Goal: Task Accomplishment & Management: Manage account settings

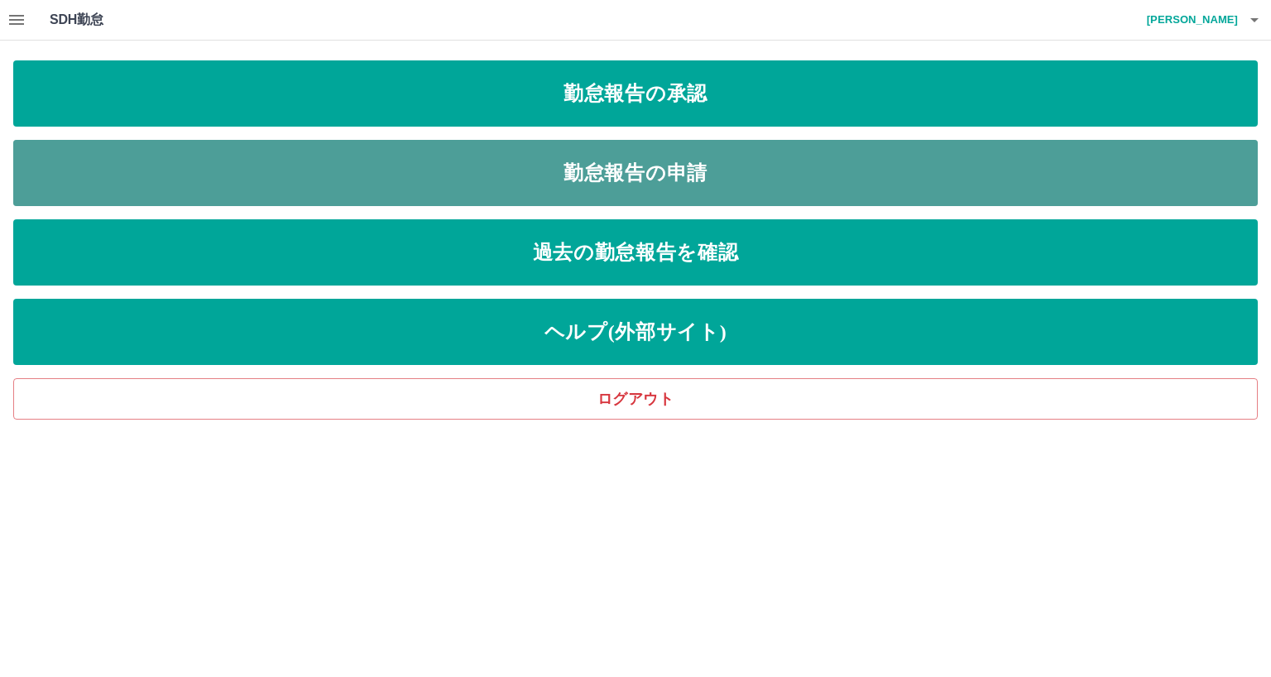
click at [428, 160] on link "勤怠報告の申請" at bounding box center [635, 173] width 1244 height 66
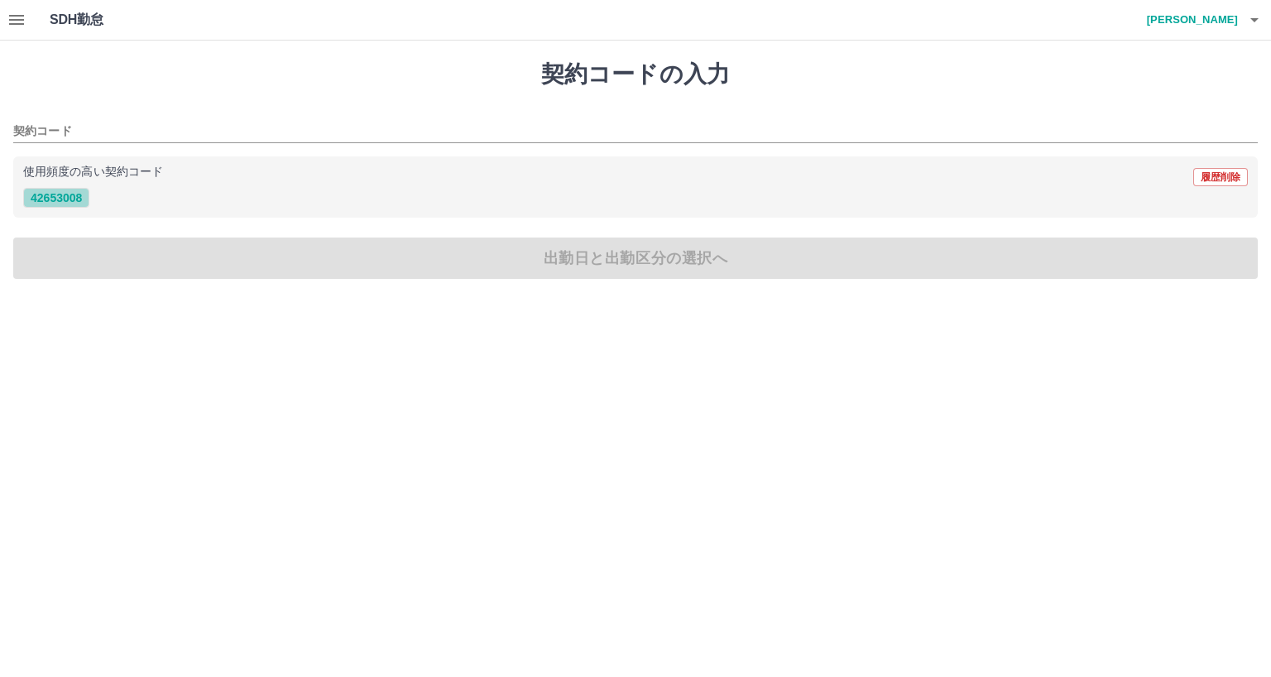
click at [68, 199] on button "42653008" at bounding box center [56, 198] width 66 height 20
type input "********"
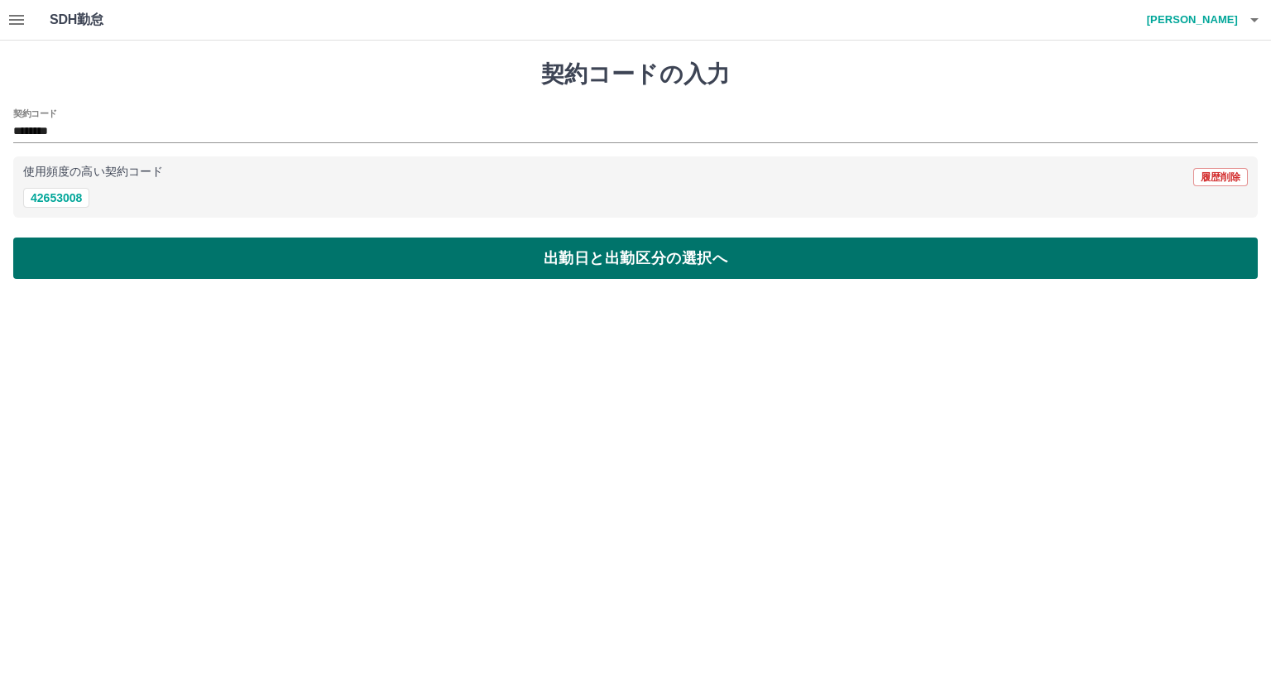
click at [141, 260] on button "出勤日と出勤区分の選択へ" at bounding box center [635, 257] width 1244 height 41
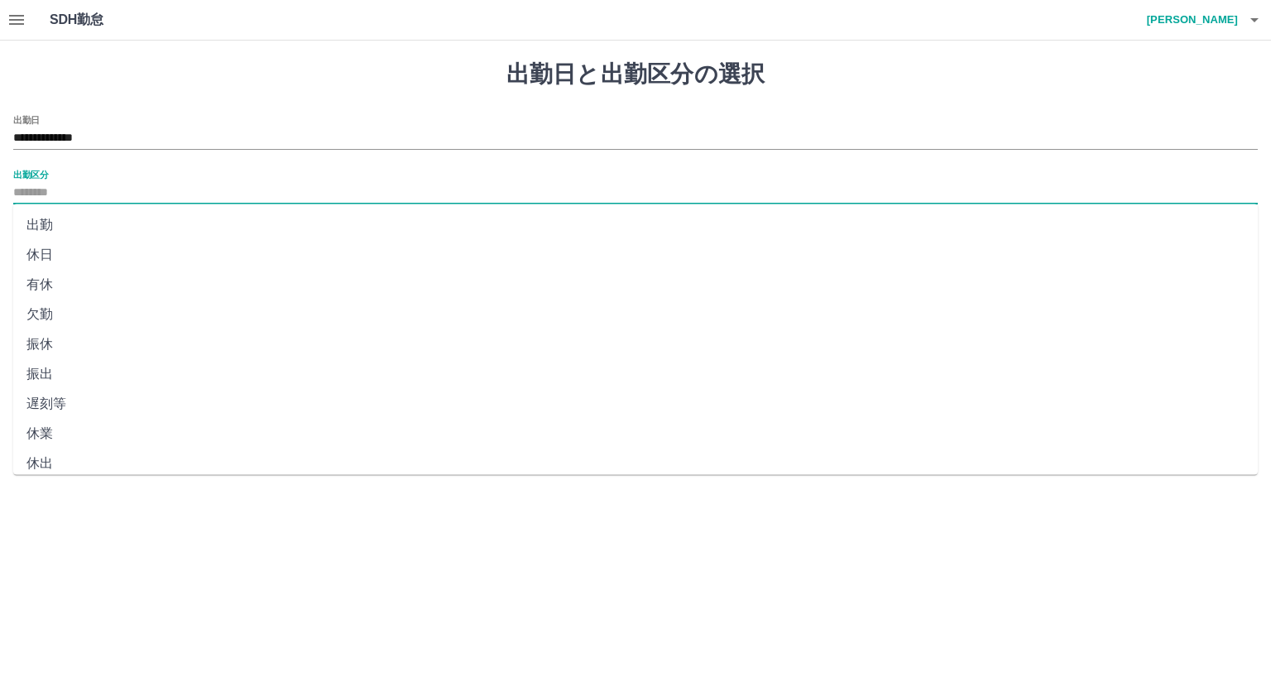
click at [46, 189] on input "出勤区分" at bounding box center [635, 193] width 1244 height 21
click at [42, 228] on li "出勤" at bounding box center [635, 225] width 1244 height 30
type input "**"
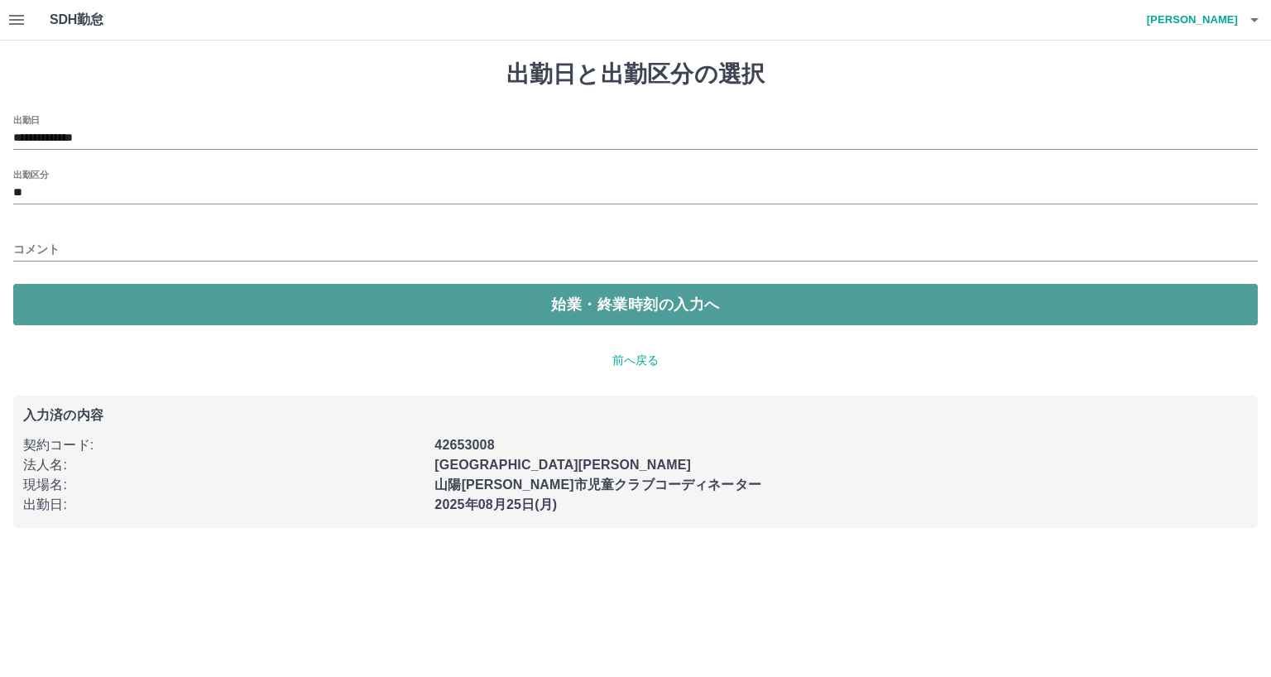
click at [144, 290] on button "始業・終業時刻の入力へ" at bounding box center [635, 304] width 1244 height 41
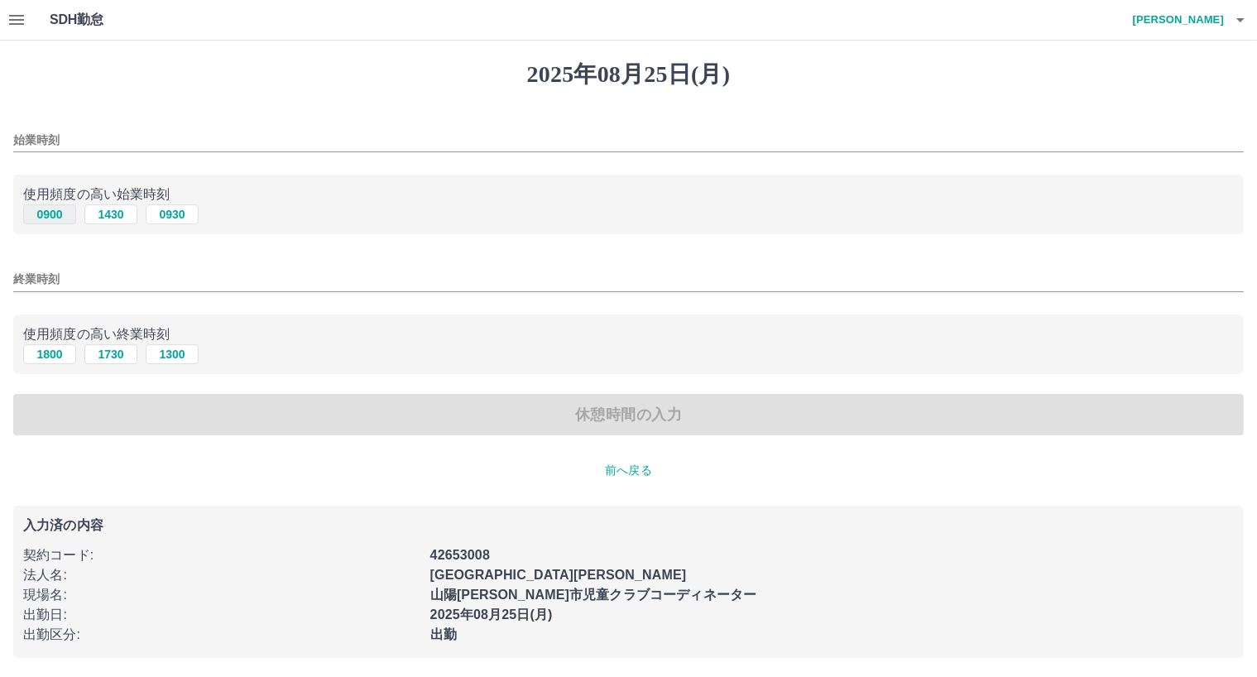
click at [55, 213] on button "0900" at bounding box center [49, 214] width 53 height 20
type input "****"
click at [51, 354] on button "1800" at bounding box center [49, 354] width 53 height 20
type input "****"
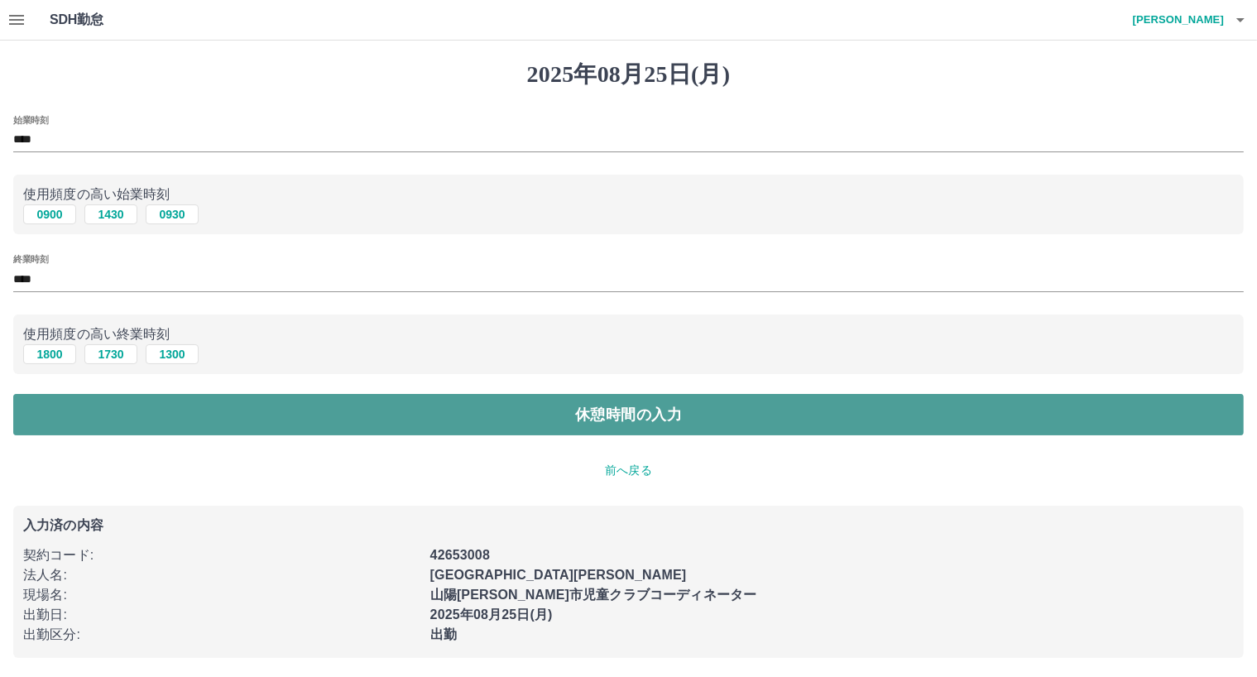
click at [192, 414] on button "休憩時間の入力" at bounding box center [628, 414] width 1230 height 41
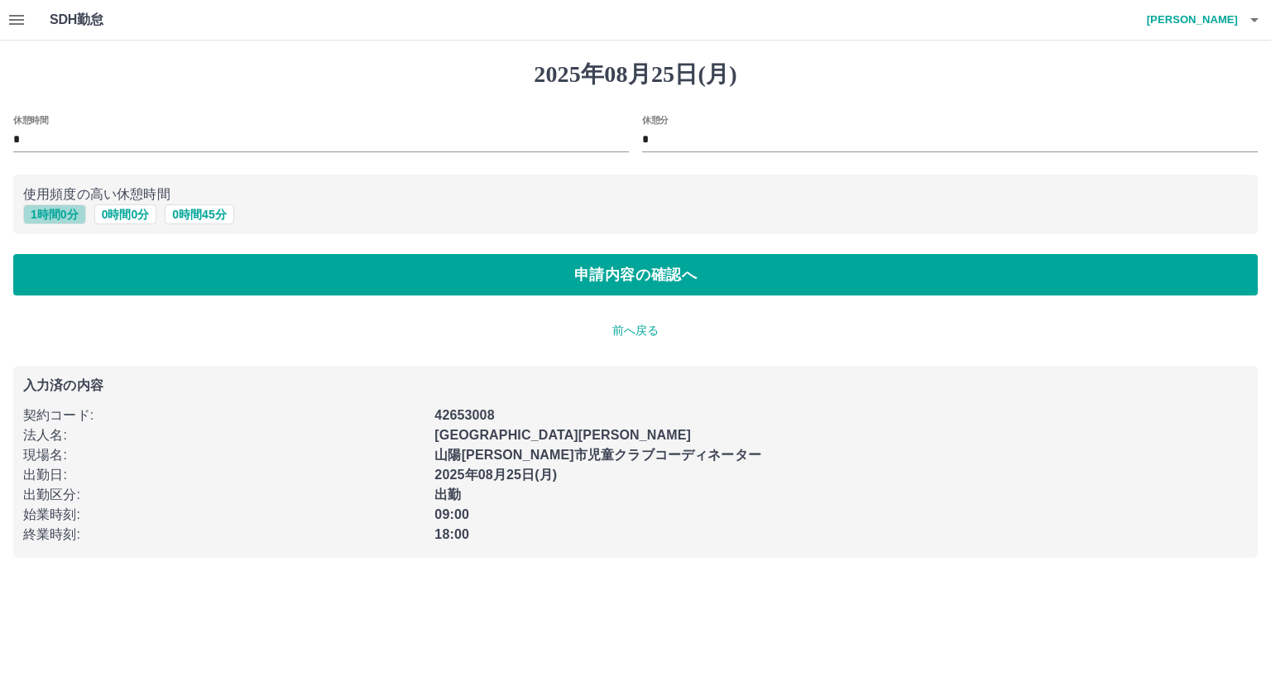
click at [50, 212] on button "1 時間 0 分" at bounding box center [54, 214] width 63 height 20
type input "*"
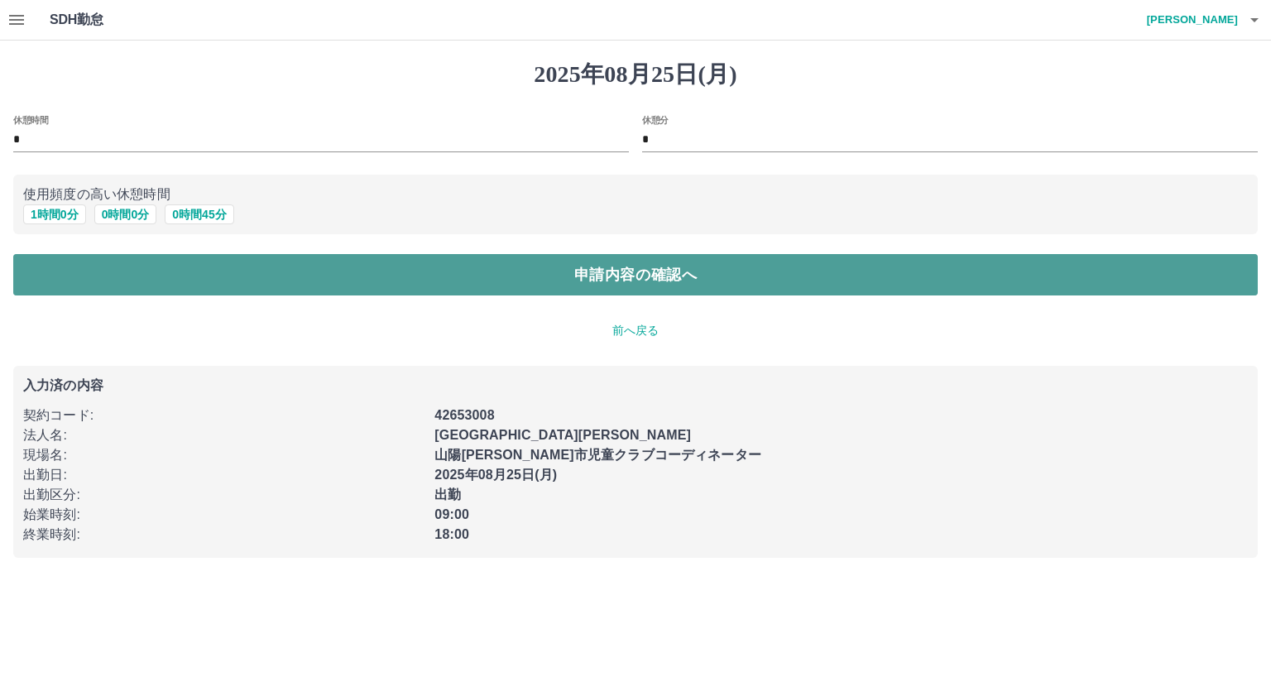
click at [229, 278] on button "申請内容の確認へ" at bounding box center [635, 274] width 1244 height 41
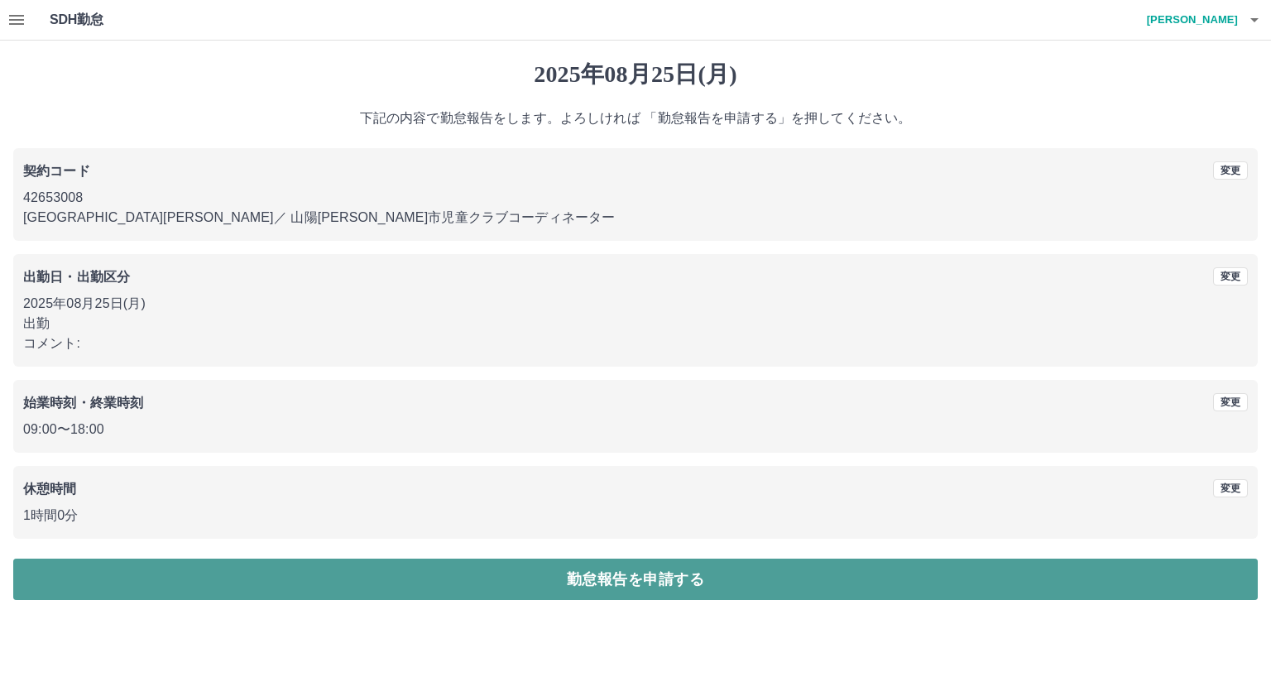
click at [563, 587] on button "勤怠報告を申請する" at bounding box center [635, 578] width 1244 height 41
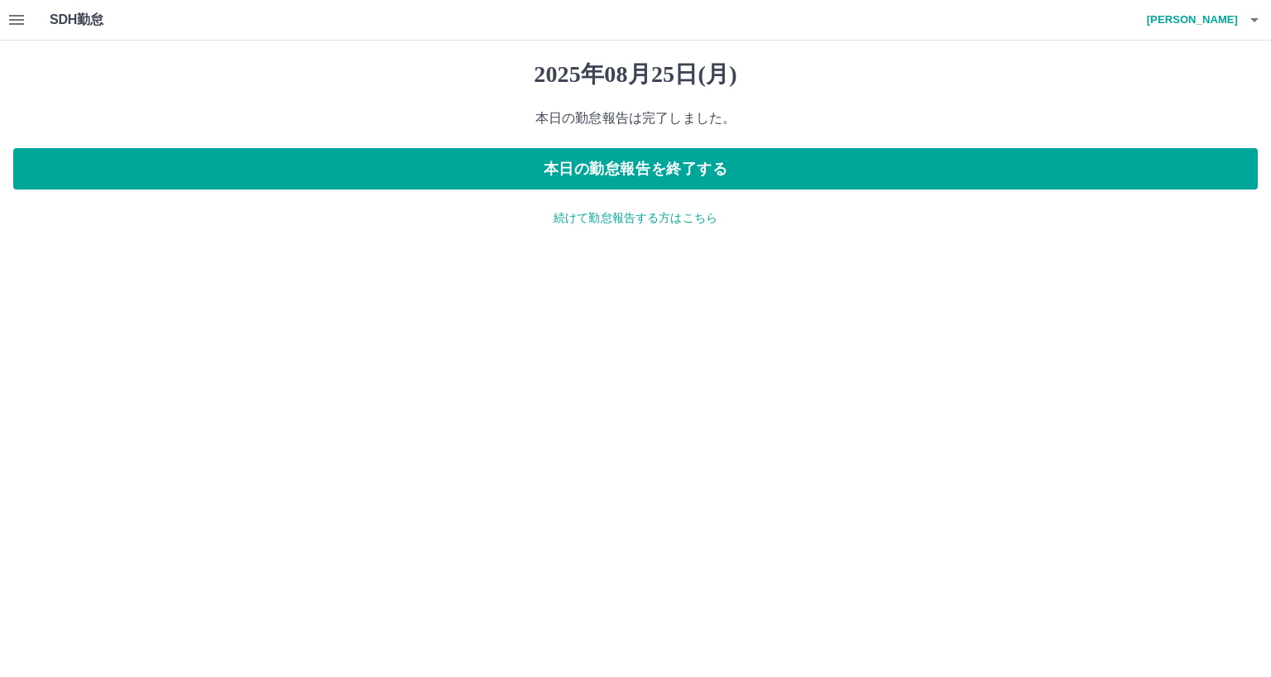
click at [619, 215] on p "続けて勤怠報告する方はこちら" at bounding box center [635, 217] width 1244 height 17
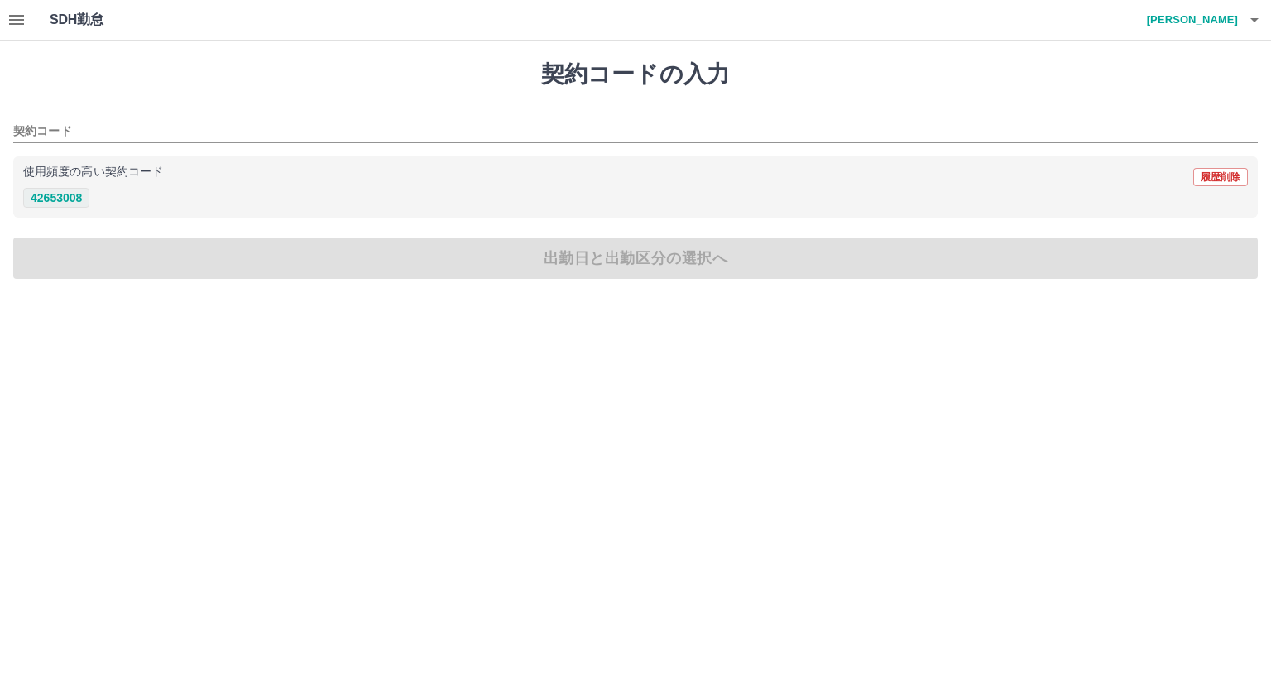
click at [47, 194] on button "42653008" at bounding box center [56, 198] width 66 height 20
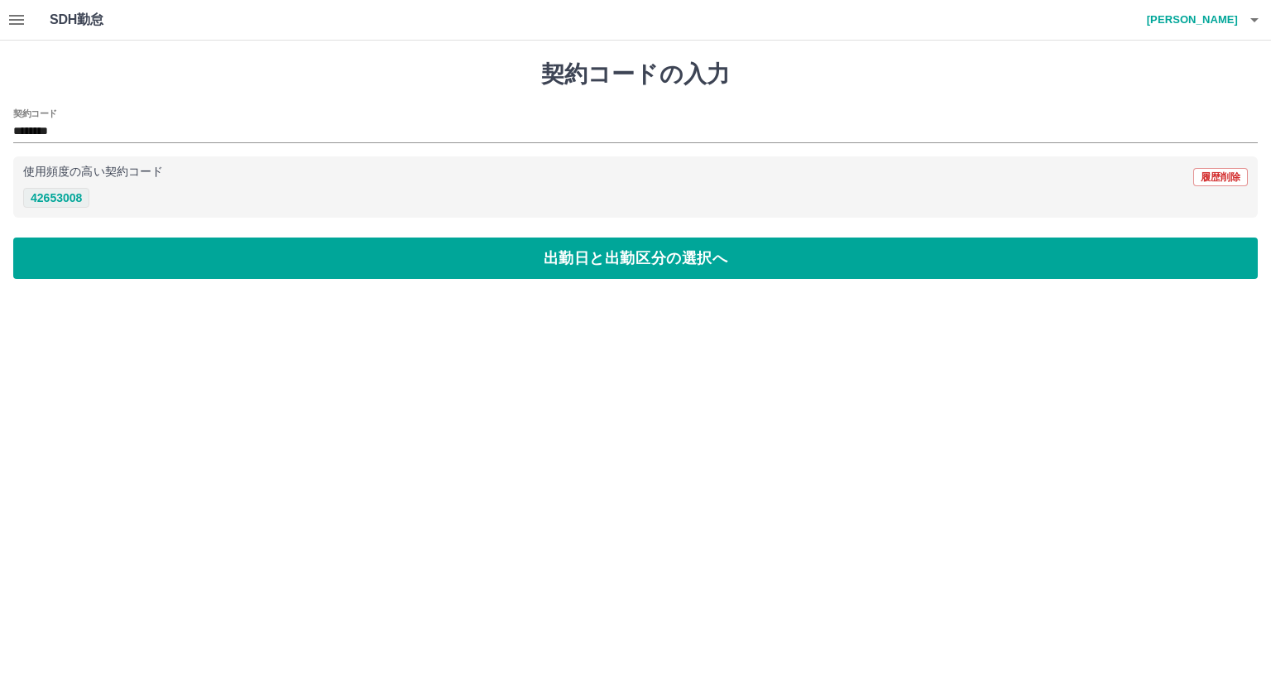
type input "********"
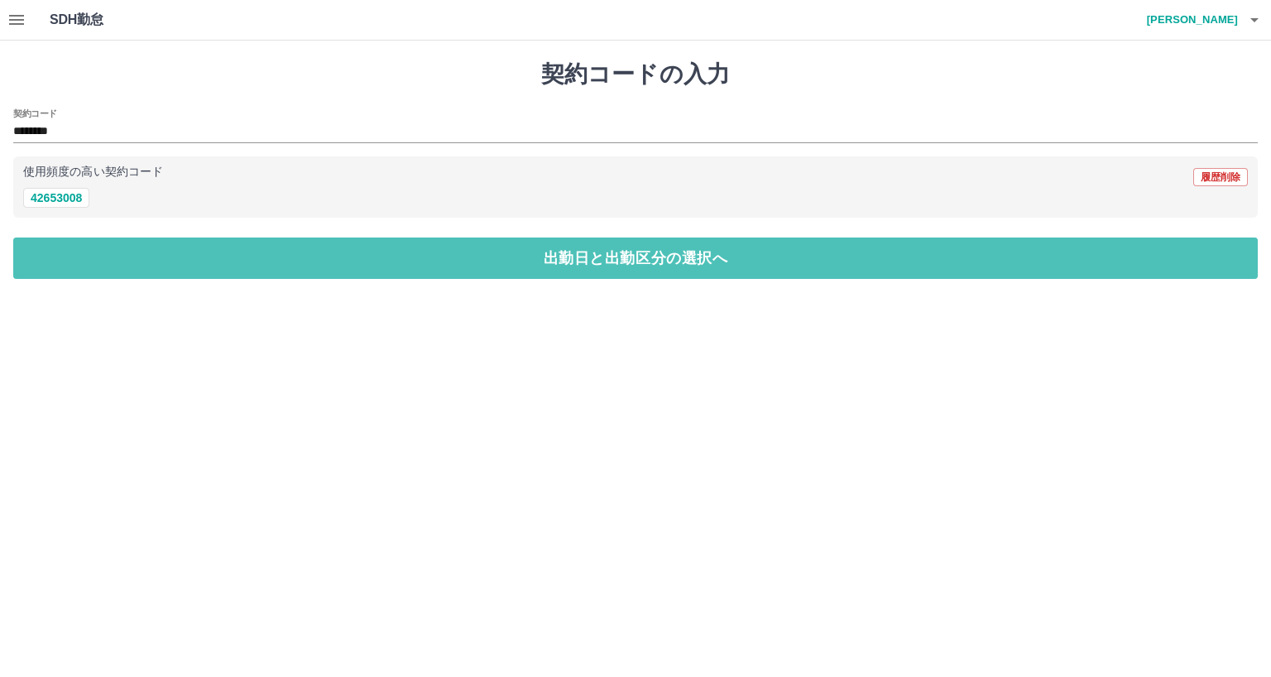
click at [381, 260] on button "出勤日と出勤区分の選択へ" at bounding box center [635, 257] width 1244 height 41
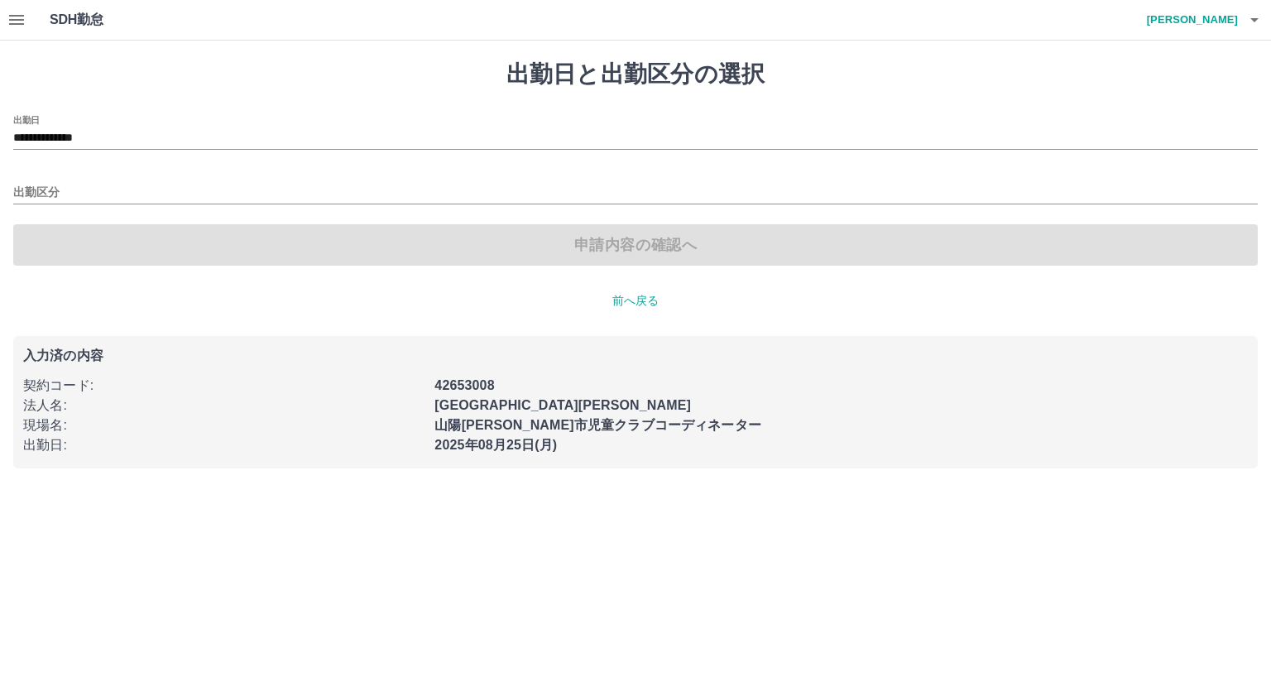
click at [106, 126] on div "**********" at bounding box center [635, 132] width 1244 height 35
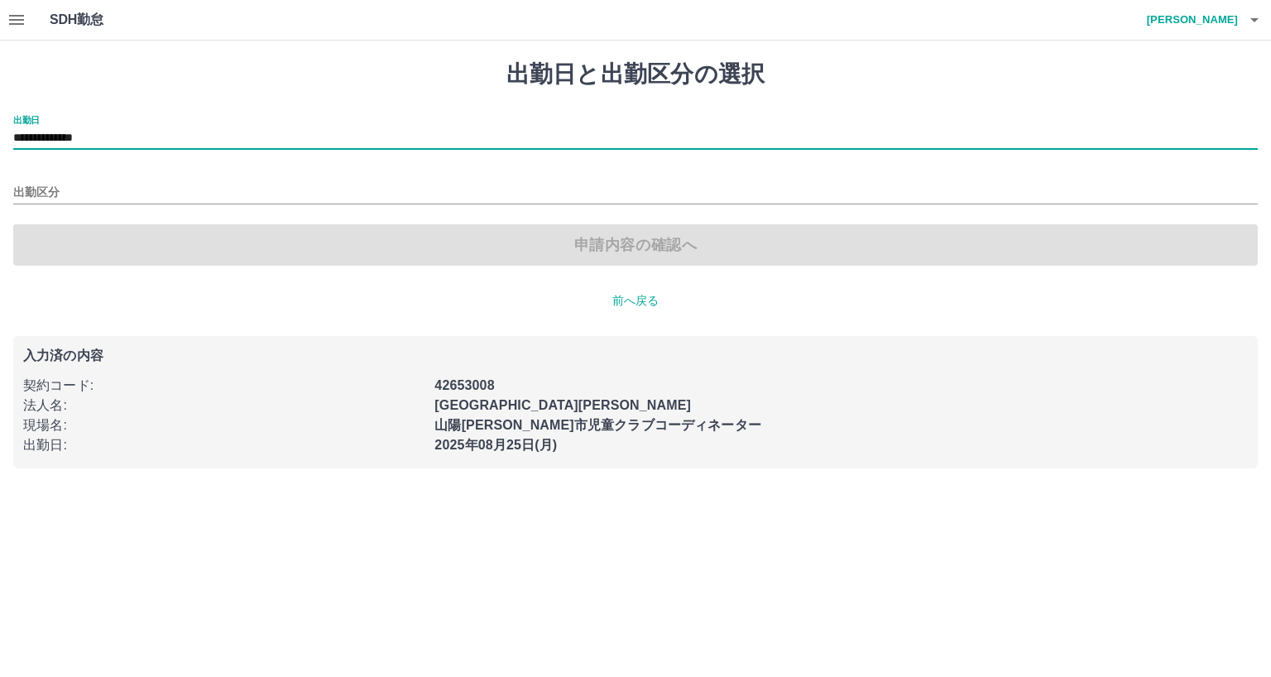
click at [93, 138] on input "**********" at bounding box center [635, 138] width 1244 height 21
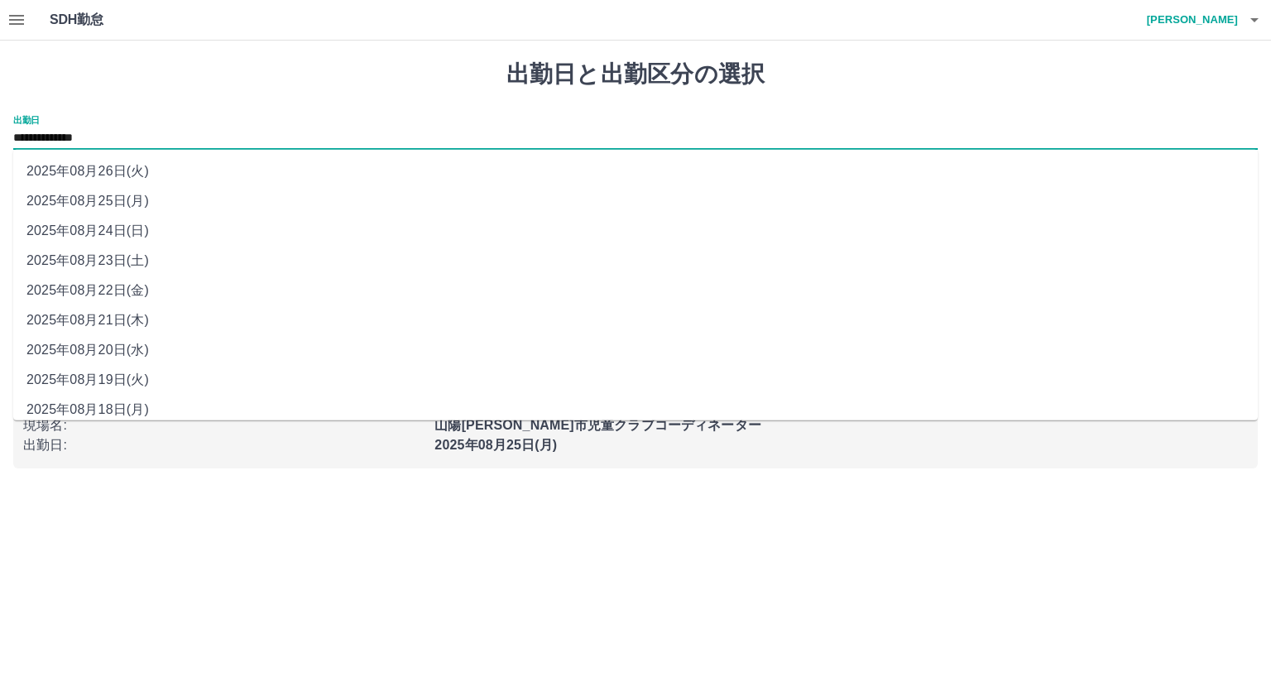
scroll to position [10, 0]
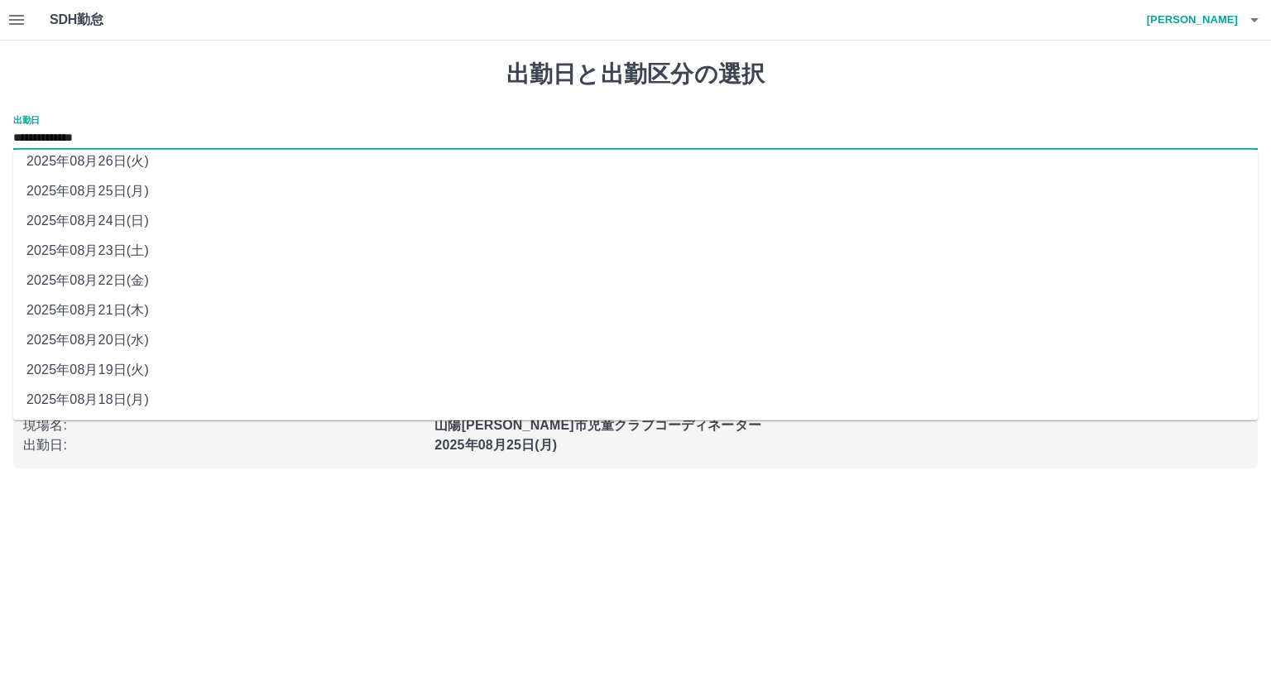
click at [105, 247] on li "2025年08月23日(土)" at bounding box center [635, 251] width 1244 height 30
type input "**********"
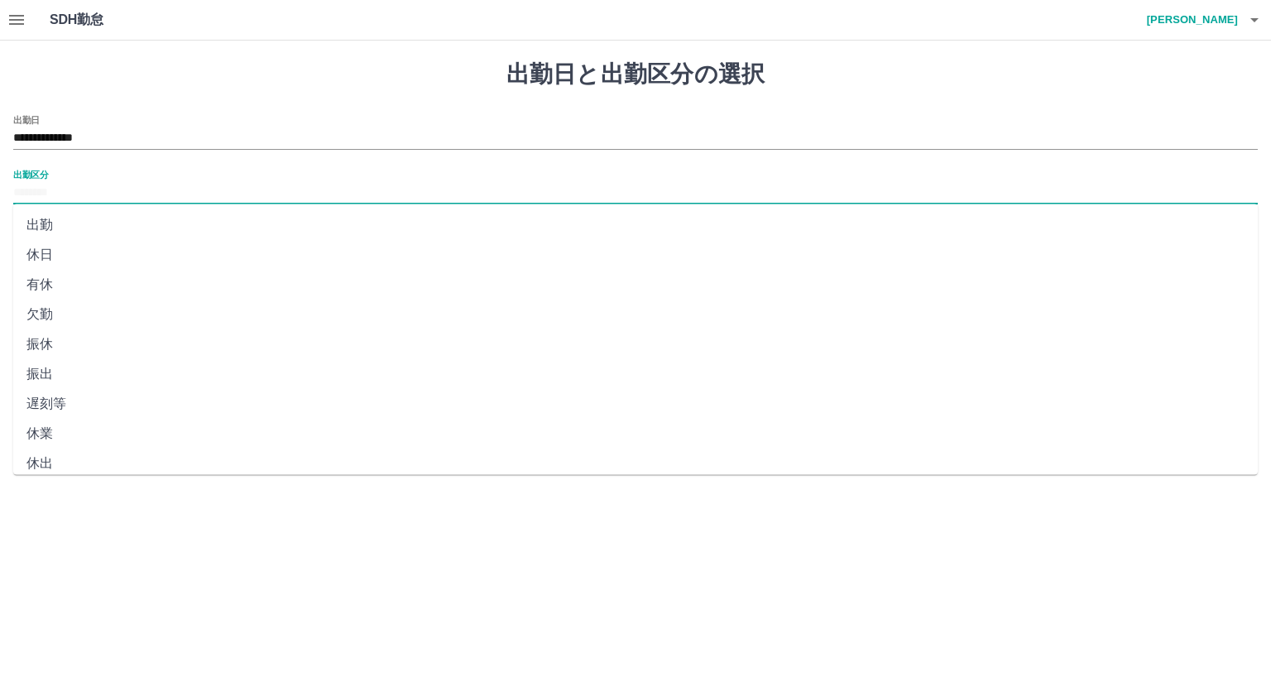
click at [44, 183] on input "出勤区分" at bounding box center [635, 193] width 1244 height 21
click at [44, 256] on li "休日" at bounding box center [635, 255] width 1244 height 30
type input "**"
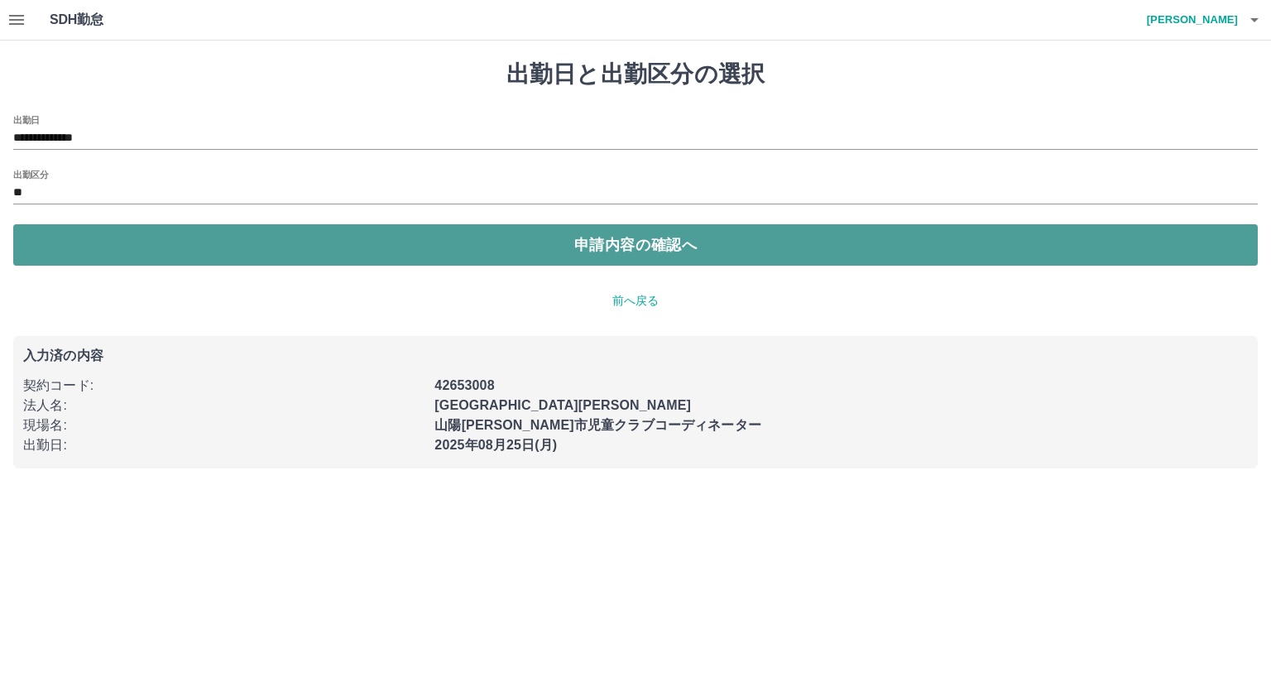
click at [101, 242] on button "申請内容の確認へ" at bounding box center [635, 244] width 1244 height 41
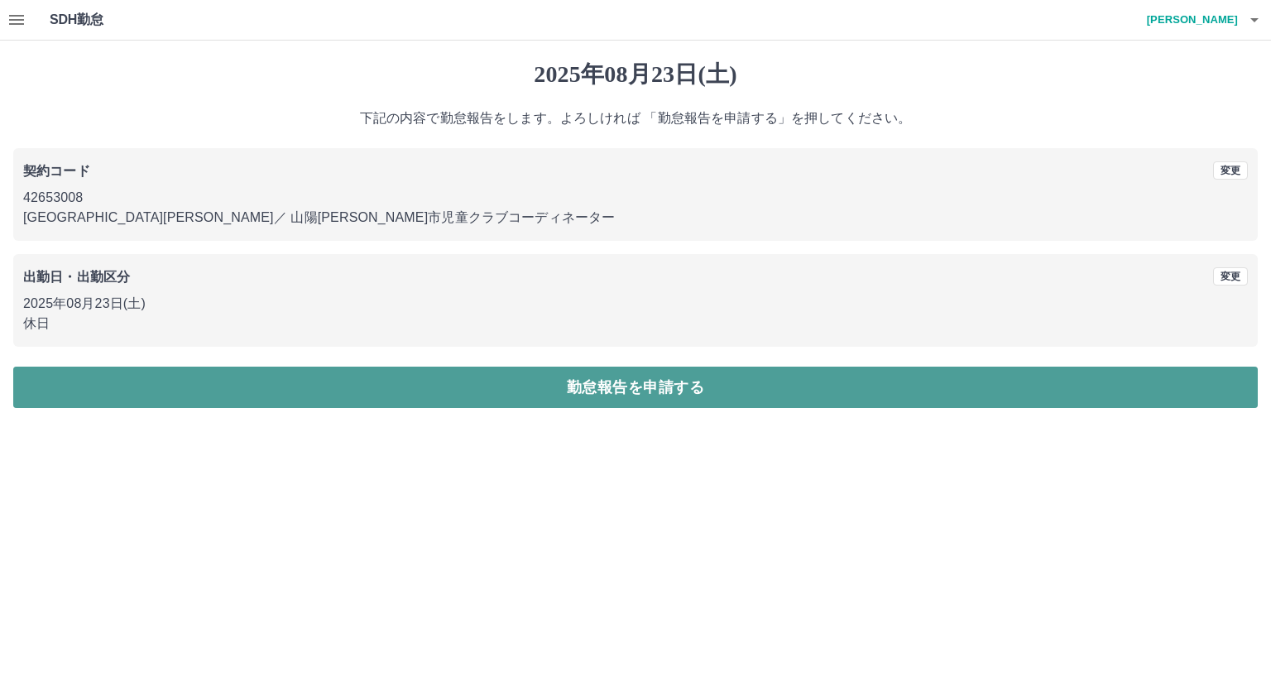
click at [669, 386] on button "勤怠報告を申請する" at bounding box center [635, 387] width 1244 height 41
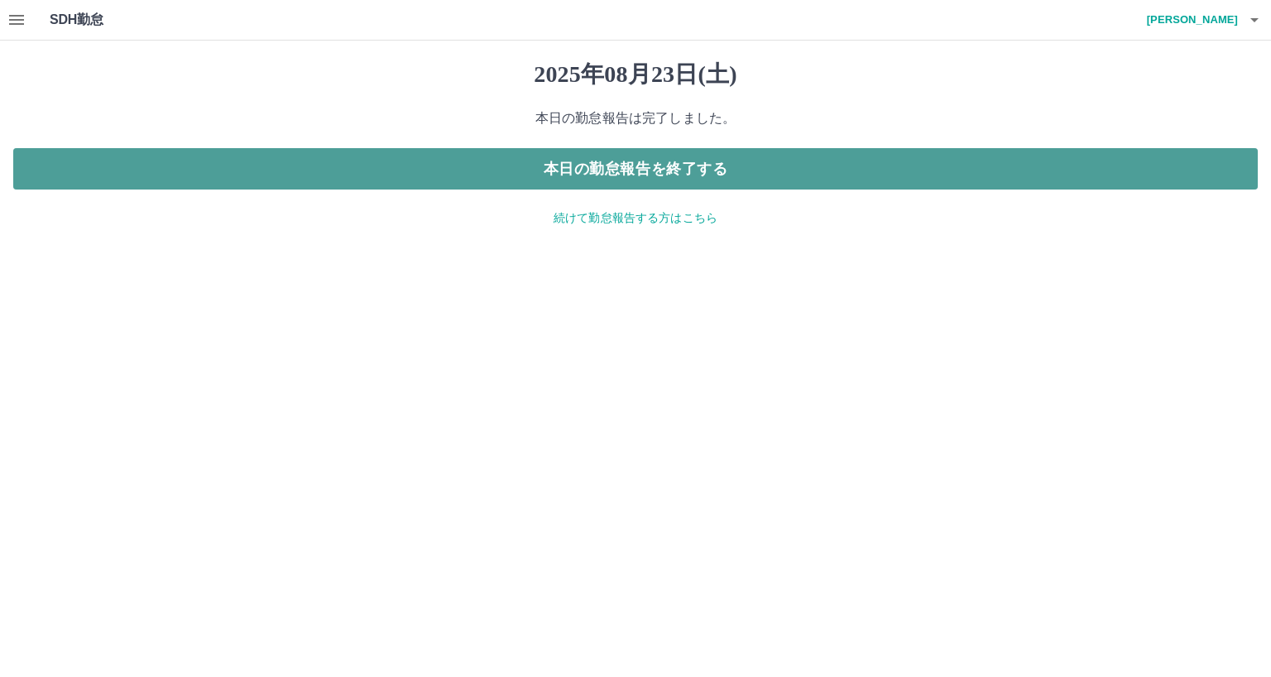
click at [669, 162] on button "本日の勤怠報告を終了する" at bounding box center [635, 168] width 1244 height 41
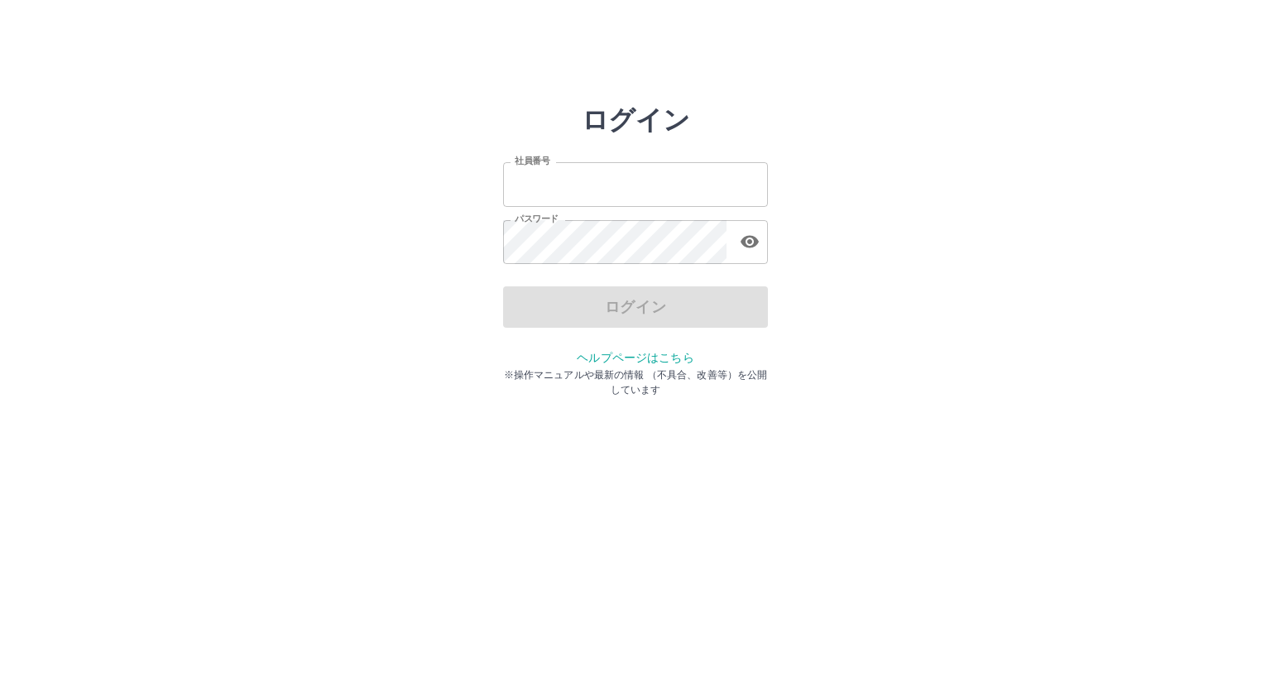
type input "*******"
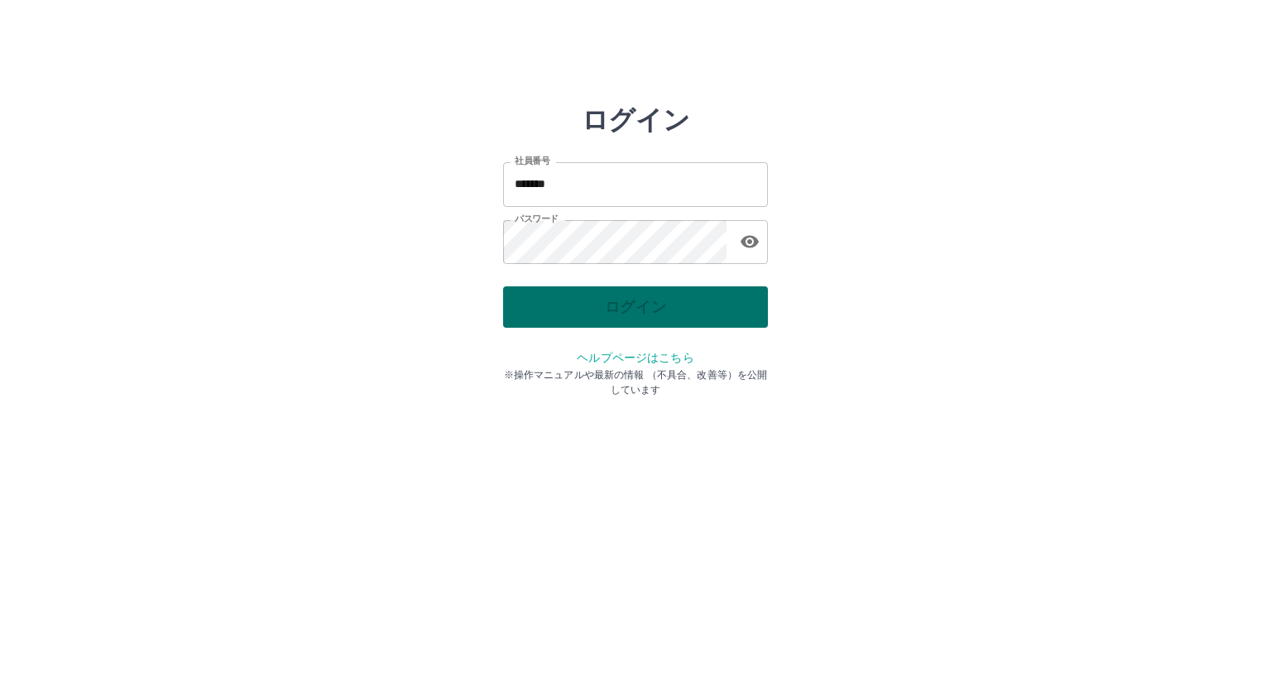
click at [619, 307] on div "ログイン" at bounding box center [635, 306] width 265 height 41
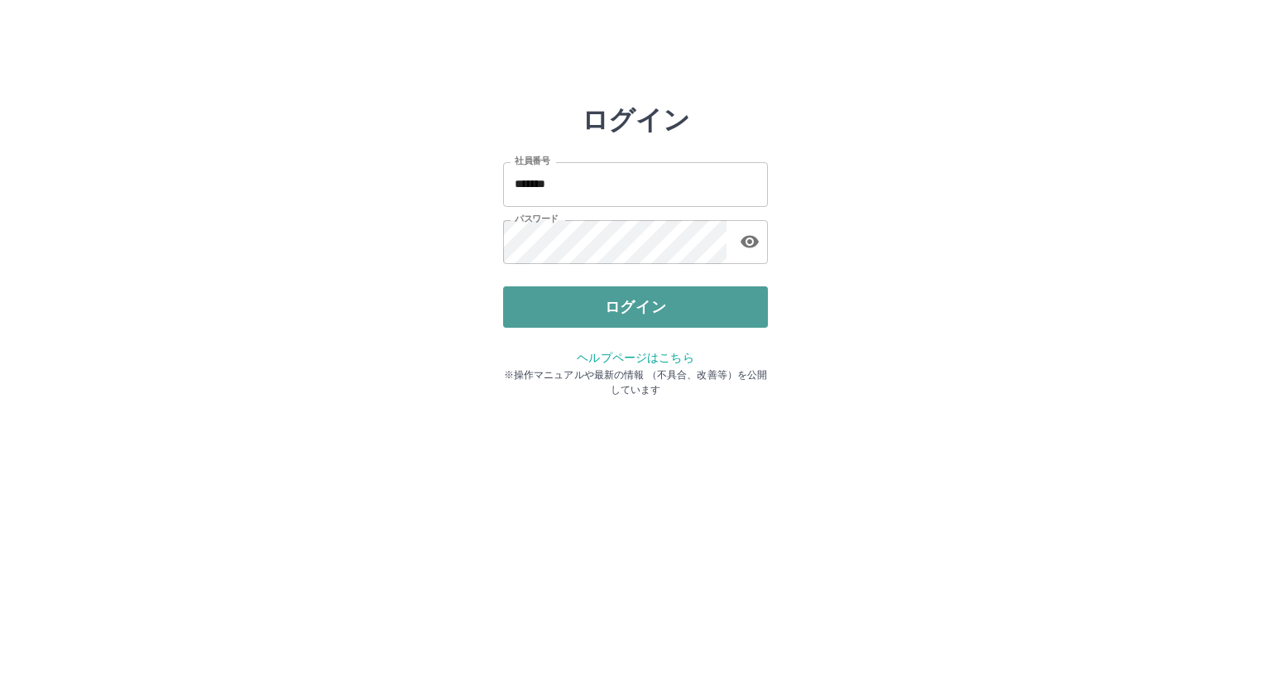
click at [619, 304] on button "ログイン" at bounding box center [635, 306] width 265 height 41
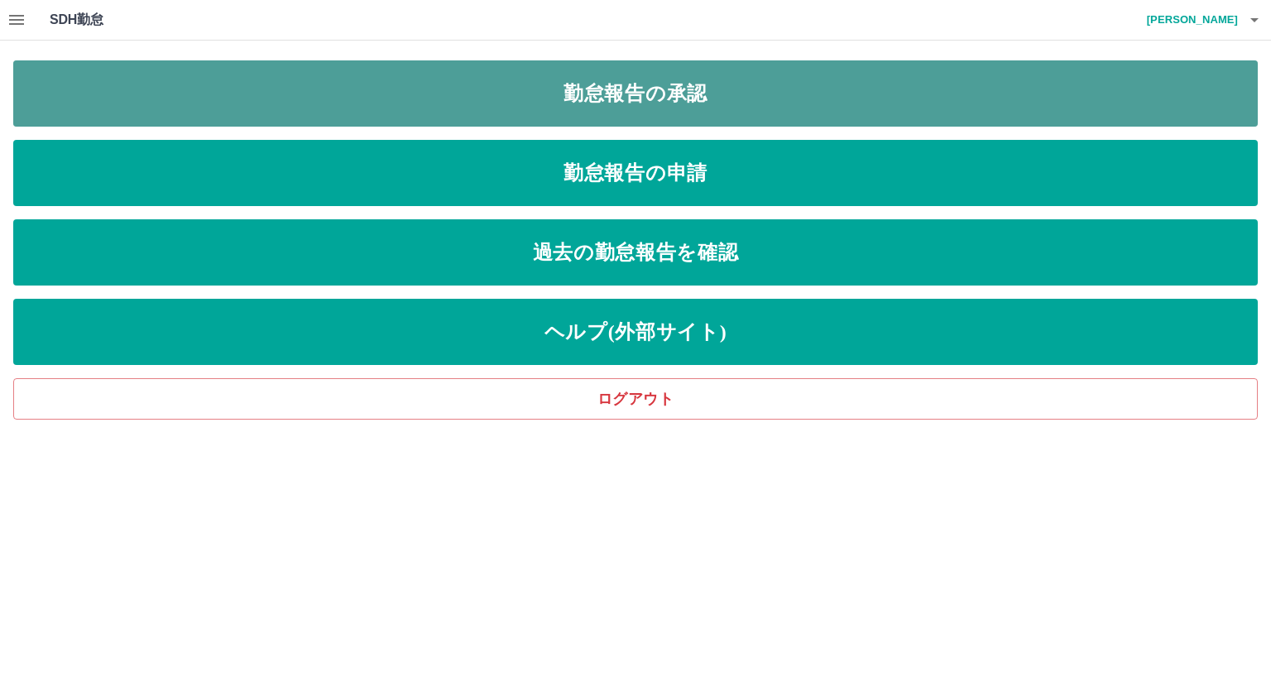
click at [647, 89] on link "勤怠報告の承認" at bounding box center [635, 93] width 1244 height 66
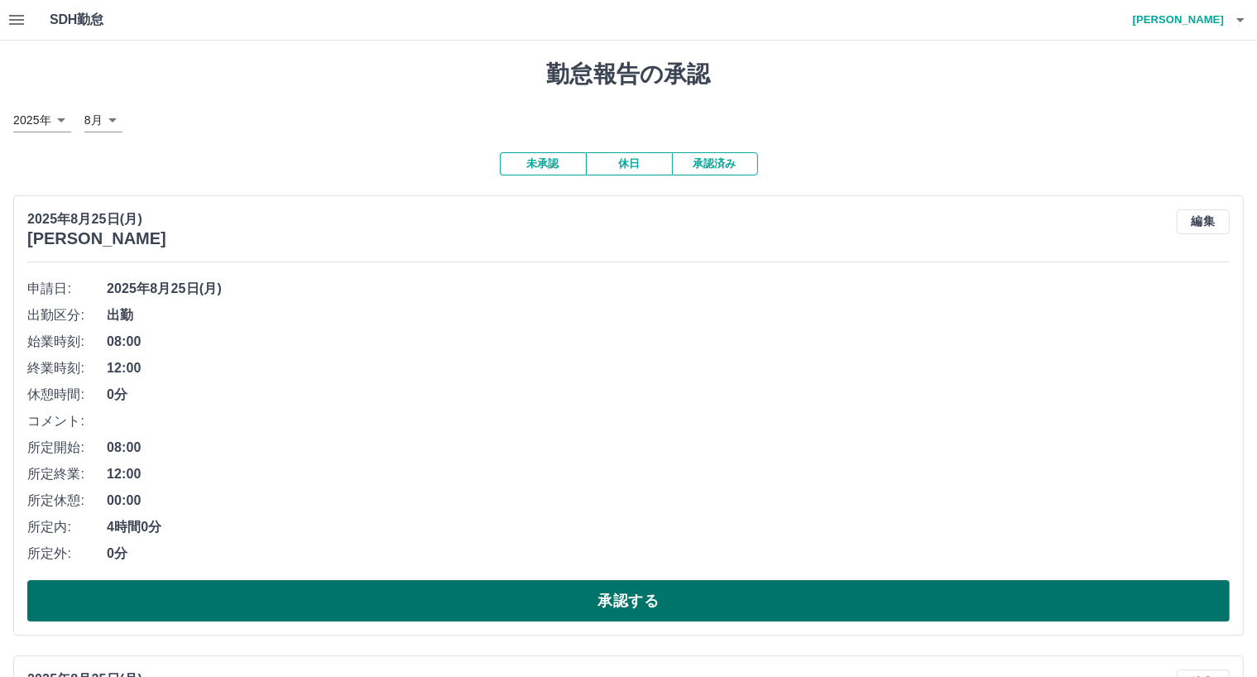
click at [214, 600] on button "承認する" at bounding box center [628, 600] width 1202 height 41
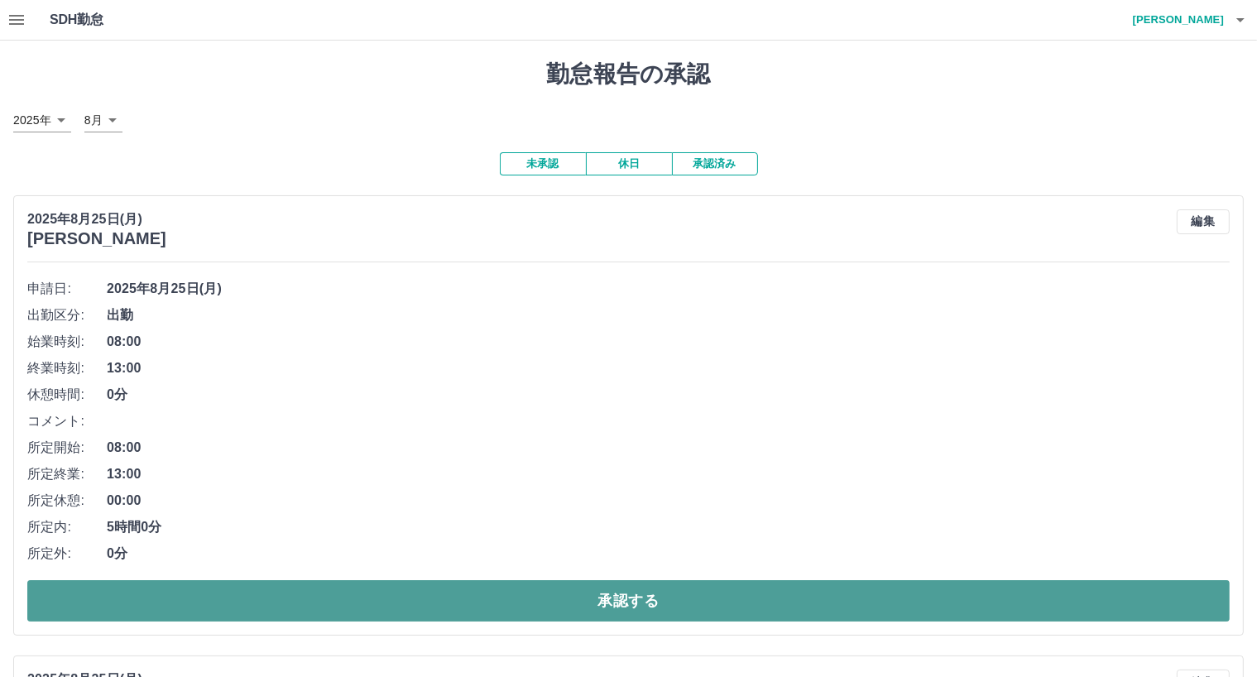
click at [225, 612] on button "承認する" at bounding box center [628, 600] width 1202 height 41
click at [301, 616] on button "承認する" at bounding box center [628, 600] width 1202 height 41
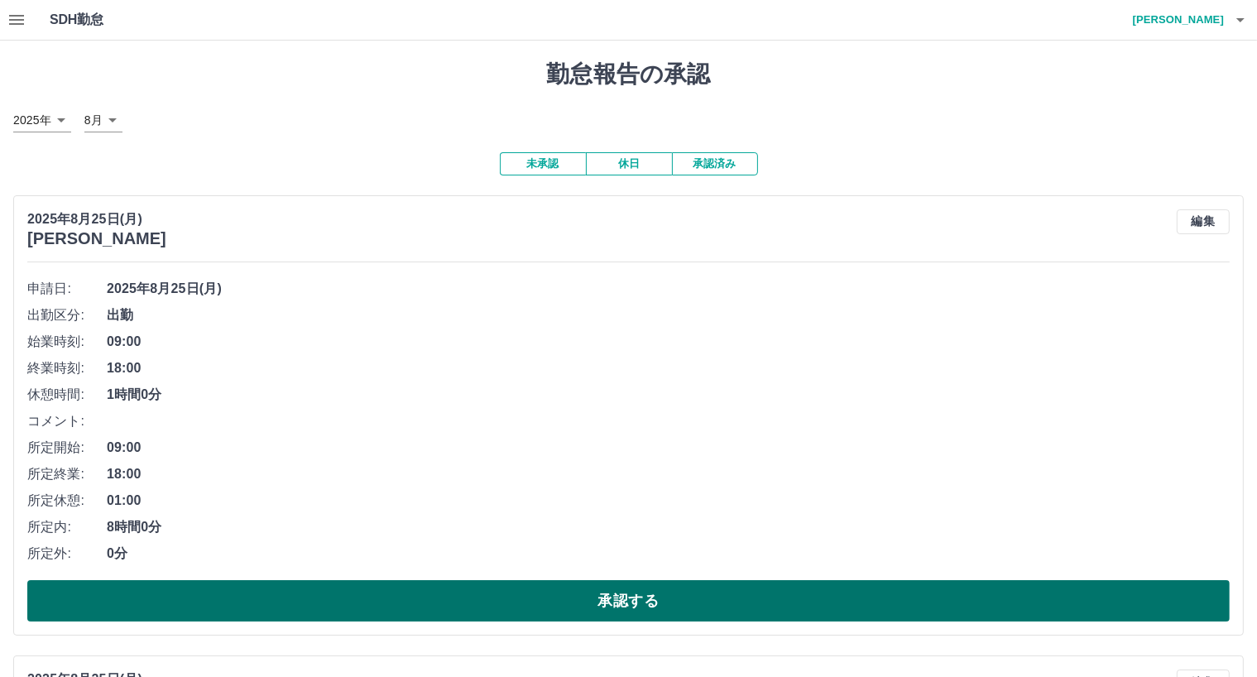
click at [288, 597] on button "承認する" at bounding box center [628, 600] width 1202 height 41
click at [326, 593] on button "承認する" at bounding box center [628, 600] width 1202 height 41
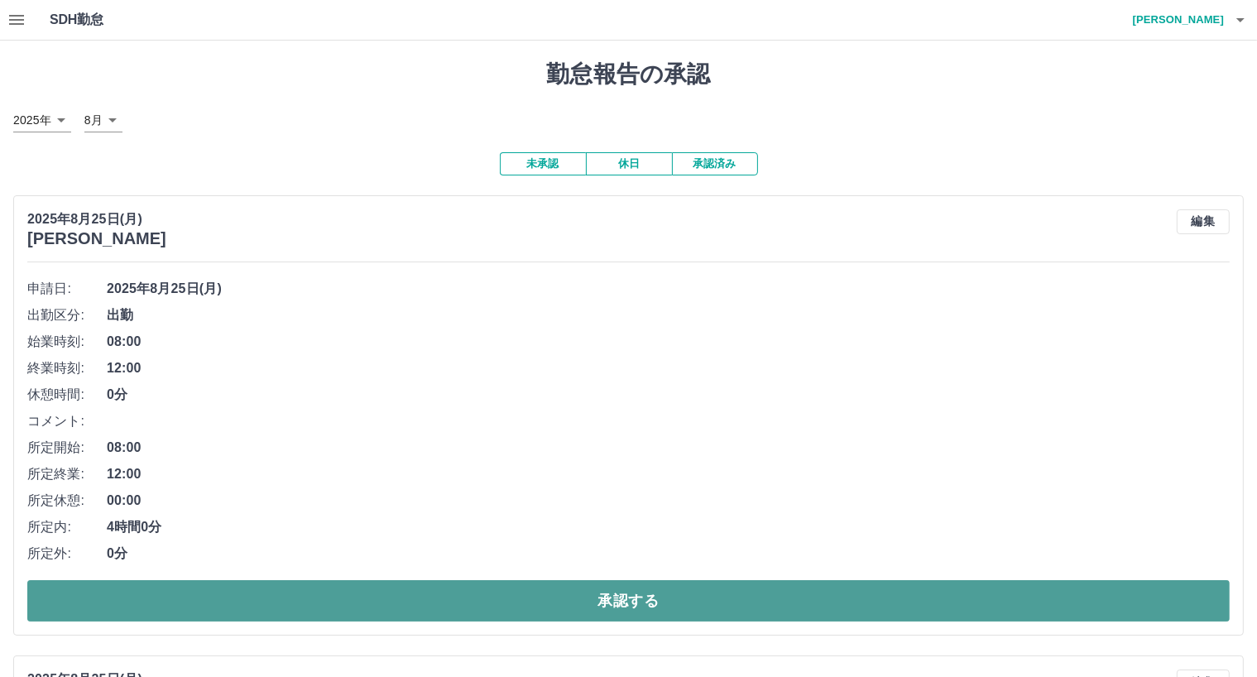
click at [321, 599] on button "承認する" at bounding box center [628, 600] width 1202 height 41
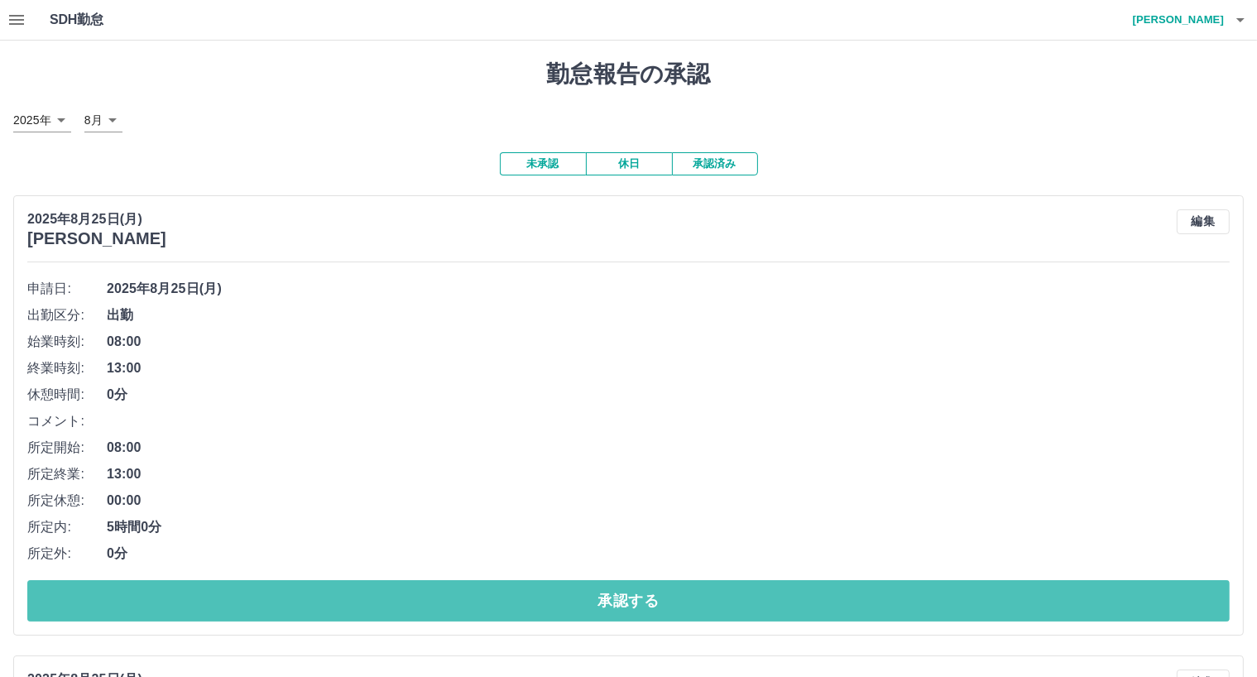
click at [323, 604] on button "承認する" at bounding box center [628, 600] width 1202 height 41
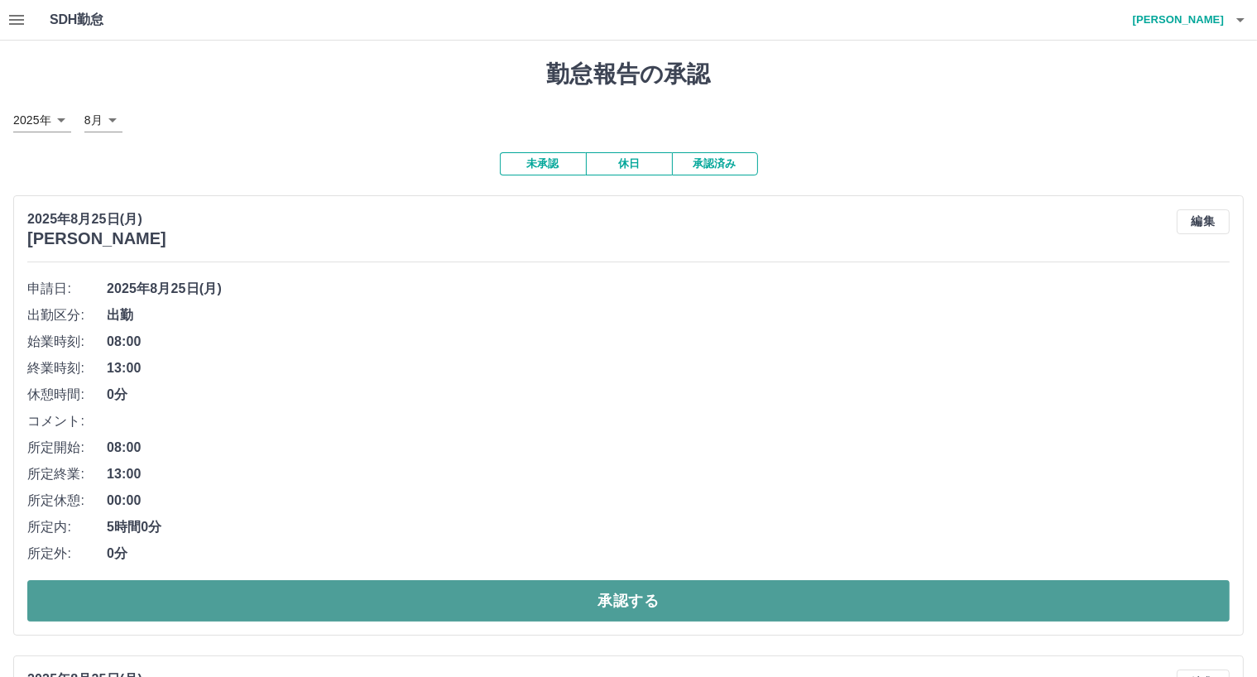
click at [319, 599] on button "承認する" at bounding box center [628, 600] width 1202 height 41
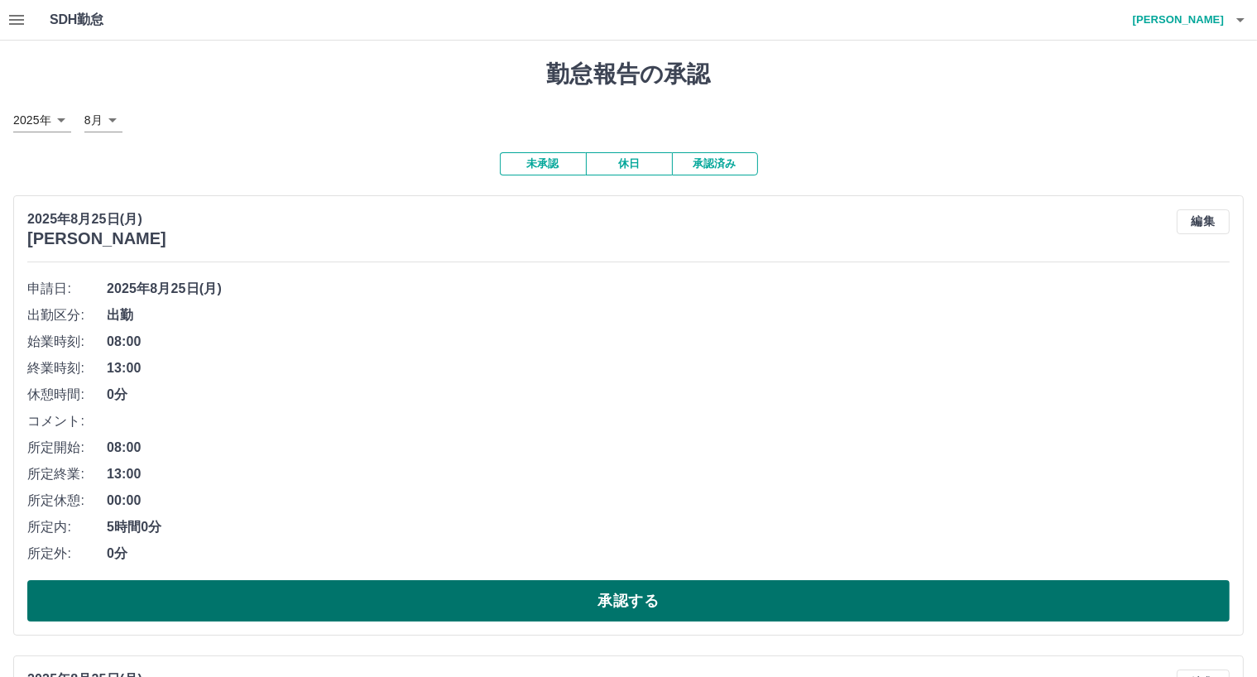
click at [321, 607] on button "承認する" at bounding box center [628, 600] width 1202 height 41
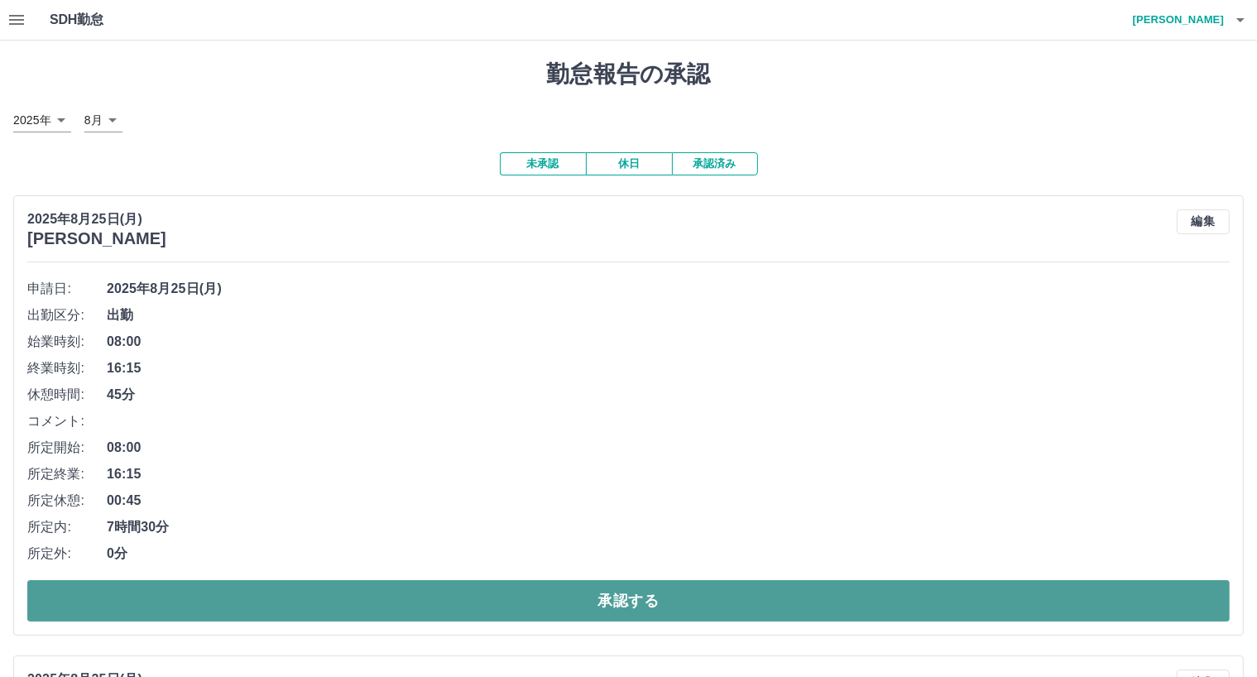
click at [411, 597] on button "承認する" at bounding box center [628, 600] width 1202 height 41
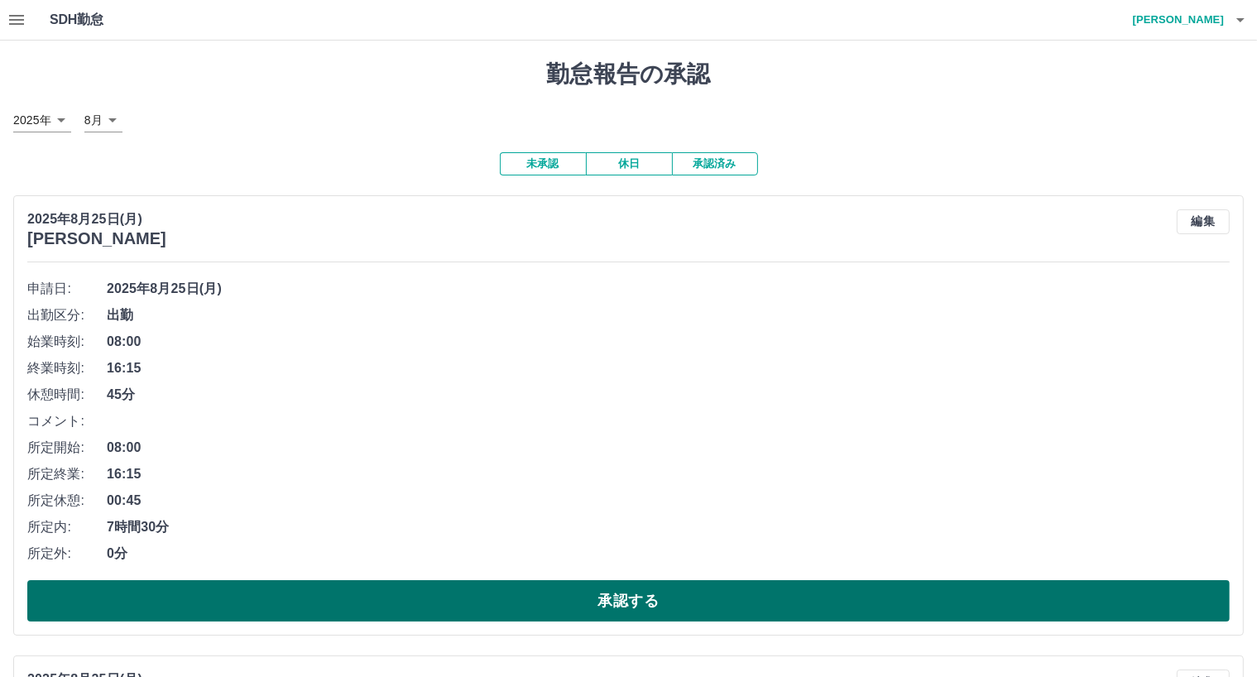
click at [413, 595] on button "承認する" at bounding box center [628, 600] width 1202 height 41
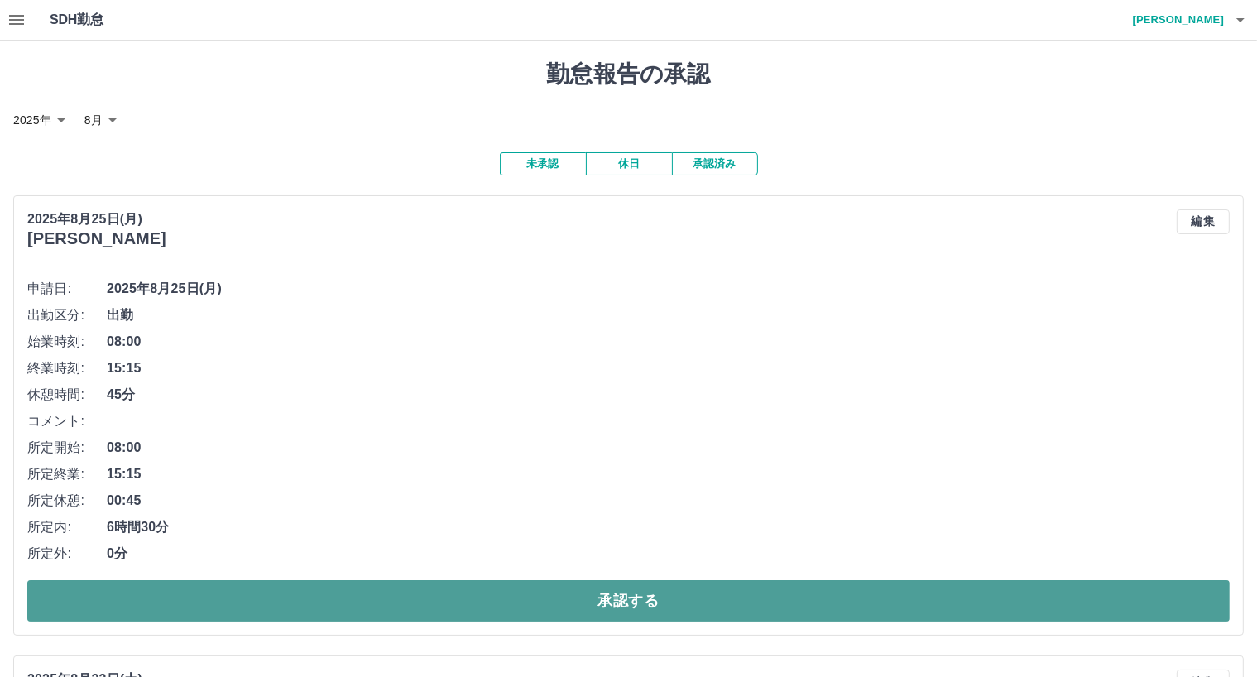
click at [426, 597] on button "承認する" at bounding box center [628, 600] width 1202 height 41
click at [356, 593] on button "承認する" at bounding box center [628, 600] width 1202 height 41
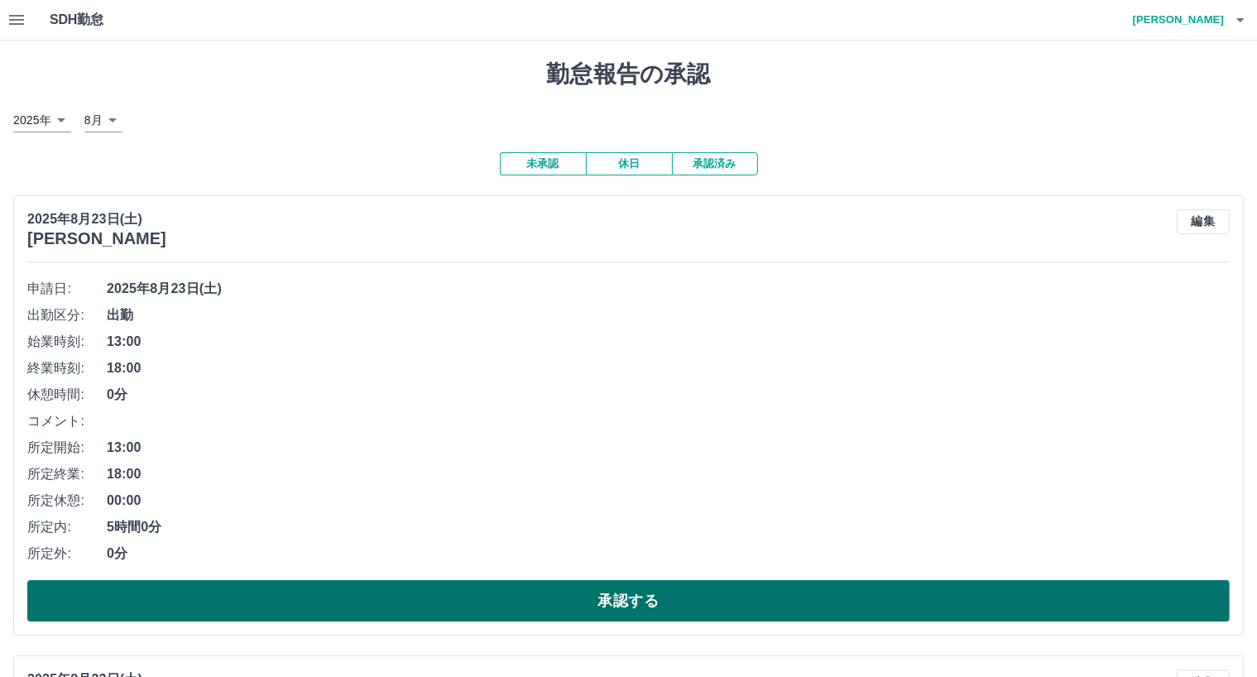
click at [340, 606] on button "承認する" at bounding box center [628, 600] width 1202 height 41
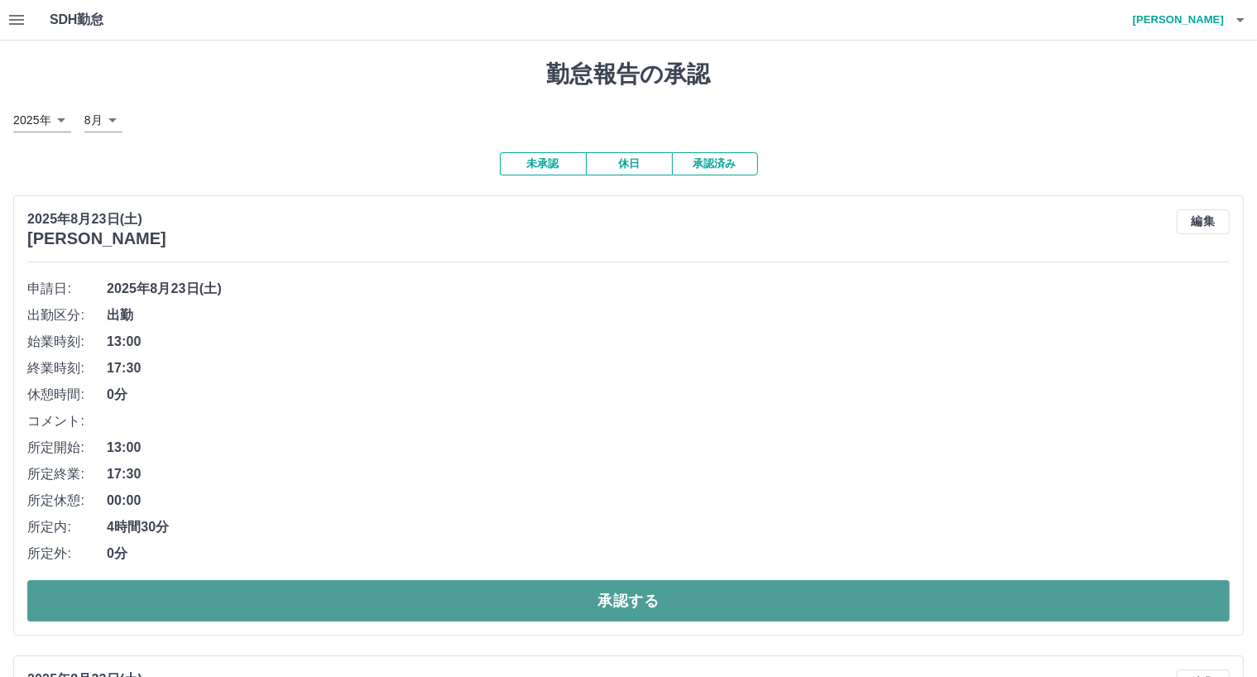
click at [321, 604] on button "承認する" at bounding box center [628, 600] width 1202 height 41
click at [326, 592] on button "承認する" at bounding box center [628, 600] width 1202 height 41
click at [350, 601] on button "承認する" at bounding box center [628, 600] width 1202 height 41
click at [351, 606] on button "承認する" at bounding box center [628, 600] width 1202 height 41
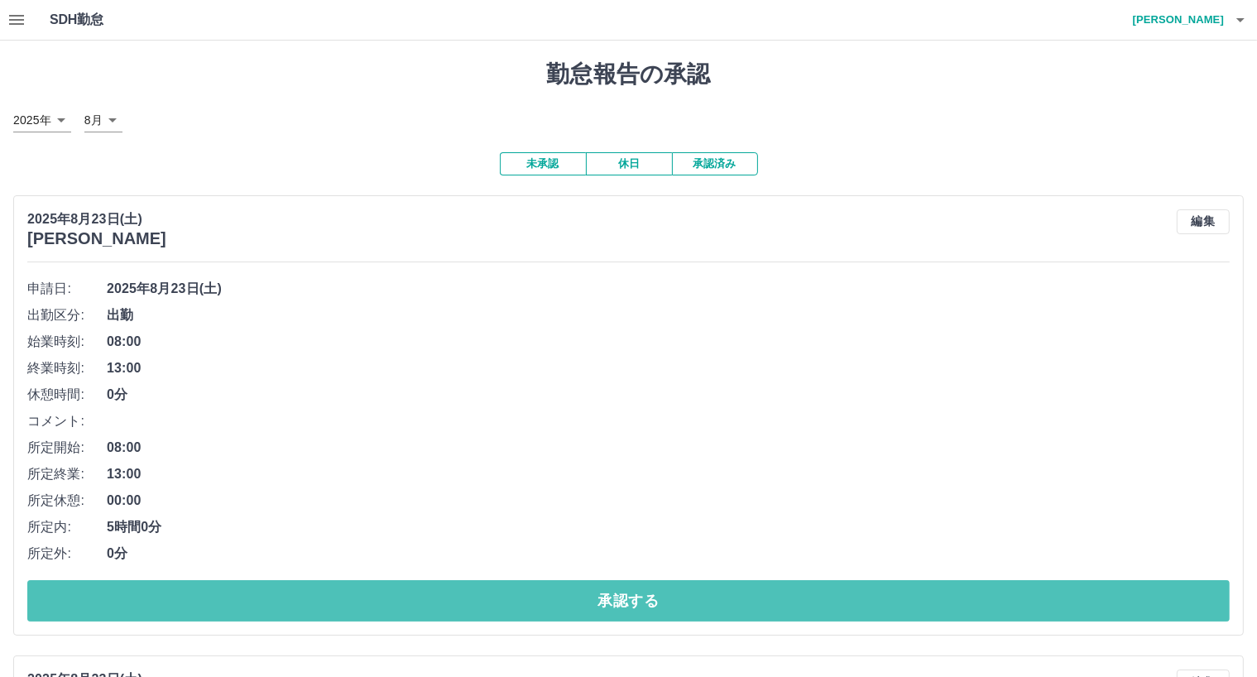
click at [351, 606] on button "承認する" at bounding box center [628, 600] width 1202 height 41
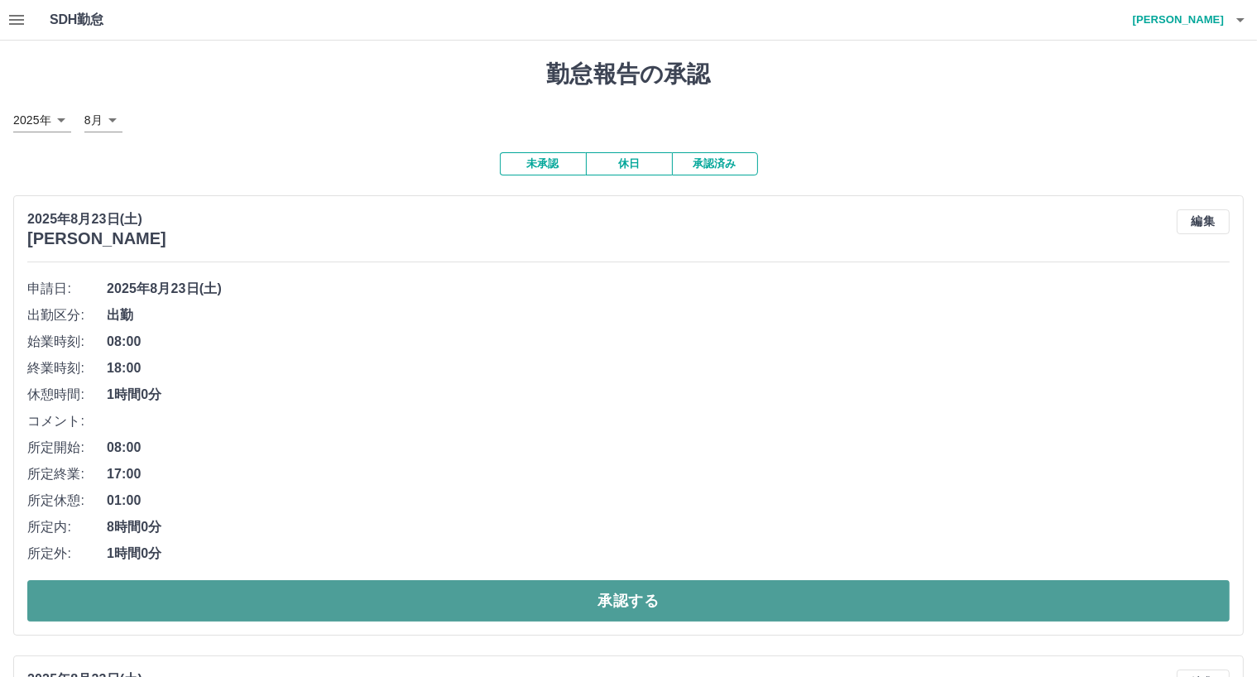
click at [354, 611] on button "承認する" at bounding box center [628, 600] width 1202 height 41
click at [361, 610] on button "承認する" at bounding box center [628, 600] width 1202 height 41
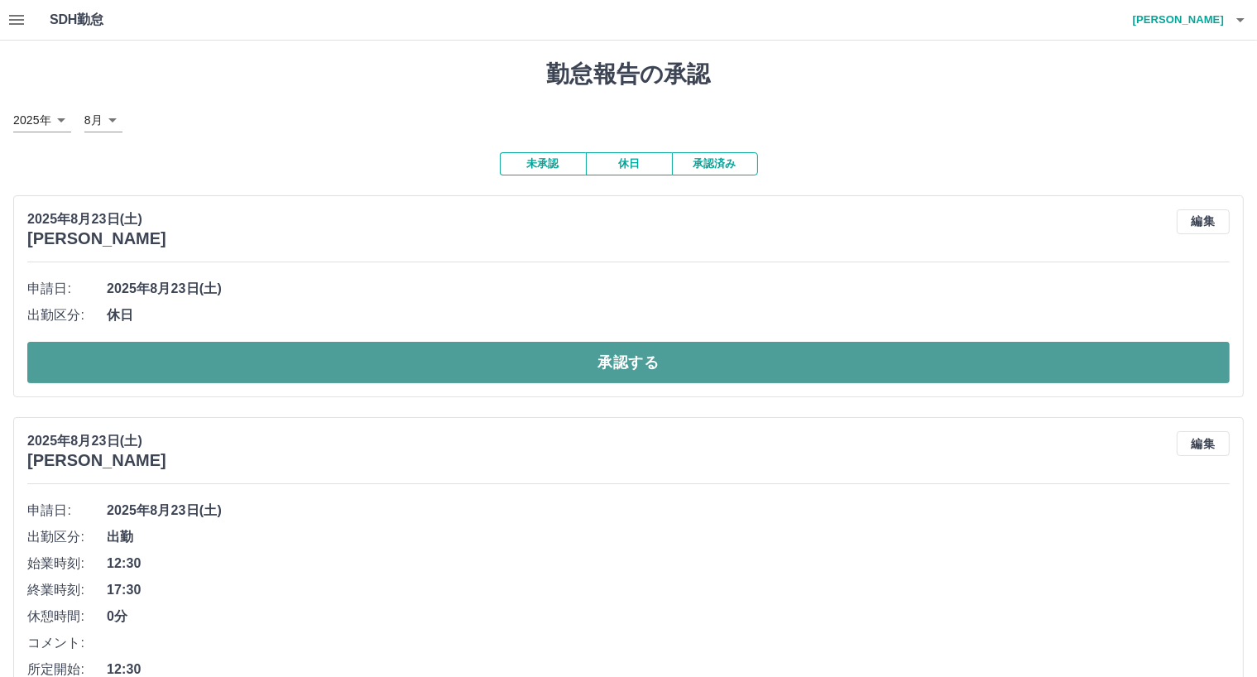
click at [382, 363] on button "承認する" at bounding box center [628, 362] width 1202 height 41
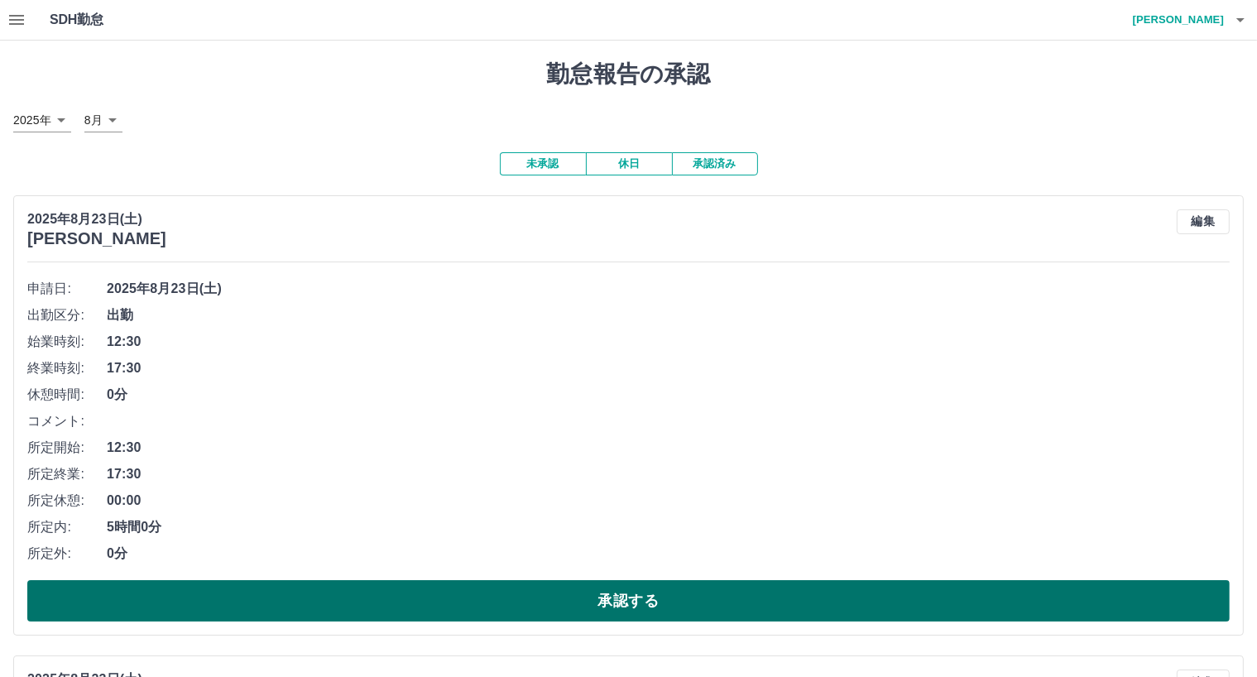
click at [430, 600] on button "承認する" at bounding box center [628, 600] width 1202 height 41
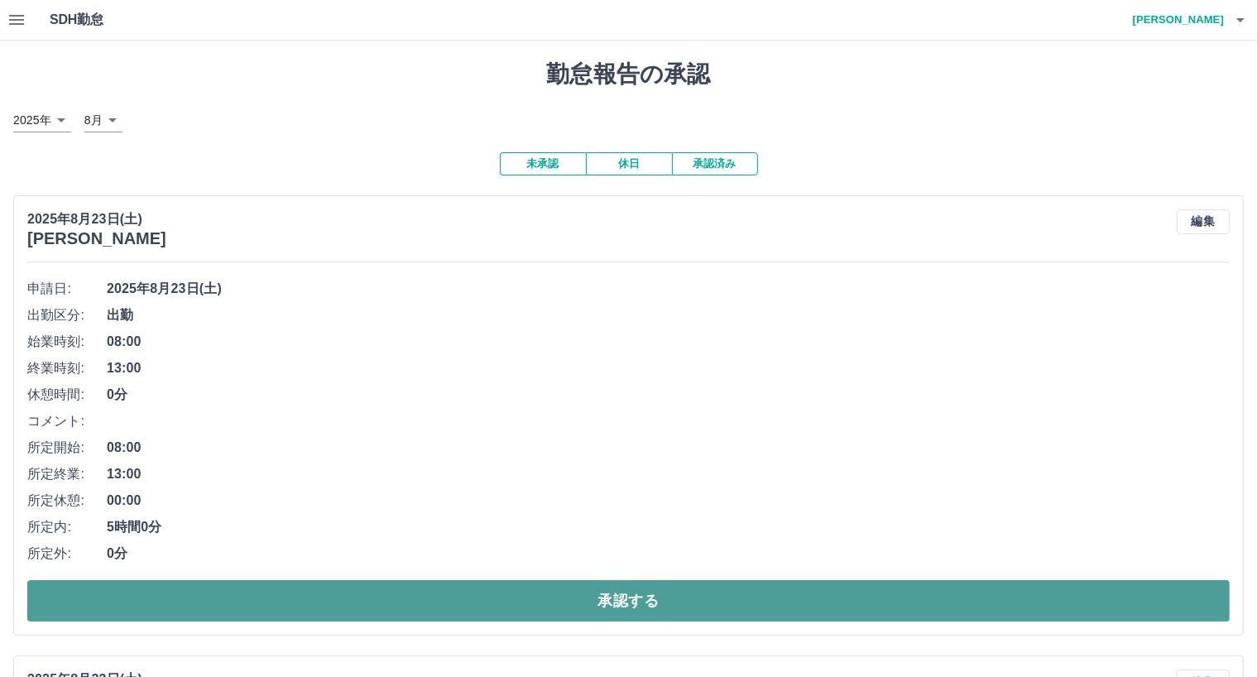
click at [430, 603] on button "承認する" at bounding box center [628, 600] width 1202 height 41
click at [443, 611] on button "承認する" at bounding box center [628, 600] width 1202 height 41
click at [444, 611] on button "承認する" at bounding box center [628, 600] width 1202 height 41
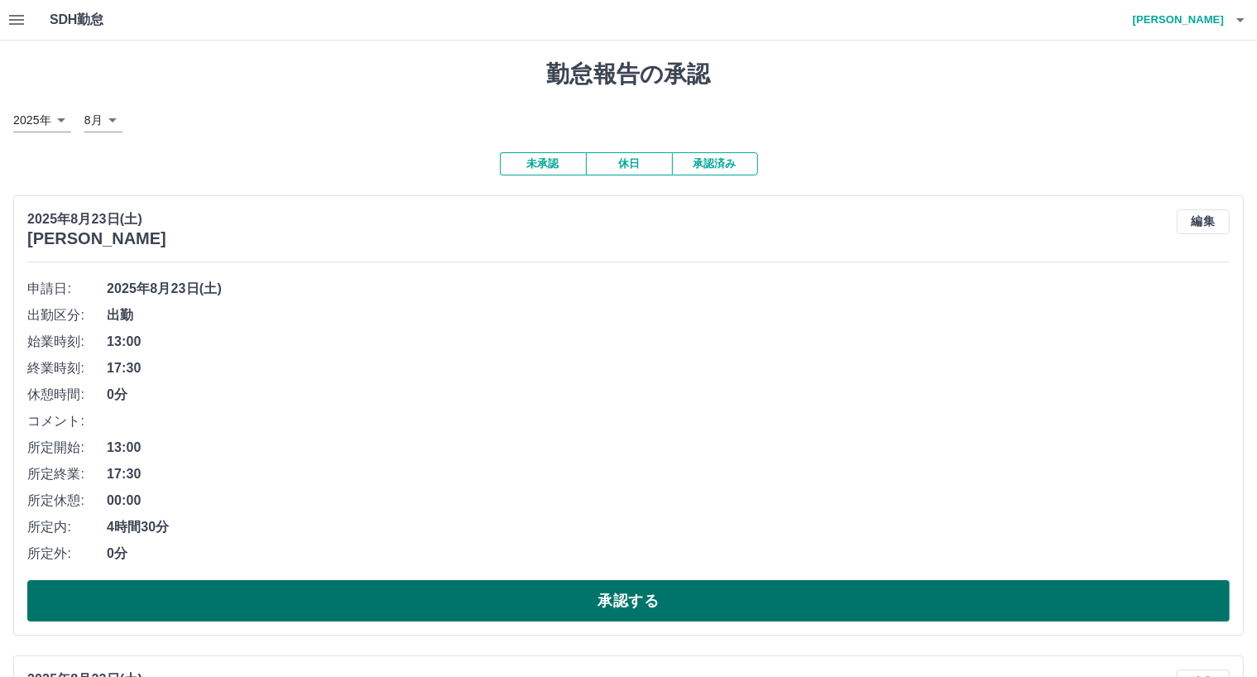
click at [440, 600] on button "承認する" at bounding box center [628, 600] width 1202 height 41
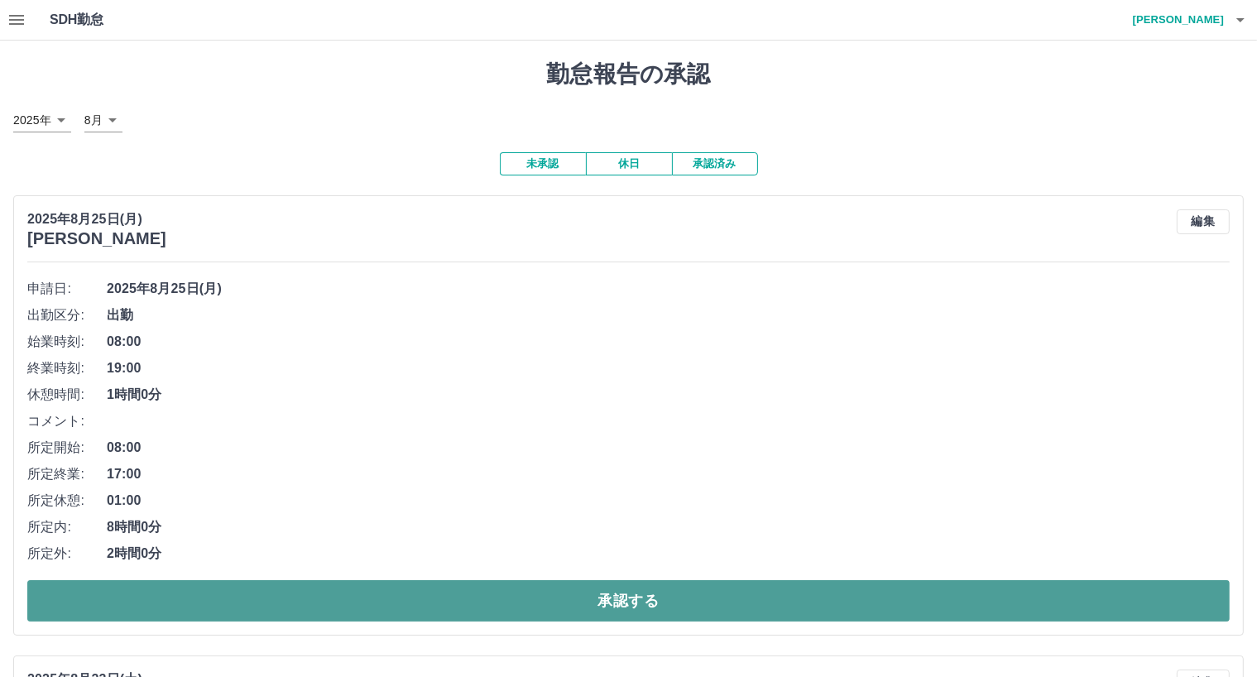
click at [344, 603] on button "承認する" at bounding box center [628, 600] width 1202 height 41
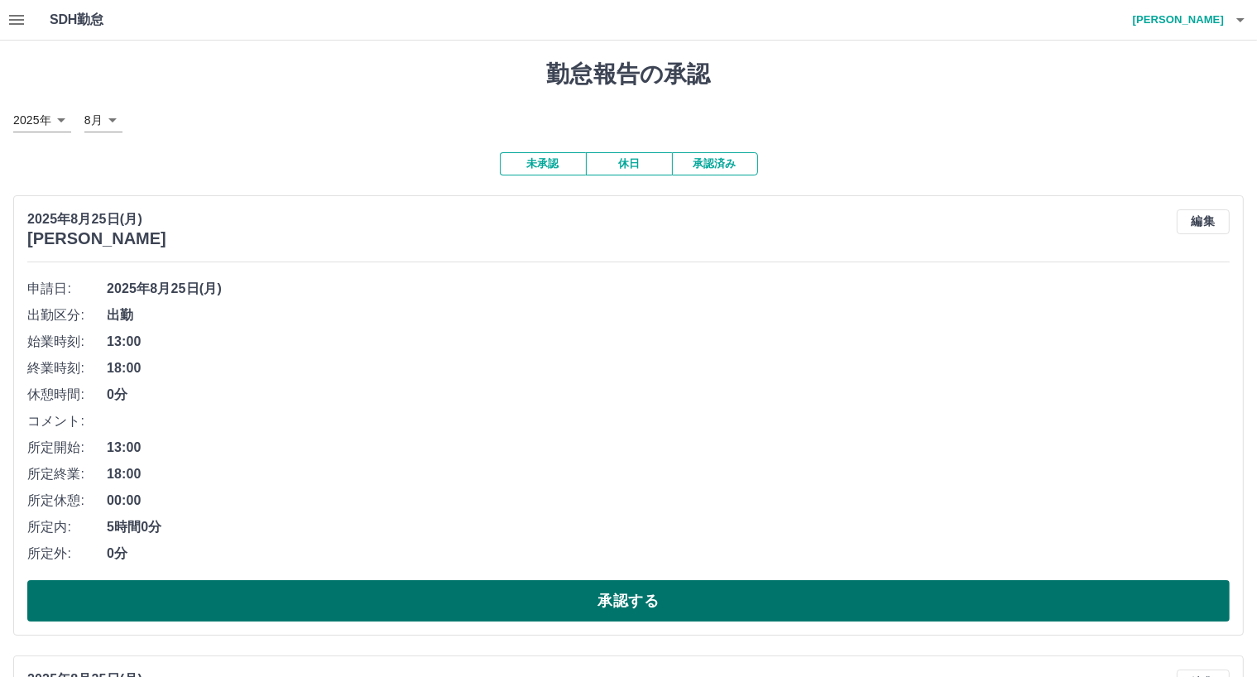
click at [352, 613] on button "承認する" at bounding box center [628, 600] width 1202 height 41
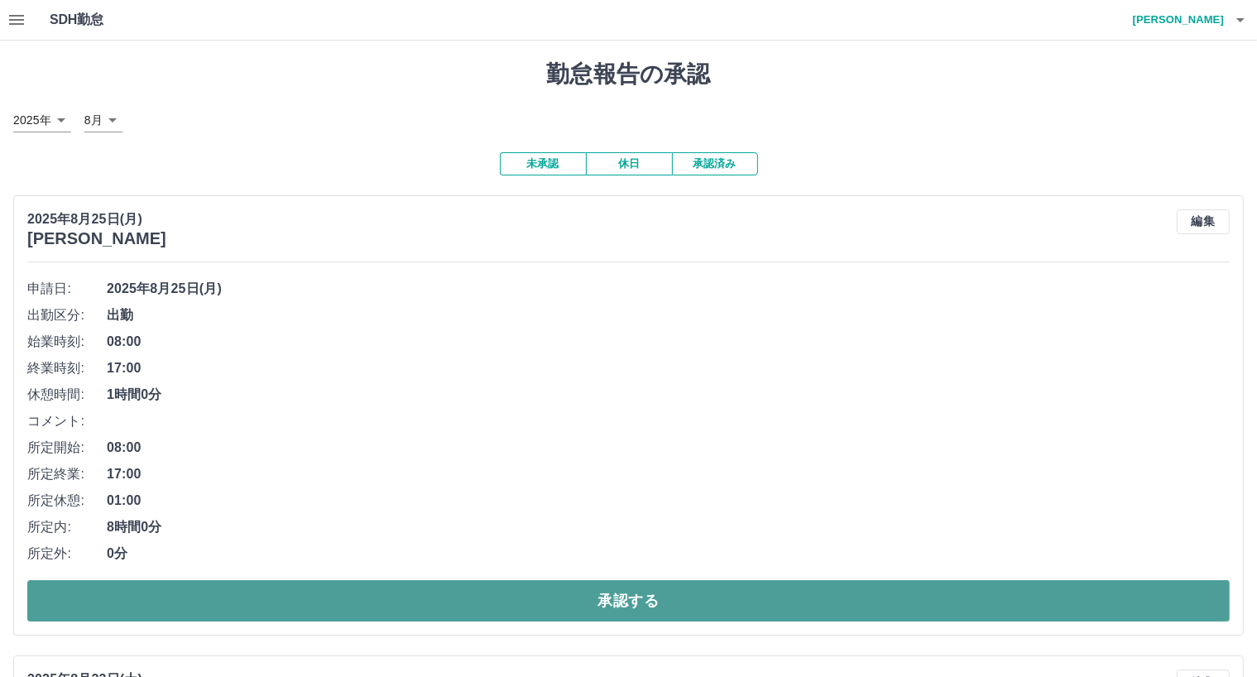
click at [374, 598] on button "承認する" at bounding box center [628, 600] width 1202 height 41
click at [374, 597] on button "承認する" at bounding box center [628, 600] width 1202 height 41
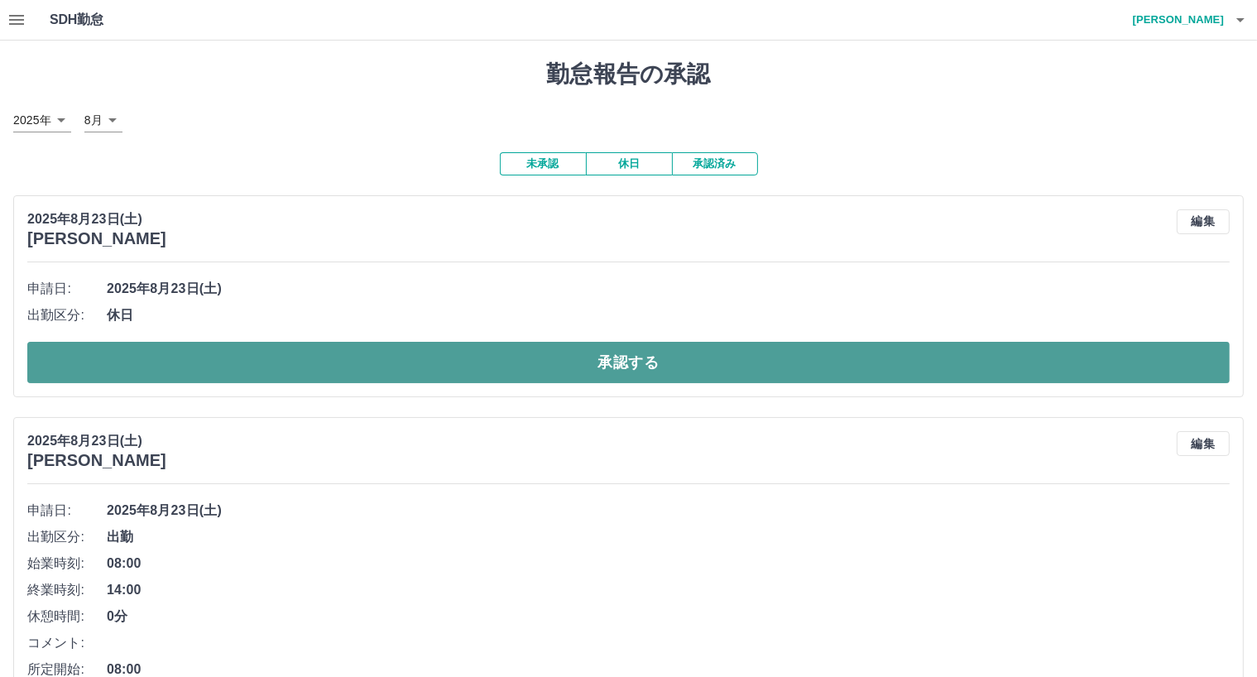
click at [434, 362] on button "承認する" at bounding box center [628, 362] width 1202 height 41
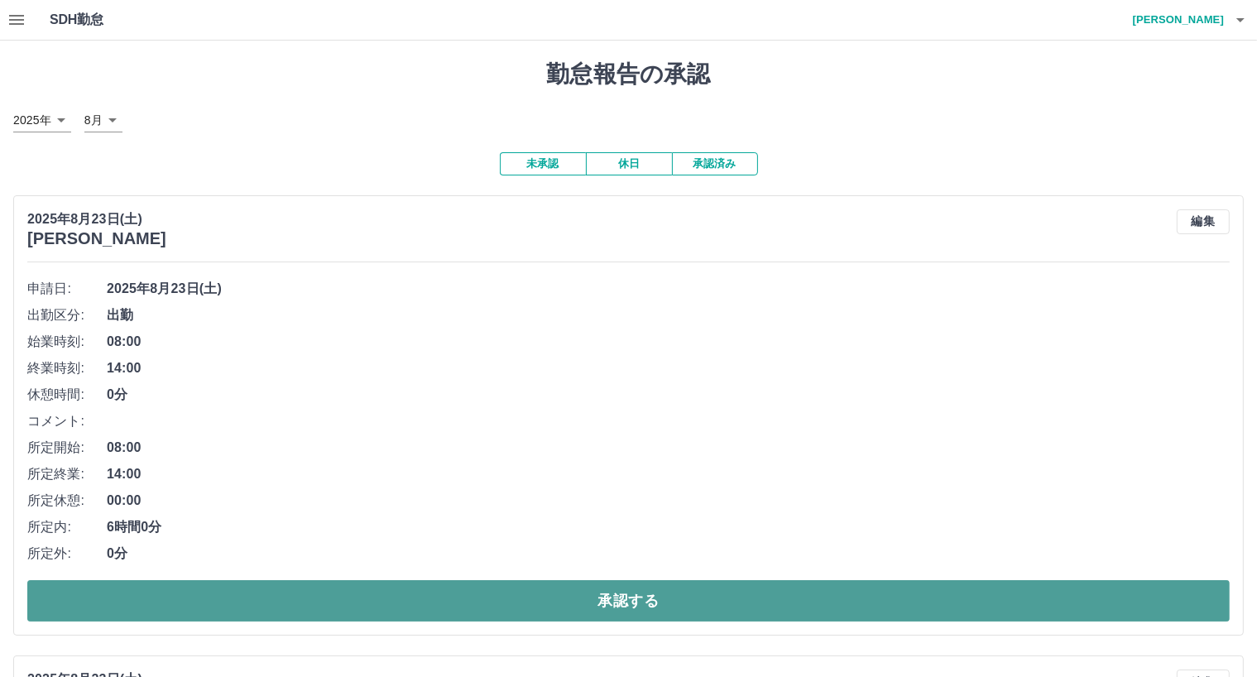
click at [377, 600] on button "承認する" at bounding box center [628, 600] width 1202 height 41
click at [376, 606] on button "承認する" at bounding box center [628, 600] width 1202 height 41
click at [376, 609] on button "承認する" at bounding box center [628, 600] width 1202 height 41
click at [387, 596] on button "承認する" at bounding box center [628, 600] width 1202 height 41
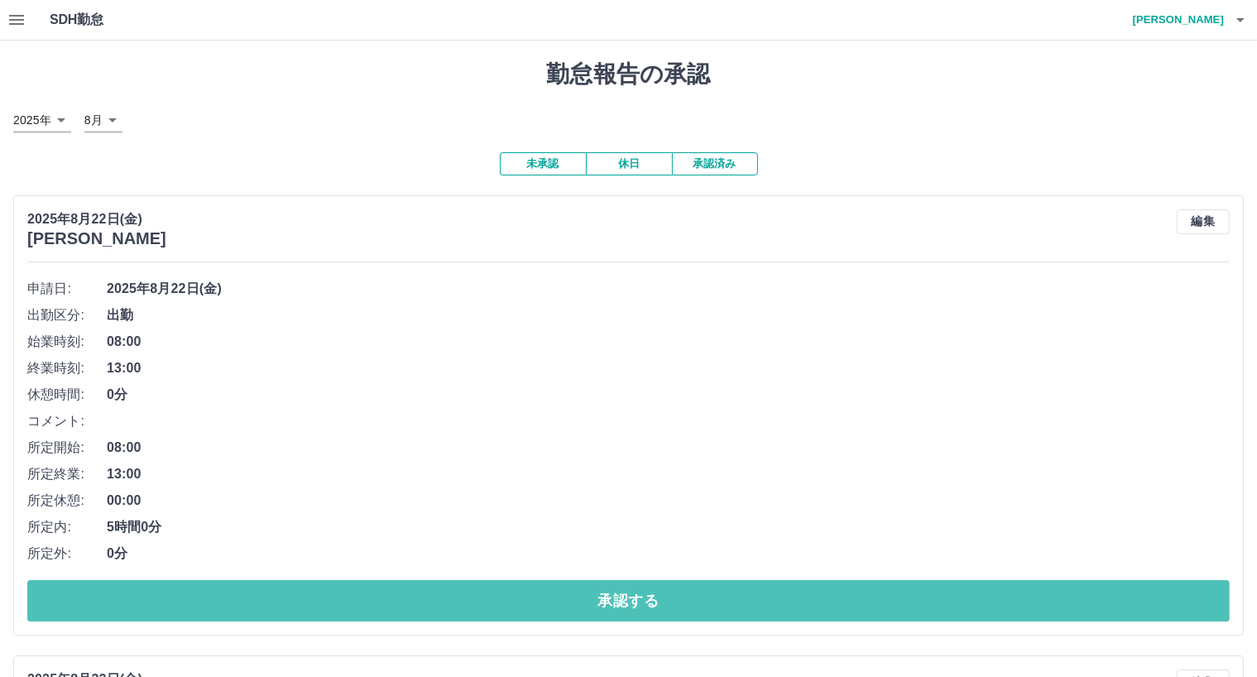
click at [387, 596] on button "承認する" at bounding box center [628, 600] width 1202 height 41
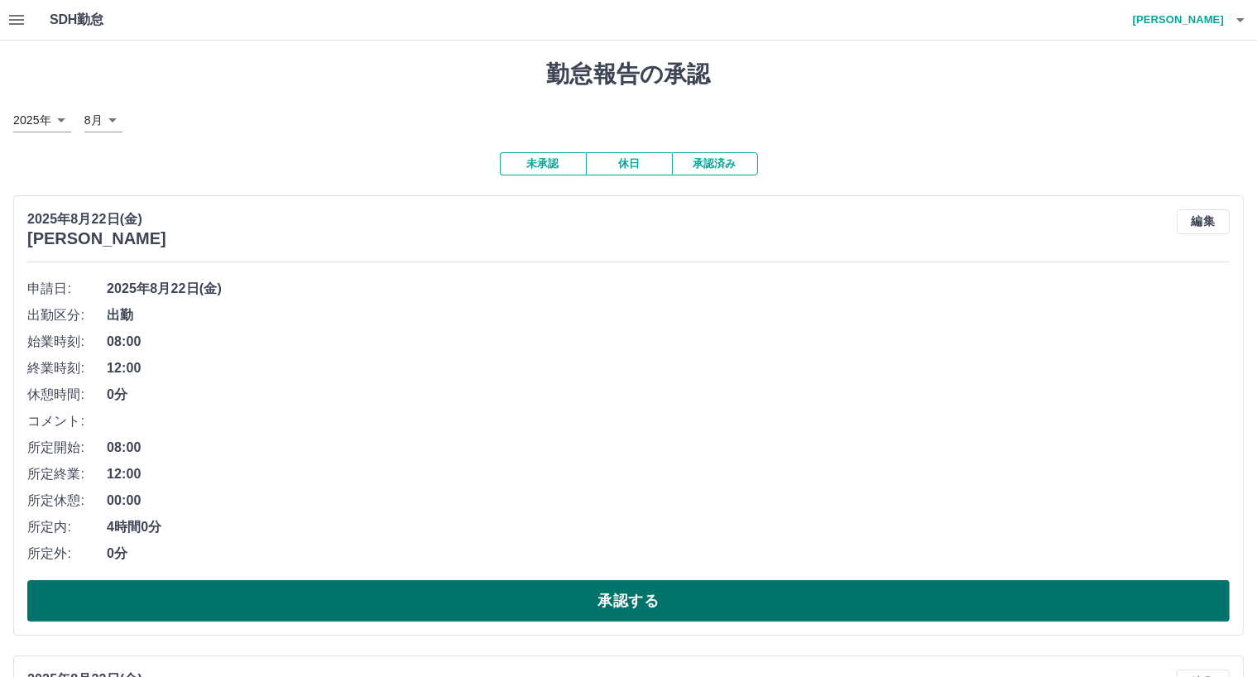
click at [384, 597] on button "承認する" at bounding box center [628, 600] width 1202 height 41
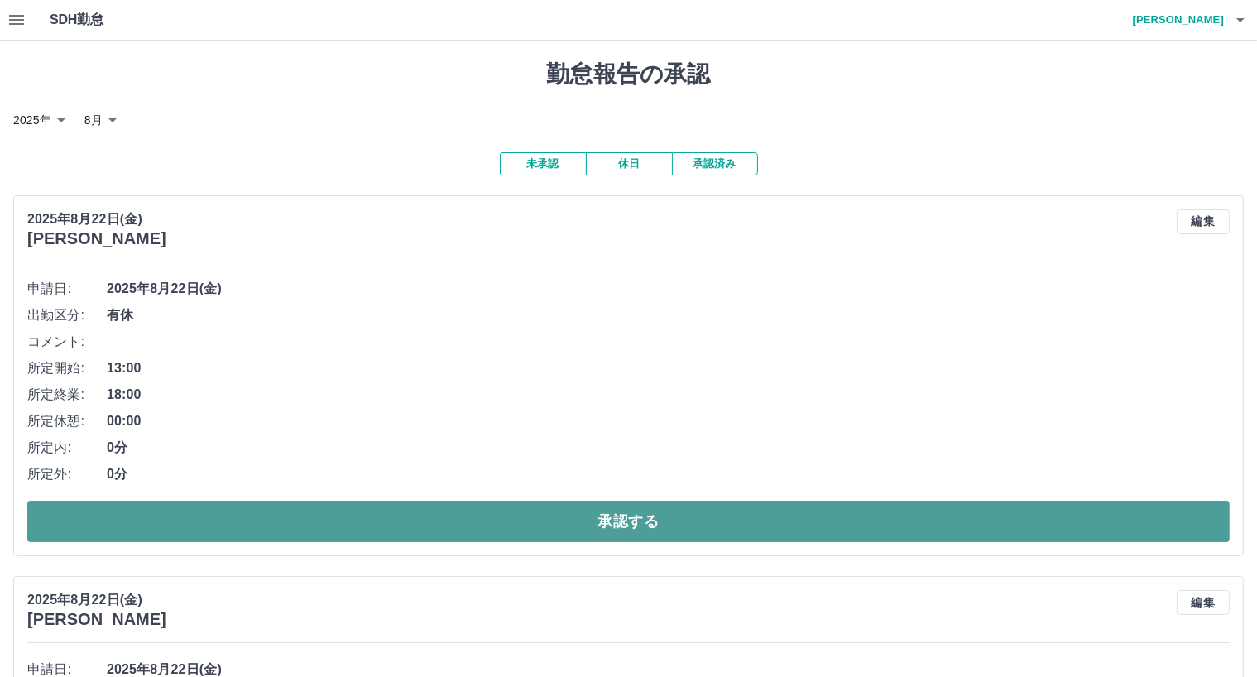
click at [420, 527] on button "承認する" at bounding box center [628, 521] width 1202 height 41
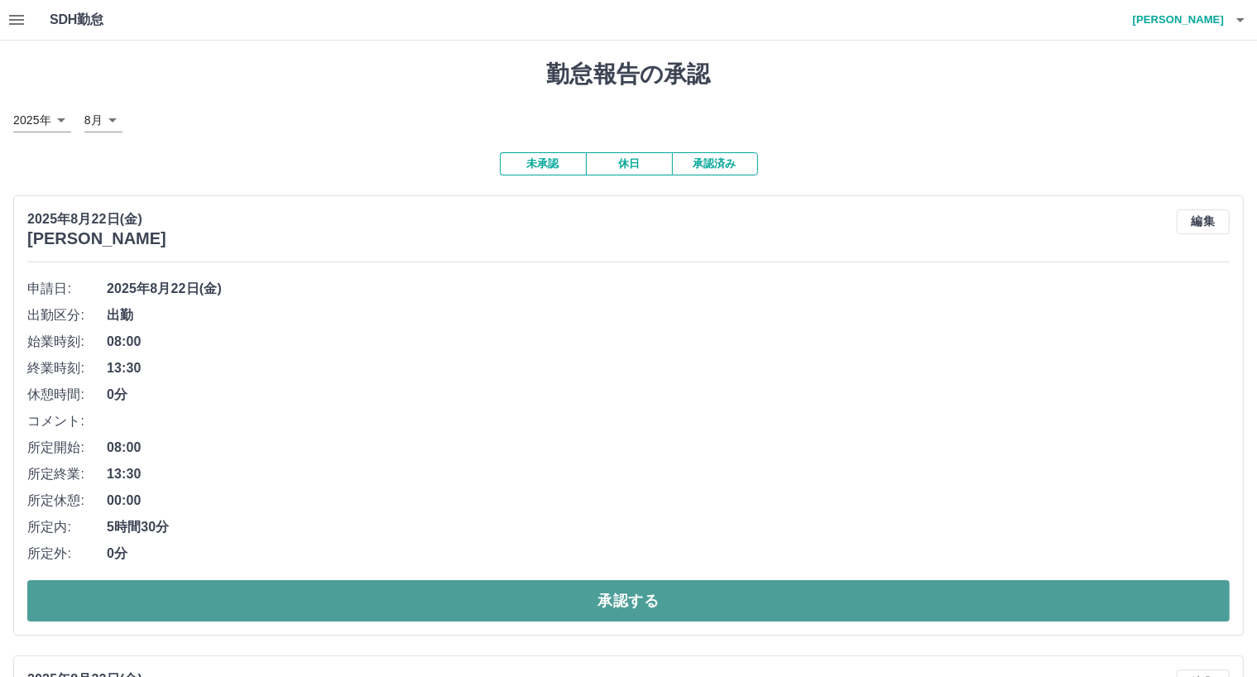
click at [441, 609] on button "承認する" at bounding box center [628, 600] width 1202 height 41
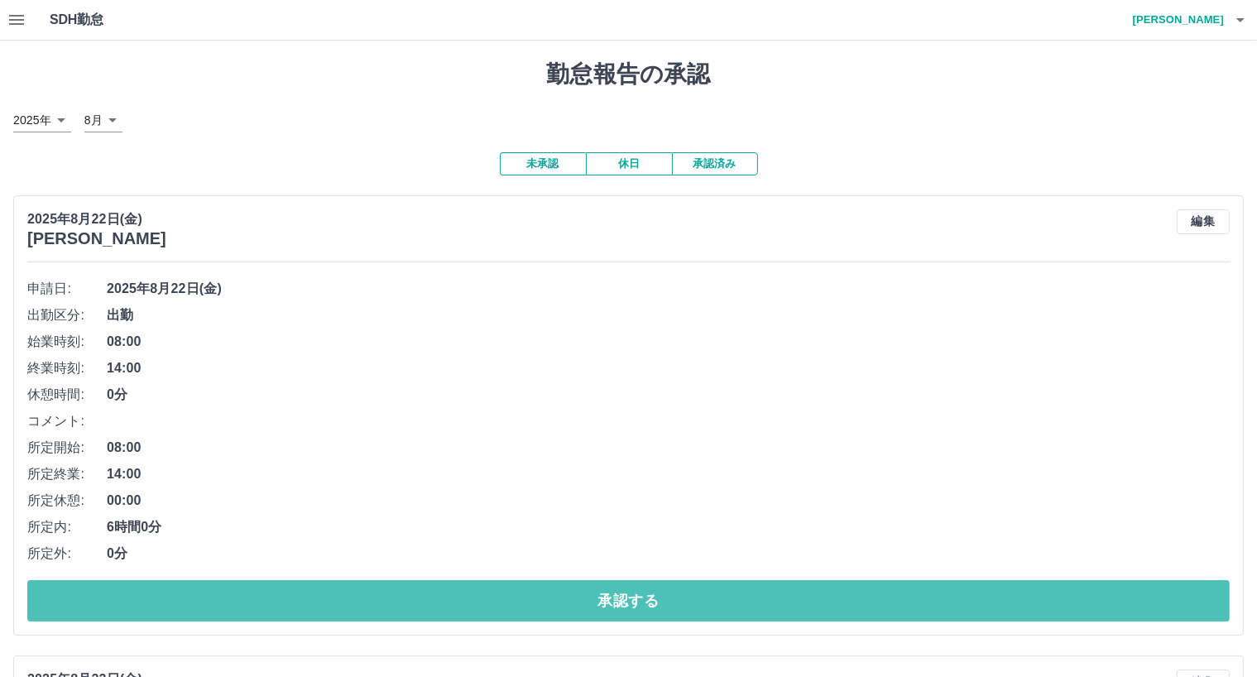
click at [443, 606] on button "承認する" at bounding box center [628, 600] width 1202 height 41
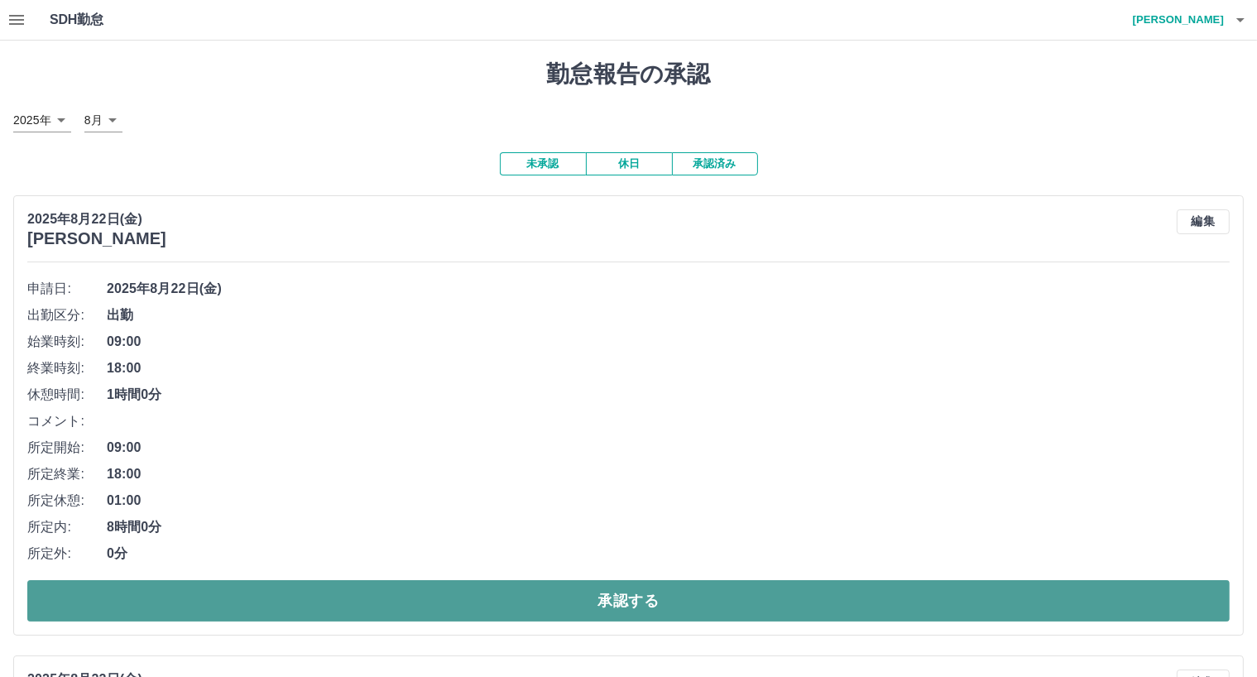
click at [443, 604] on button "承認する" at bounding box center [628, 600] width 1202 height 41
click at [462, 606] on button "承認する" at bounding box center [628, 600] width 1202 height 41
click at [455, 603] on button "承認する" at bounding box center [628, 600] width 1202 height 41
click at [597, 603] on button "承認する" at bounding box center [628, 600] width 1202 height 41
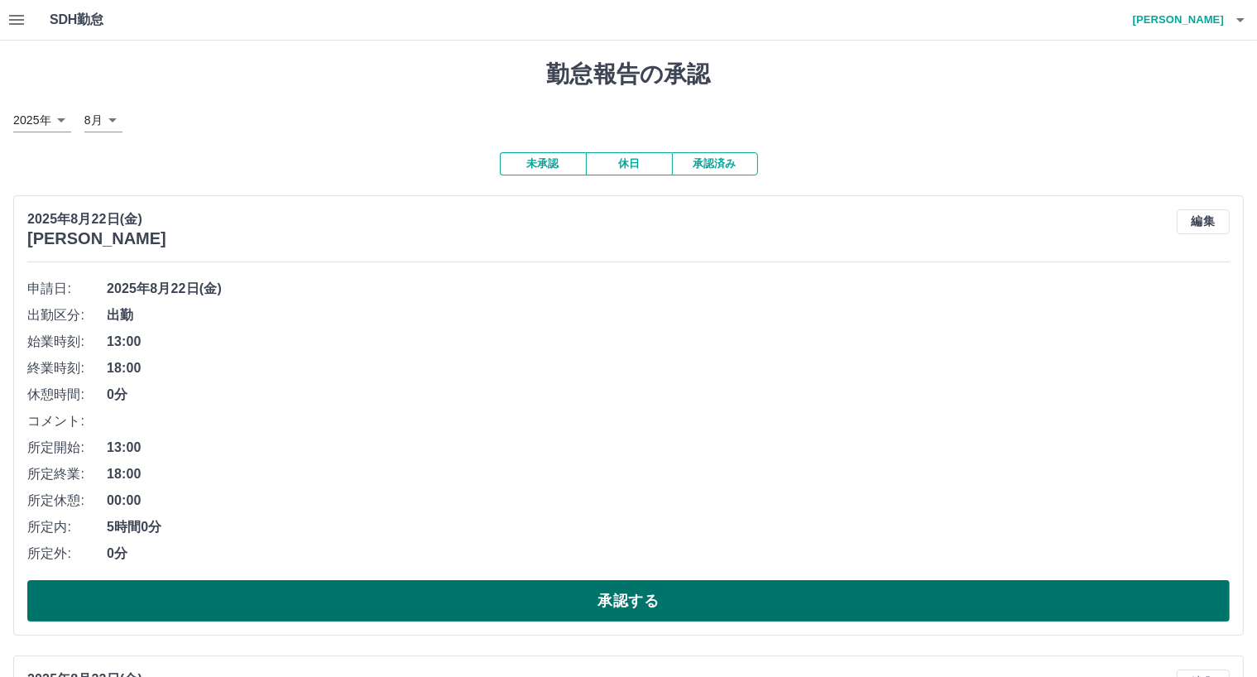
click at [596, 605] on button "承認する" at bounding box center [628, 600] width 1202 height 41
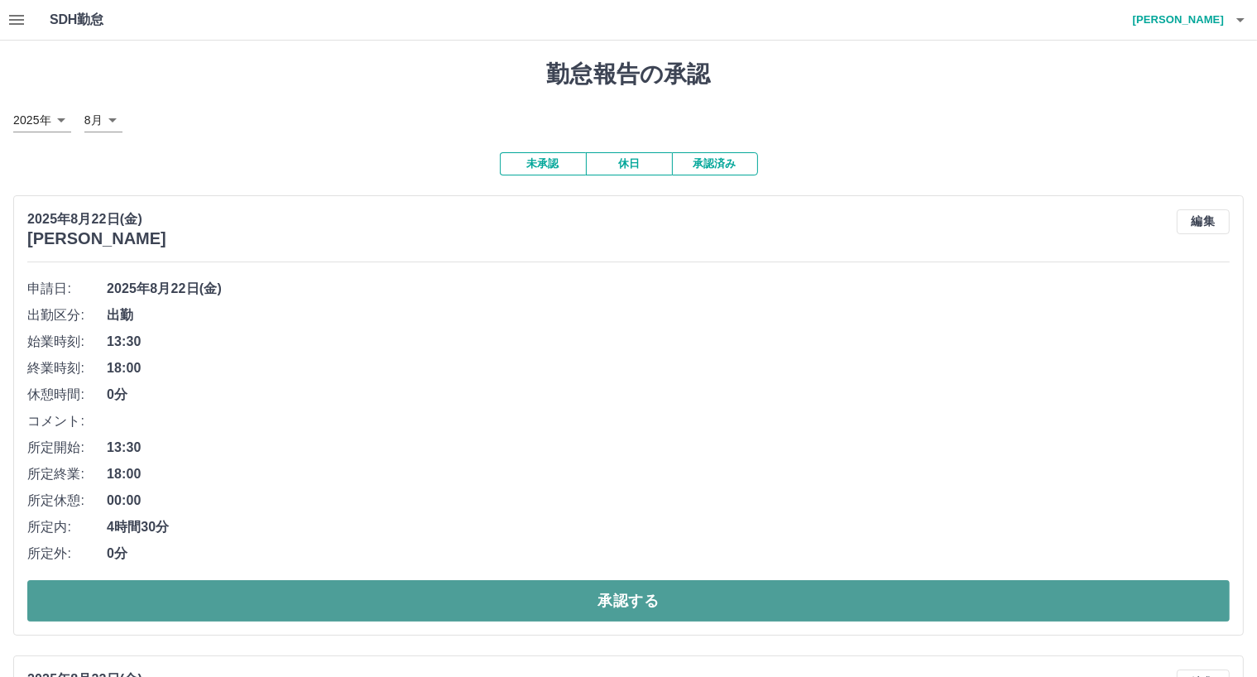
click at [593, 603] on button "承認する" at bounding box center [628, 600] width 1202 height 41
click at [589, 597] on button "承認する" at bounding box center [628, 600] width 1202 height 41
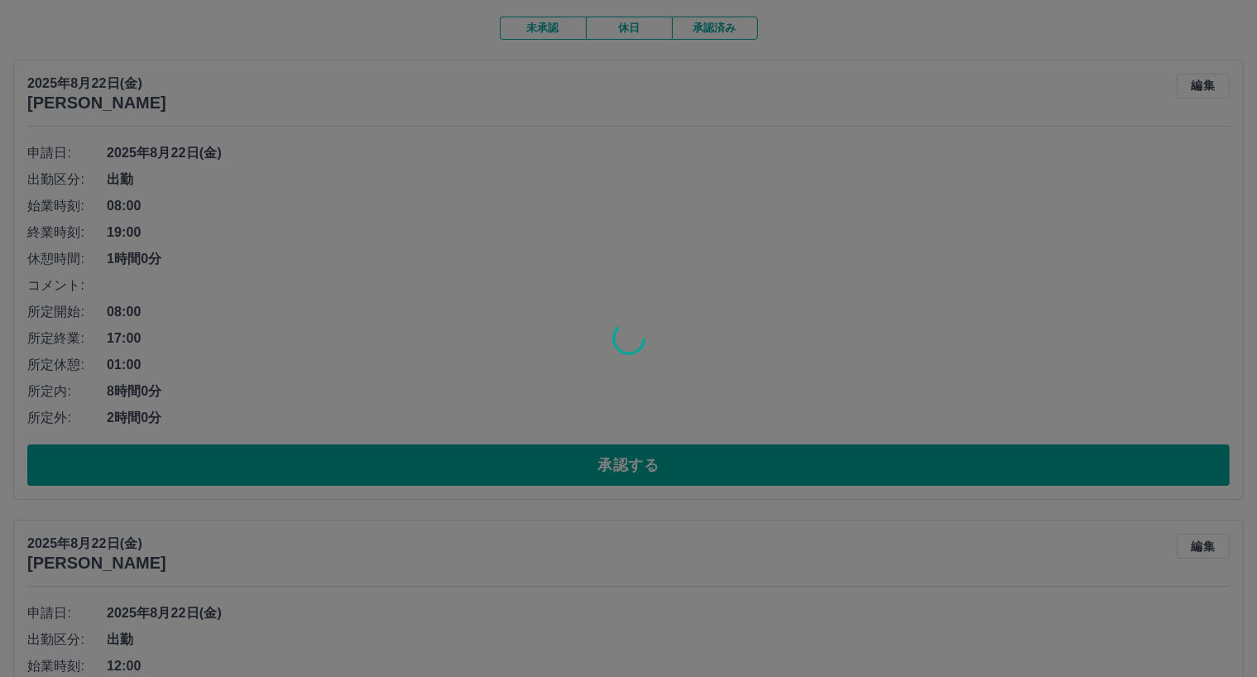
scroll to position [165, 0]
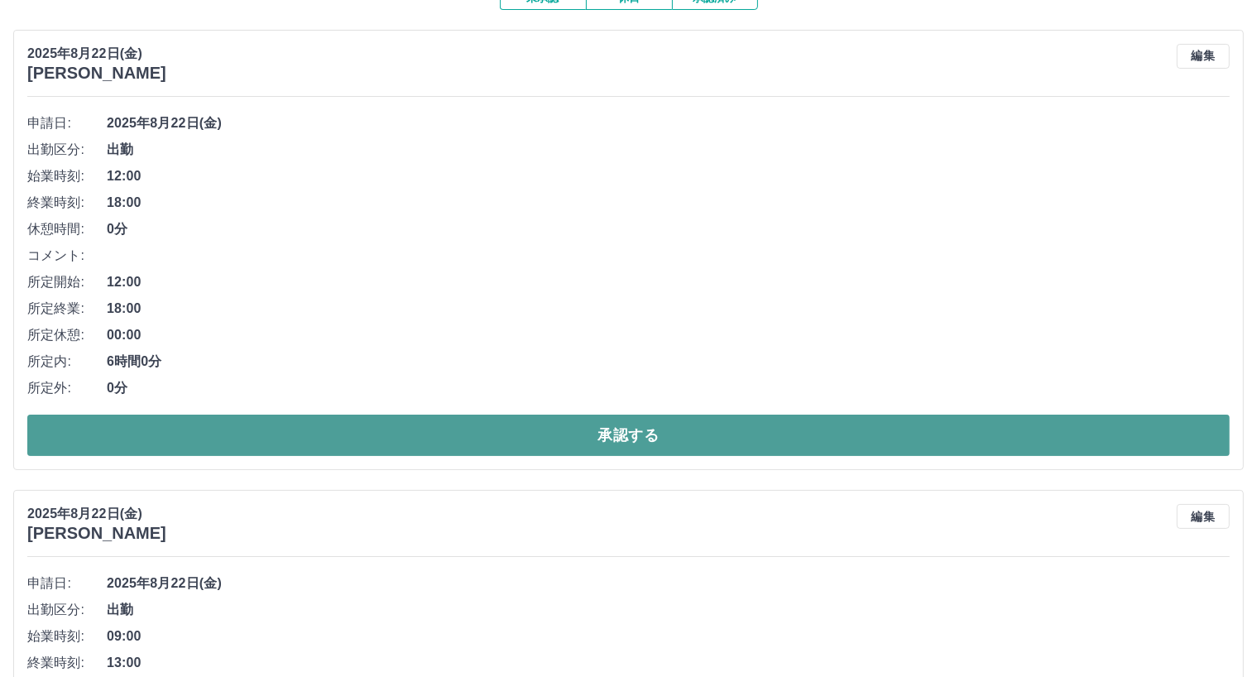
click at [604, 434] on button "承認する" at bounding box center [628, 435] width 1202 height 41
click at [605, 438] on button "承認する" at bounding box center [628, 435] width 1202 height 41
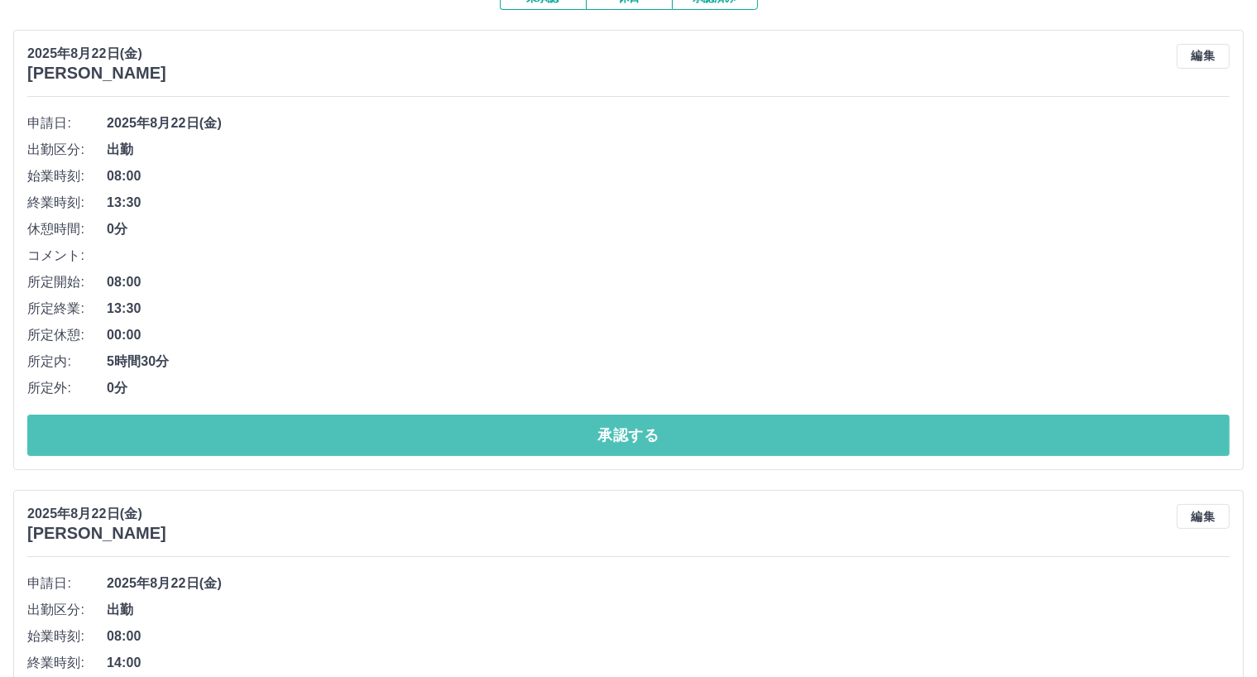
click at [605, 438] on button "承認する" at bounding box center [628, 435] width 1202 height 41
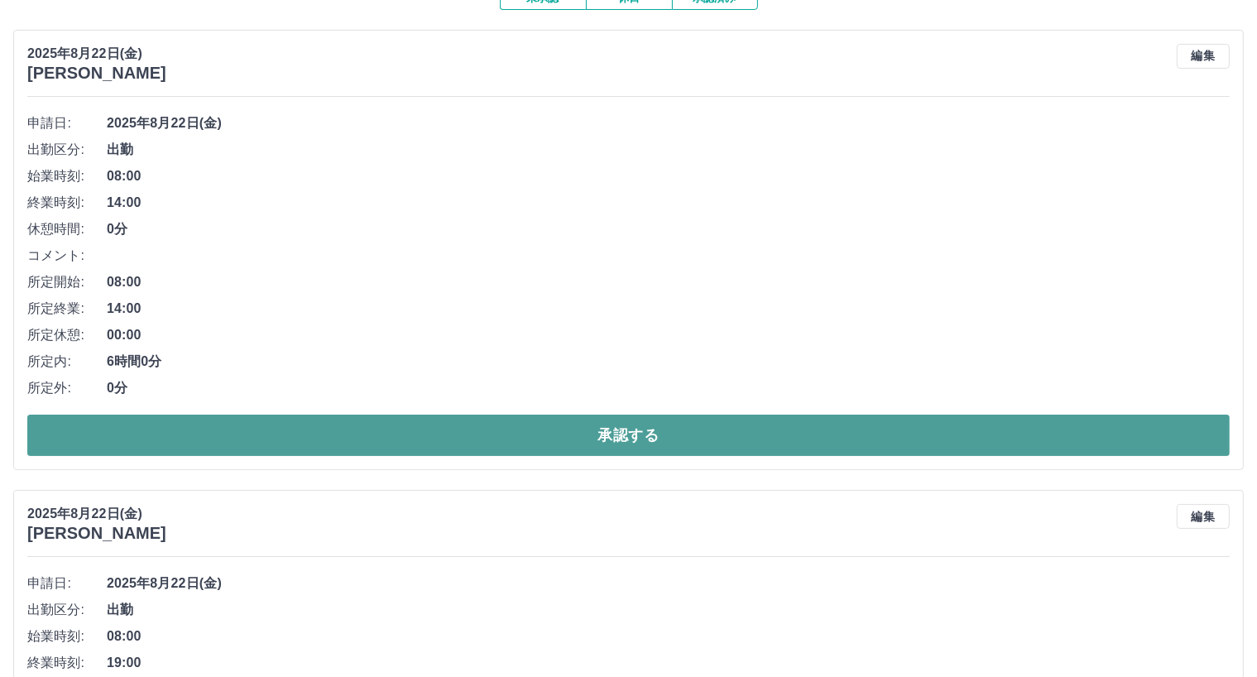
click at [598, 436] on button "承認する" at bounding box center [628, 435] width 1202 height 41
click at [596, 434] on button "承認する" at bounding box center [628, 435] width 1202 height 41
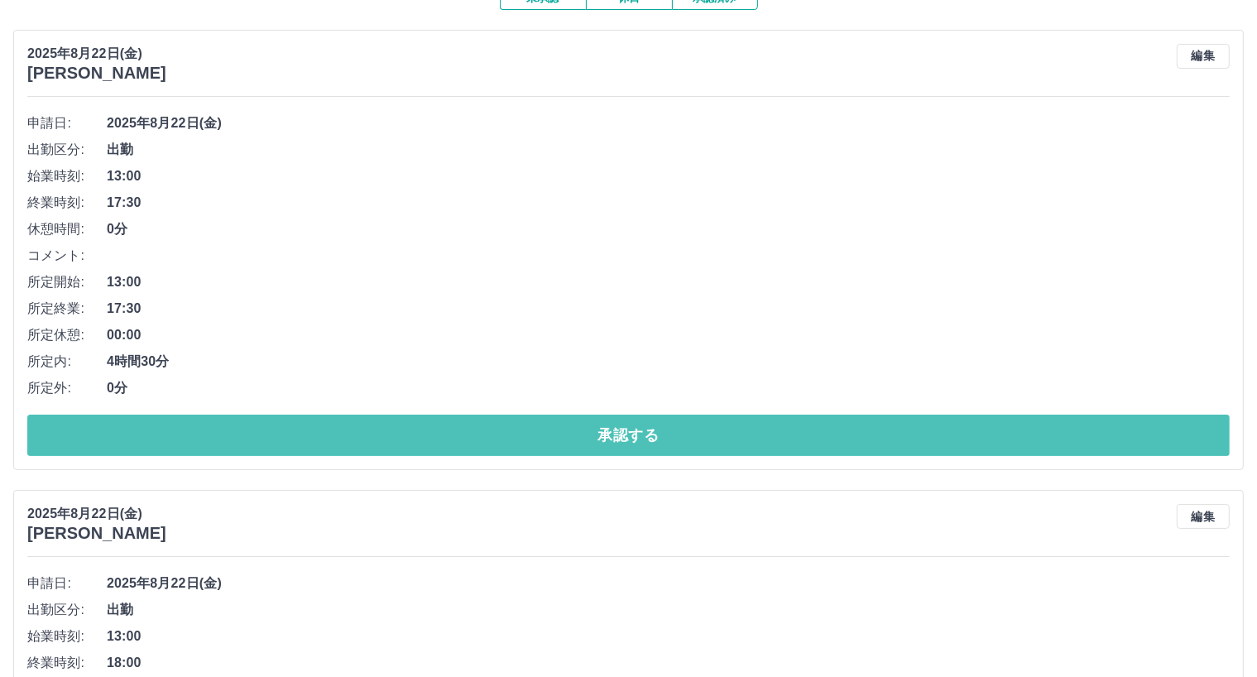
click at [596, 434] on button "承認する" at bounding box center [628, 435] width 1202 height 41
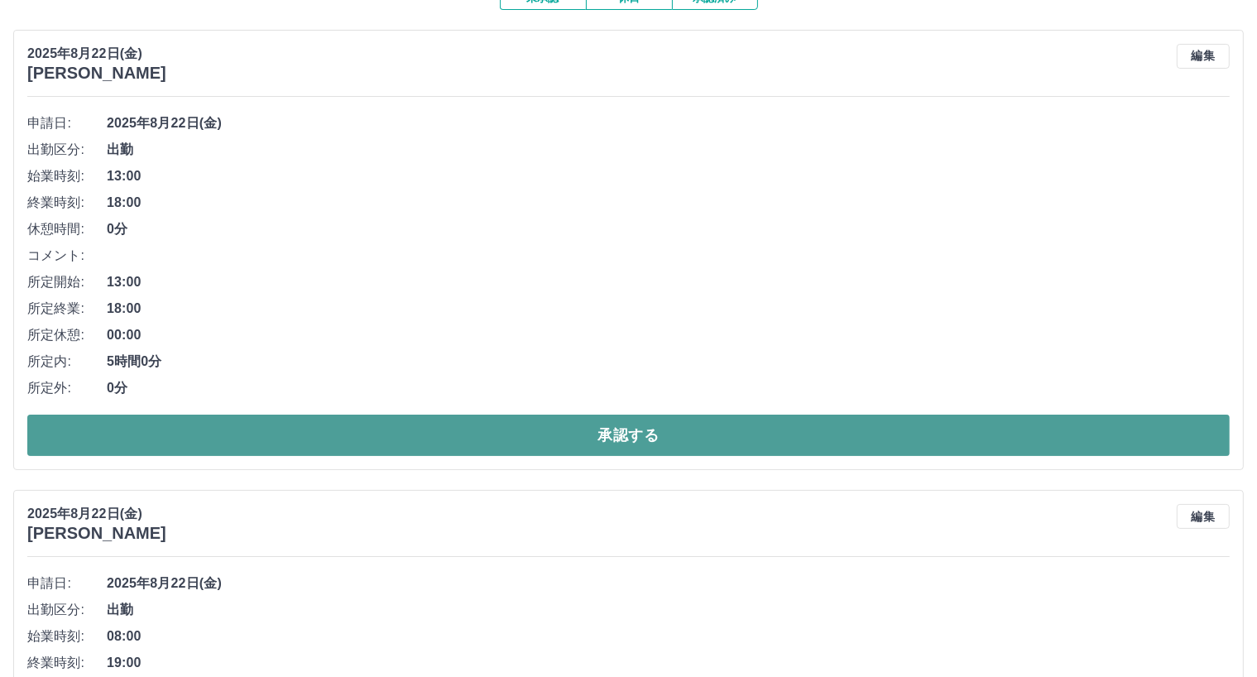
click at [596, 433] on button "承認する" at bounding box center [628, 435] width 1202 height 41
click at [594, 430] on button "承認する" at bounding box center [628, 435] width 1202 height 41
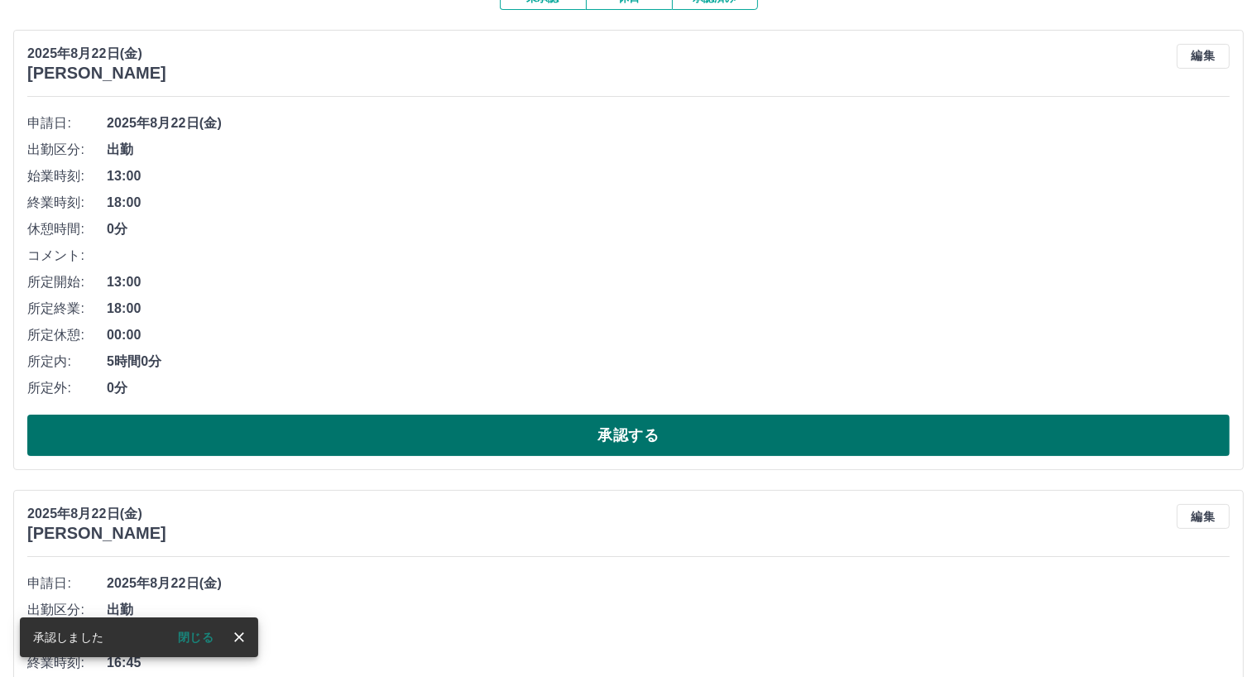
click at [593, 429] on button "承認する" at bounding box center [628, 435] width 1202 height 41
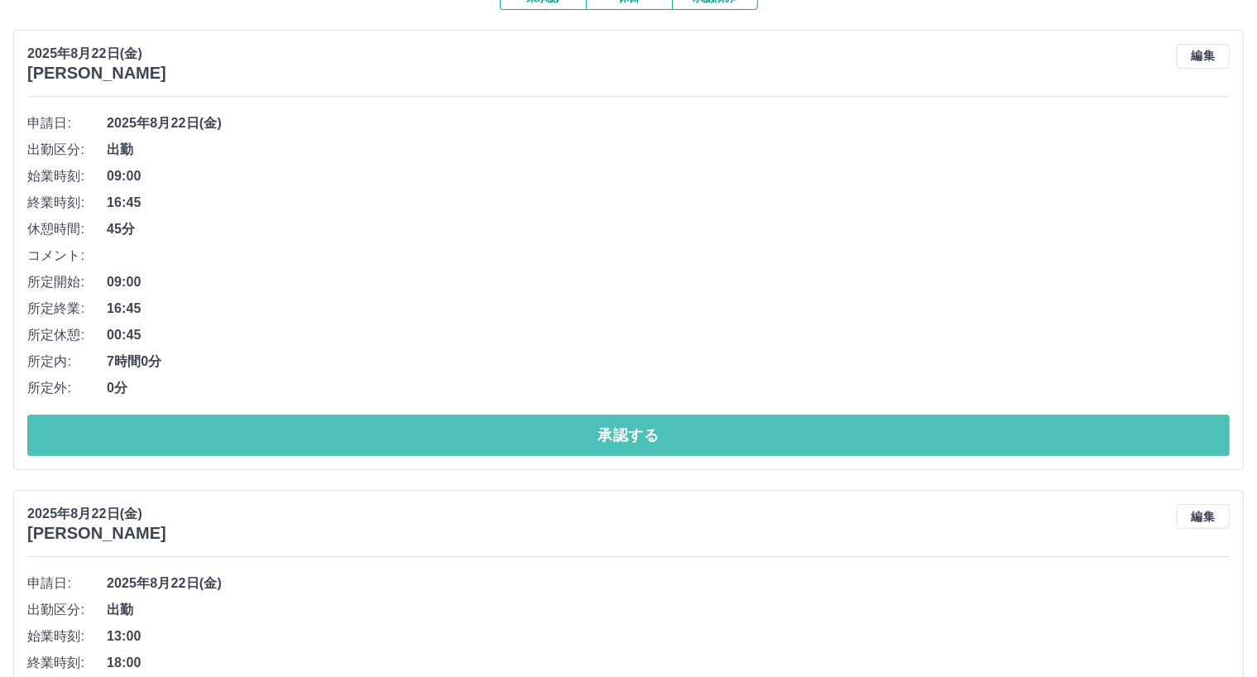
click at [593, 429] on button "承認する" at bounding box center [628, 435] width 1202 height 41
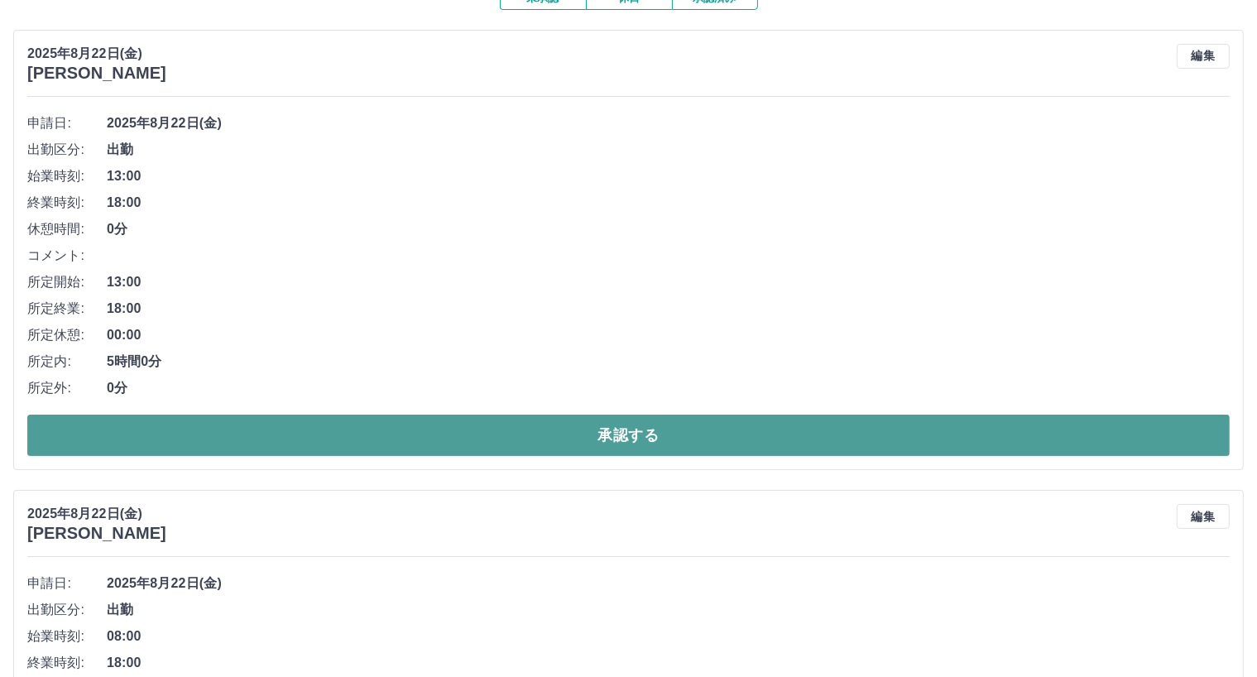
click at [589, 436] on button "承認する" at bounding box center [628, 435] width 1202 height 41
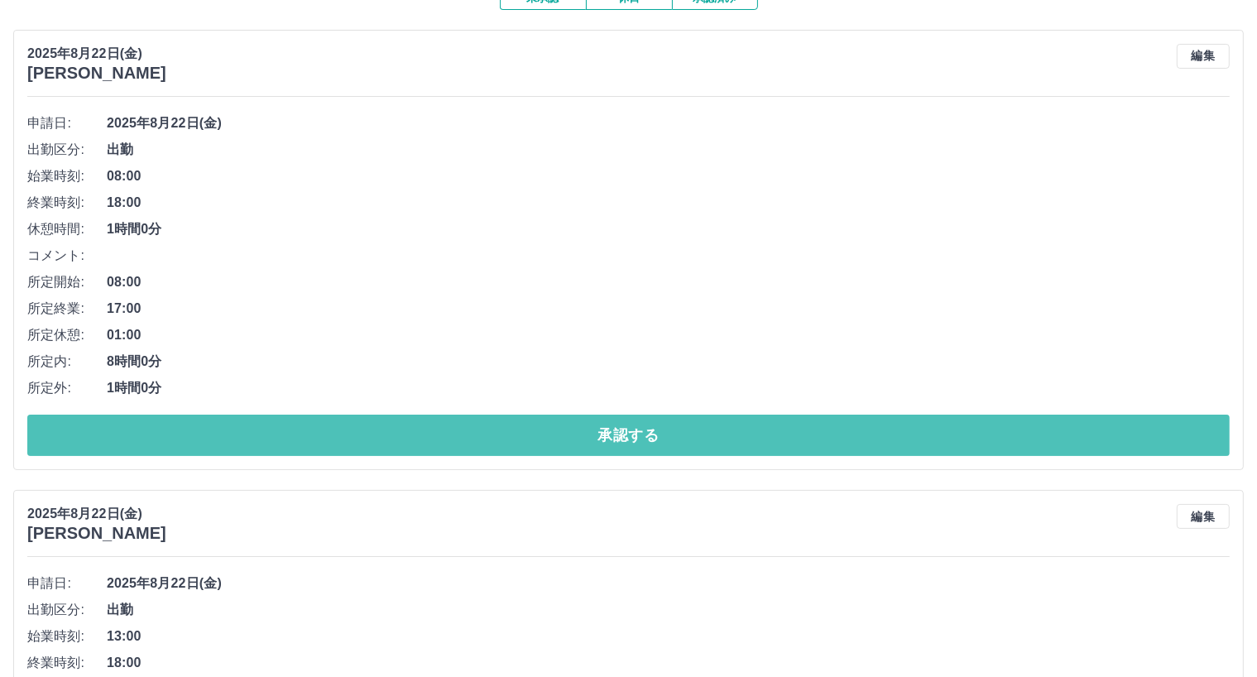
click at [589, 436] on button "承認する" at bounding box center [628, 435] width 1202 height 41
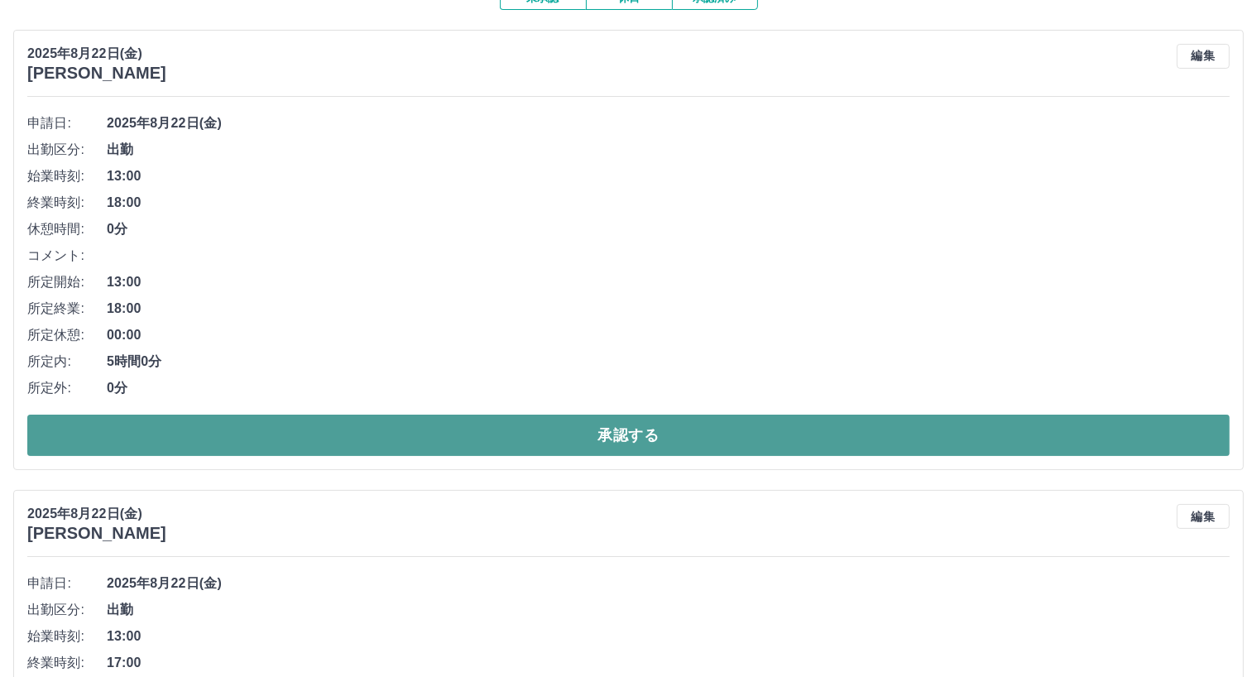
click at [562, 431] on button "承認する" at bounding box center [628, 435] width 1202 height 41
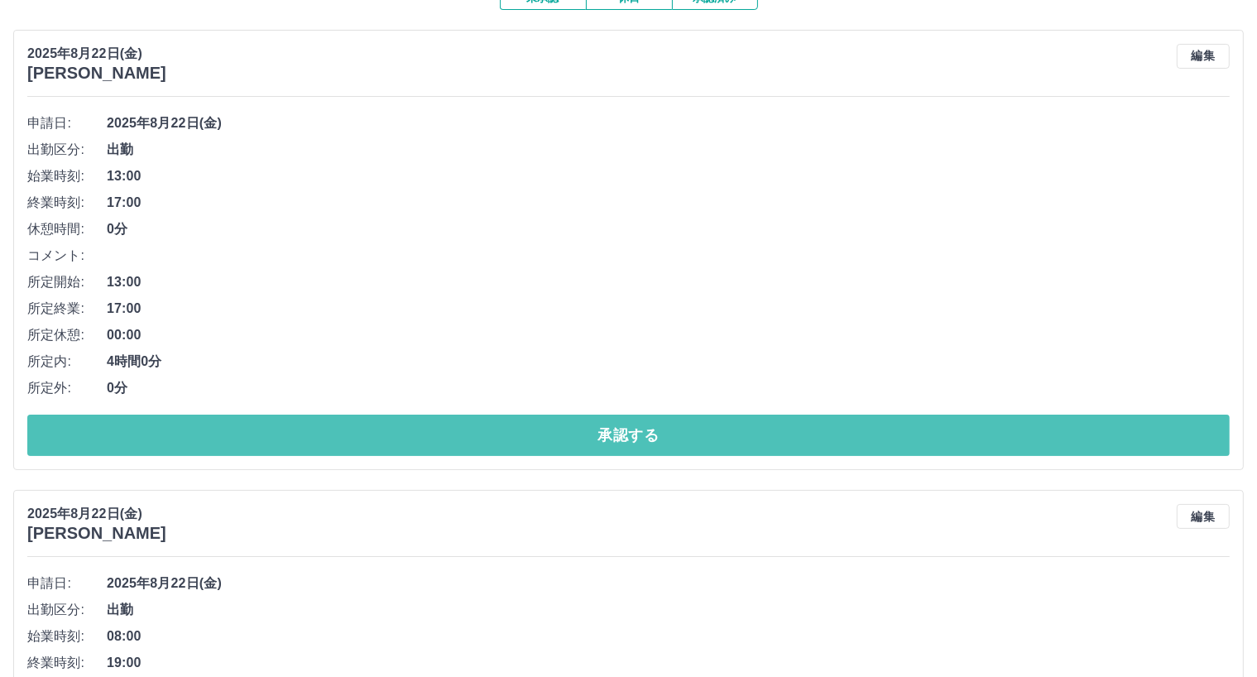
click at [562, 431] on button "承認する" at bounding box center [628, 435] width 1202 height 41
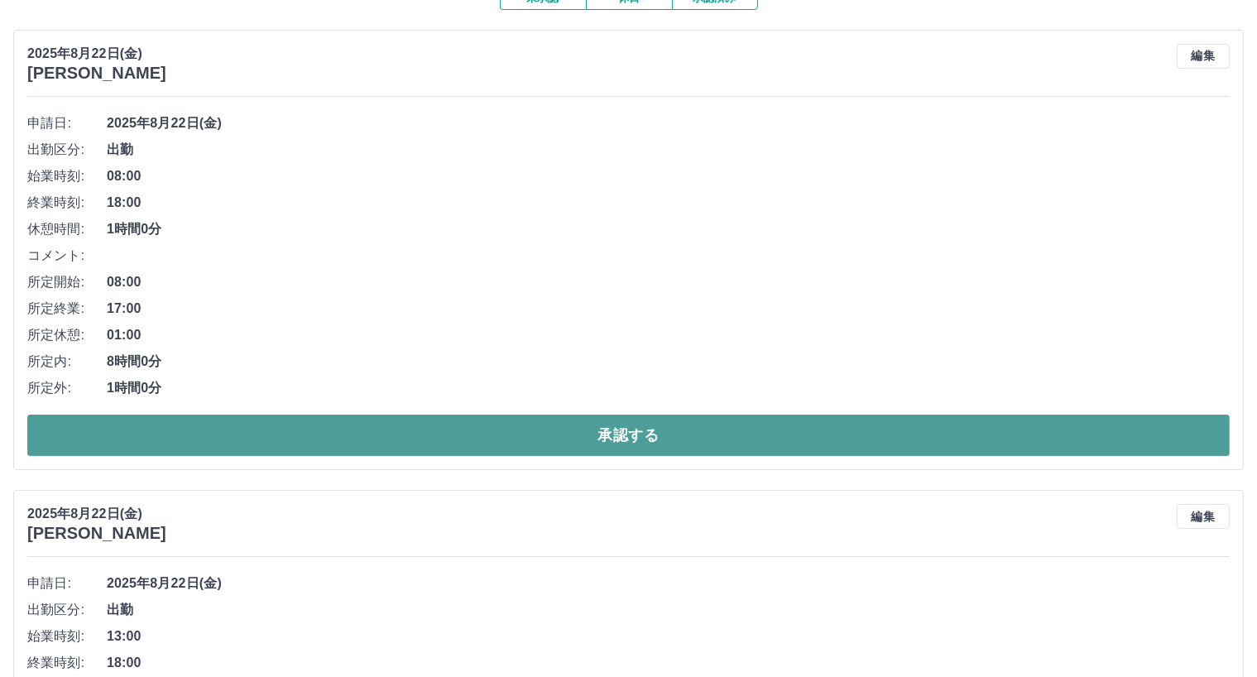
click at [562, 429] on button "承認する" at bounding box center [628, 435] width 1202 height 41
click at [560, 434] on button "承認する" at bounding box center [628, 435] width 1202 height 41
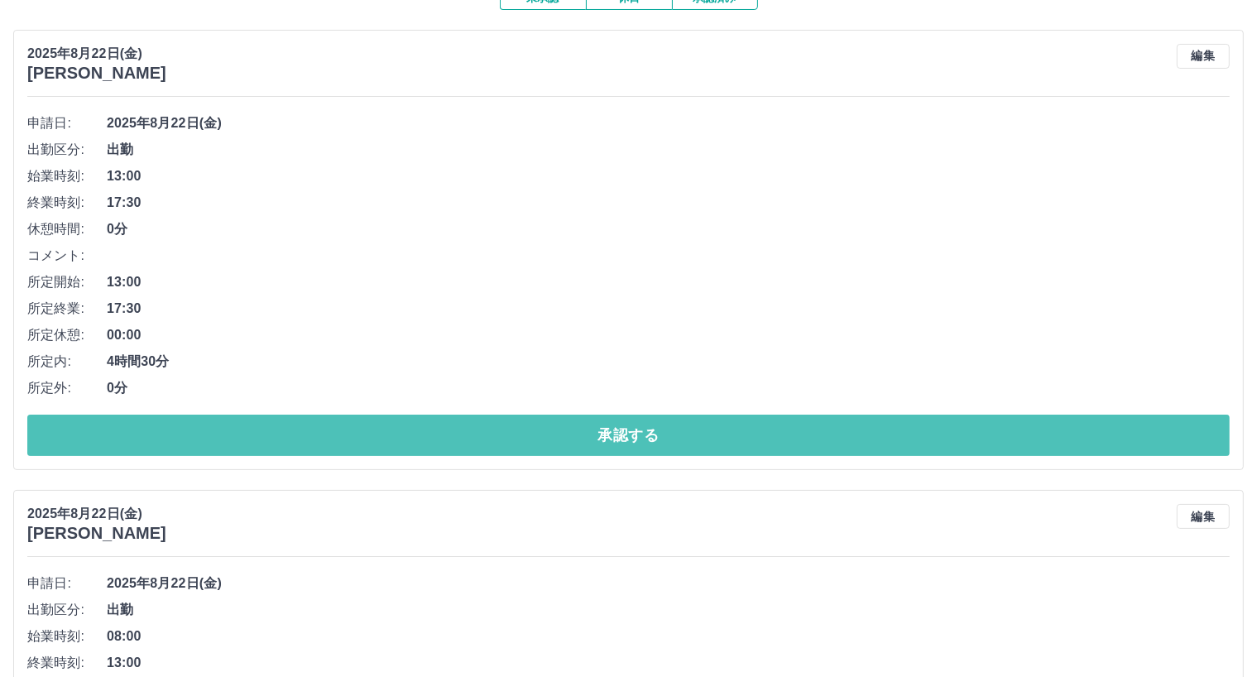
click at [560, 435] on button "承認する" at bounding box center [628, 435] width 1202 height 41
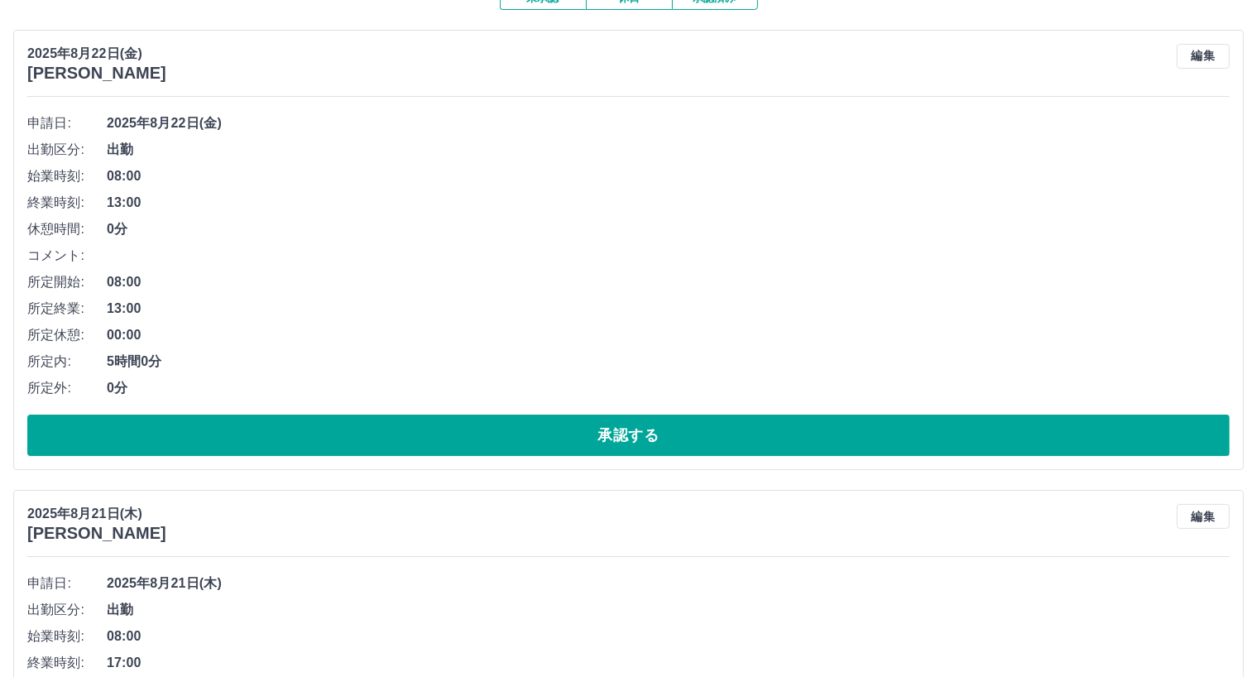
click at [560, 435] on button "承認する" at bounding box center [628, 435] width 1202 height 41
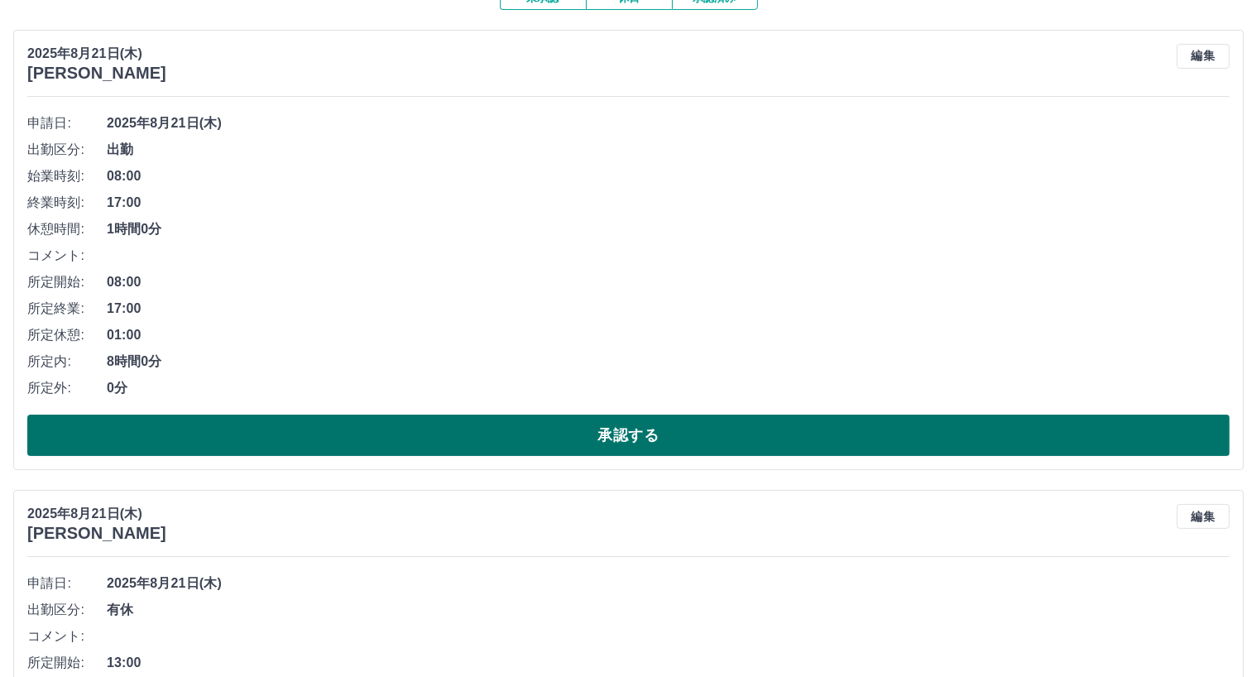
click at [575, 424] on button "承認する" at bounding box center [628, 435] width 1202 height 41
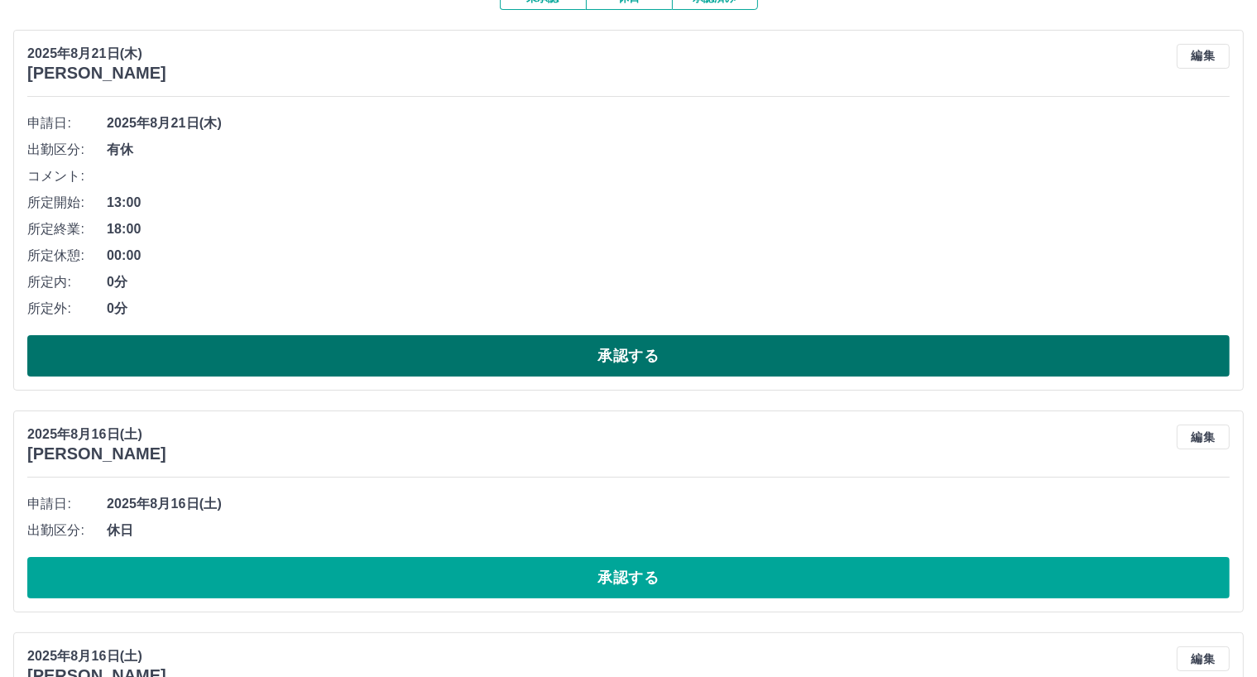
click at [554, 367] on button "承認する" at bounding box center [628, 355] width 1202 height 41
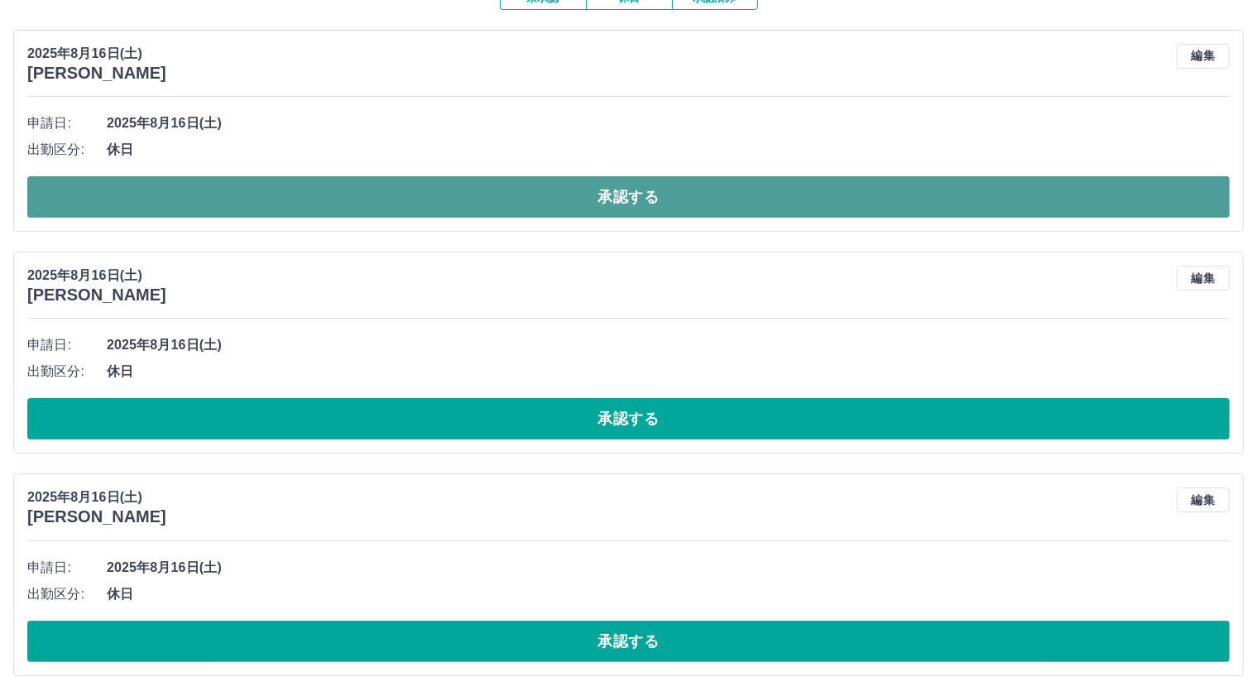
click at [589, 186] on button "承認する" at bounding box center [628, 196] width 1202 height 41
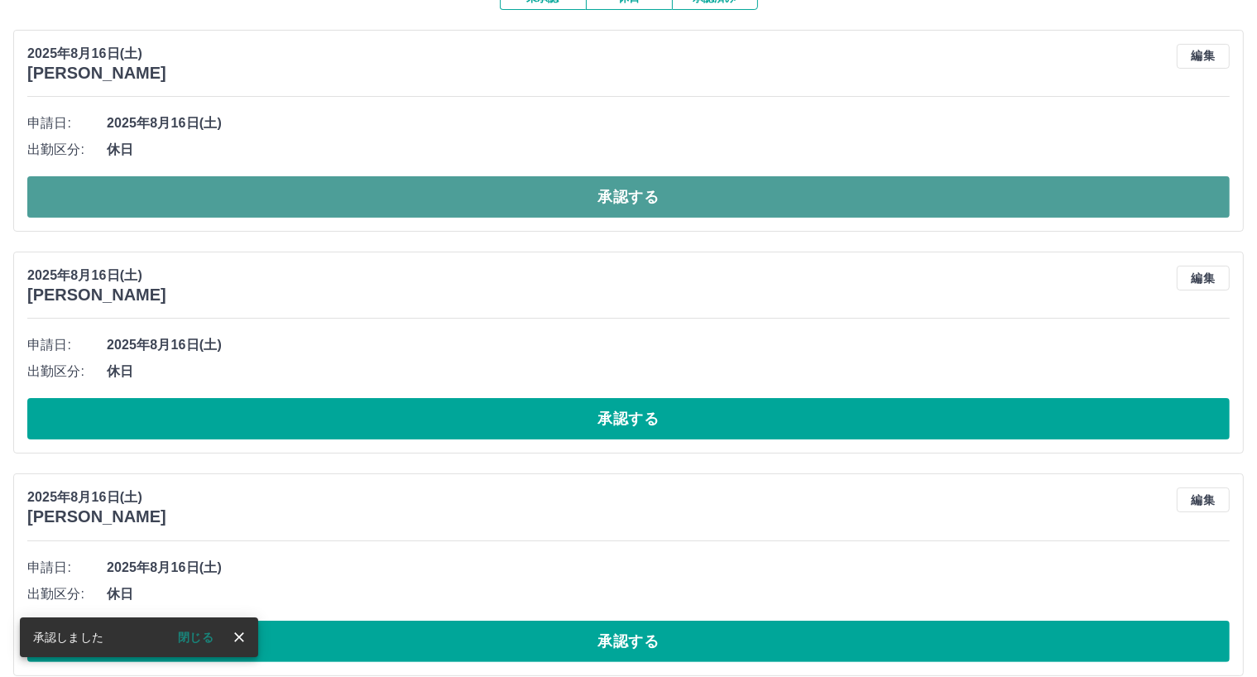
click at [576, 190] on button "承認する" at bounding box center [628, 196] width 1202 height 41
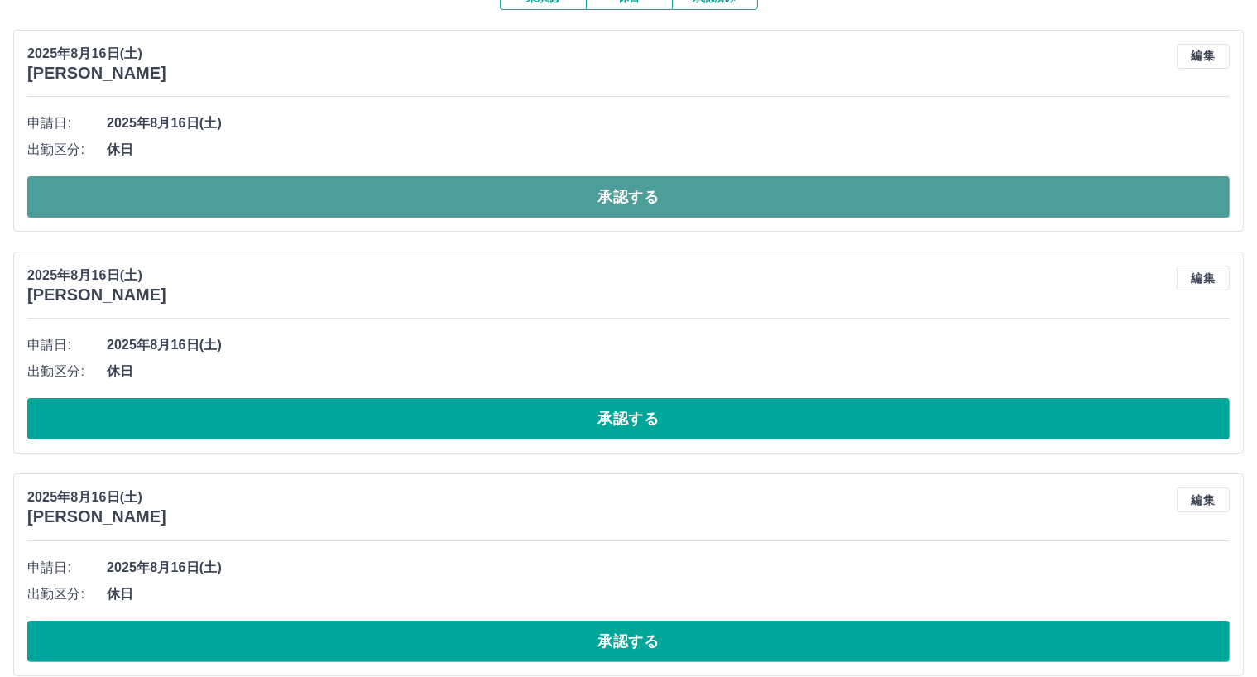
click at [576, 189] on button "承認する" at bounding box center [628, 196] width 1202 height 41
click at [577, 189] on button "承認する" at bounding box center [628, 196] width 1202 height 41
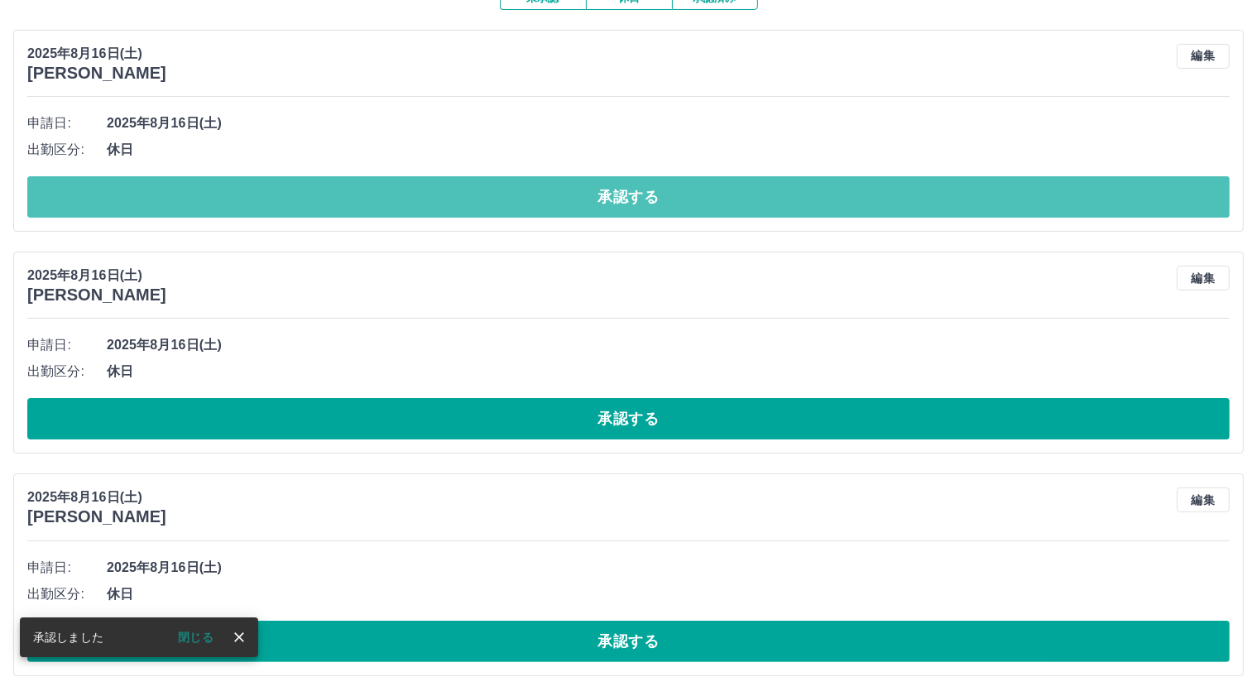
click at [578, 191] on button "承認する" at bounding box center [628, 196] width 1202 height 41
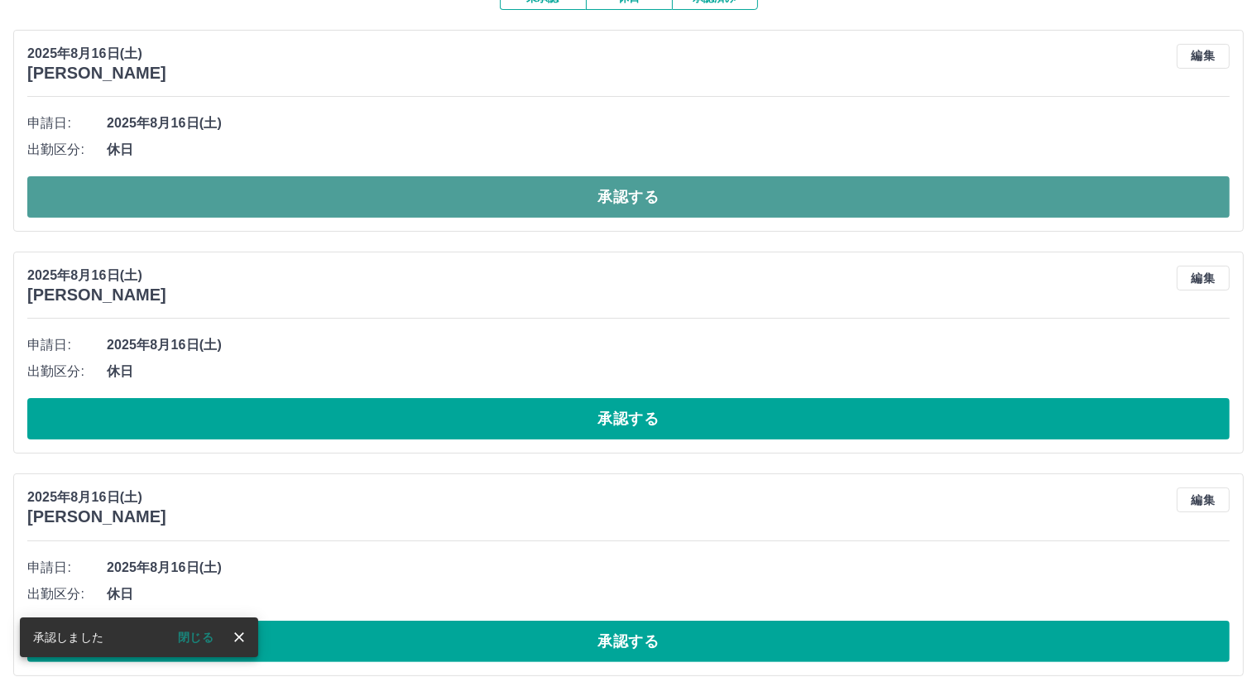
click at [573, 185] on button "承認する" at bounding box center [628, 196] width 1202 height 41
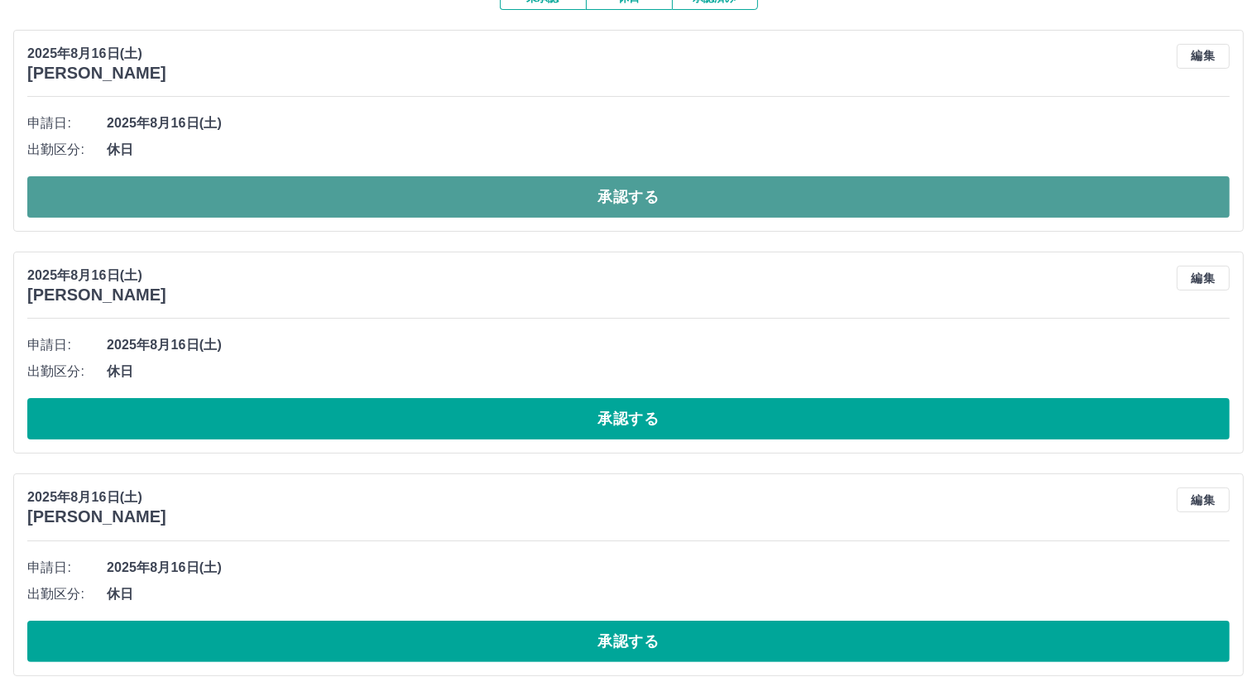
click at [575, 193] on button "承認する" at bounding box center [628, 196] width 1202 height 41
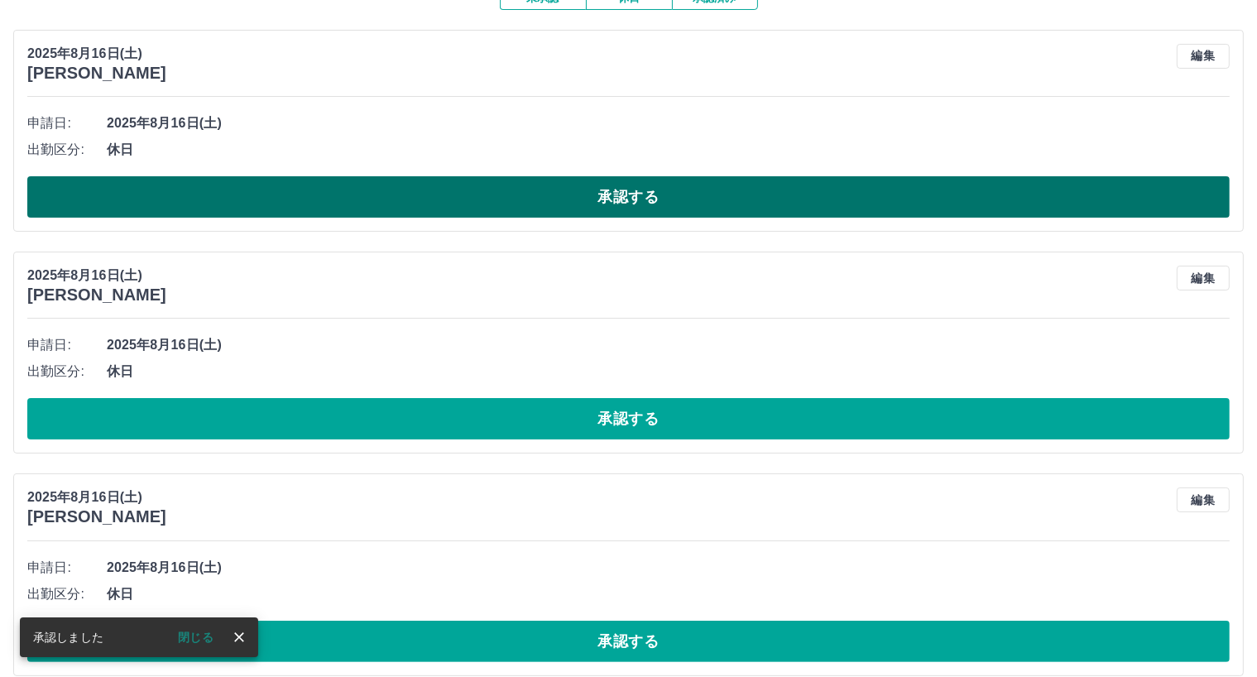
click at [570, 193] on button "承認する" at bounding box center [628, 196] width 1202 height 41
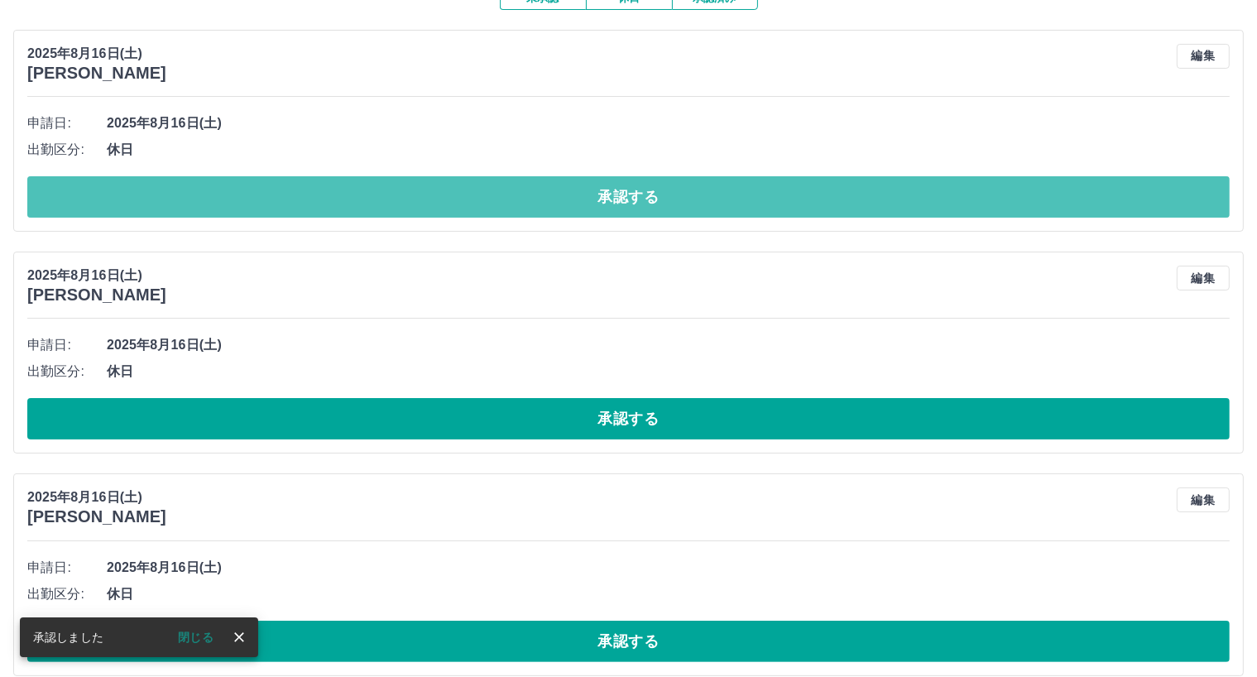
click at [570, 193] on button "承認する" at bounding box center [628, 196] width 1202 height 41
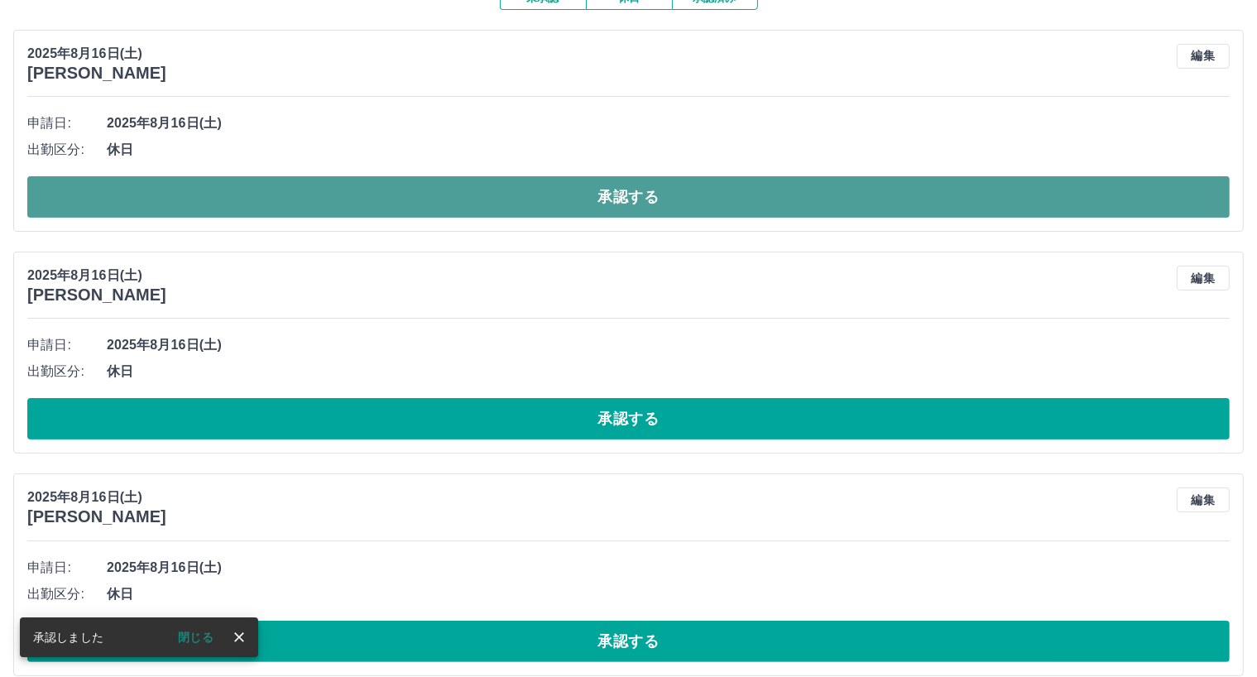
click at [579, 198] on button "承認する" at bounding box center [628, 196] width 1202 height 41
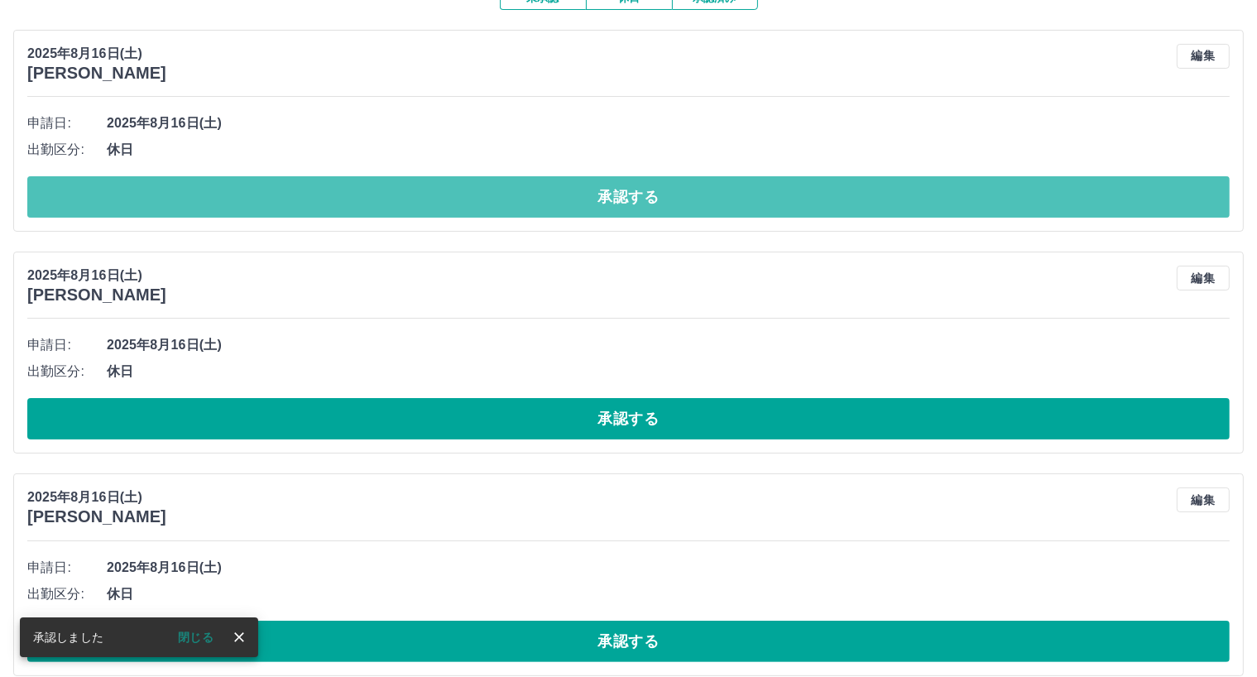
click at [579, 198] on button "承認する" at bounding box center [628, 196] width 1202 height 41
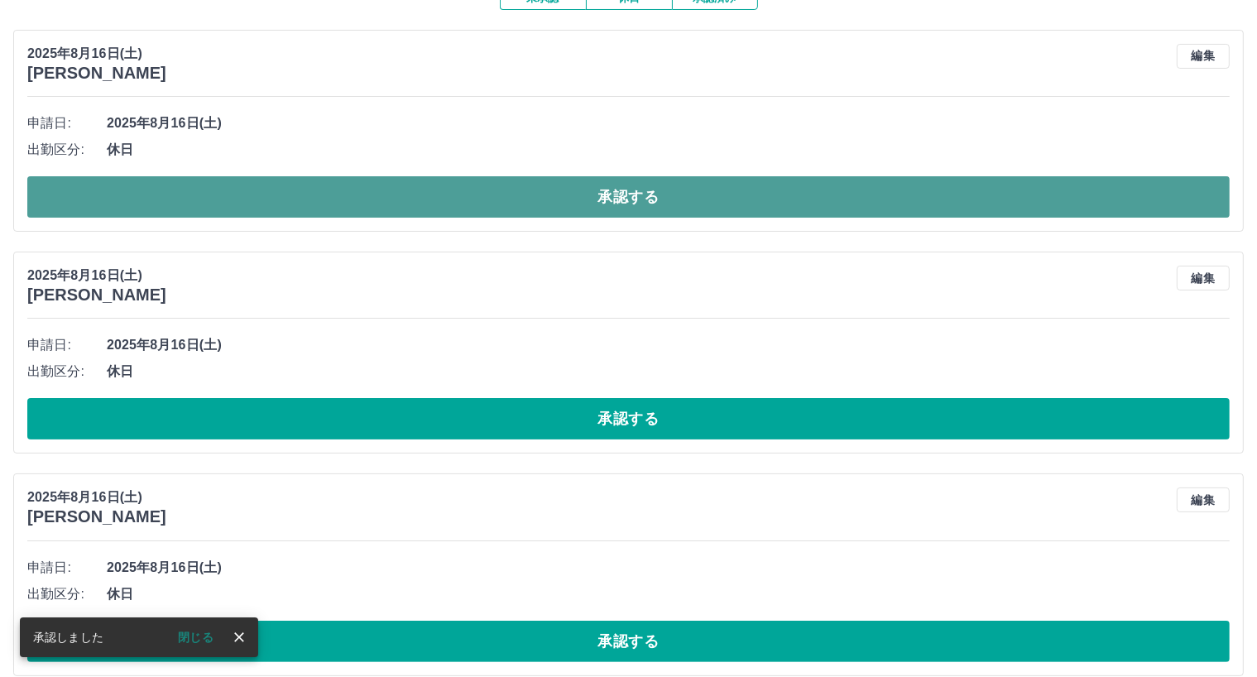
click at [573, 198] on button "承認する" at bounding box center [628, 196] width 1202 height 41
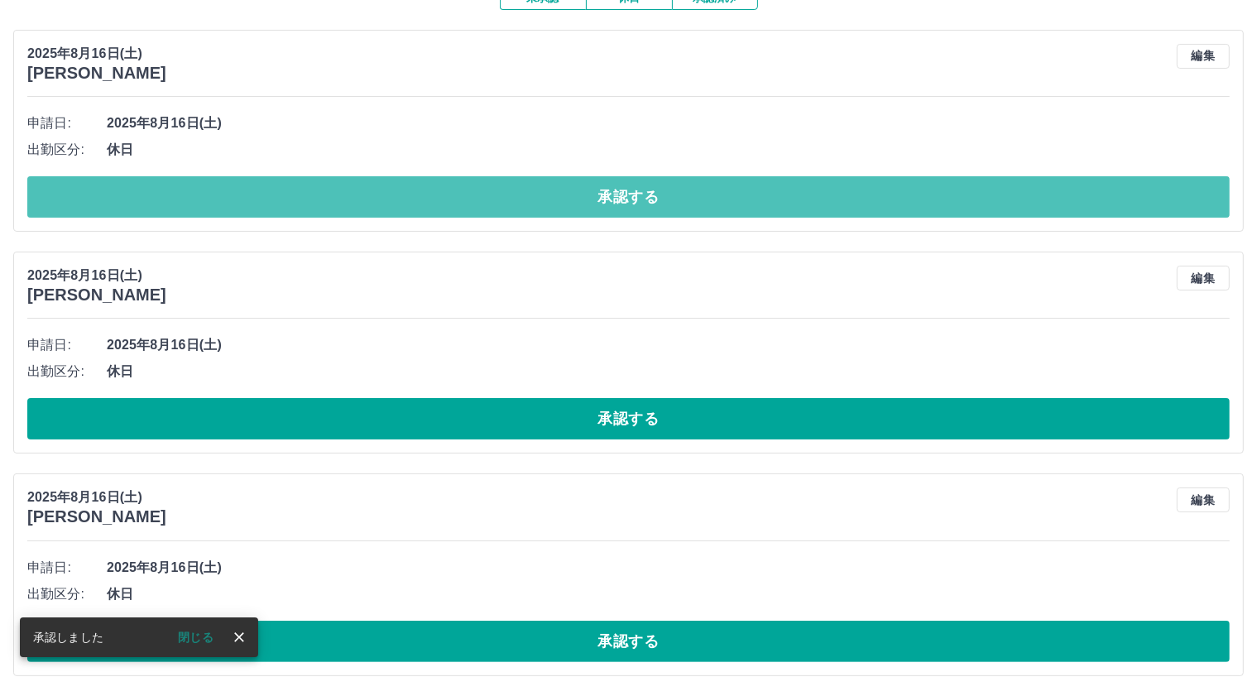
click at [573, 198] on button "承認する" at bounding box center [628, 196] width 1202 height 41
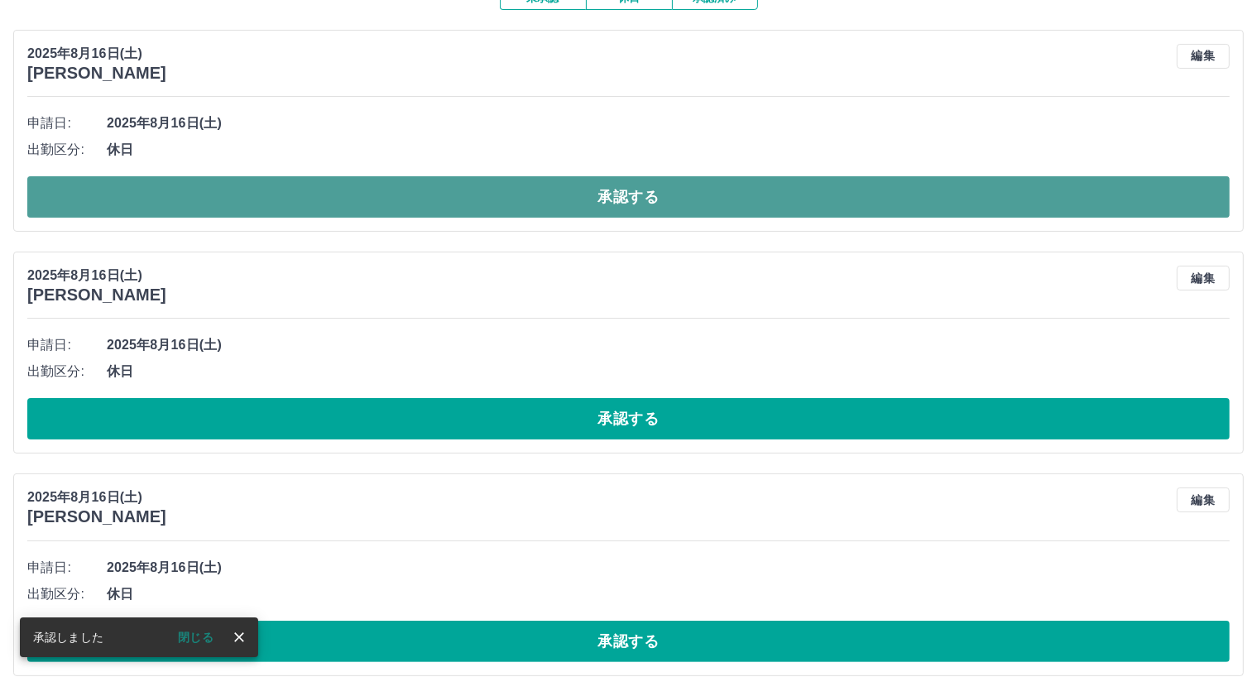
click at [623, 197] on button "承認する" at bounding box center [628, 196] width 1202 height 41
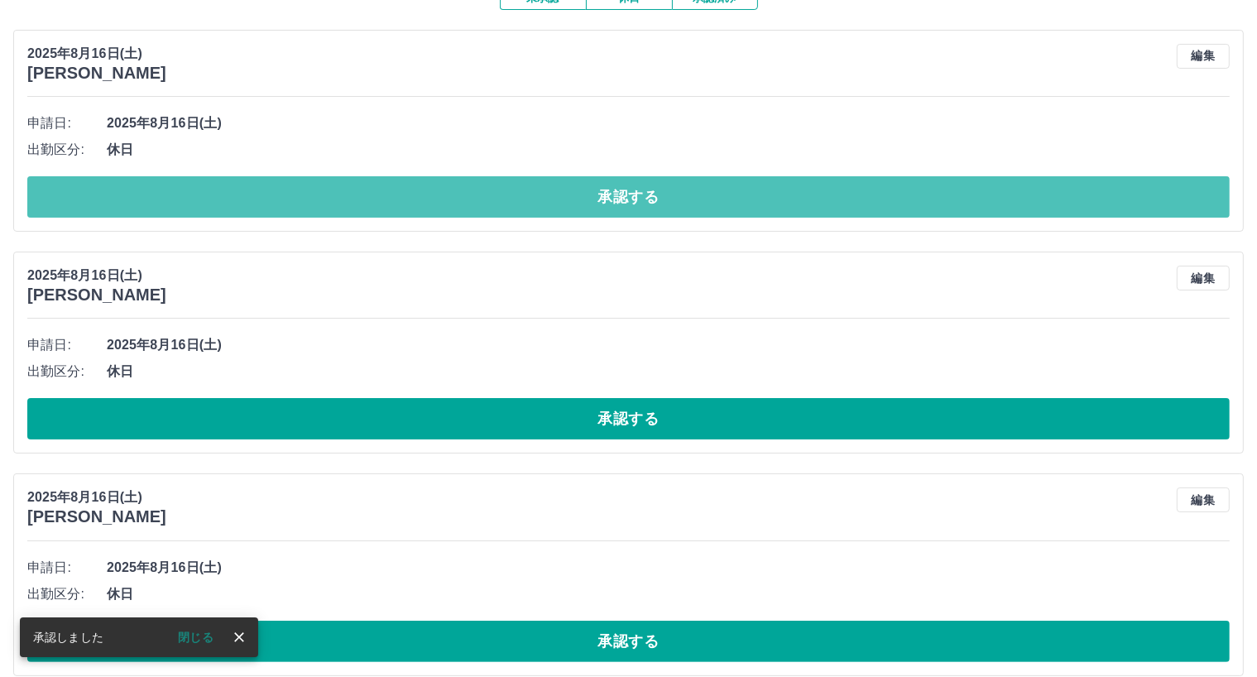
click at [623, 197] on button "承認する" at bounding box center [628, 196] width 1202 height 41
click at [623, 198] on button "承認する" at bounding box center [628, 196] width 1202 height 41
click at [622, 203] on button "承認する" at bounding box center [628, 196] width 1202 height 41
click at [622, 205] on button "承認する" at bounding box center [628, 196] width 1202 height 41
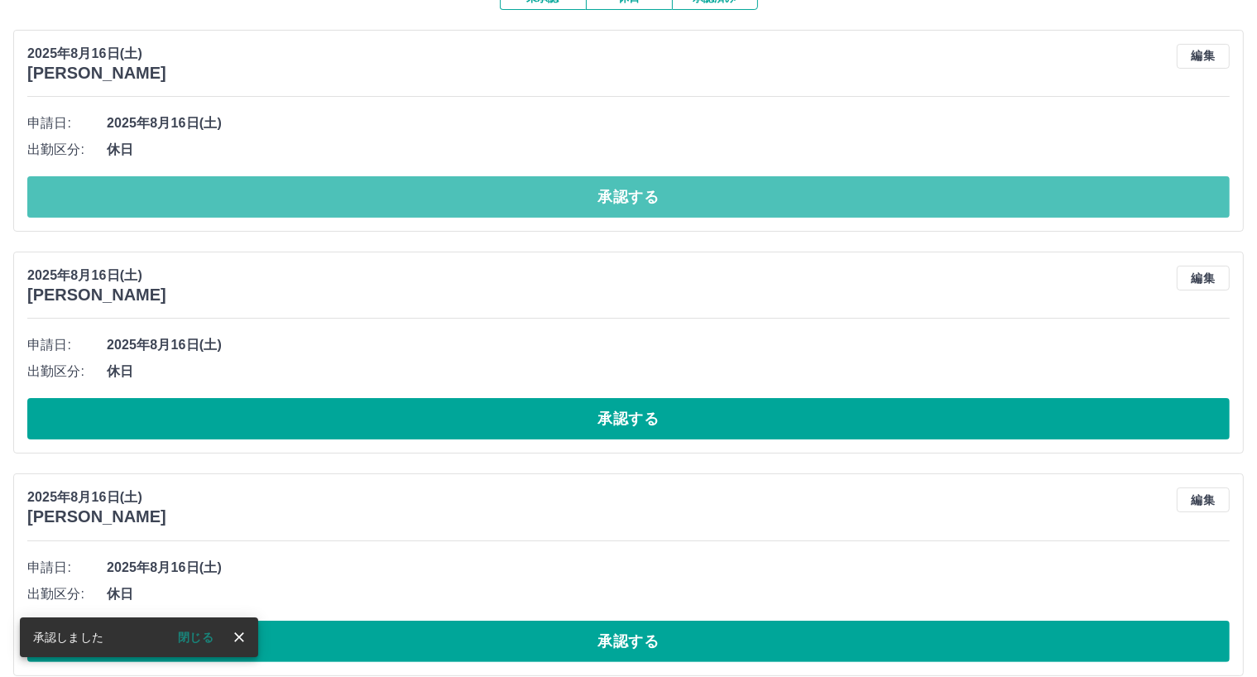
click at [622, 204] on button "承認する" at bounding box center [628, 196] width 1202 height 41
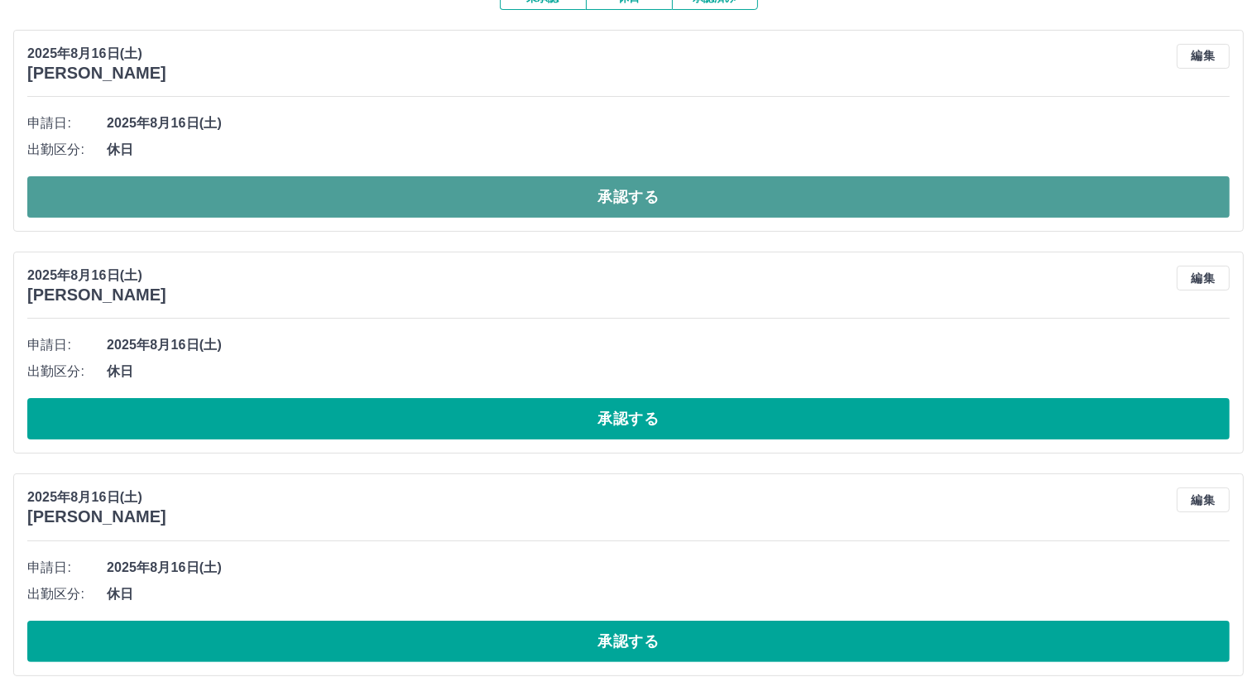
click at [621, 203] on button "承認する" at bounding box center [628, 196] width 1202 height 41
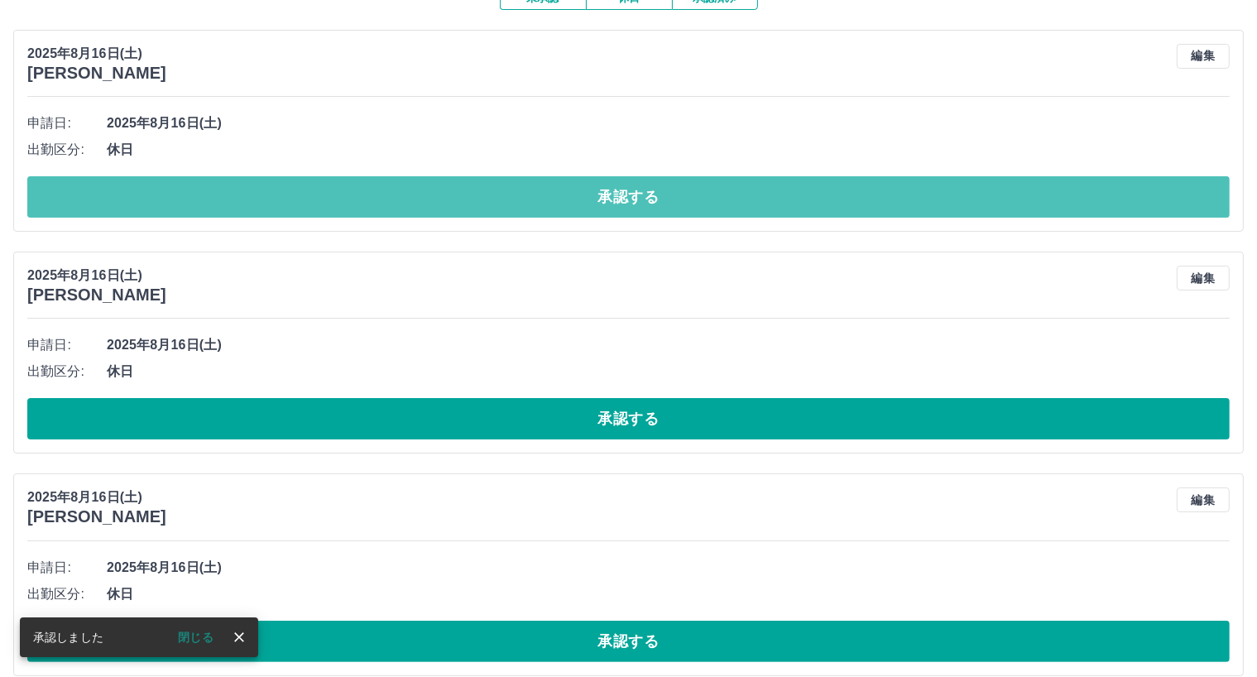
click at [621, 203] on button "承認する" at bounding box center [628, 196] width 1202 height 41
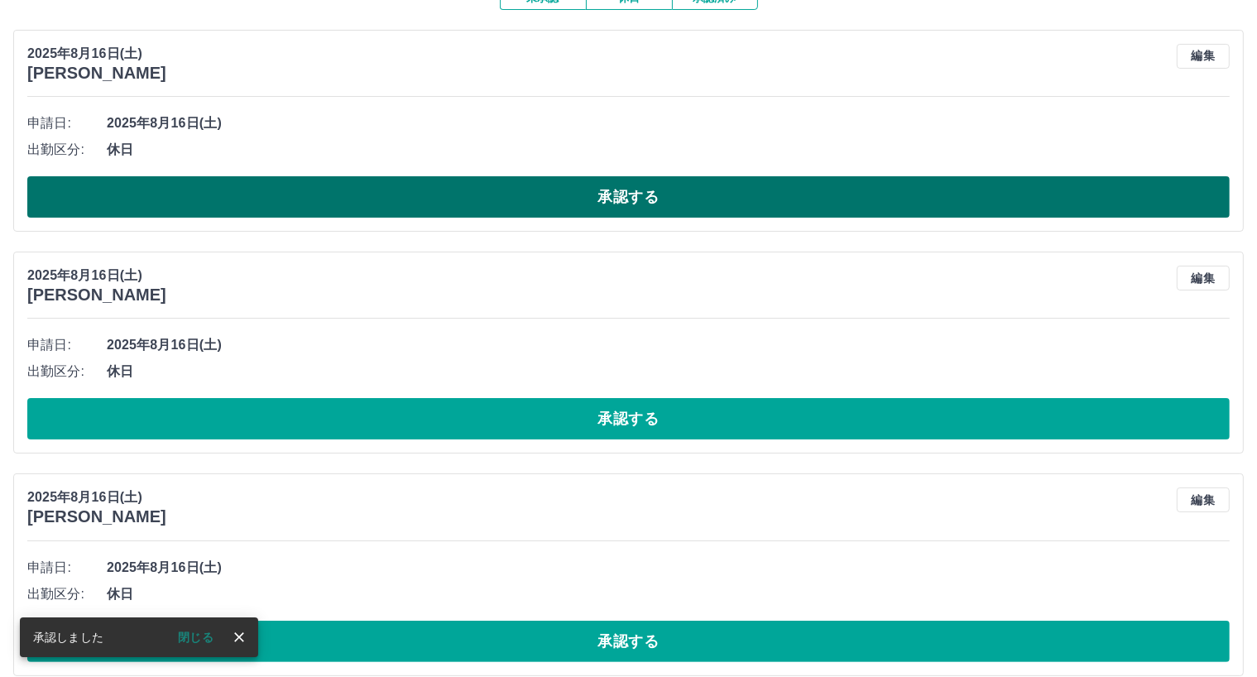
click at [622, 202] on button "承認する" at bounding box center [628, 196] width 1202 height 41
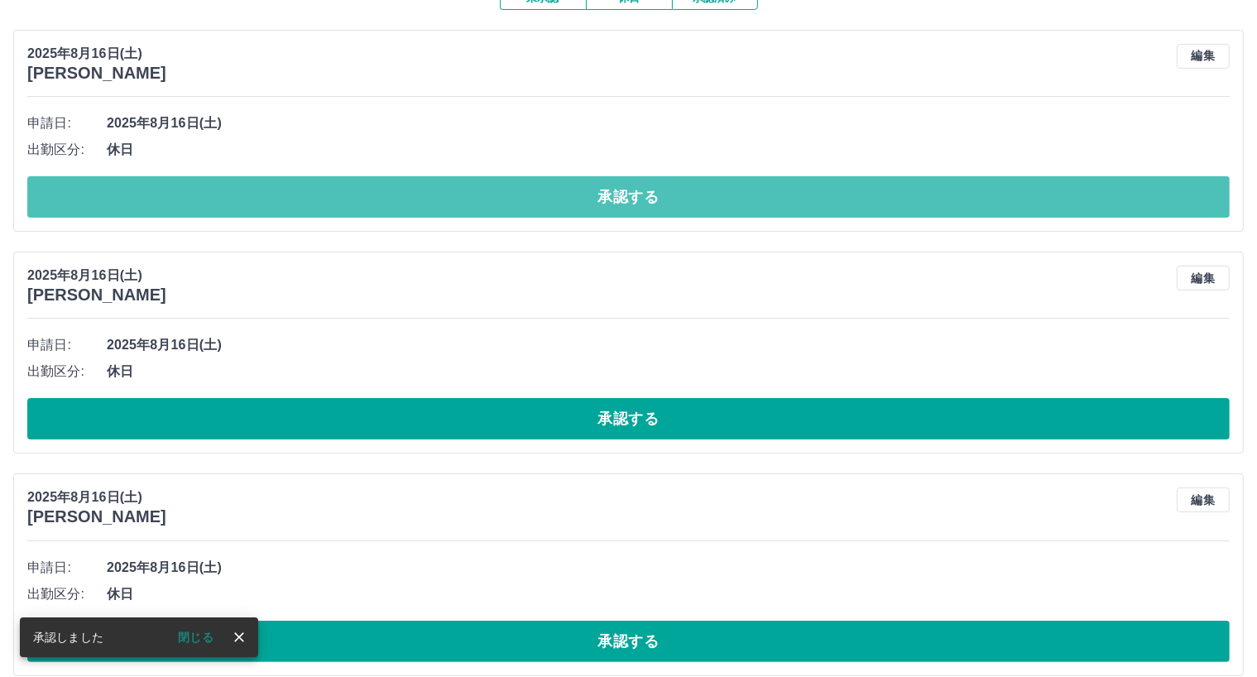
click at [622, 202] on button "承認する" at bounding box center [628, 196] width 1202 height 41
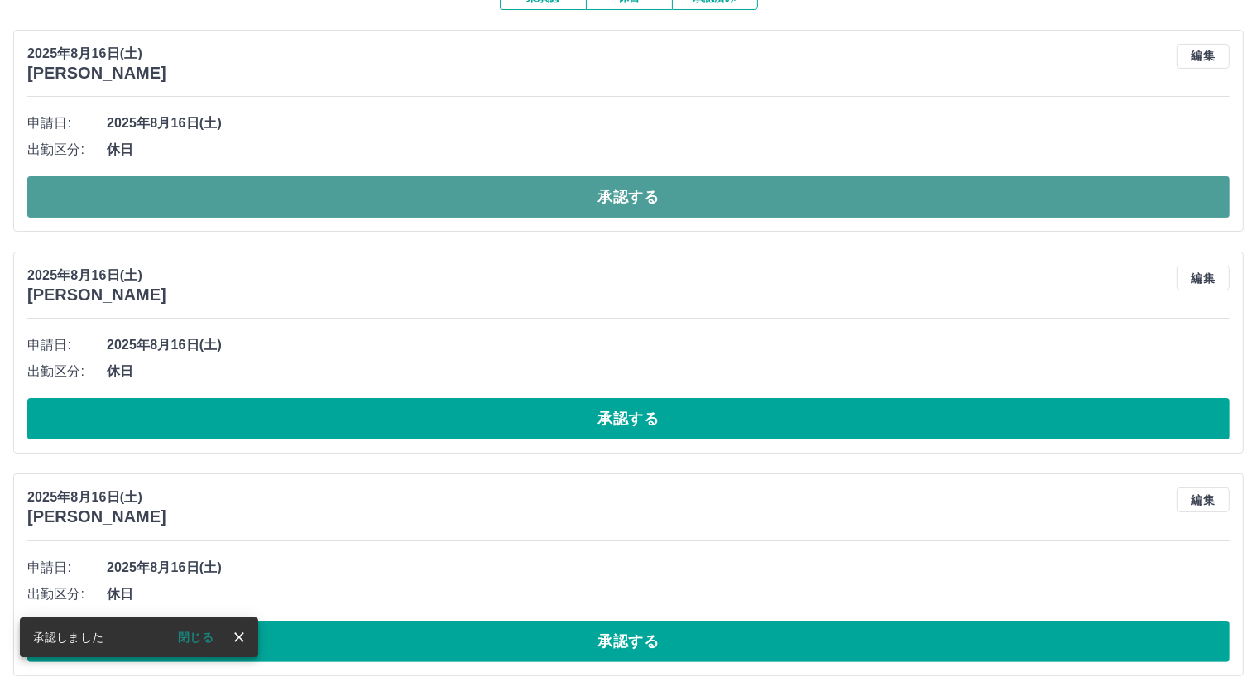
click at [621, 198] on button "承認する" at bounding box center [628, 196] width 1202 height 41
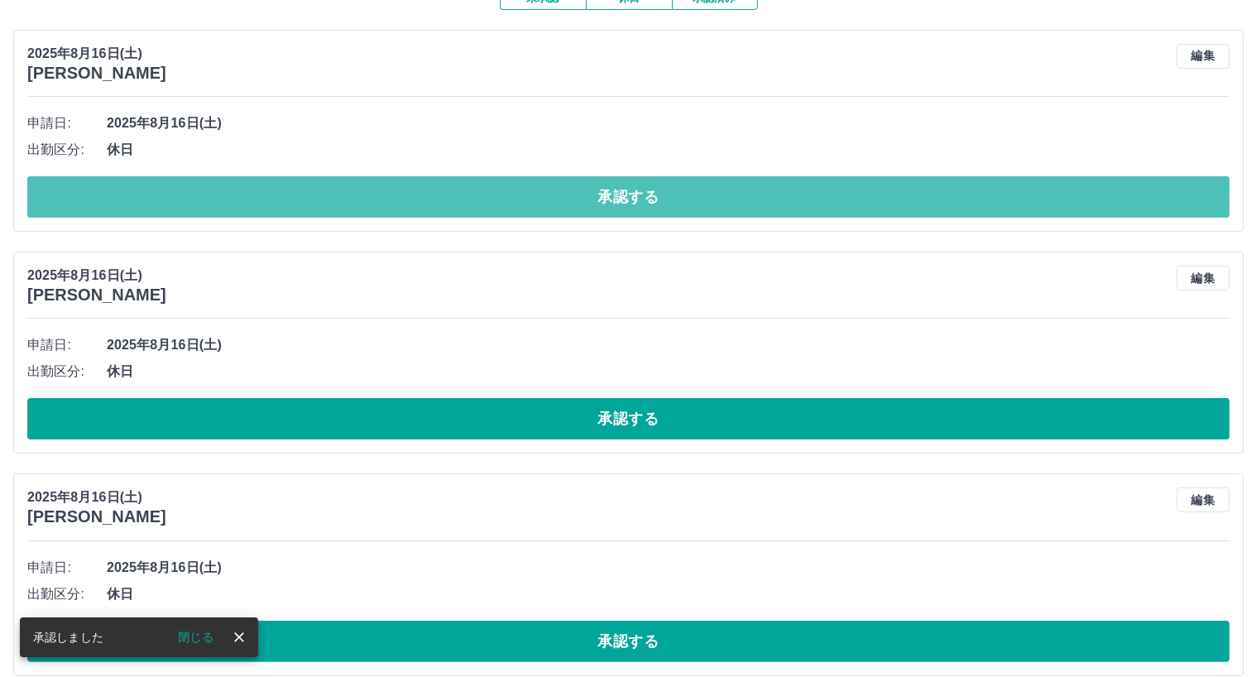
click at [621, 198] on button "承認する" at bounding box center [628, 196] width 1202 height 41
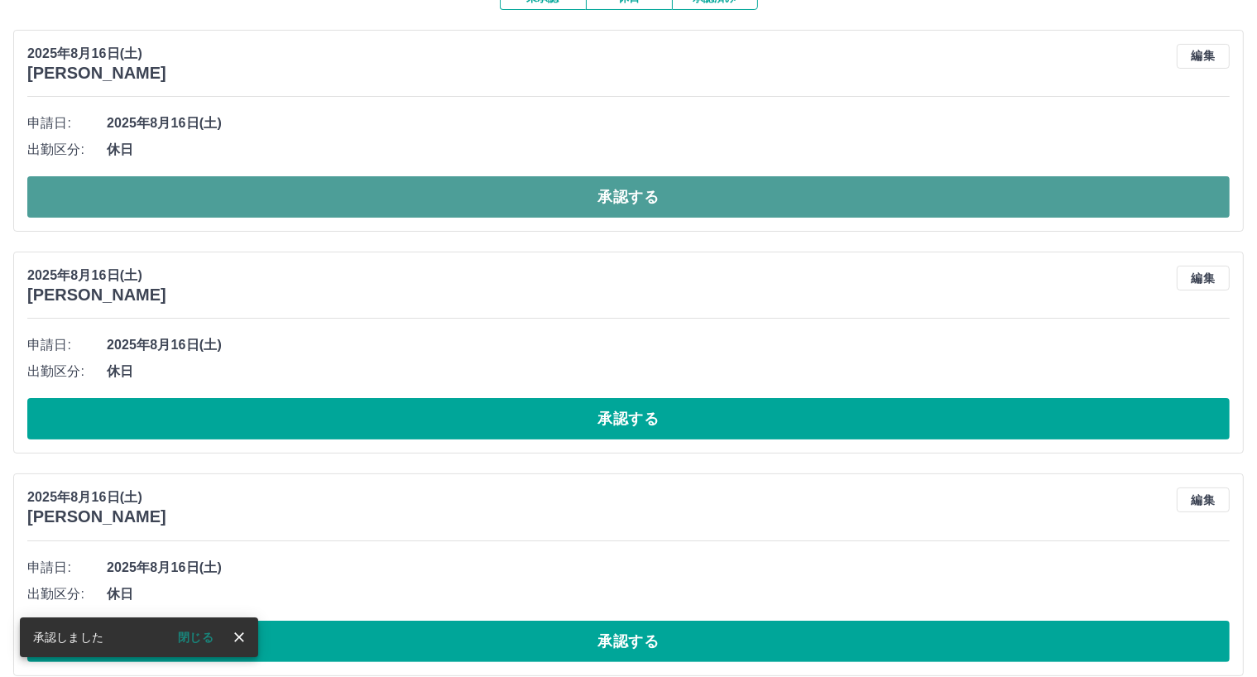
click at [607, 188] on button "承認する" at bounding box center [628, 196] width 1202 height 41
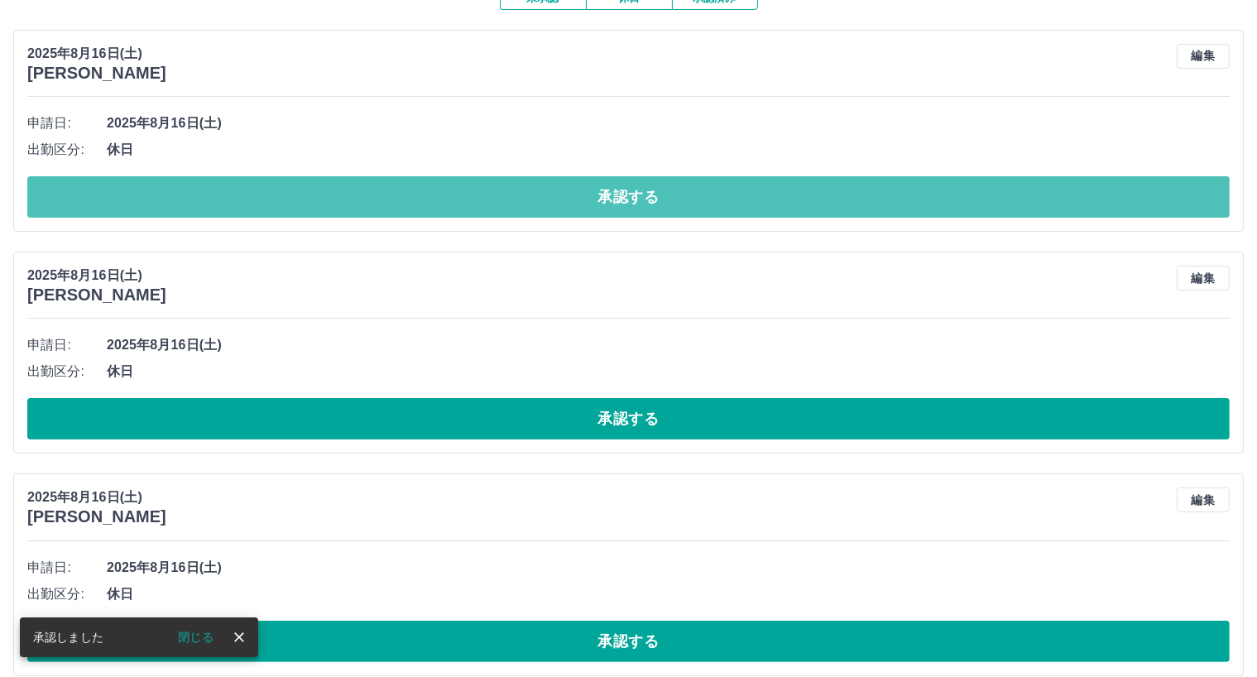
click at [607, 189] on button "承認する" at bounding box center [628, 196] width 1202 height 41
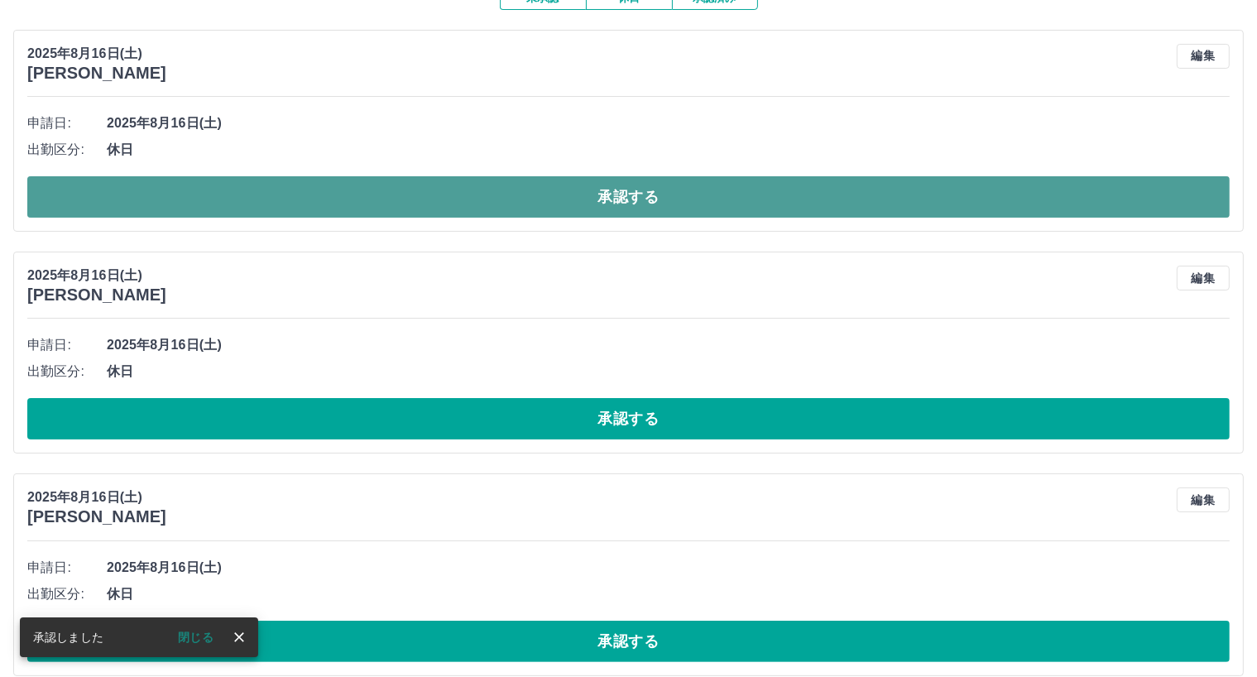
click at [603, 188] on button "承認する" at bounding box center [628, 196] width 1202 height 41
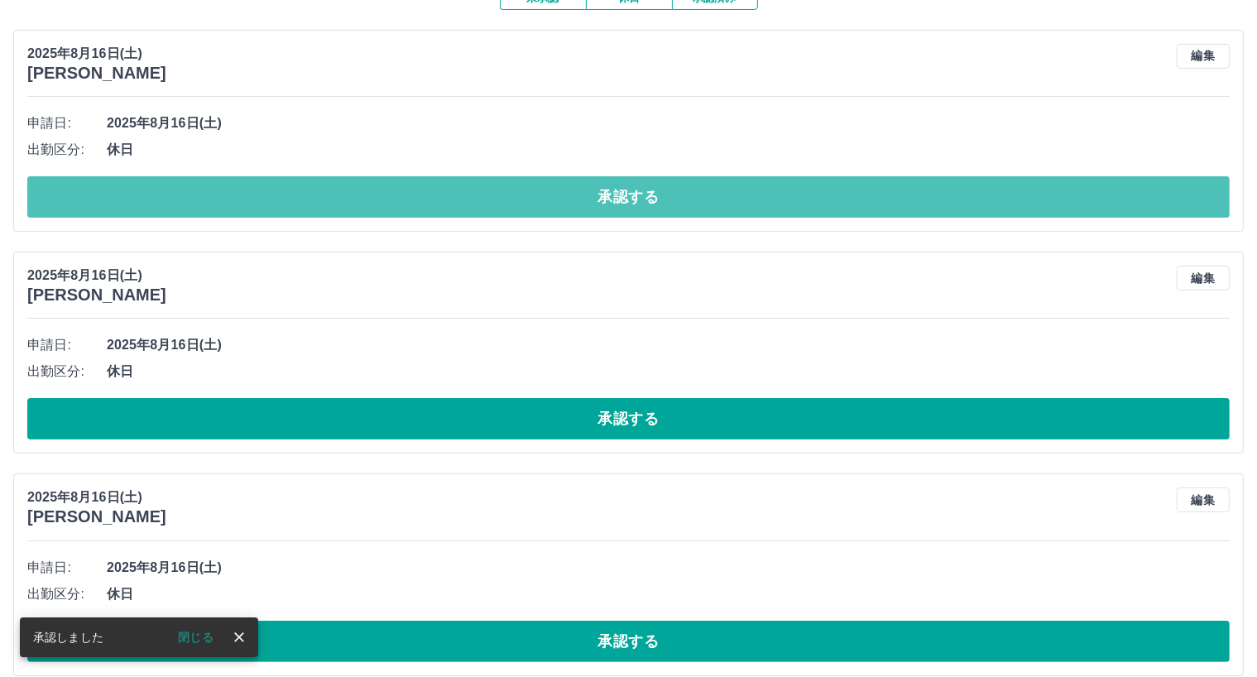
click at [603, 188] on button "承認する" at bounding box center [628, 196] width 1202 height 41
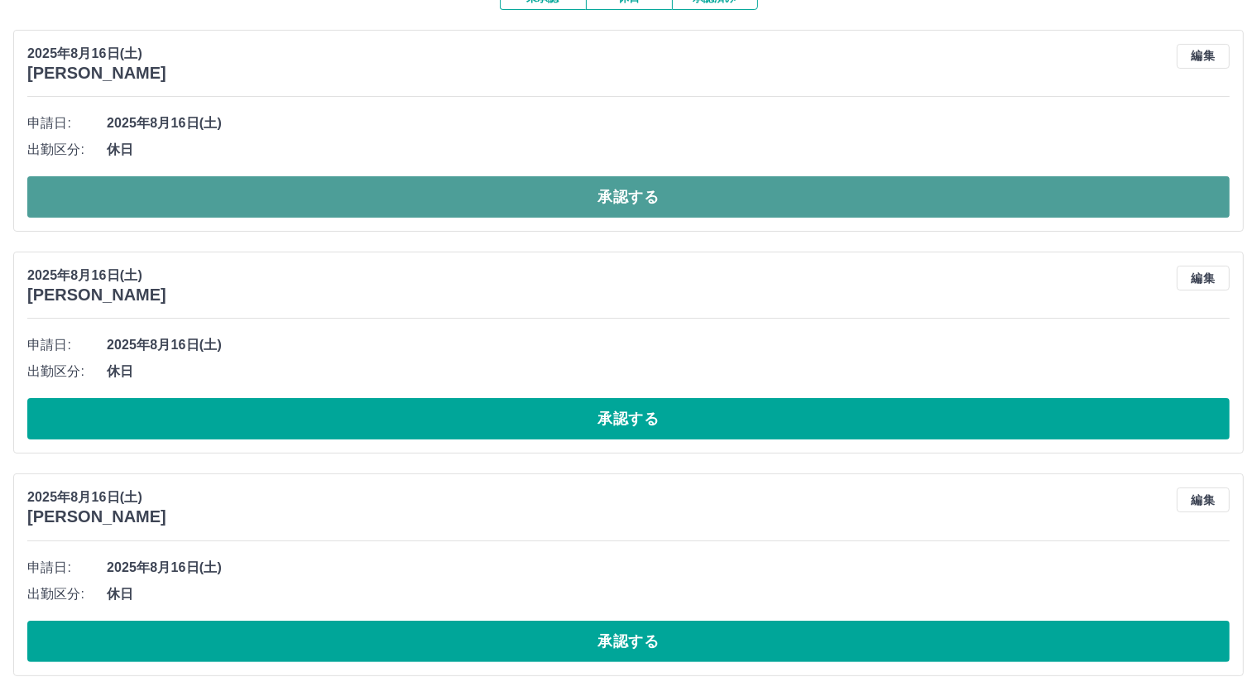
click at [655, 196] on button "承認する" at bounding box center [628, 196] width 1202 height 41
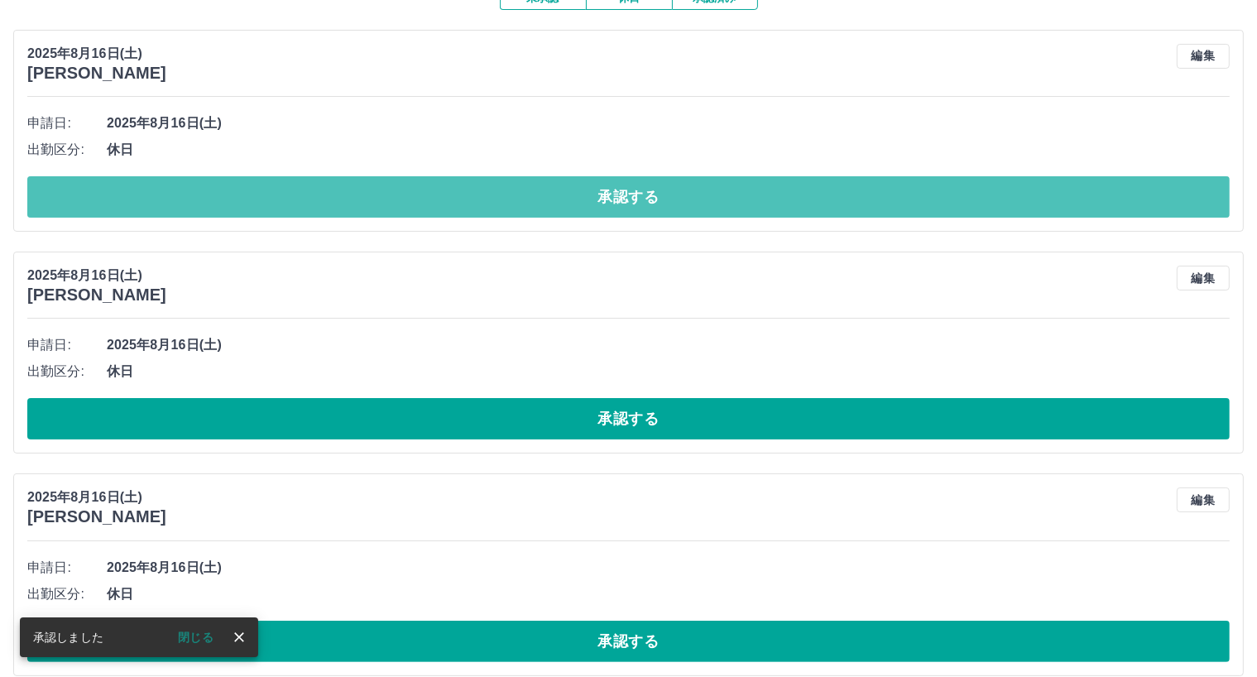
click at [643, 199] on button "承認する" at bounding box center [628, 196] width 1202 height 41
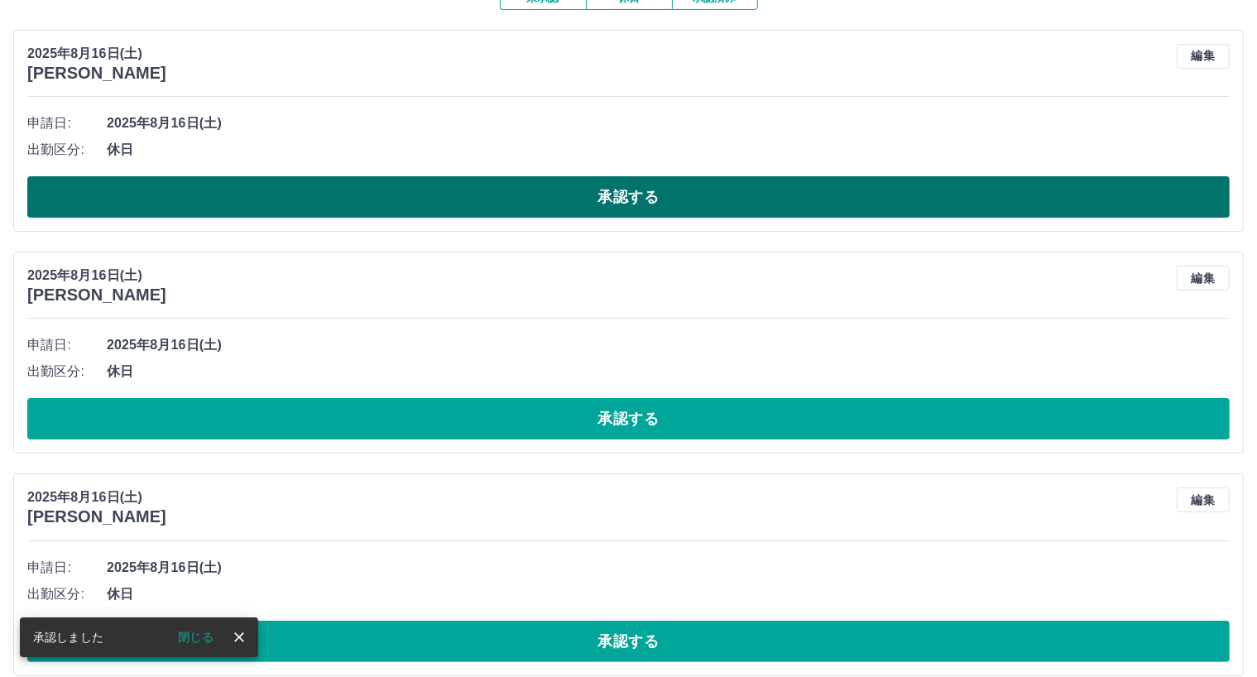
click at [645, 199] on button "承認する" at bounding box center [628, 196] width 1202 height 41
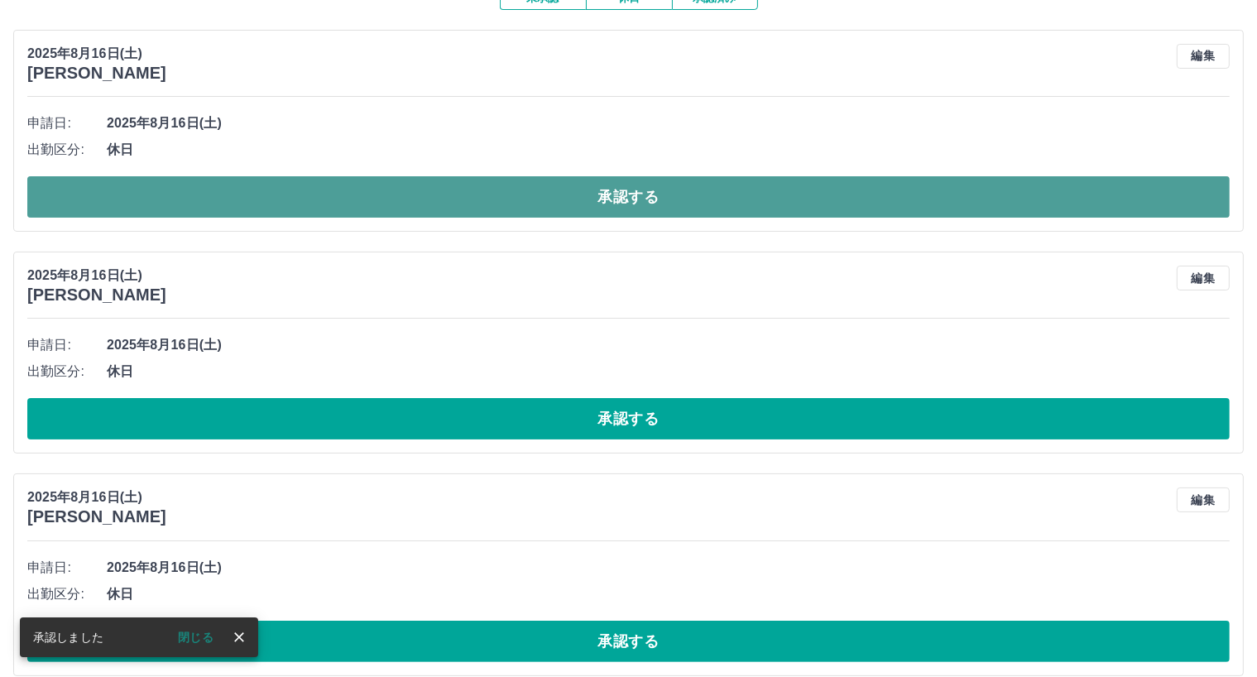
click at [645, 203] on button "承認する" at bounding box center [628, 196] width 1202 height 41
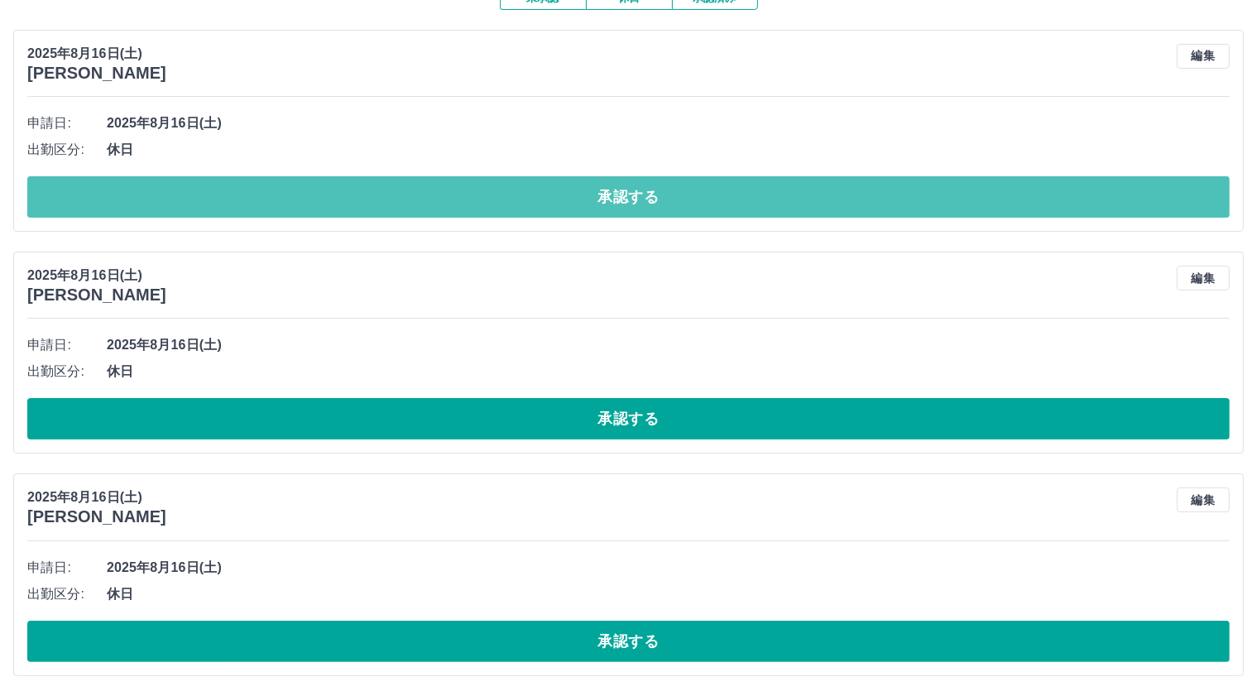
click at [645, 203] on button "承認する" at bounding box center [628, 196] width 1202 height 41
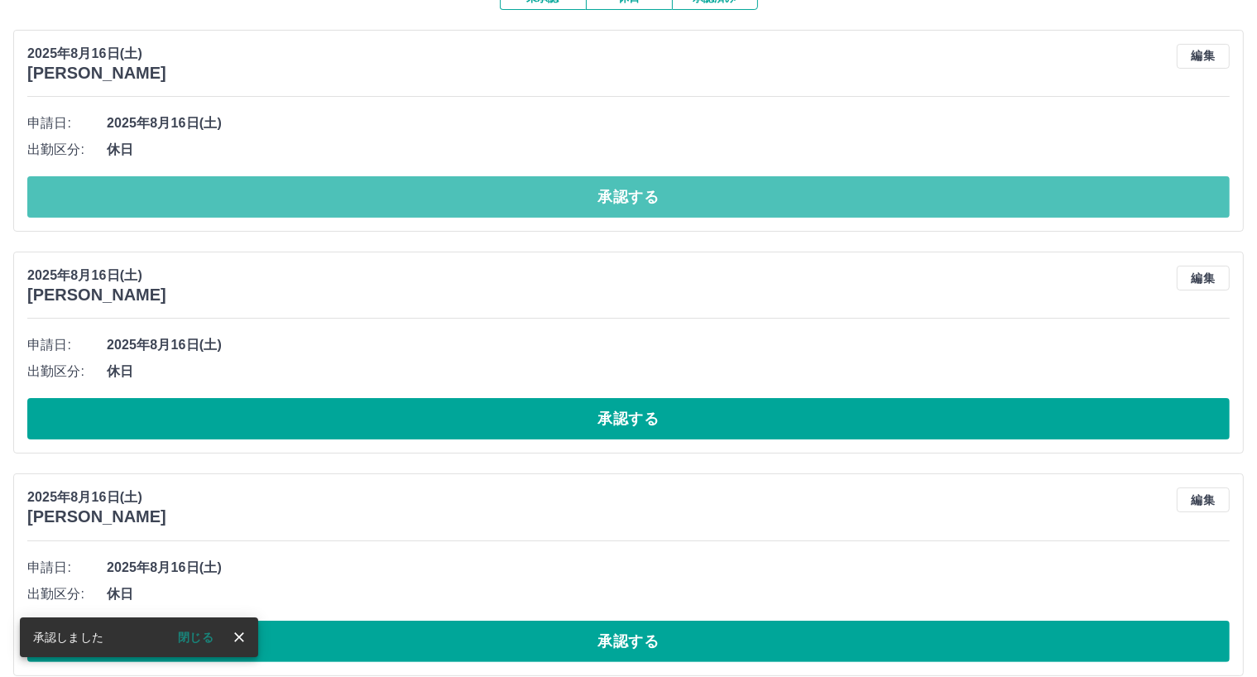
click at [645, 203] on button "承認する" at bounding box center [628, 196] width 1202 height 41
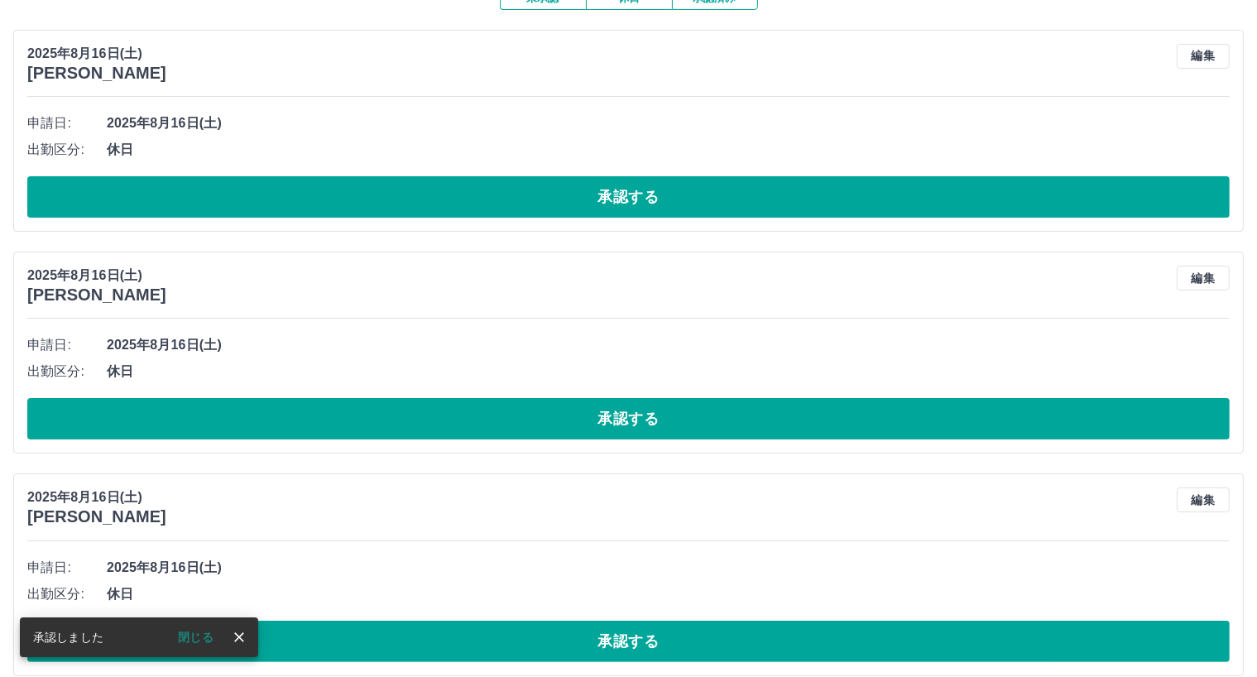
click at [644, 203] on button "承認する" at bounding box center [628, 196] width 1202 height 41
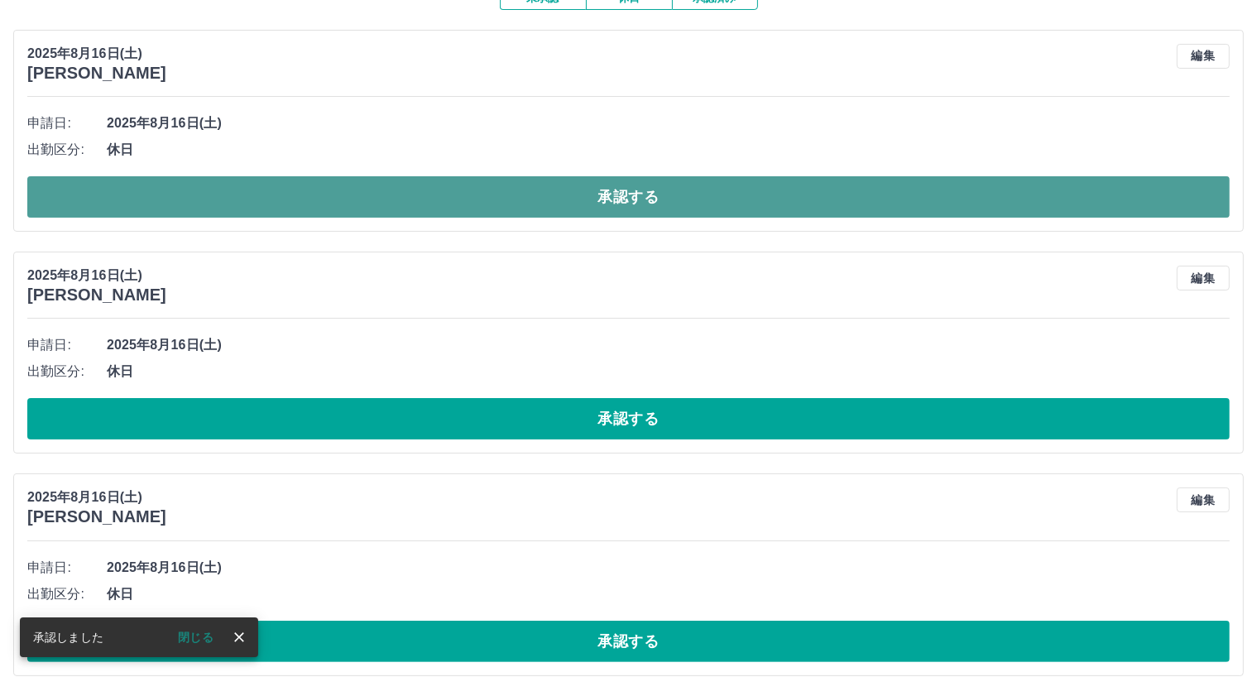
click at [642, 203] on button "承認する" at bounding box center [628, 196] width 1202 height 41
click at [643, 205] on button "承認する" at bounding box center [628, 196] width 1202 height 41
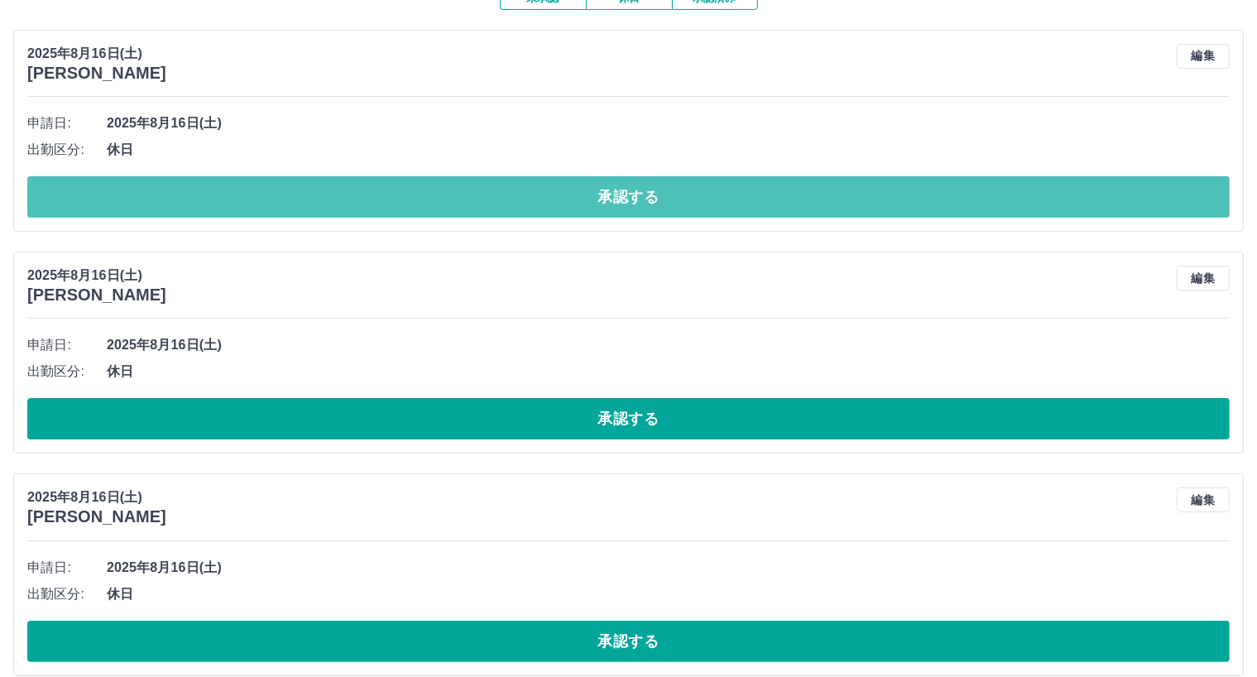
click at [643, 205] on button "承認する" at bounding box center [628, 196] width 1202 height 41
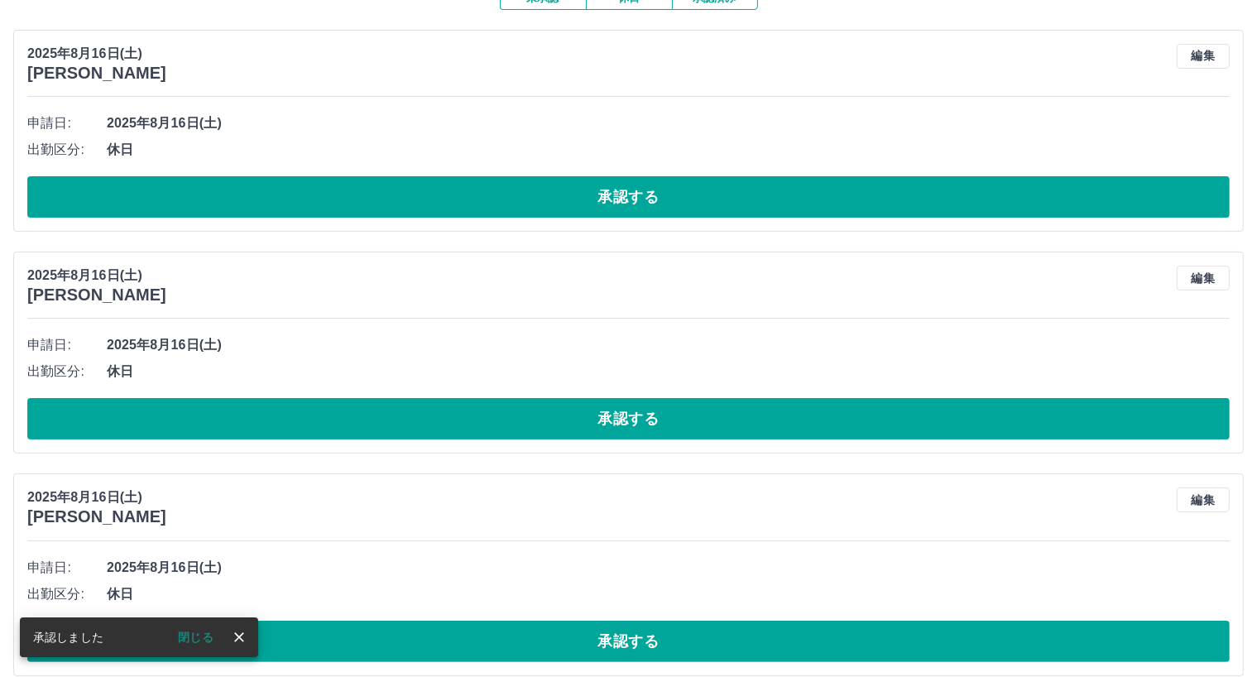
click at [643, 205] on button "承認する" at bounding box center [628, 196] width 1202 height 41
click at [642, 203] on div at bounding box center [628, 338] width 1257 height 677
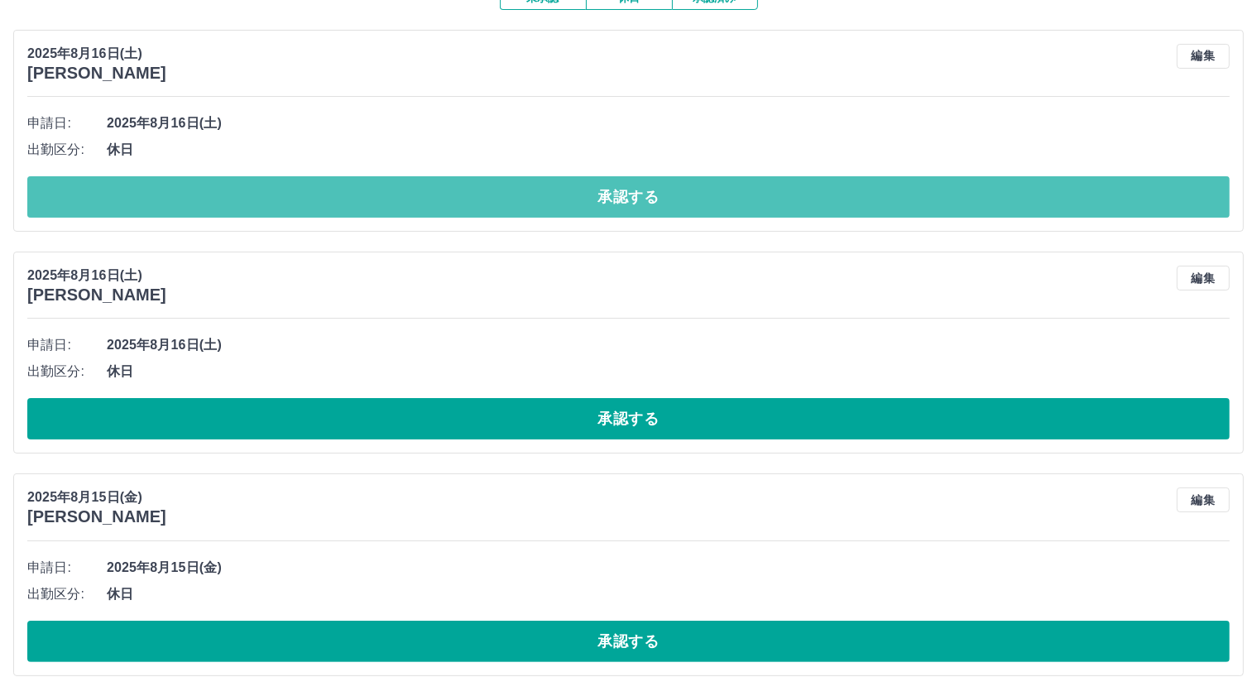
click at [642, 203] on button "承認する" at bounding box center [628, 196] width 1202 height 41
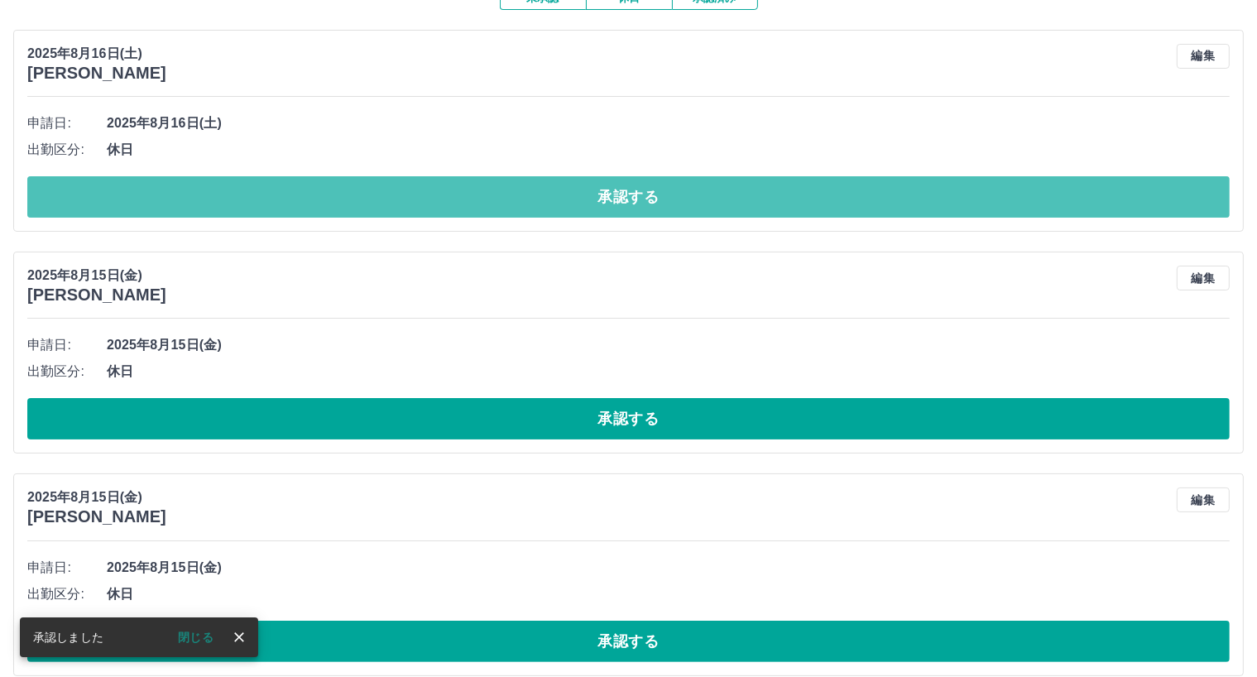
click at [642, 204] on button "承認する" at bounding box center [628, 196] width 1202 height 41
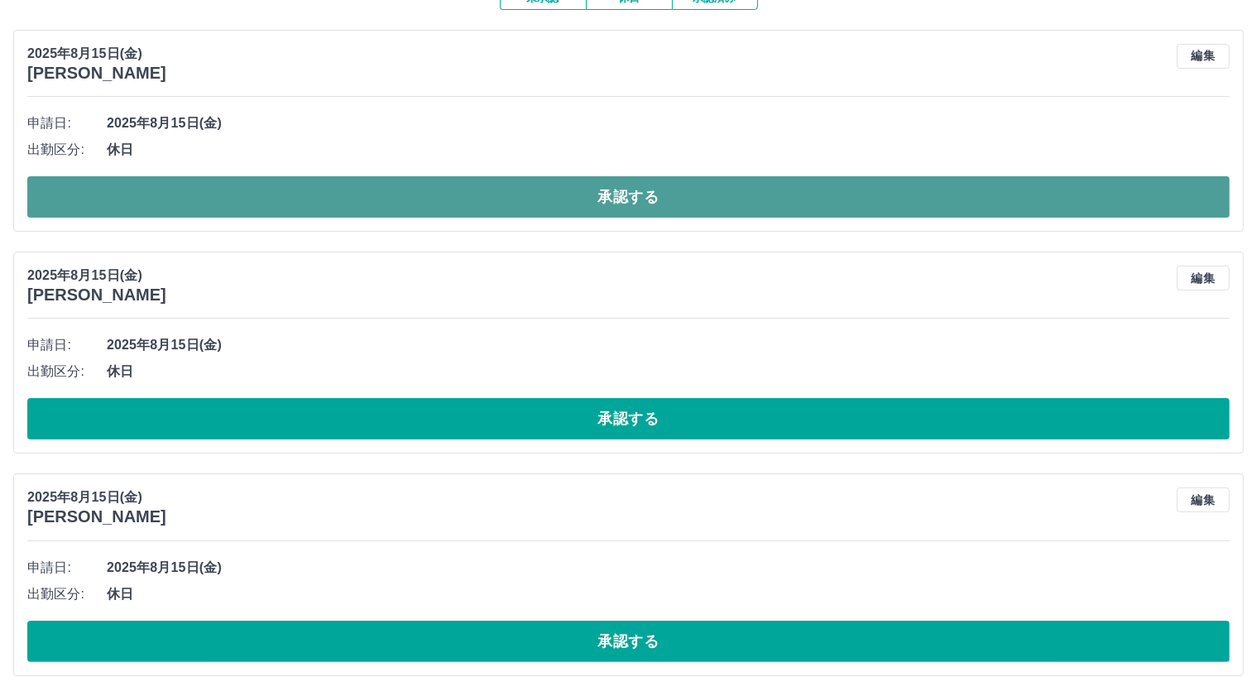
click at [688, 199] on button "承認する" at bounding box center [628, 196] width 1202 height 41
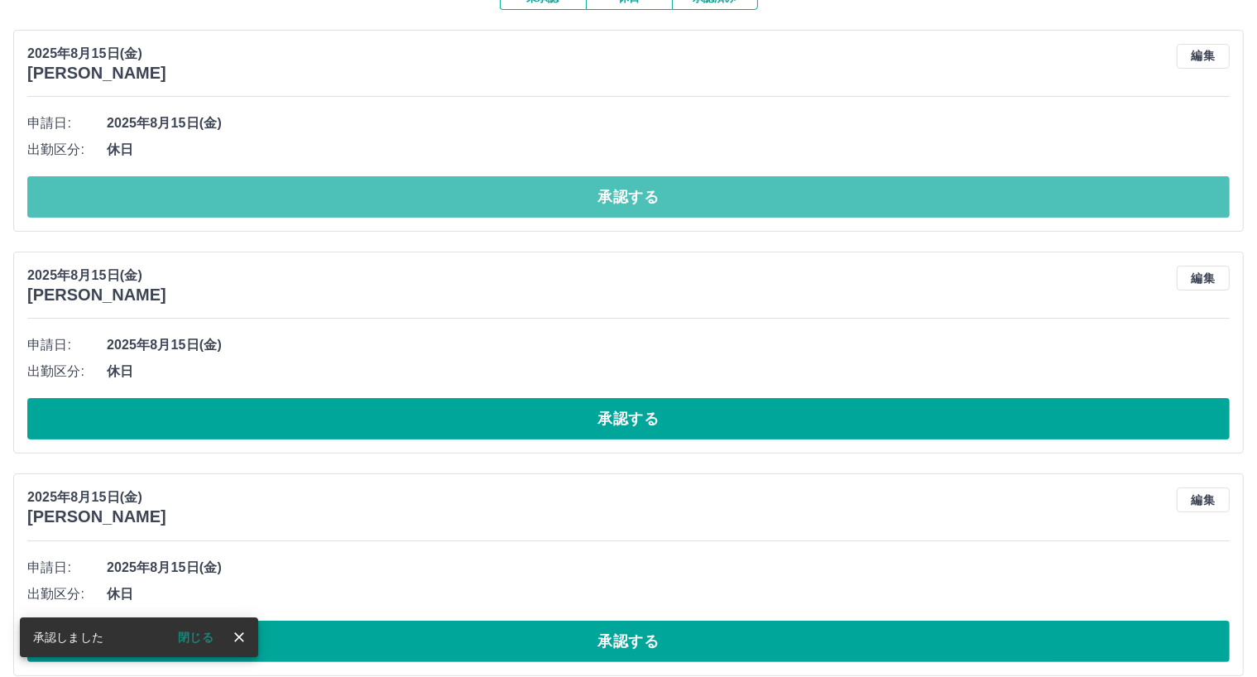
click at [688, 200] on button "承認する" at bounding box center [628, 196] width 1202 height 41
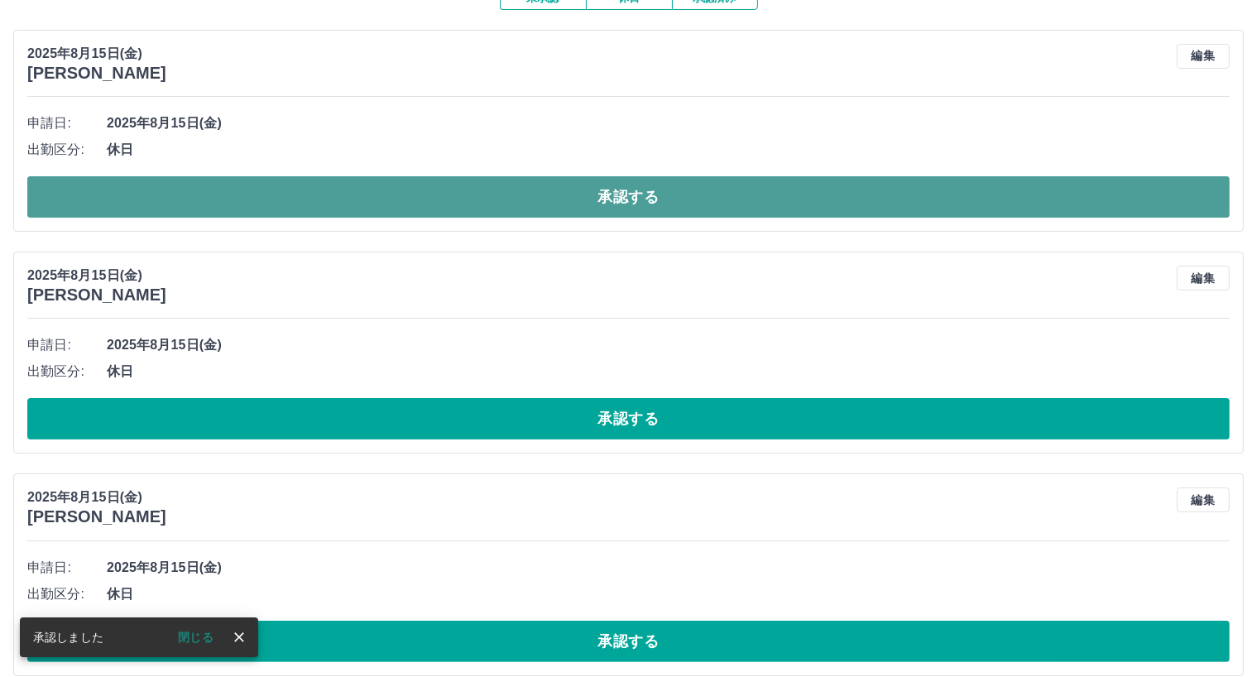
click at [689, 201] on button "承認する" at bounding box center [628, 196] width 1202 height 41
click at [689, 199] on button "承認する" at bounding box center [628, 196] width 1202 height 41
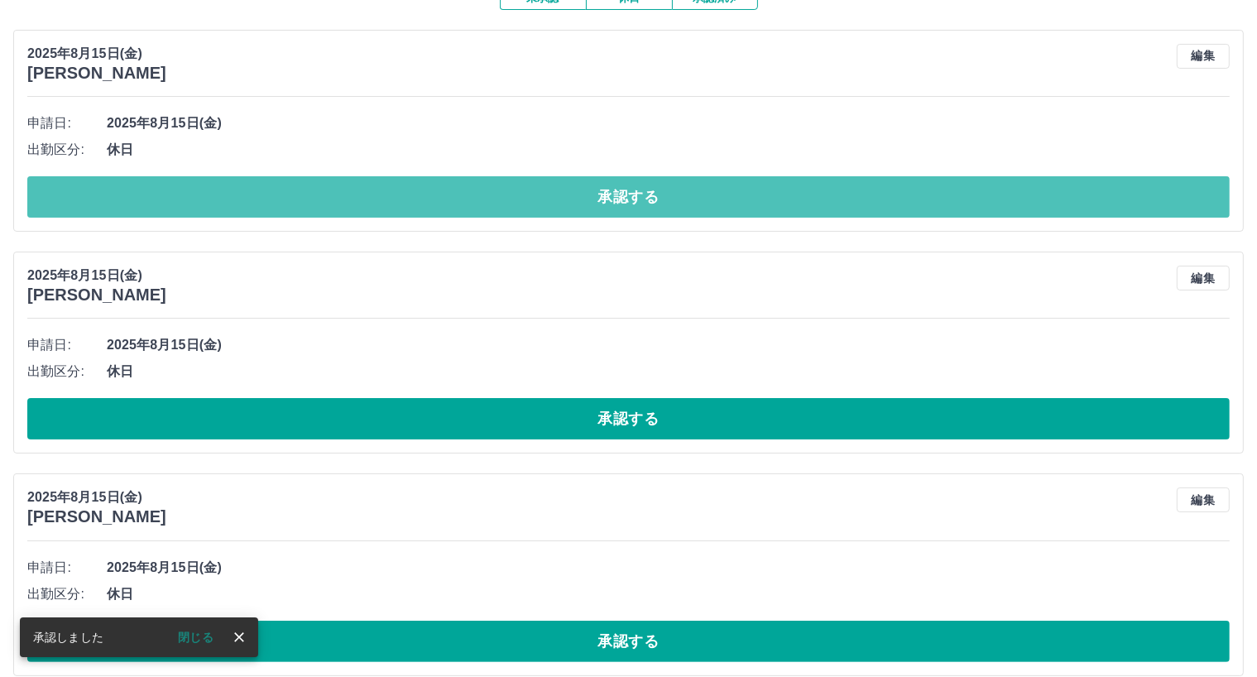
click at [687, 204] on button "承認する" at bounding box center [628, 196] width 1202 height 41
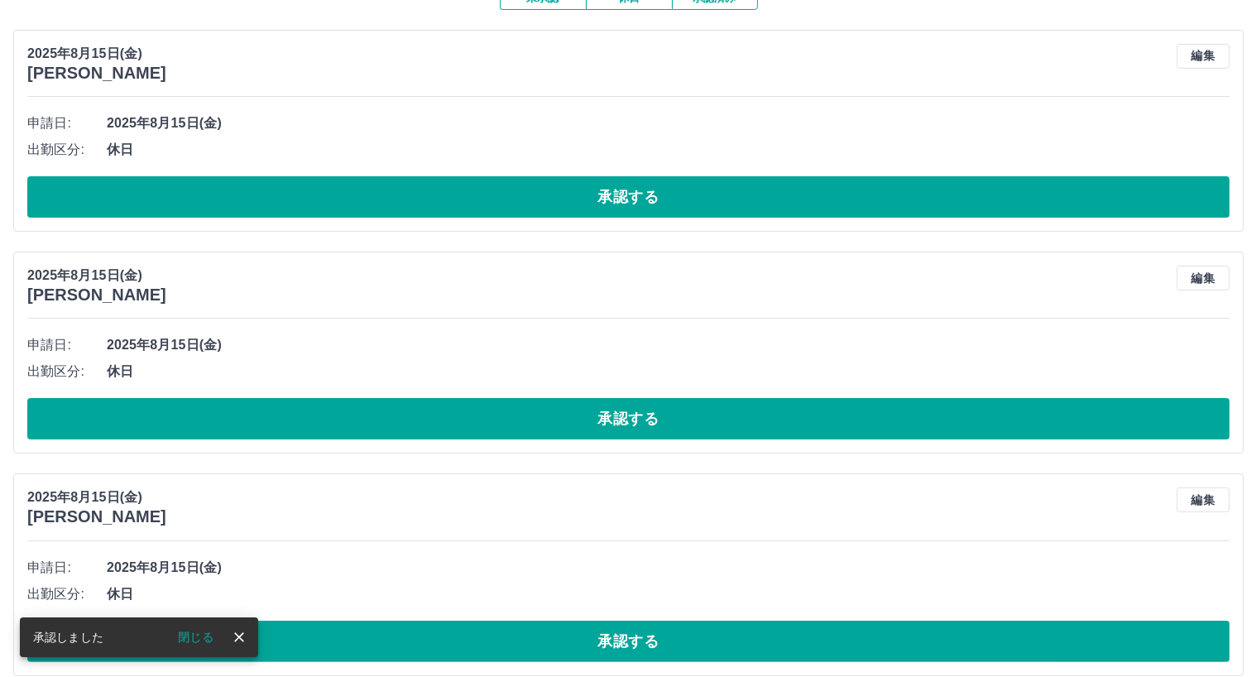
click at [687, 206] on button "承認する" at bounding box center [628, 196] width 1202 height 41
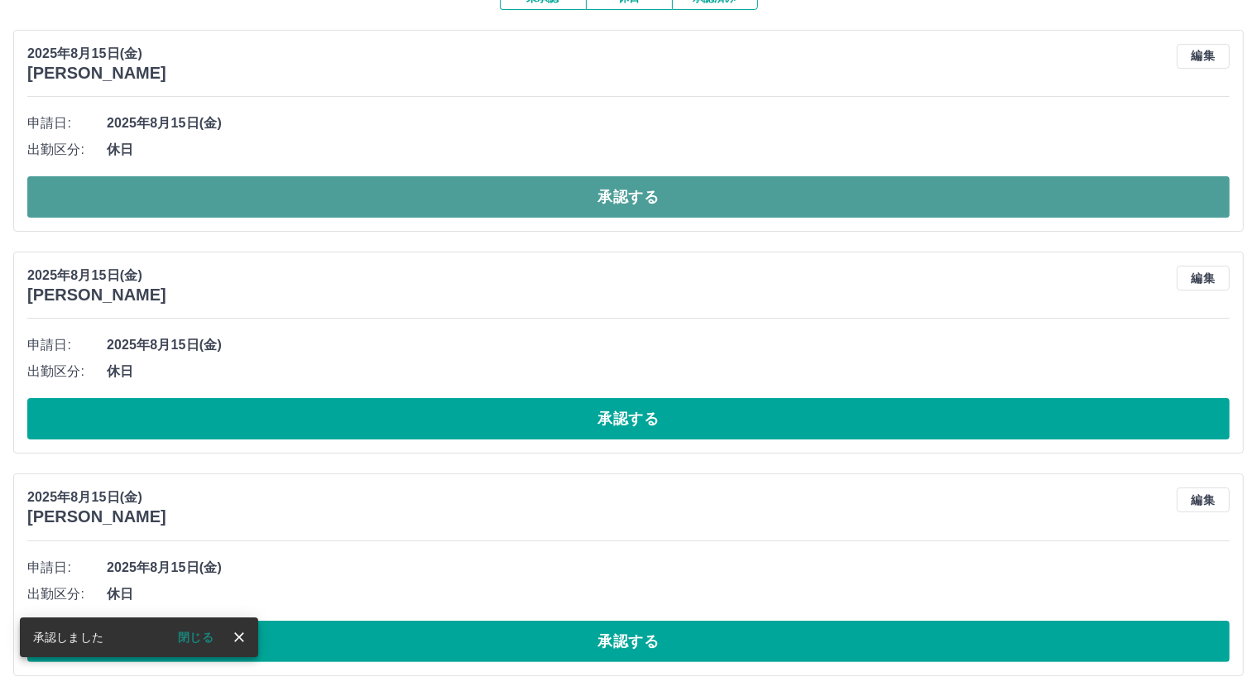
click at [673, 200] on button "承認する" at bounding box center [628, 196] width 1202 height 41
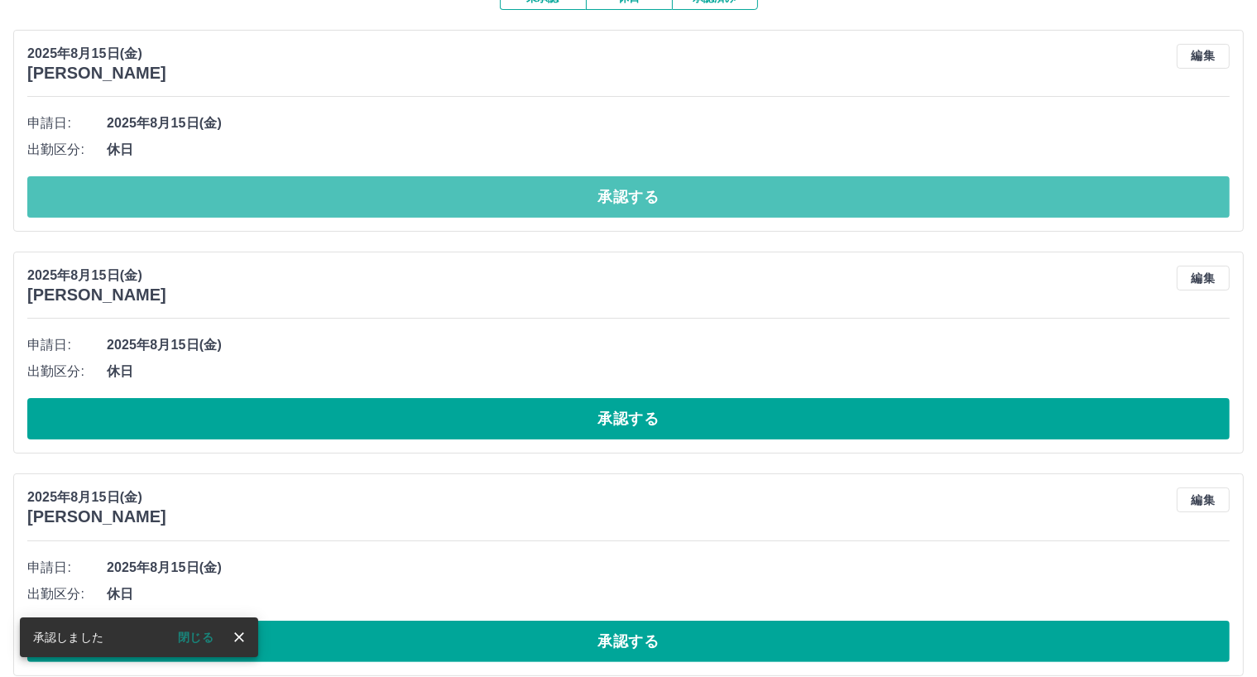
click at [672, 204] on button "承認する" at bounding box center [628, 196] width 1202 height 41
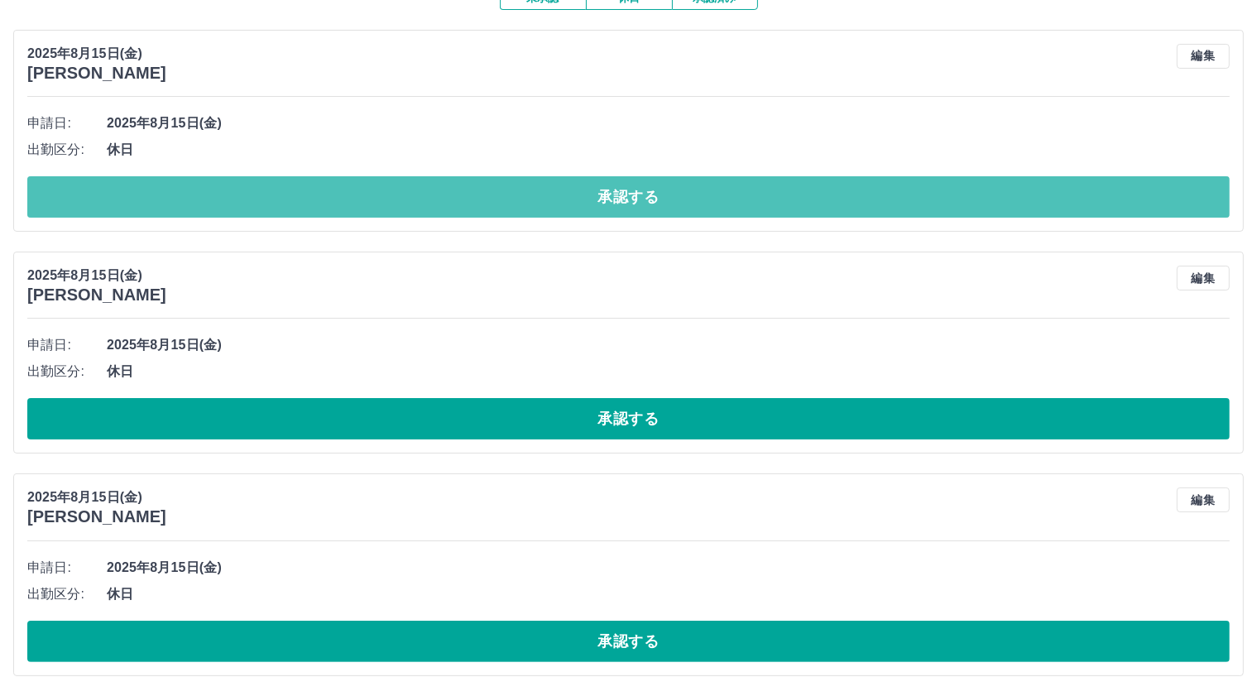
click at [672, 206] on button "承認する" at bounding box center [628, 196] width 1202 height 41
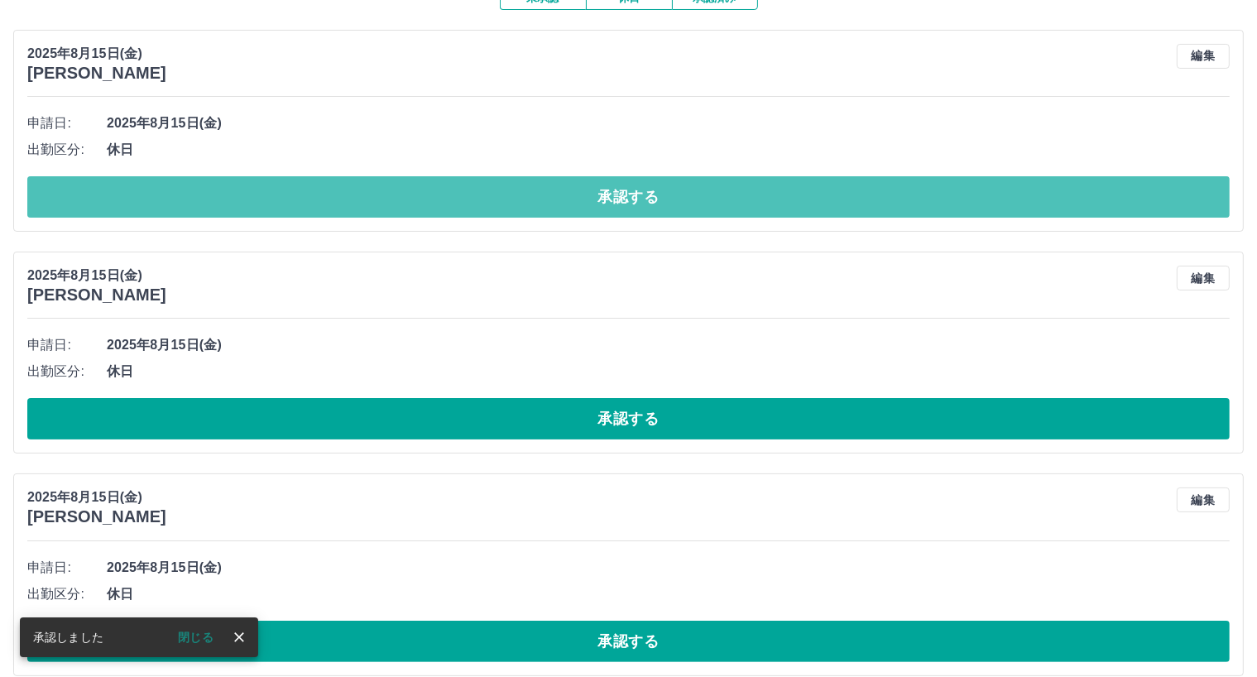
click at [672, 206] on button "承認する" at bounding box center [628, 196] width 1202 height 41
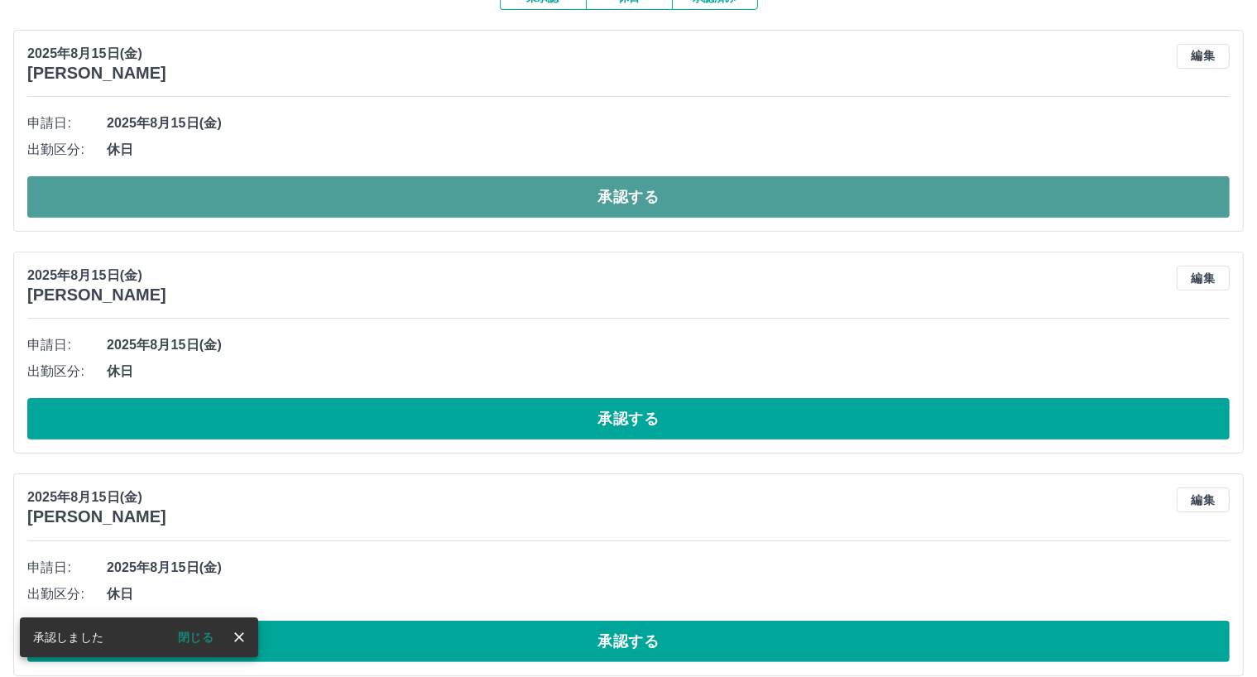
click at [682, 202] on button "承認する" at bounding box center [628, 196] width 1202 height 41
click at [682, 200] on button "承認する" at bounding box center [628, 196] width 1202 height 41
click at [682, 199] on button "承認する" at bounding box center [628, 196] width 1202 height 41
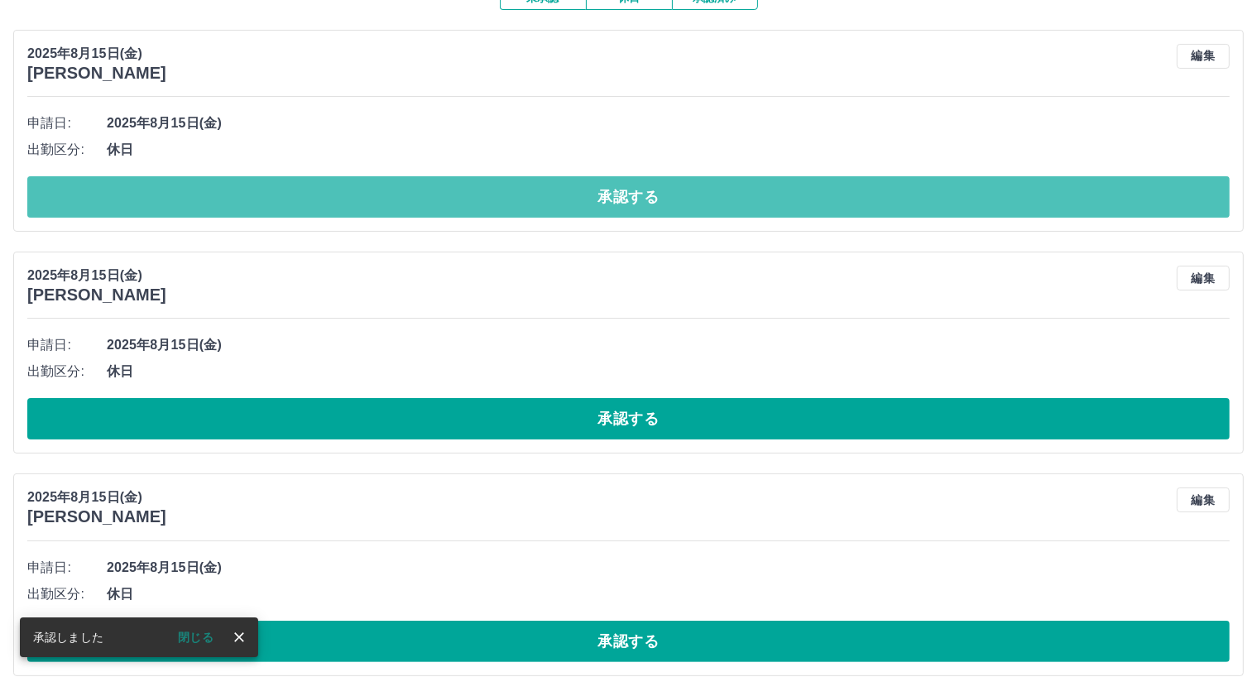
click at [620, 210] on button "承認する" at bounding box center [628, 196] width 1202 height 41
click at [621, 211] on button "承認する" at bounding box center [628, 196] width 1202 height 41
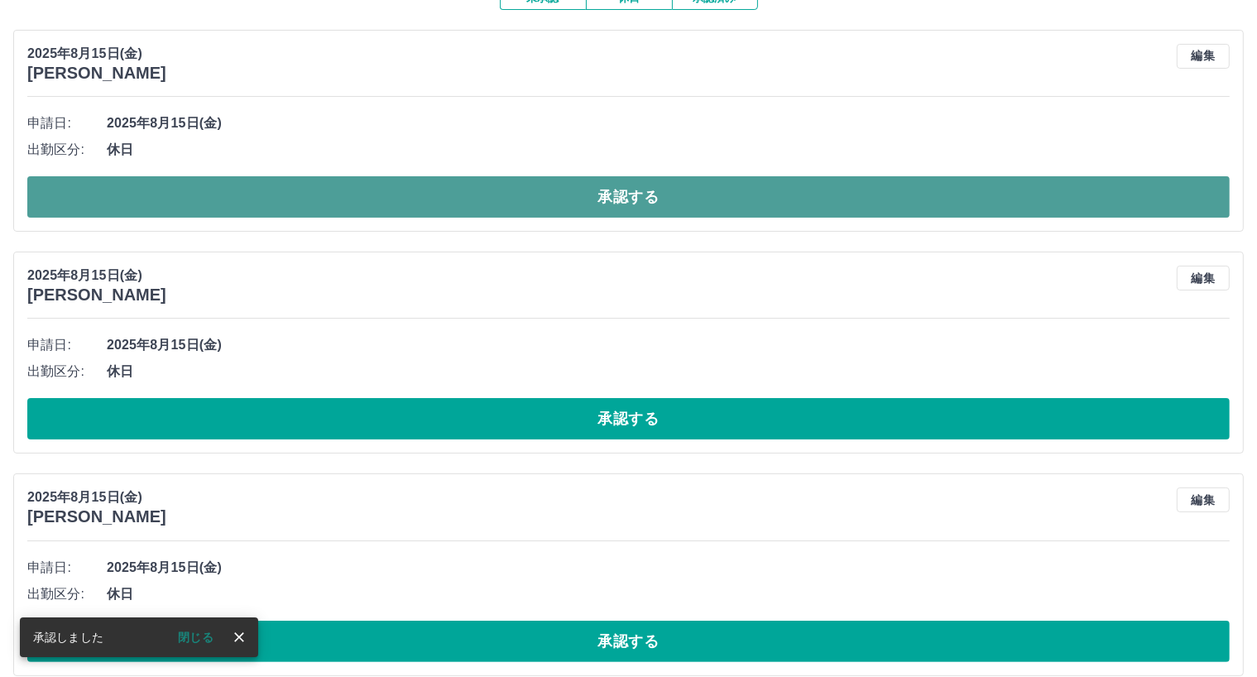
click at [624, 201] on button "承認する" at bounding box center [628, 196] width 1202 height 41
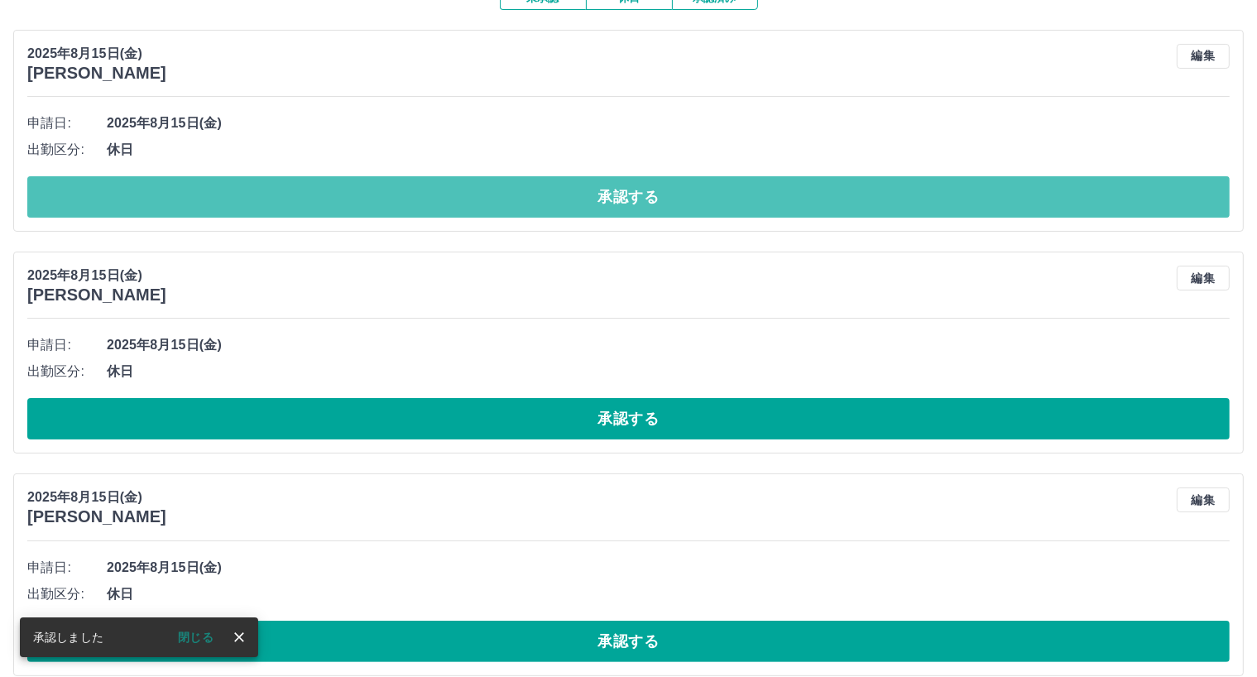
click at [624, 201] on button "承認する" at bounding box center [628, 196] width 1202 height 41
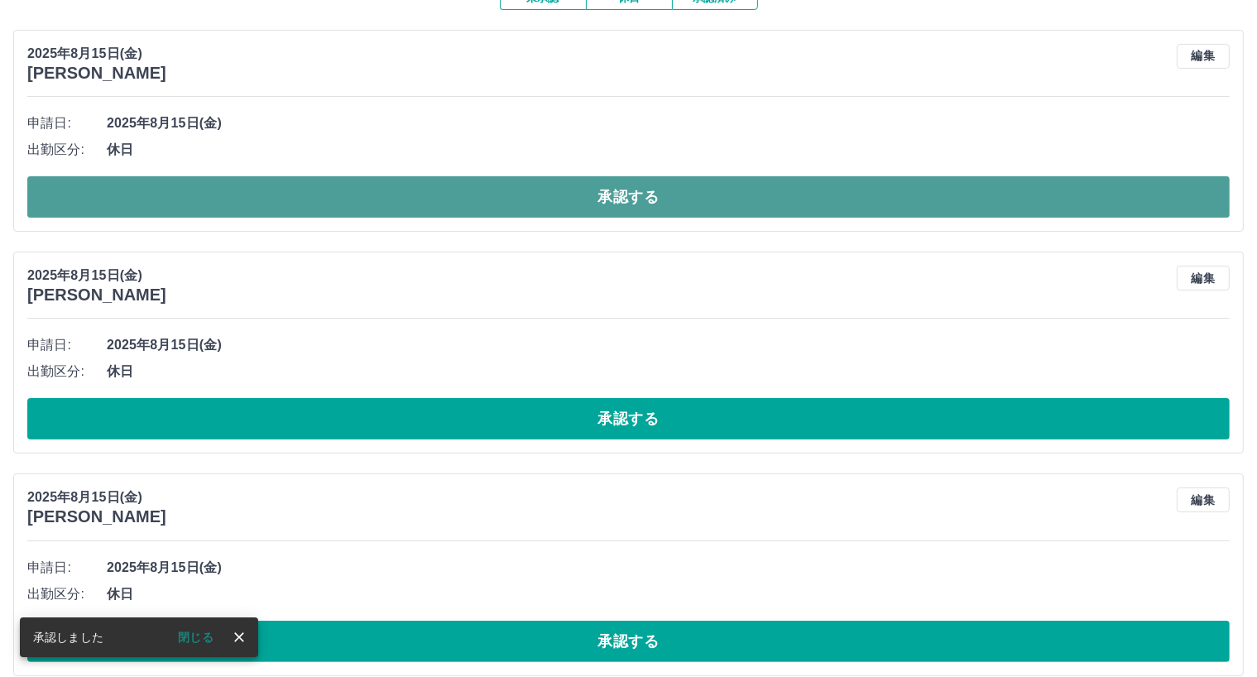
click at [625, 202] on button "承認する" at bounding box center [628, 196] width 1202 height 41
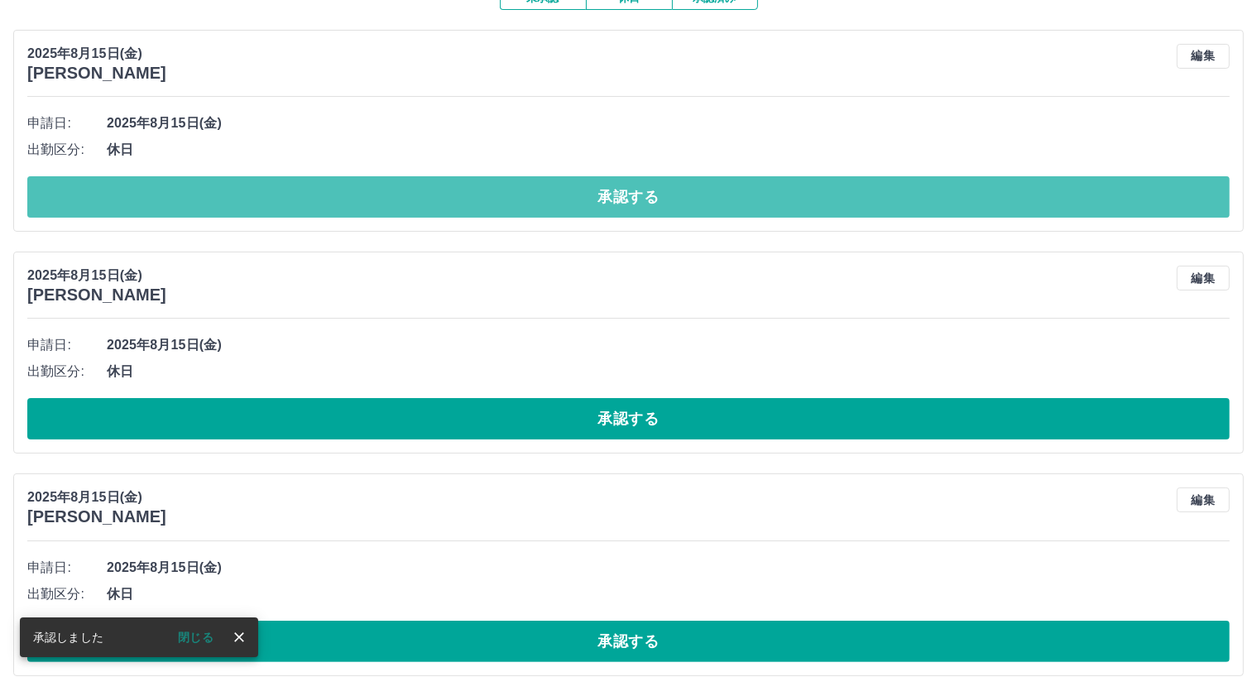
click at [625, 203] on button "承認する" at bounding box center [628, 196] width 1202 height 41
click at [624, 206] on button "承認する" at bounding box center [628, 196] width 1202 height 41
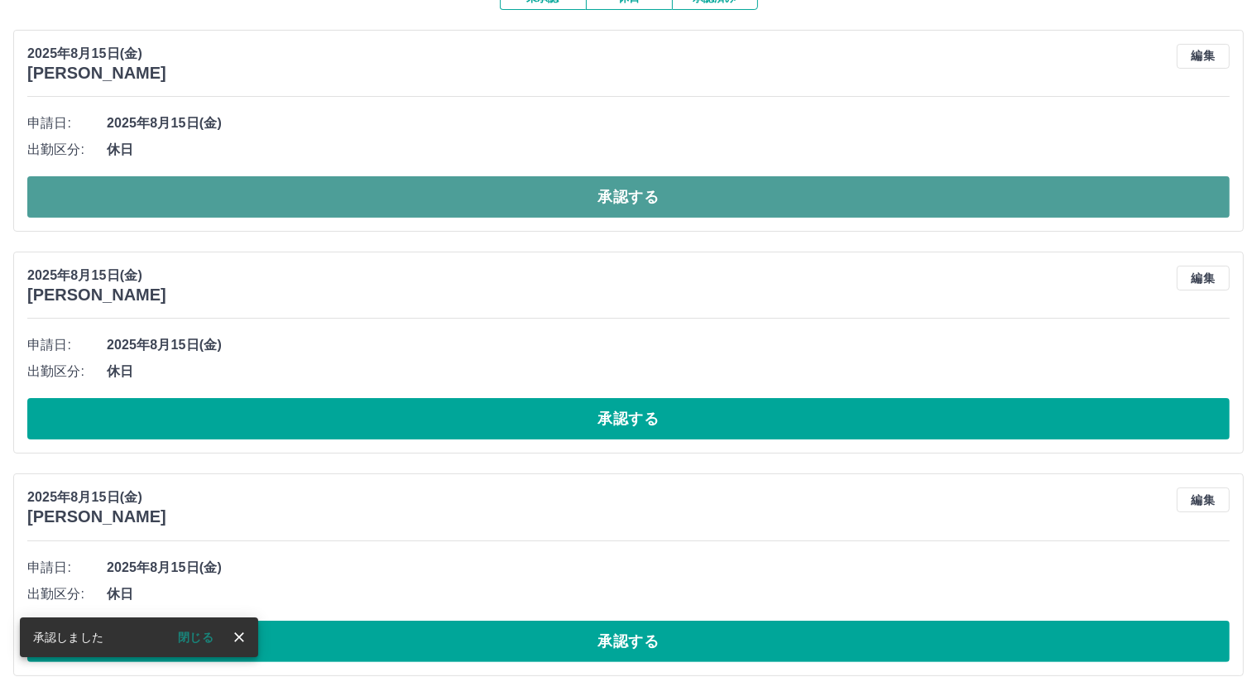
click at [619, 213] on button "承認する" at bounding box center [628, 196] width 1202 height 41
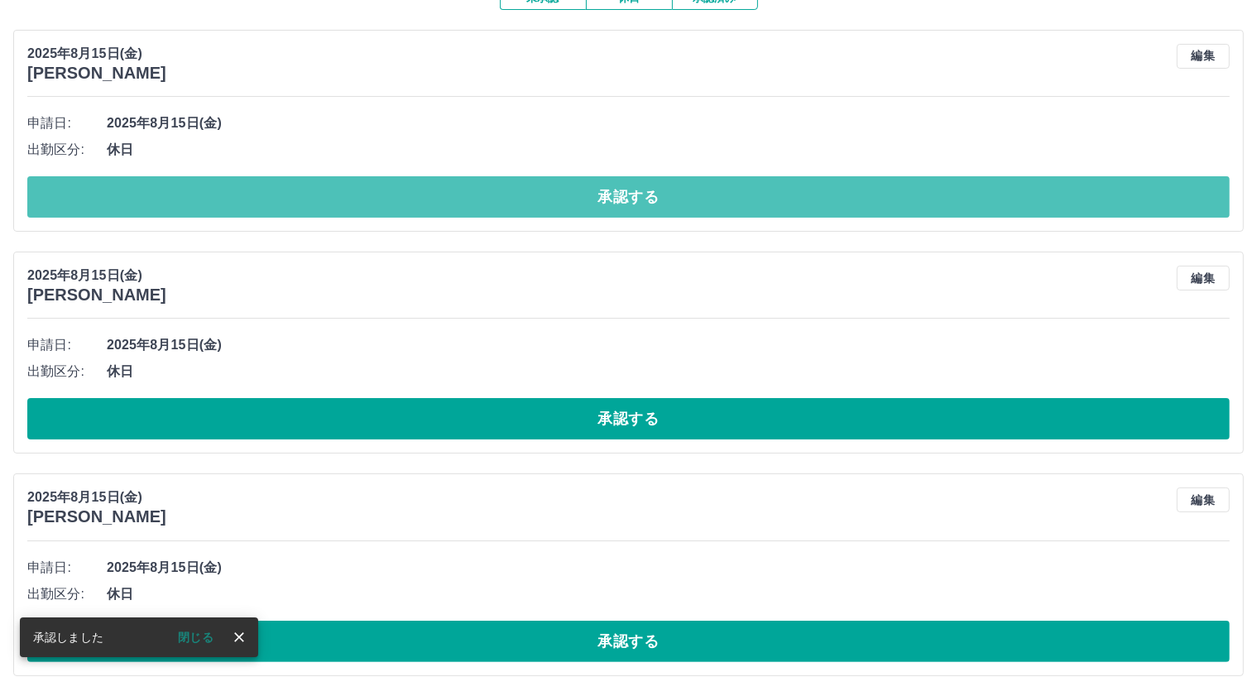
click at [619, 211] on button "承認する" at bounding box center [628, 196] width 1202 height 41
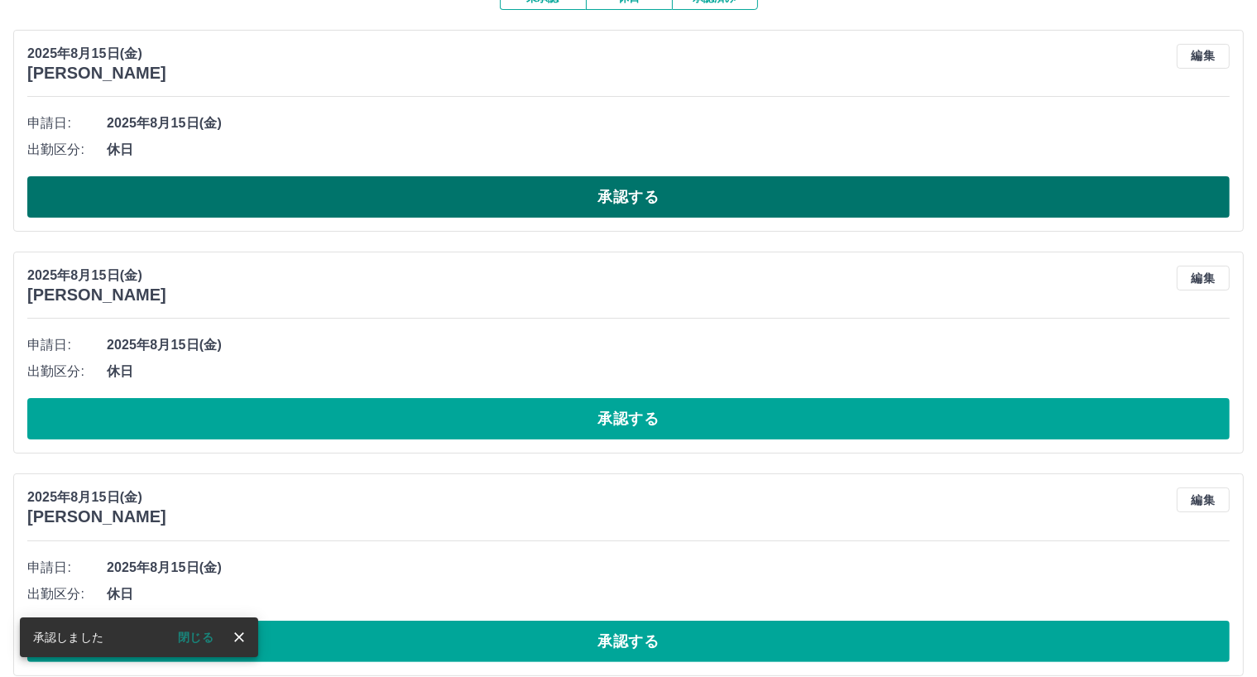
click at [624, 200] on button "承認する" at bounding box center [628, 196] width 1202 height 41
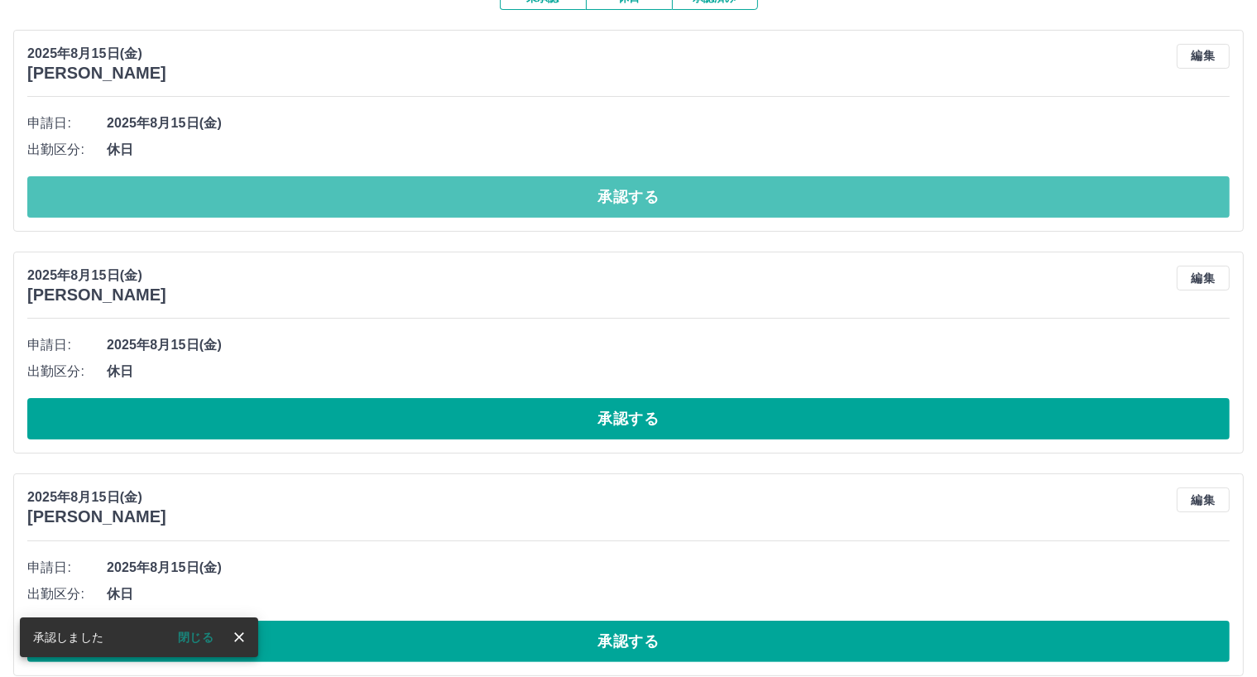
click at [625, 200] on button "承認する" at bounding box center [628, 196] width 1202 height 41
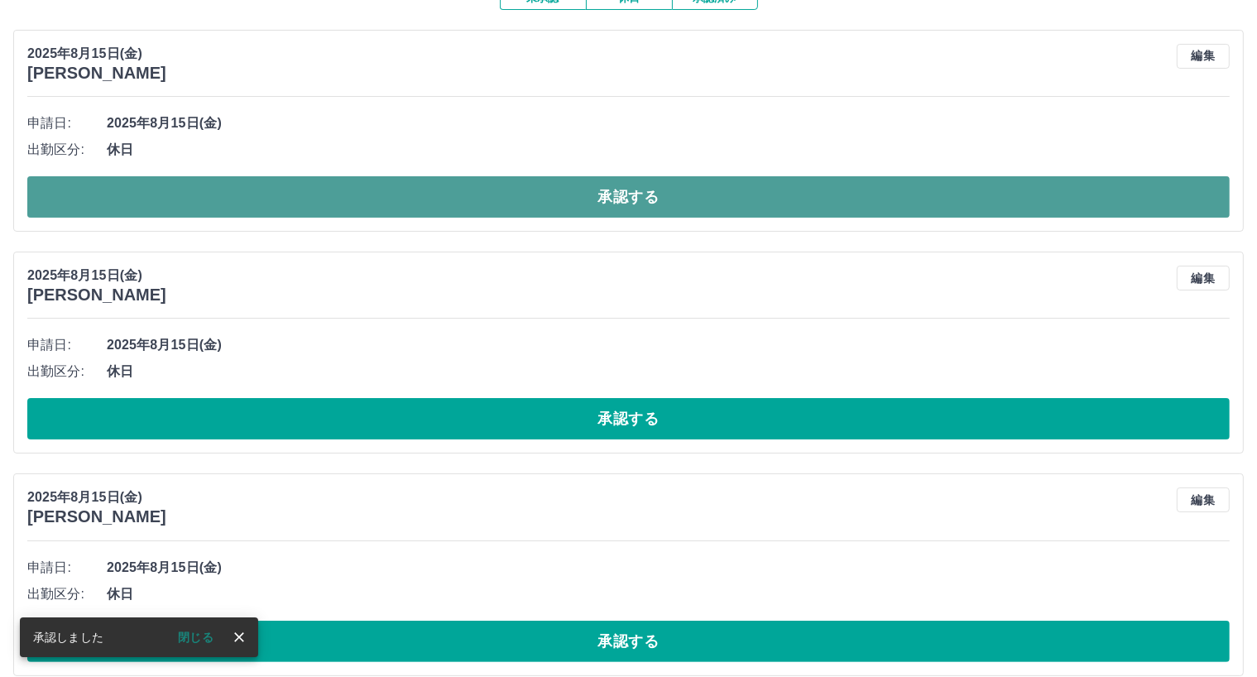
click at [619, 202] on button "承認する" at bounding box center [628, 196] width 1202 height 41
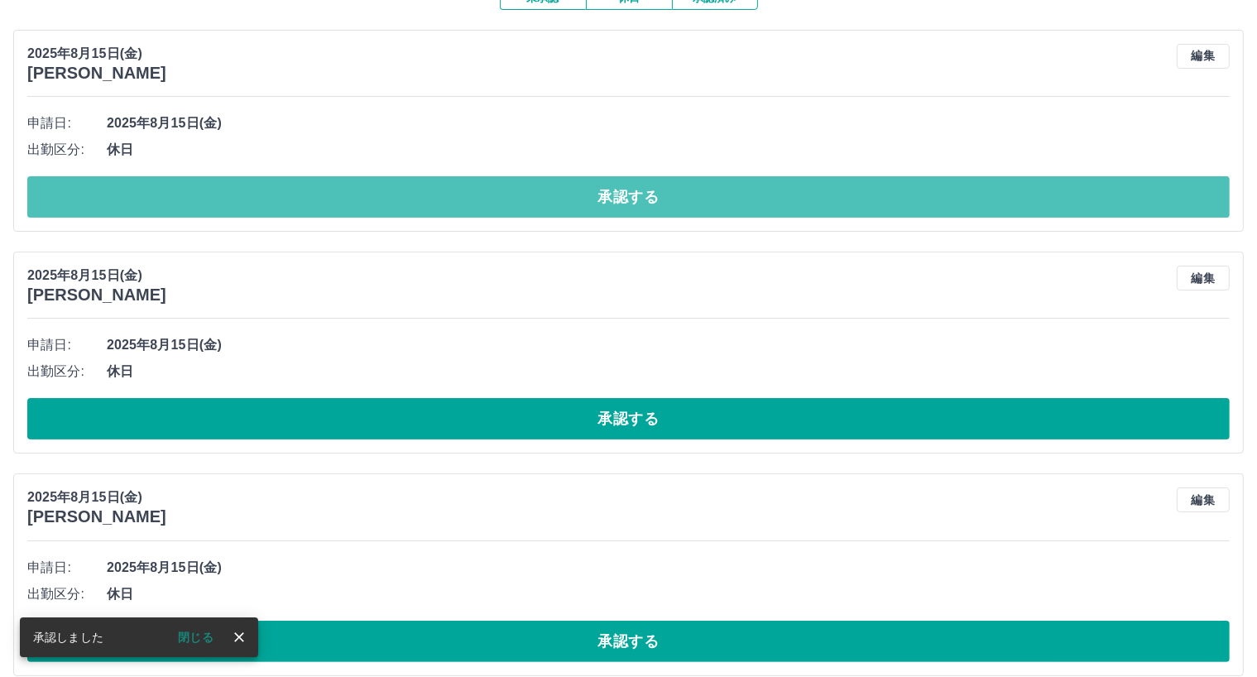
click at [617, 211] on button "承認する" at bounding box center [628, 196] width 1202 height 41
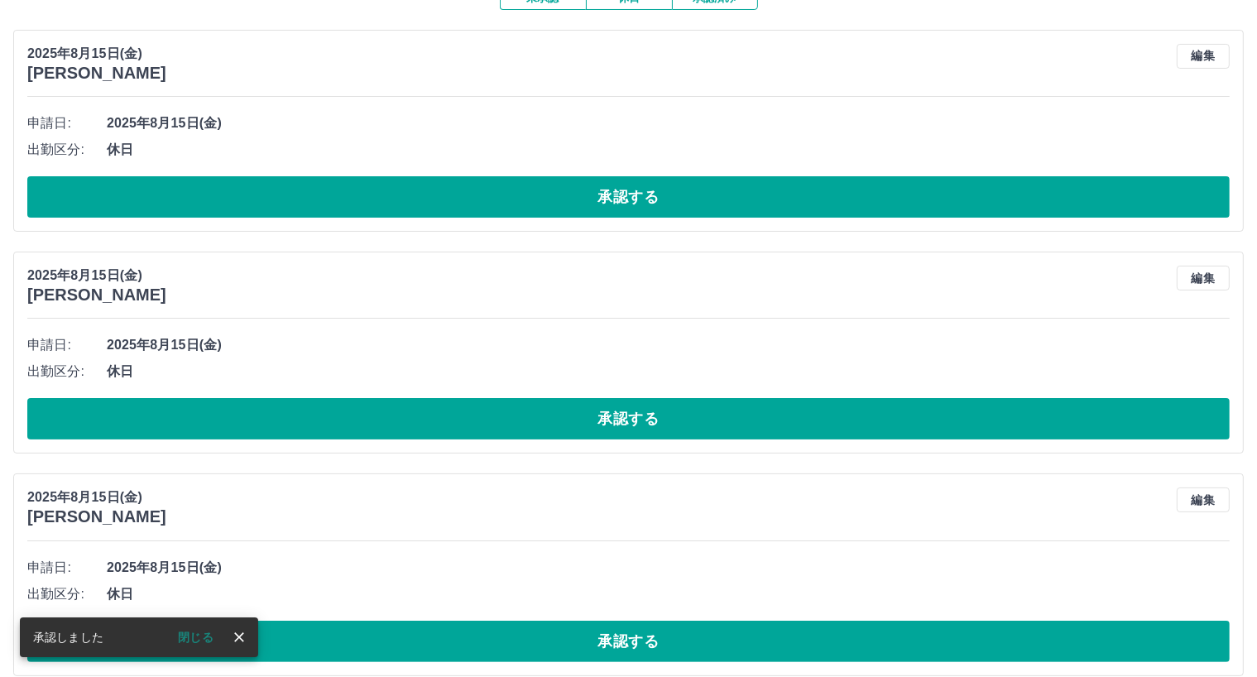
click at [606, 194] on button "承認する" at bounding box center [628, 196] width 1202 height 41
click at [616, 218] on div "2025年8月15日(金) 安藤　康子 編集 申請日: 2025年8月15日(金) 出勤区分: 休日 承認する" at bounding box center [628, 131] width 1230 height 202
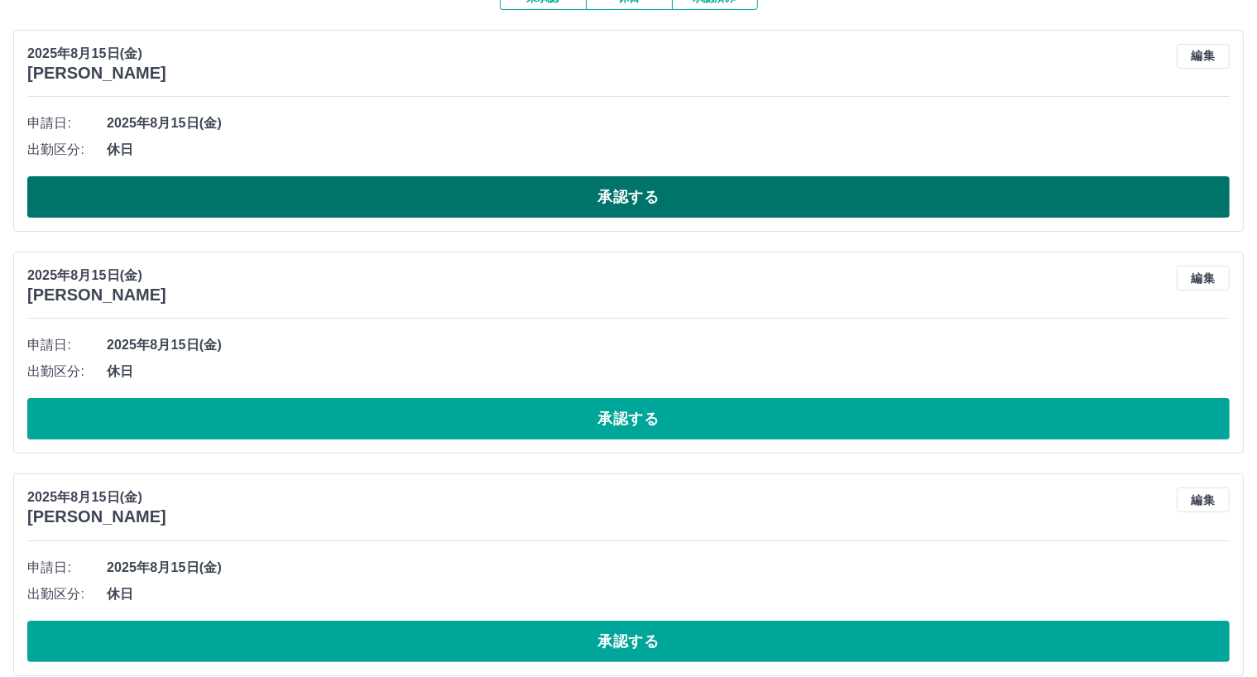
click at [622, 205] on button "承認する" at bounding box center [628, 196] width 1202 height 41
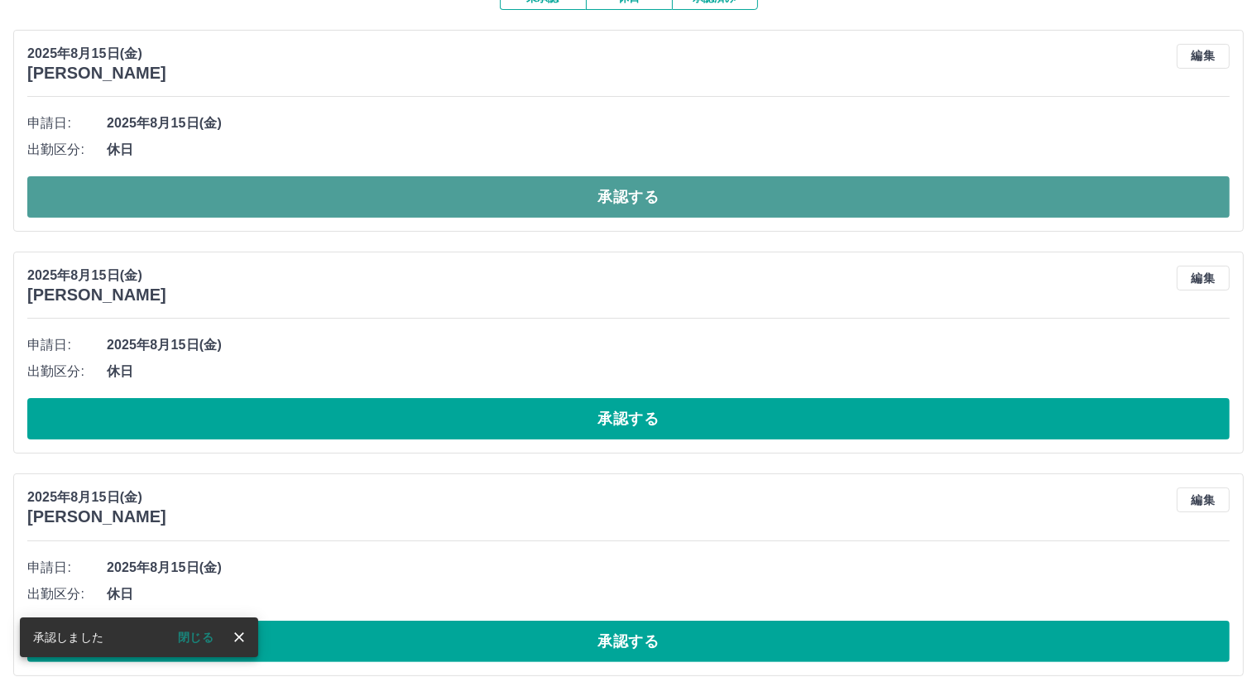
click at [619, 201] on button "承認する" at bounding box center [628, 196] width 1202 height 41
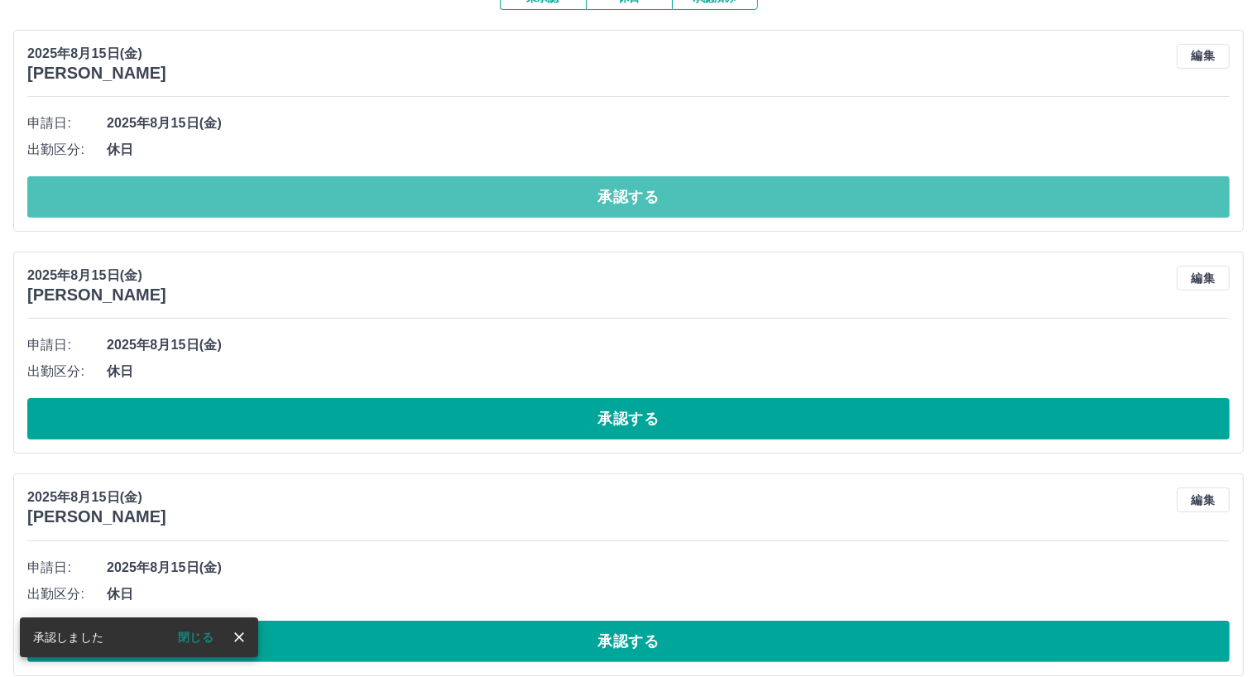
click at [619, 199] on button "承認する" at bounding box center [628, 196] width 1202 height 41
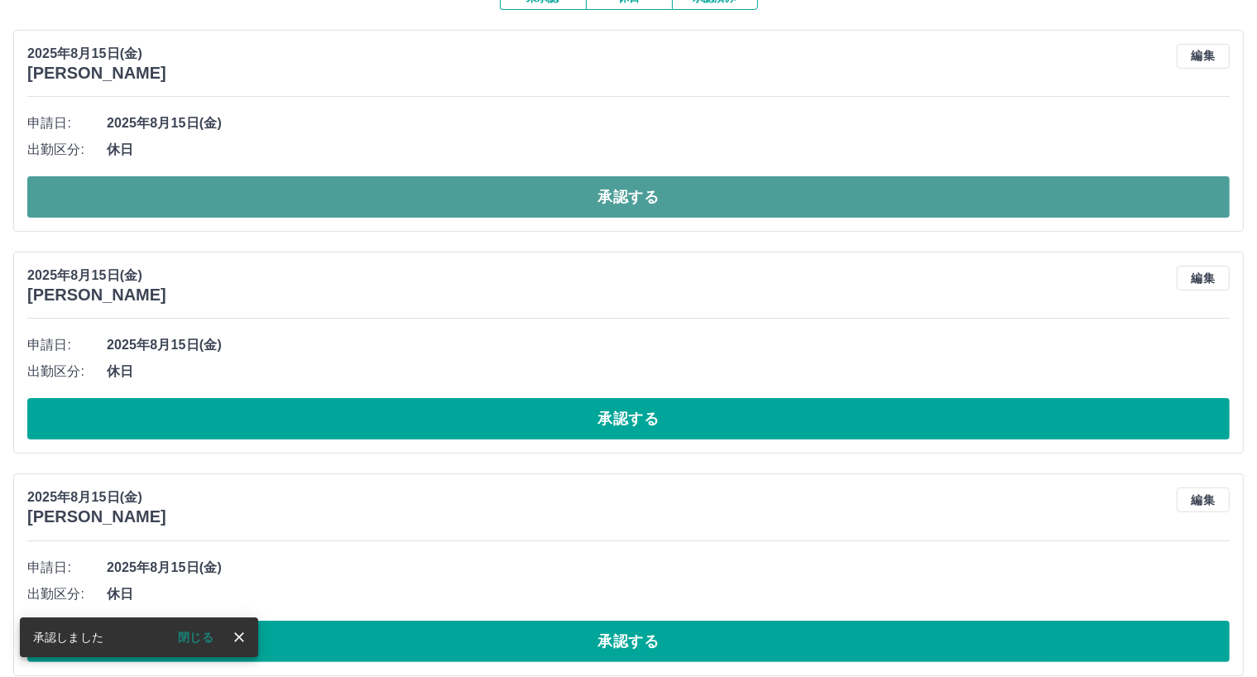
click at [622, 200] on button "承認する" at bounding box center [628, 196] width 1202 height 41
click at [617, 195] on button "承認する" at bounding box center [628, 196] width 1202 height 41
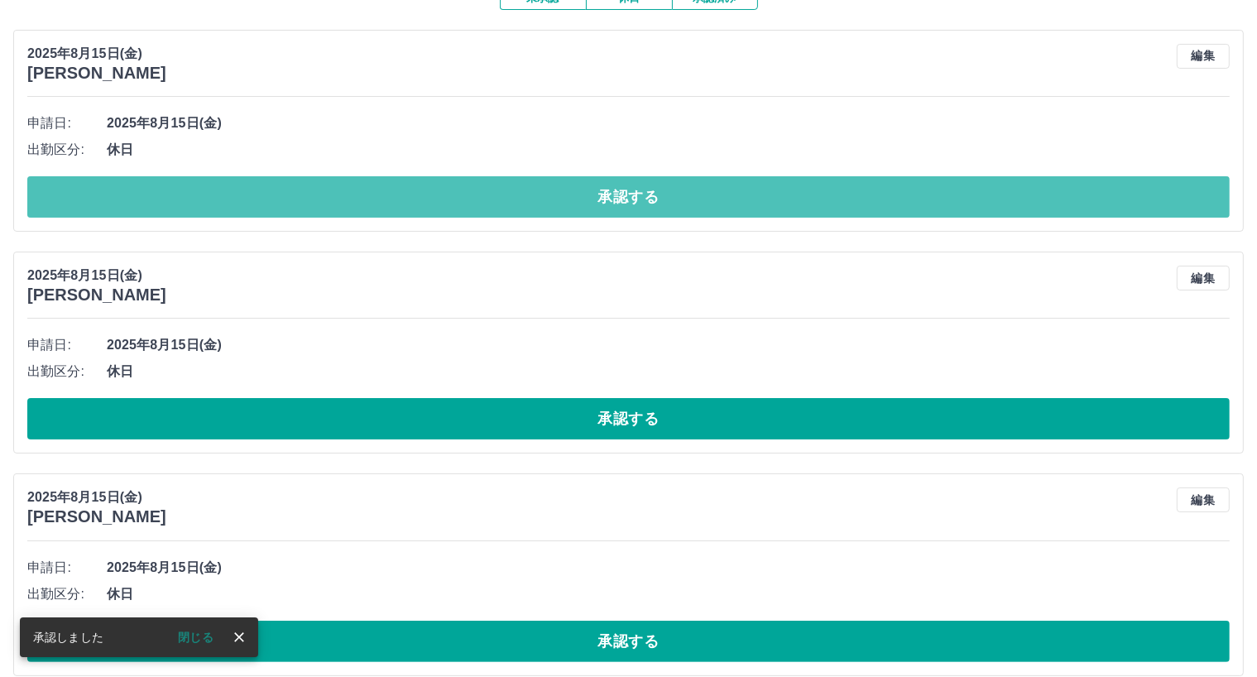
click at [617, 203] on button "承認する" at bounding box center [628, 196] width 1202 height 41
click at [618, 204] on button "承認する" at bounding box center [628, 196] width 1202 height 41
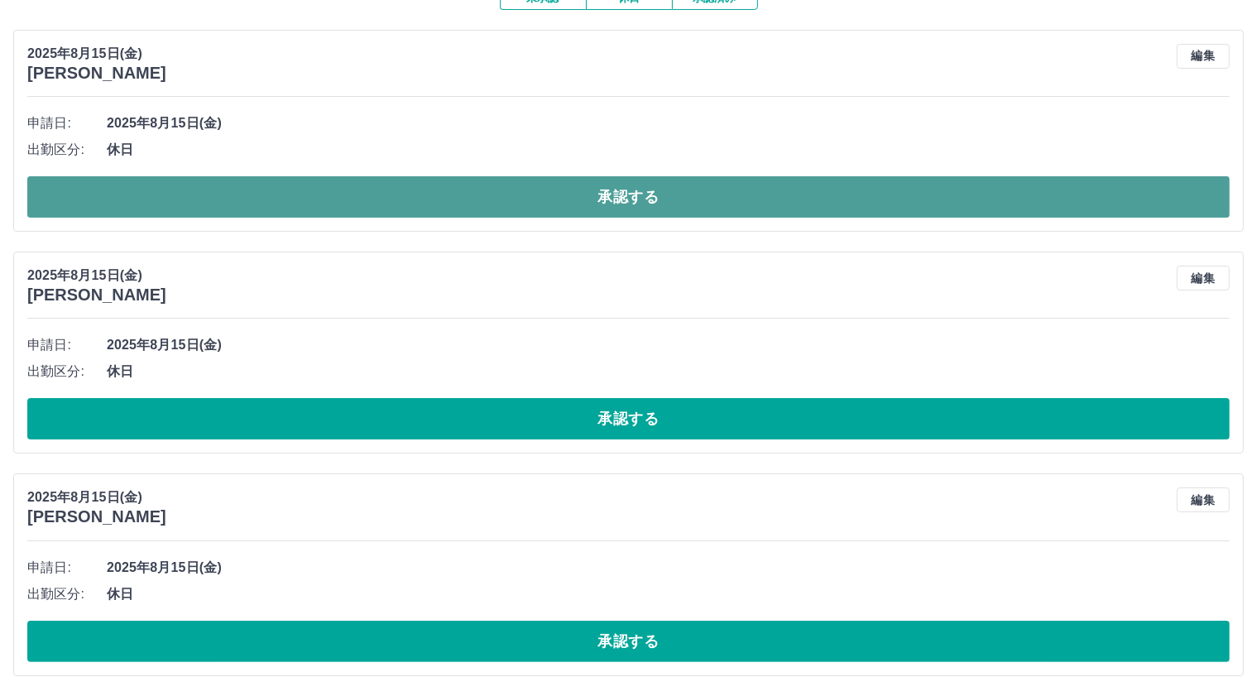
click at [593, 189] on button "承認する" at bounding box center [628, 196] width 1202 height 41
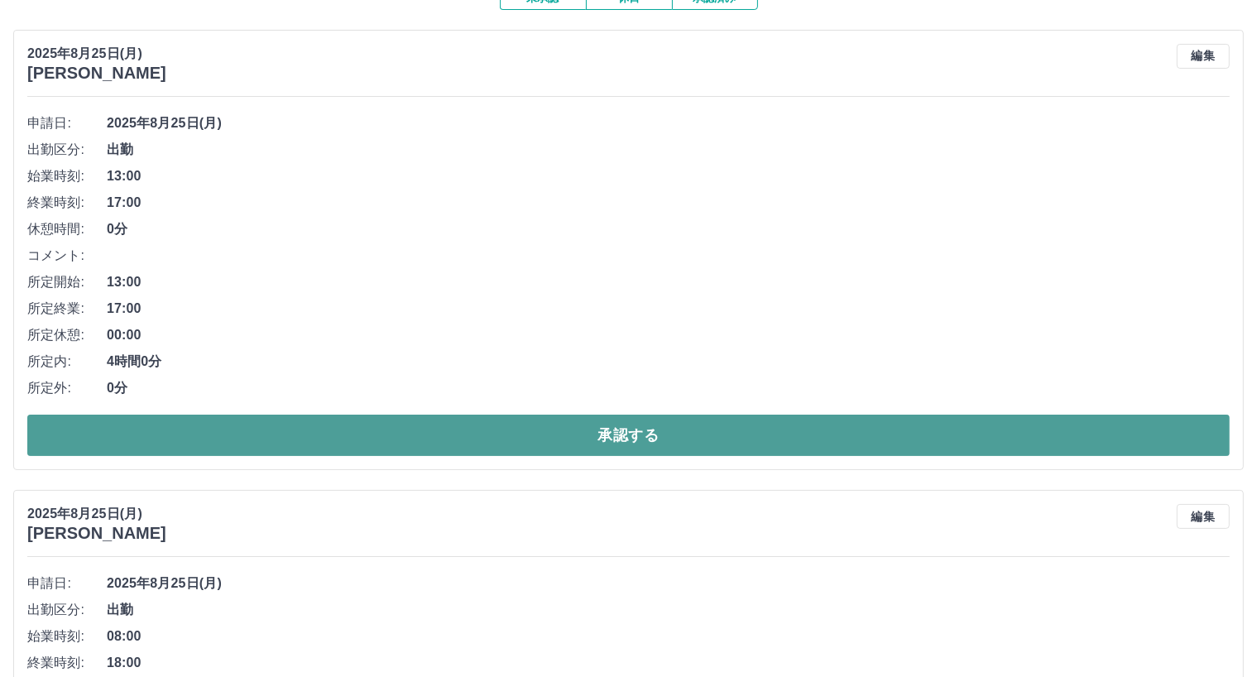
click at [611, 437] on button "承認する" at bounding box center [628, 435] width 1202 height 41
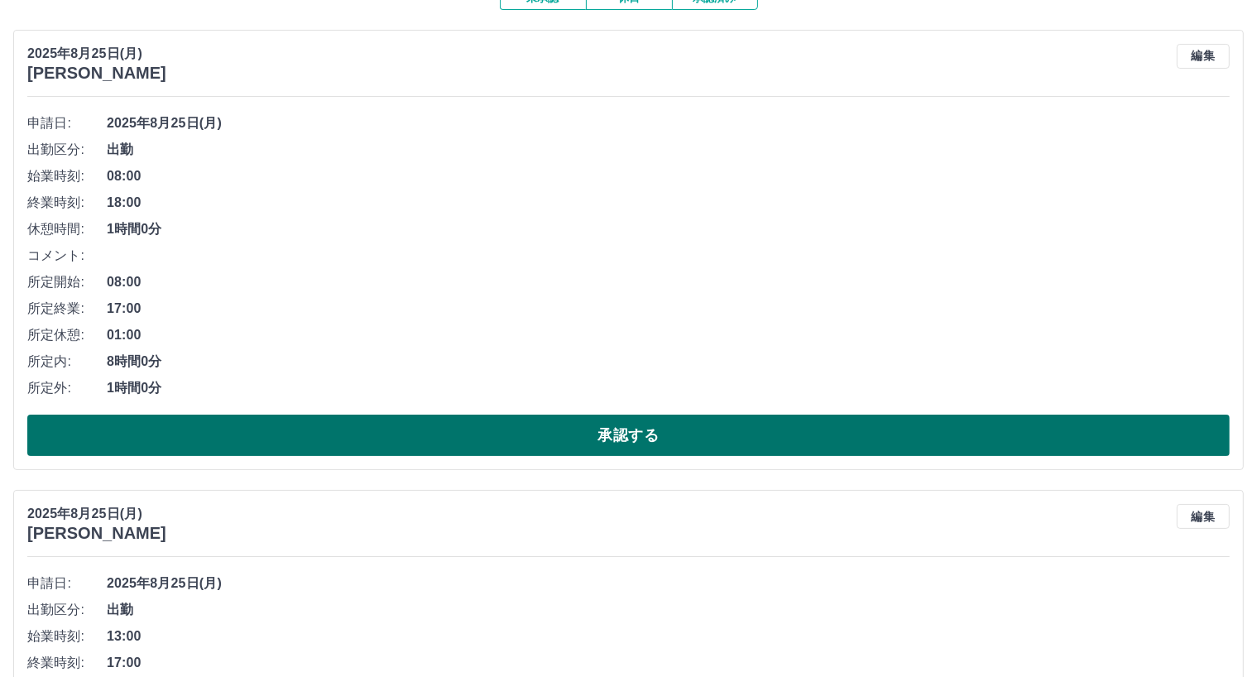
click at [611, 436] on button "承認する" at bounding box center [628, 435] width 1202 height 41
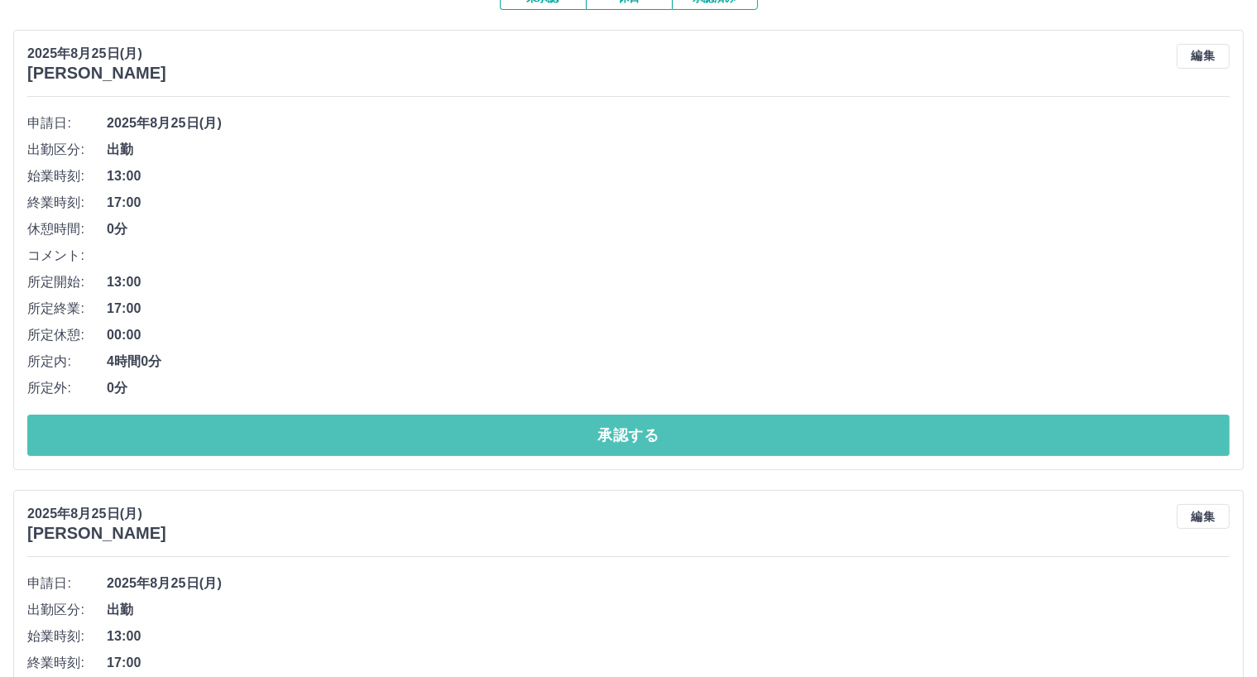
click at [611, 436] on button "承認する" at bounding box center [628, 435] width 1202 height 41
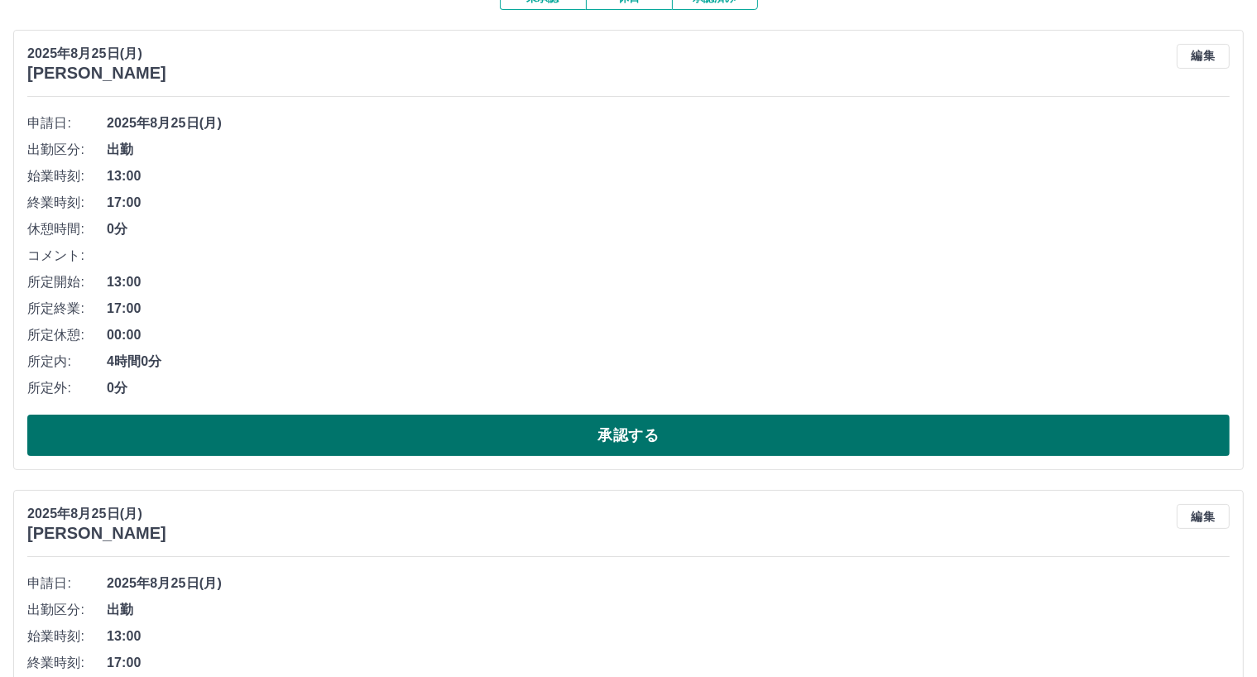
click at [610, 431] on button "承認する" at bounding box center [628, 435] width 1202 height 41
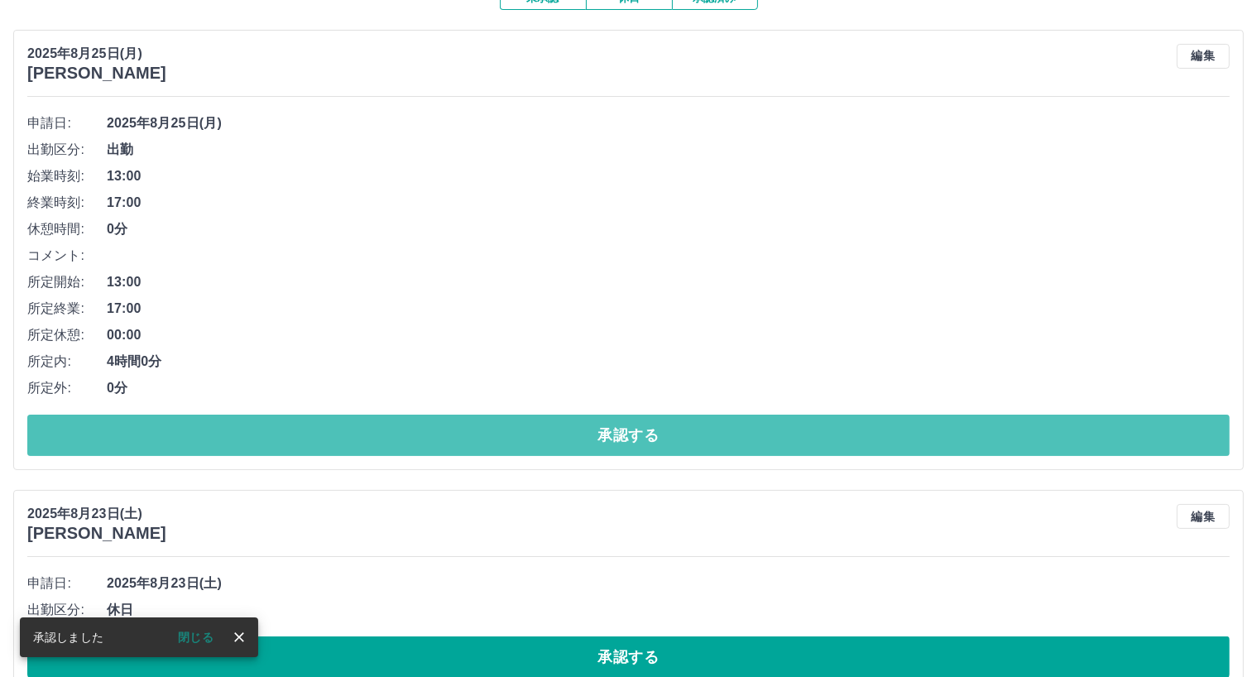
click at [610, 431] on button "承認する" at bounding box center [628, 435] width 1202 height 41
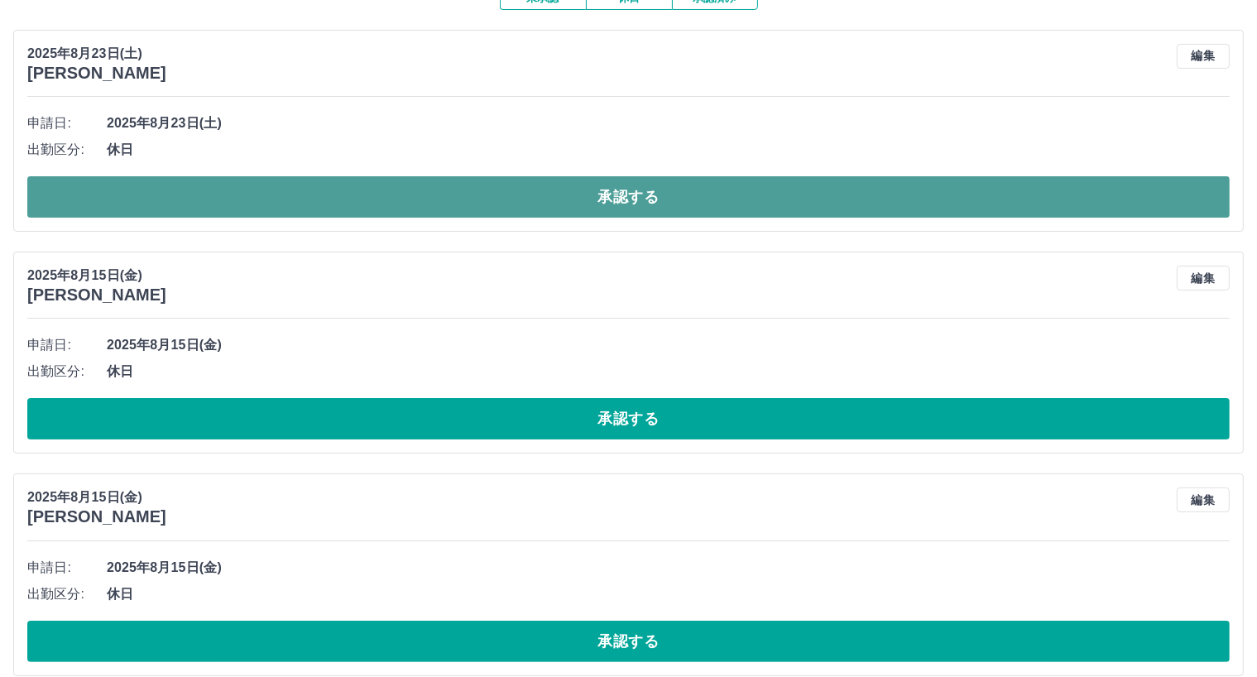
click at [626, 196] on button "承認する" at bounding box center [628, 196] width 1202 height 41
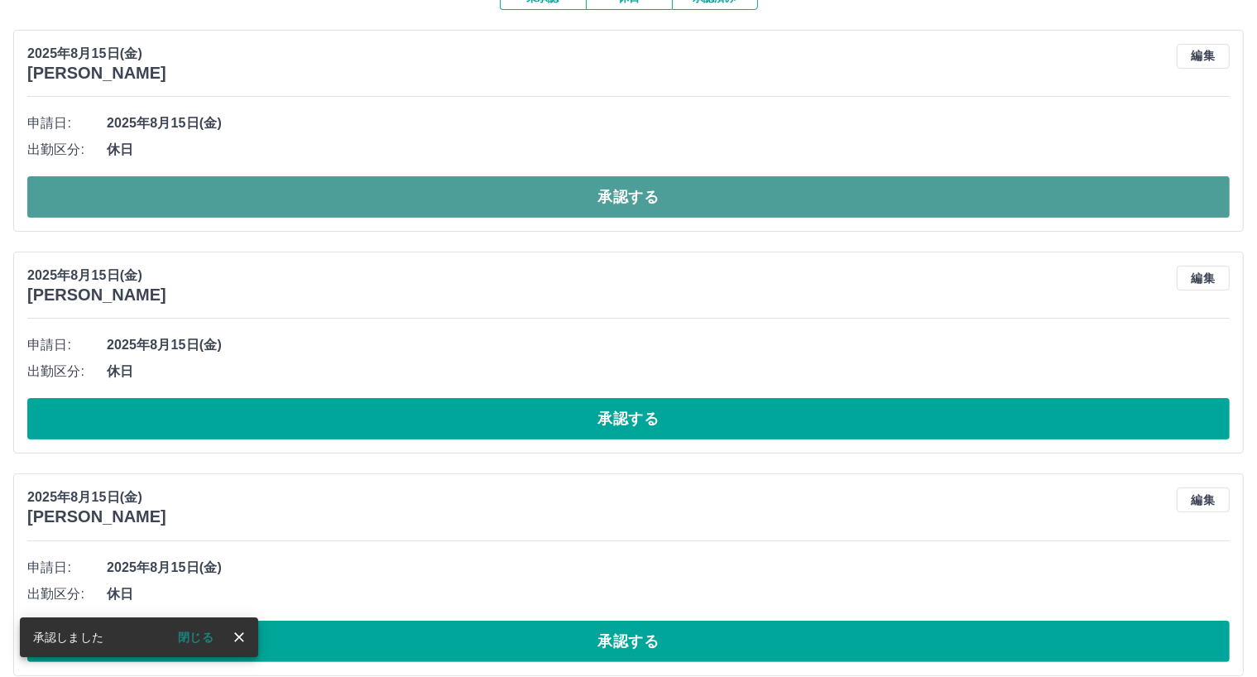
click at [629, 194] on button "承認する" at bounding box center [628, 196] width 1202 height 41
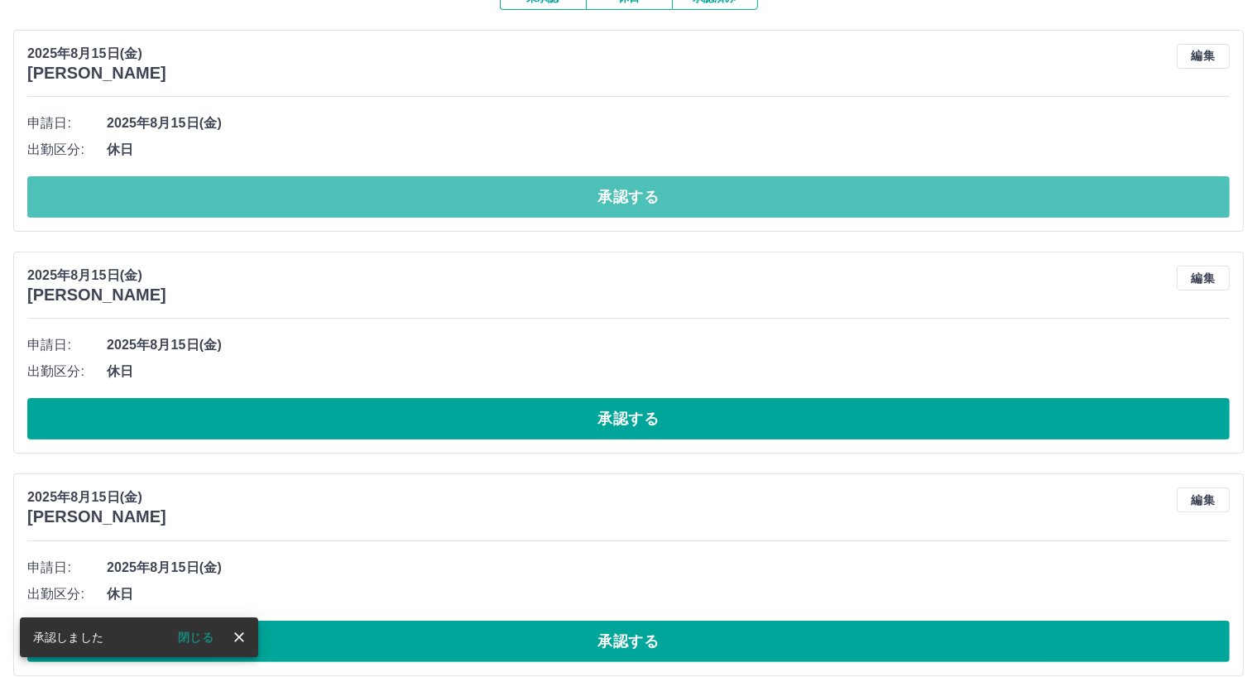
click at [628, 193] on button "承認する" at bounding box center [628, 196] width 1202 height 41
click at [628, 195] on button "承認する" at bounding box center [628, 196] width 1202 height 41
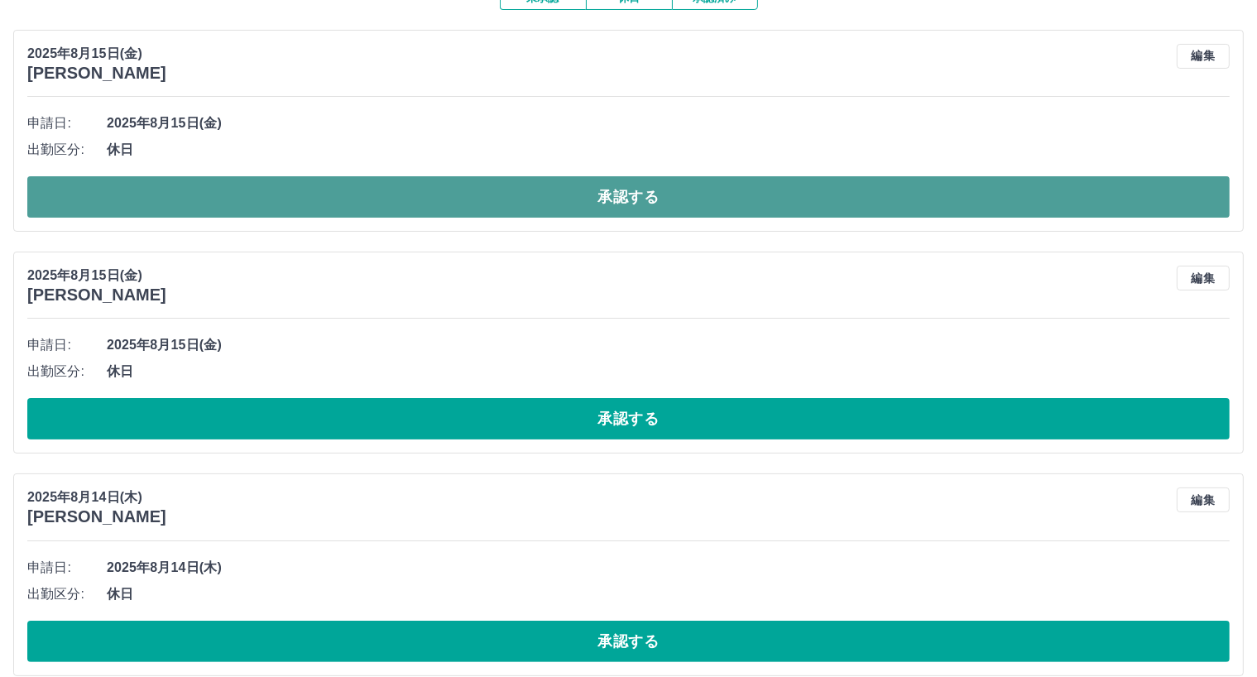
click at [614, 192] on button "承認する" at bounding box center [628, 196] width 1202 height 41
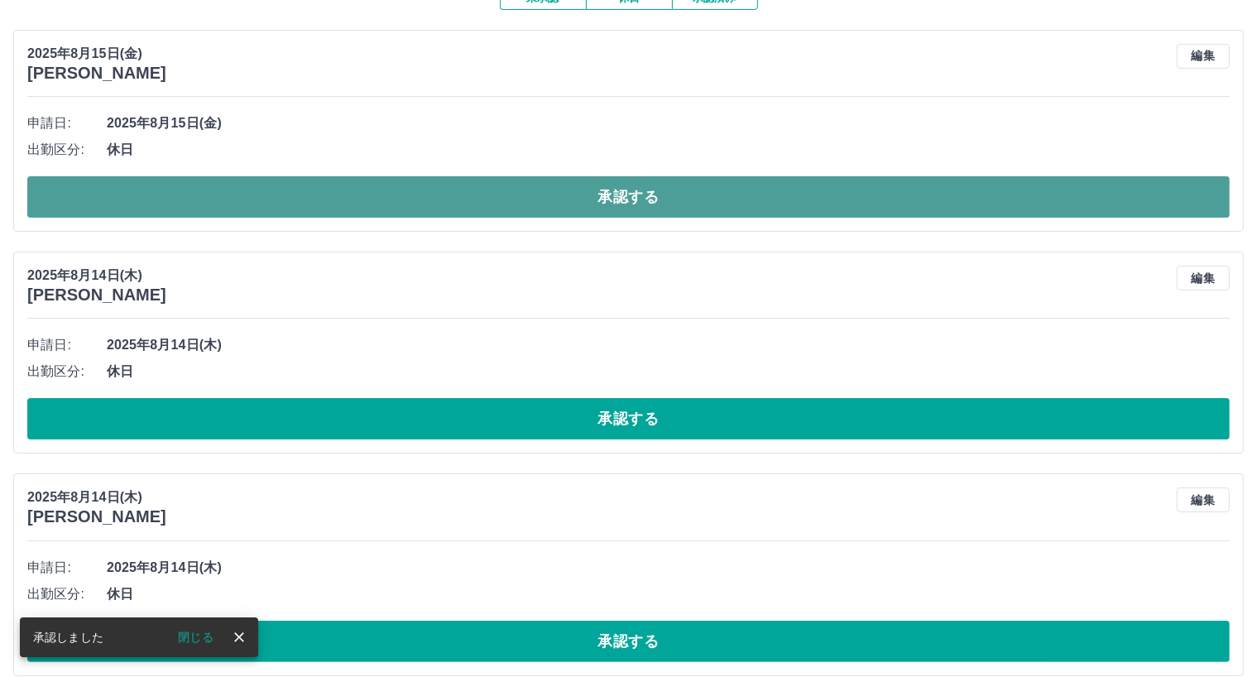
click at [616, 192] on button "承認する" at bounding box center [628, 196] width 1202 height 41
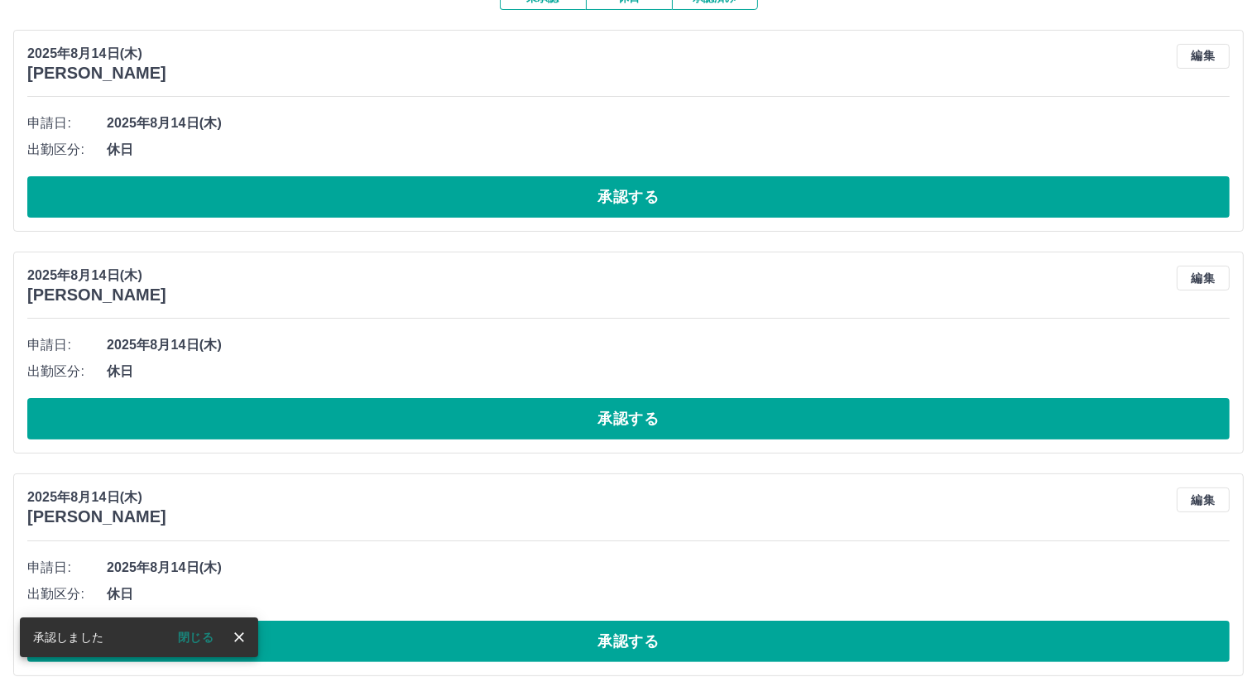
click at [616, 192] on button "承認する" at bounding box center [628, 196] width 1202 height 41
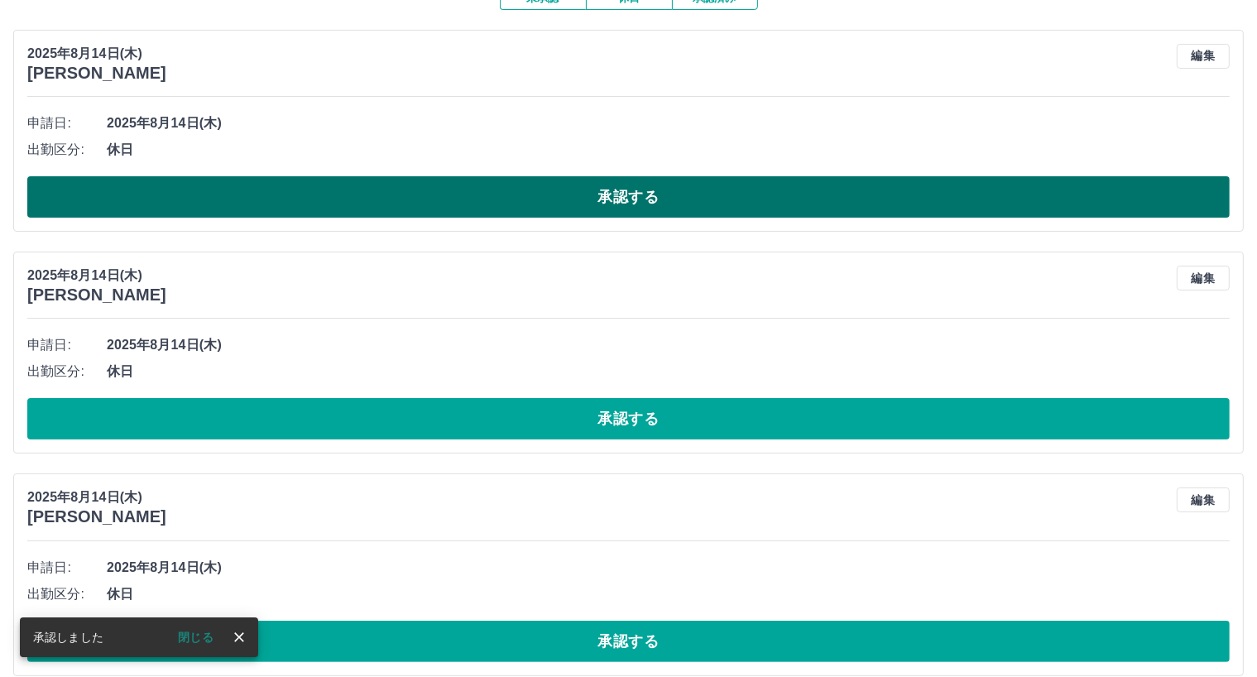
click at [618, 196] on button "承認する" at bounding box center [628, 196] width 1202 height 41
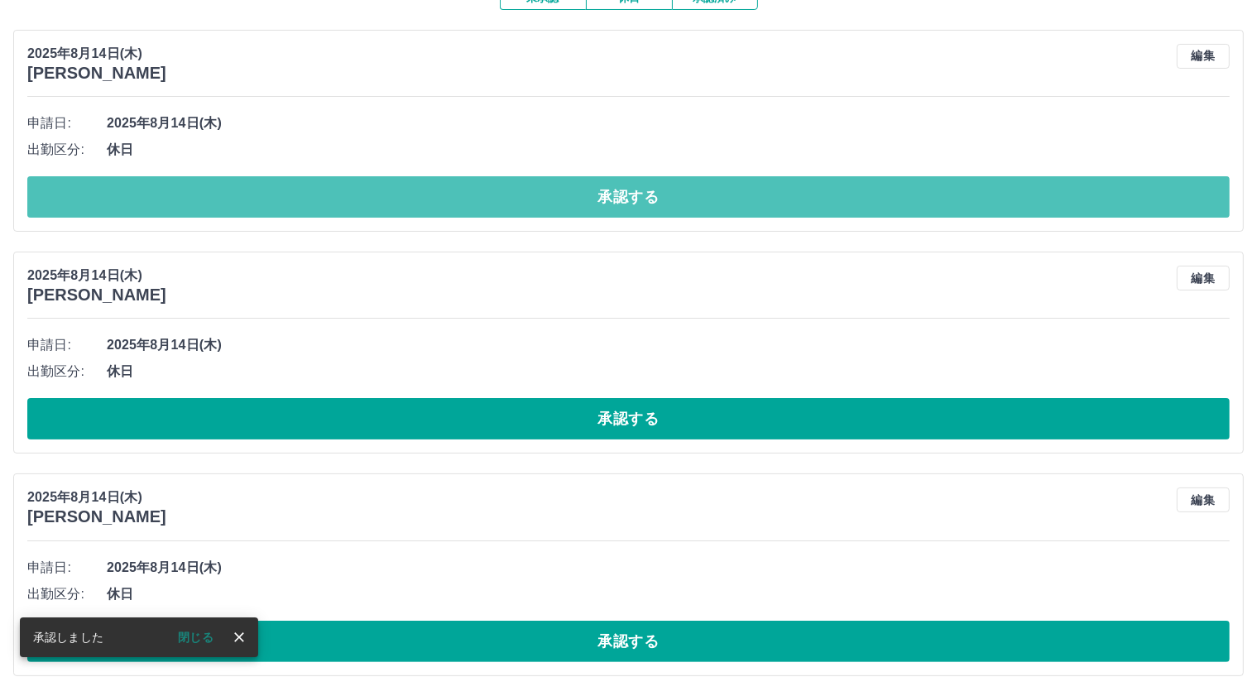
click at [623, 199] on button "承認する" at bounding box center [628, 196] width 1202 height 41
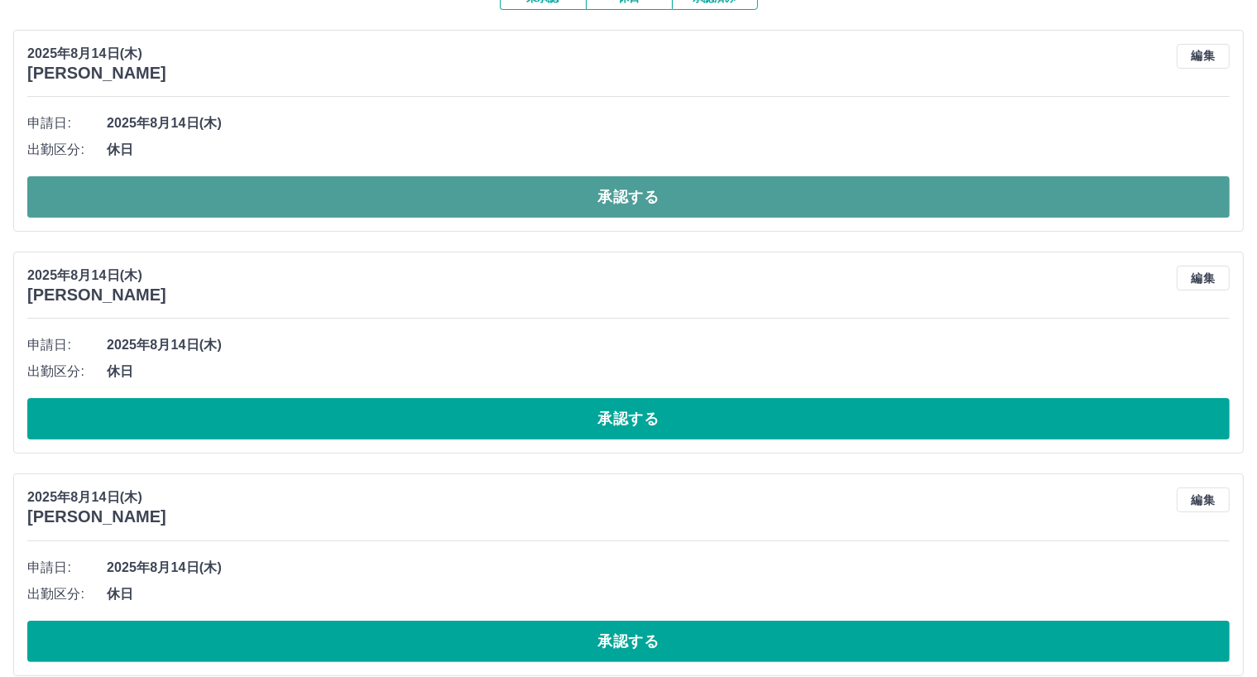
click at [625, 201] on button "承認する" at bounding box center [628, 196] width 1202 height 41
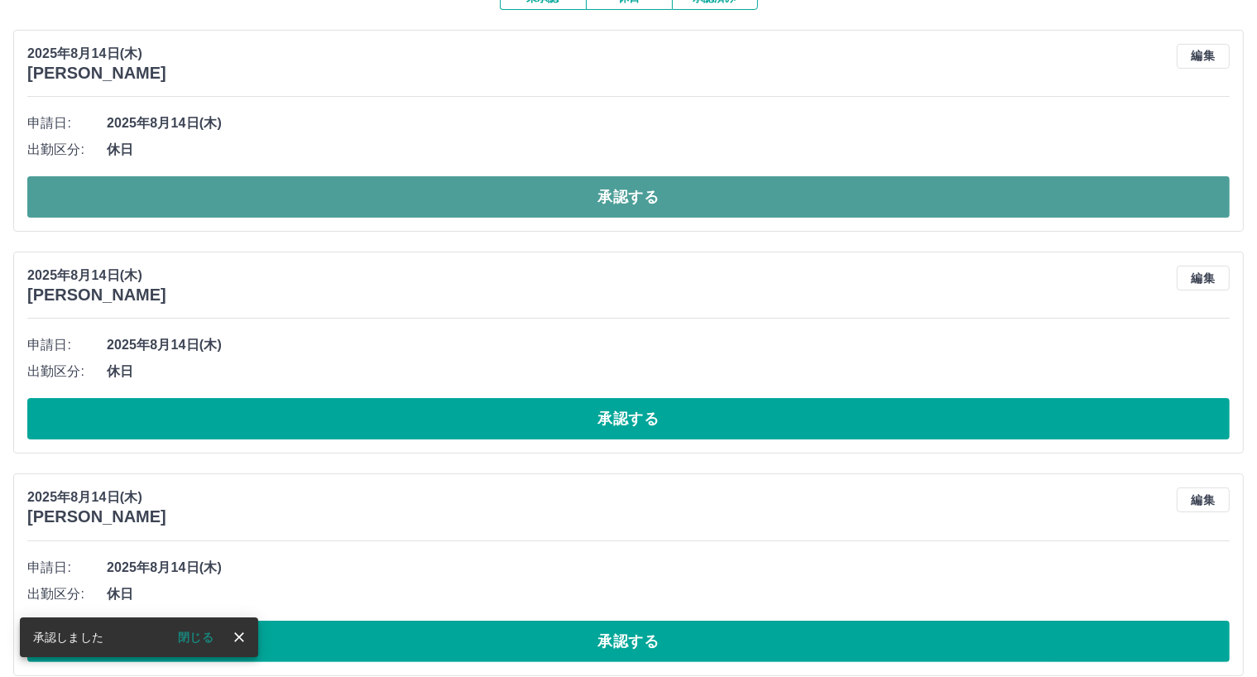
click at [625, 203] on button "承認する" at bounding box center [628, 196] width 1202 height 41
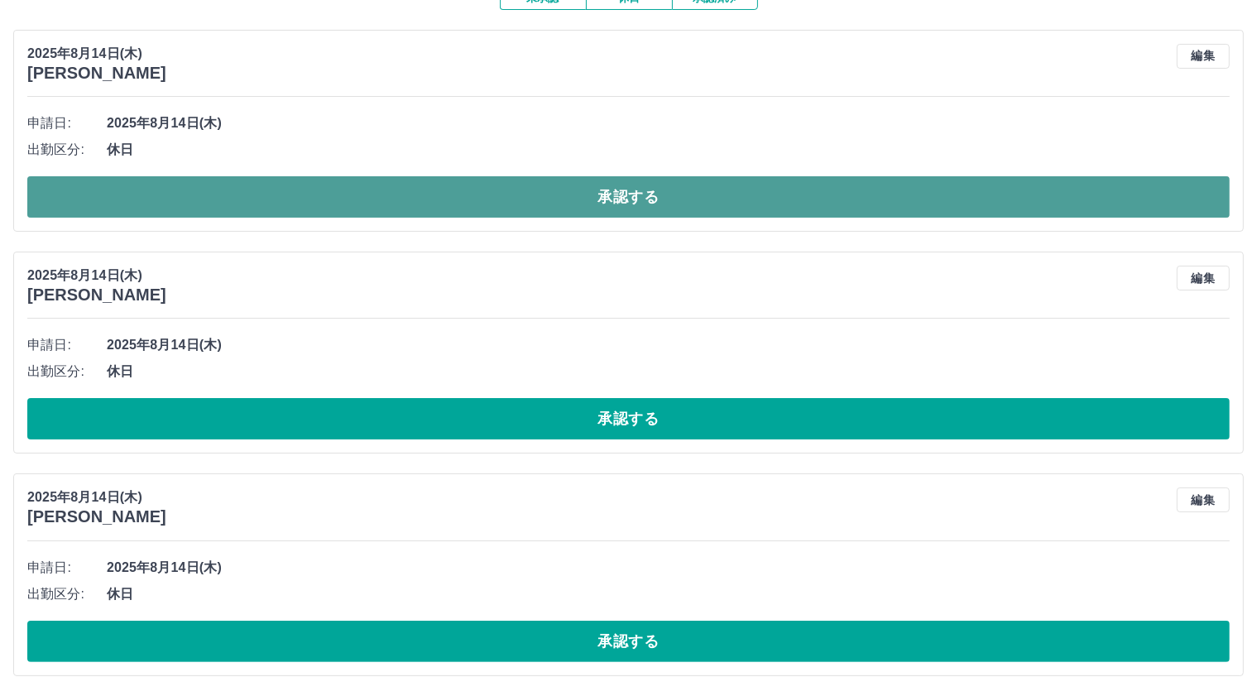
click at [625, 204] on button "承認する" at bounding box center [628, 196] width 1202 height 41
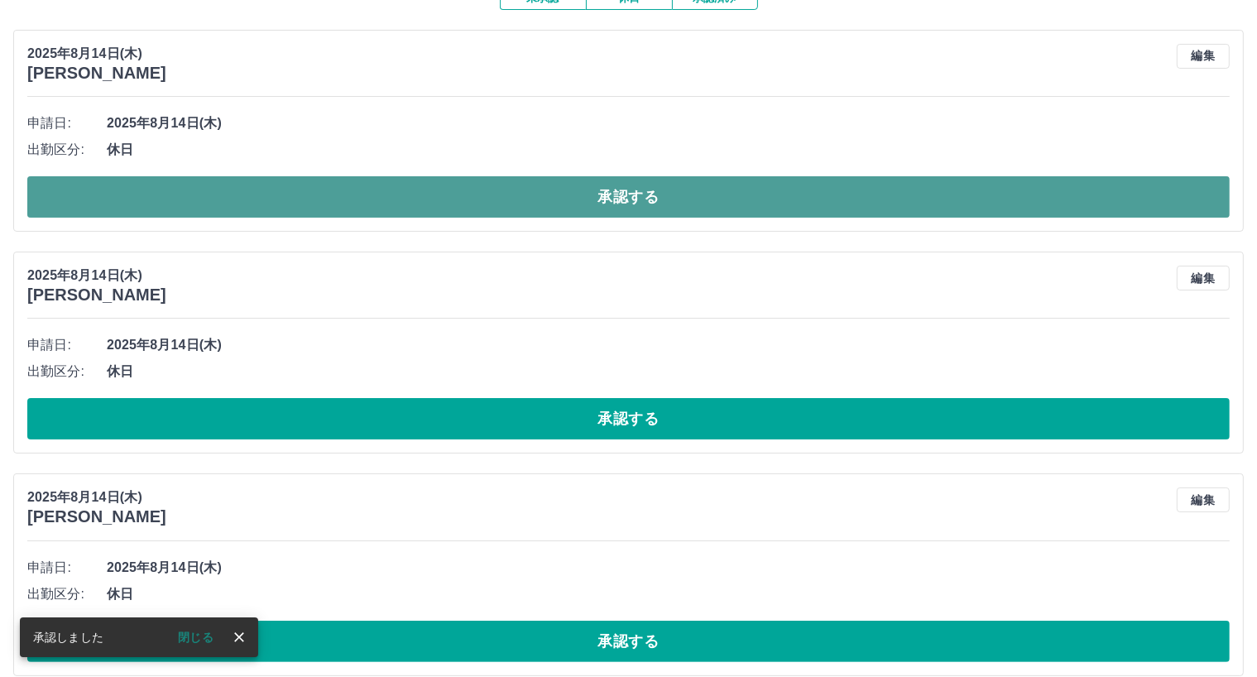
click at [625, 207] on button "承認する" at bounding box center [628, 196] width 1202 height 41
click at [625, 206] on button "承認する" at bounding box center [628, 196] width 1202 height 41
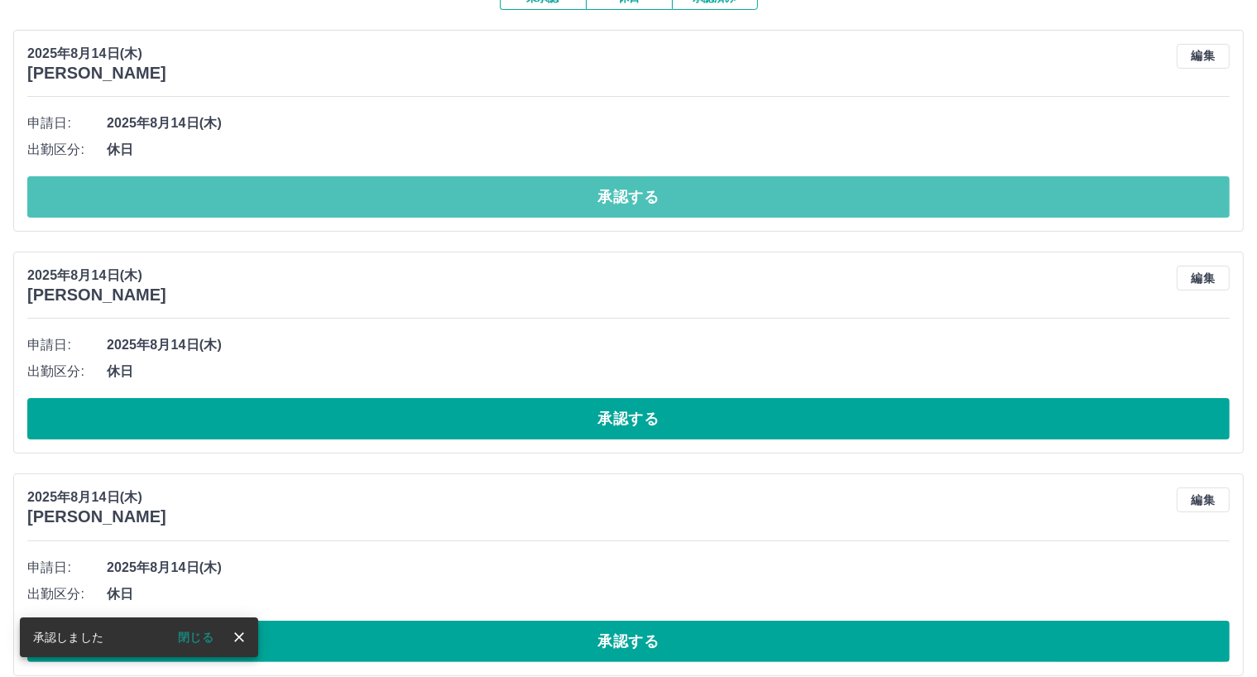
click at [625, 206] on button "承認する" at bounding box center [628, 196] width 1202 height 41
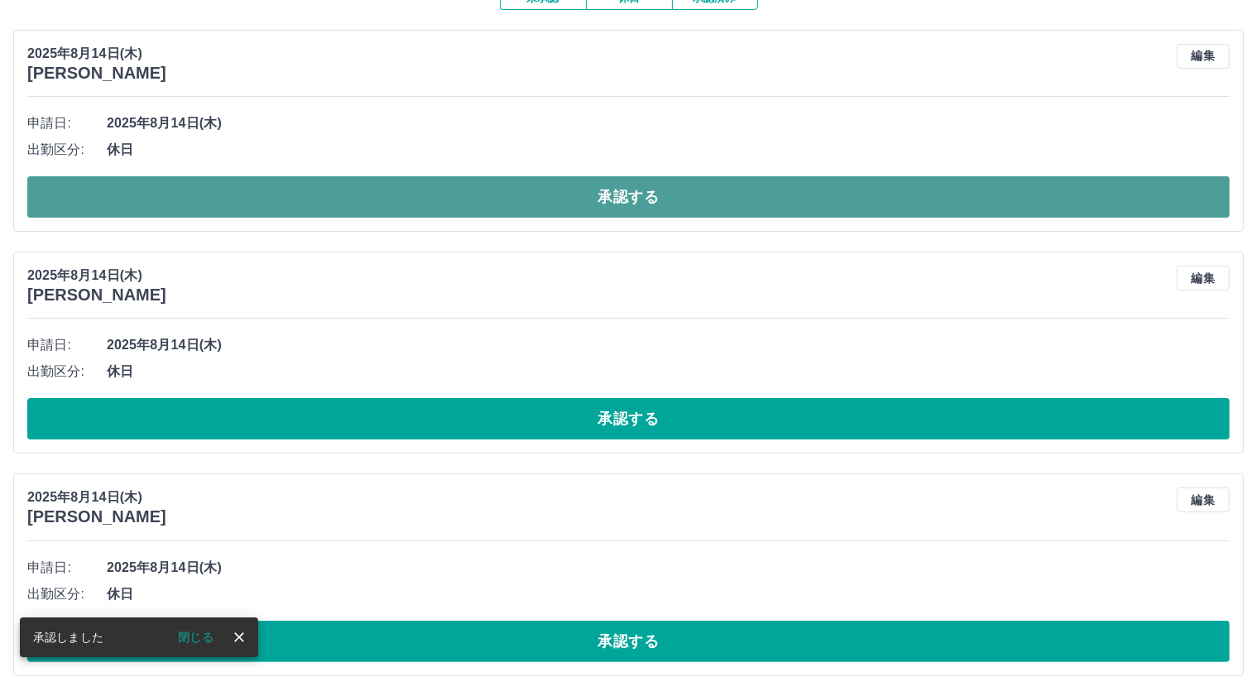
click at [625, 206] on button "承認する" at bounding box center [628, 196] width 1202 height 41
click at [606, 201] on button "承認する" at bounding box center [628, 196] width 1202 height 41
click at [607, 200] on button "承認する" at bounding box center [628, 196] width 1202 height 41
click at [602, 202] on button "承認する" at bounding box center [628, 196] width 1202 height 41
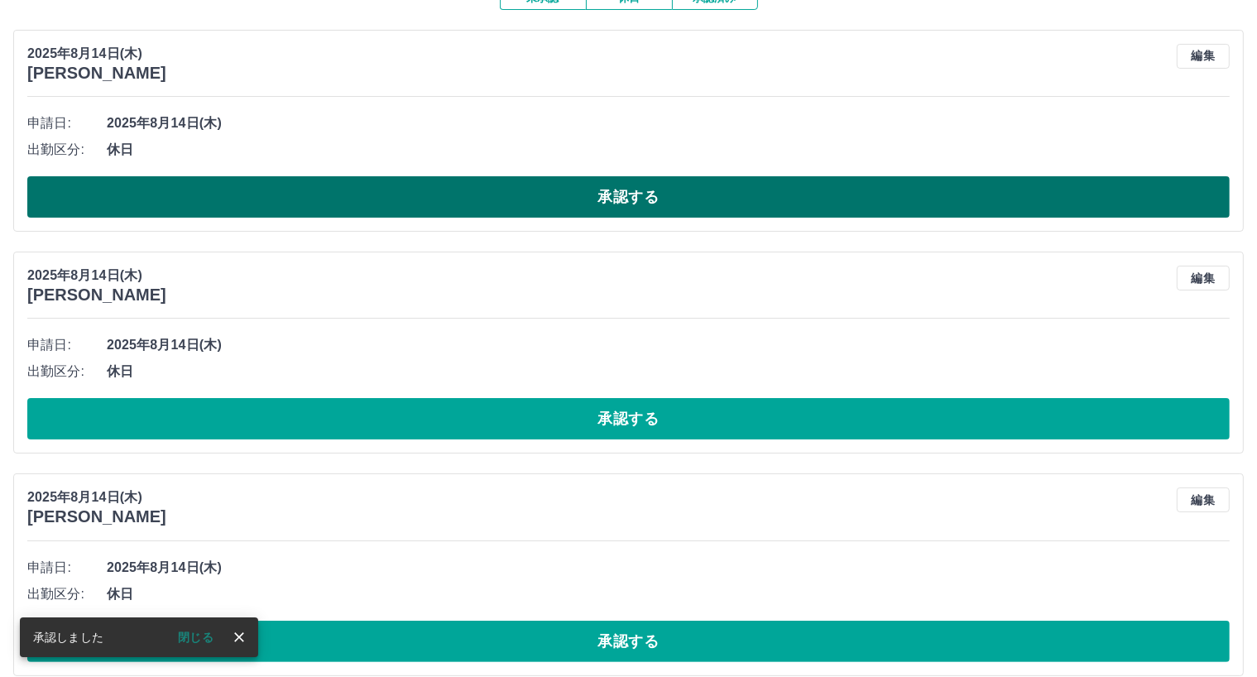
click at [596, 204] on button "承認する" at bounding box center [628, 196] width 1202 height 41
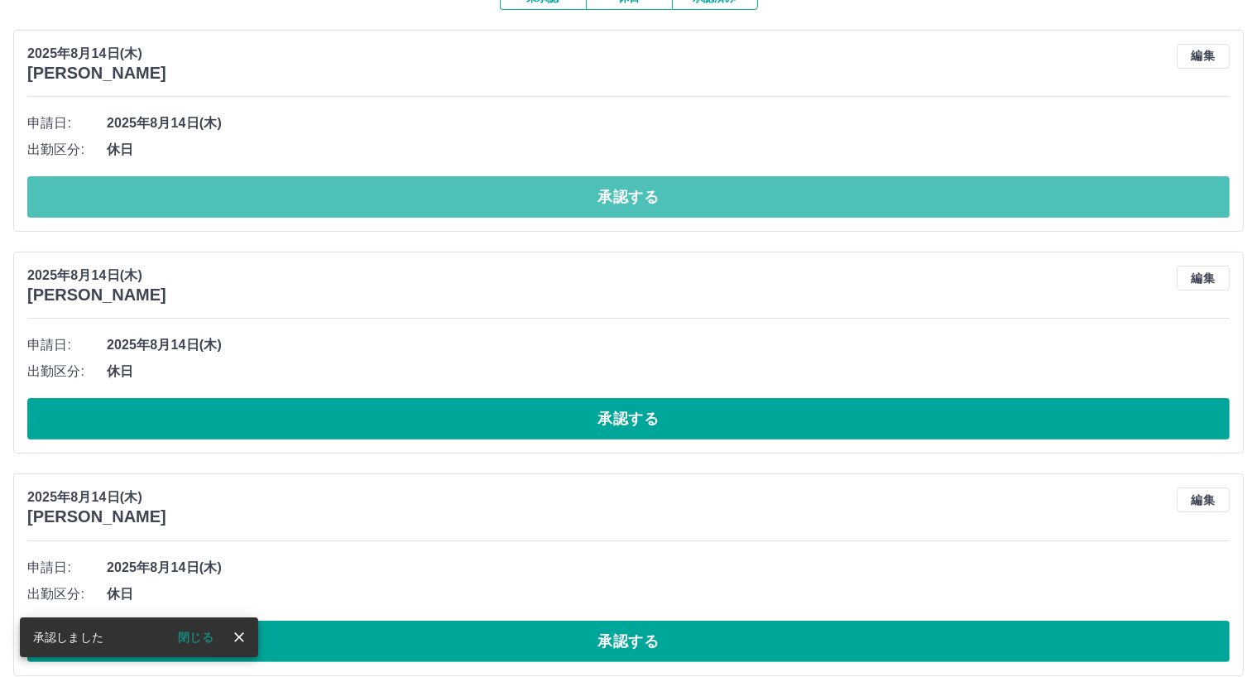
click at [595, 199] on button "承認する" at bounding box center [628, 196] width 1202 height 41
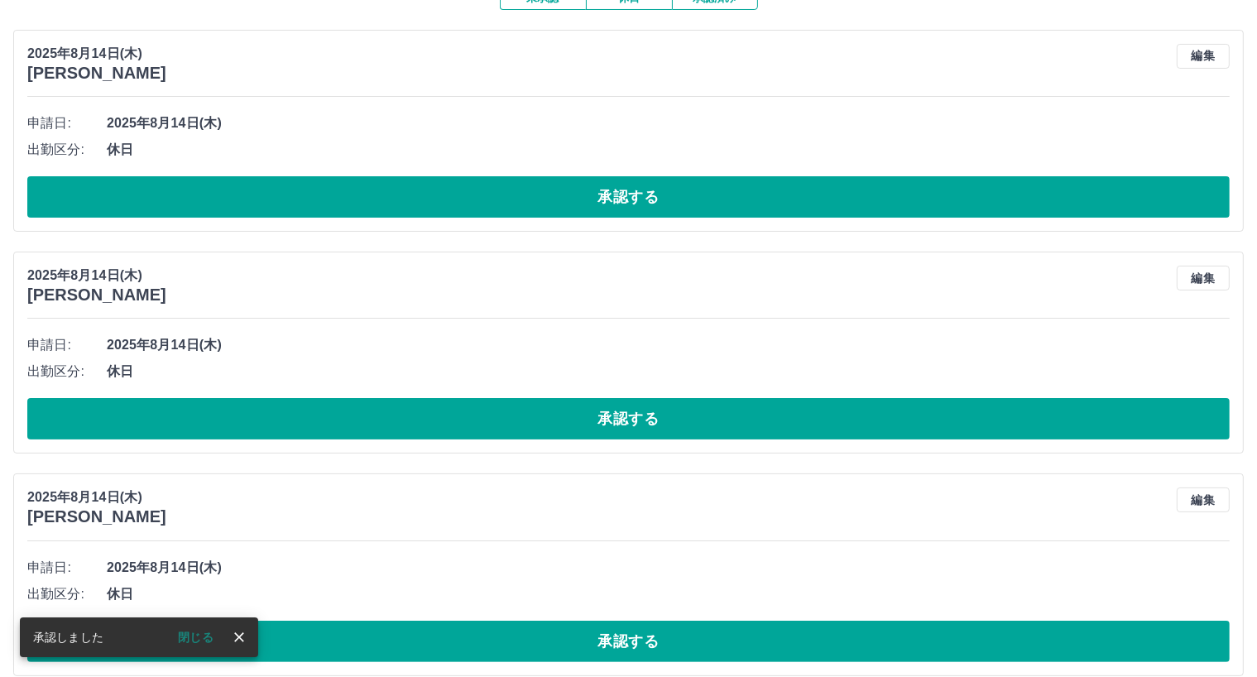
click at [595, 199] on button "承認する" at bounding box center [628, 196] width 1202 height 41
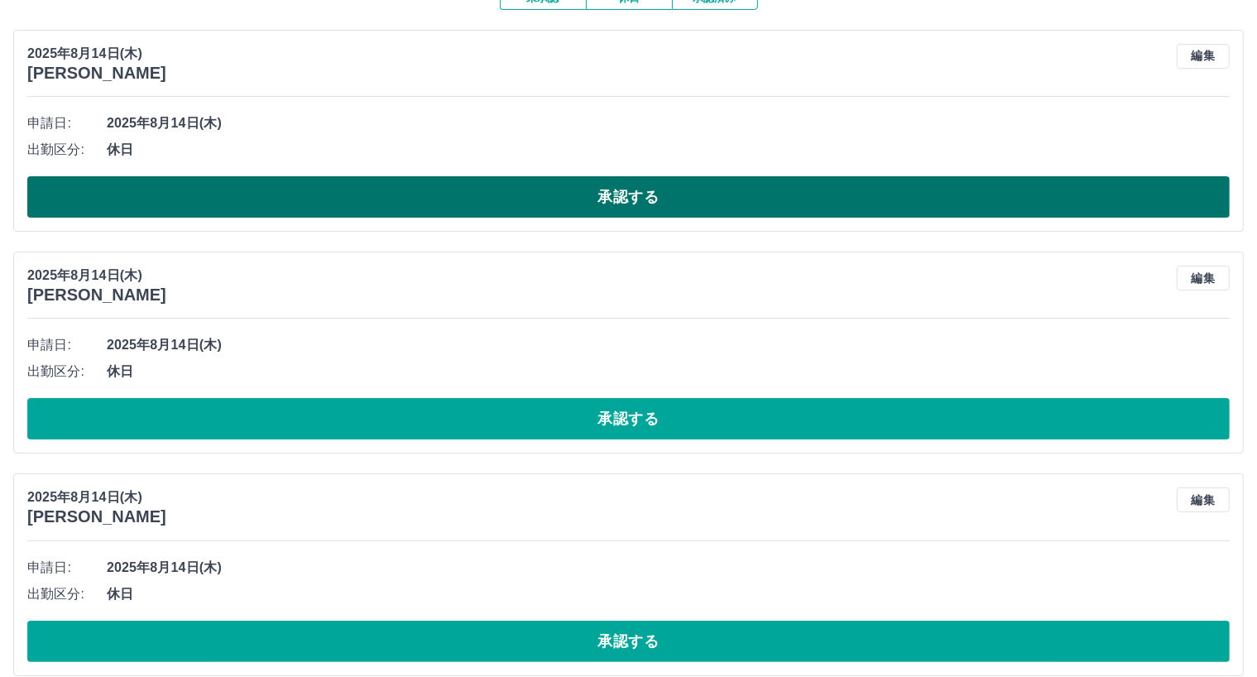
click at [615, 196] on button "承認する" at bounding box center [628, 196] width 1202 height 41
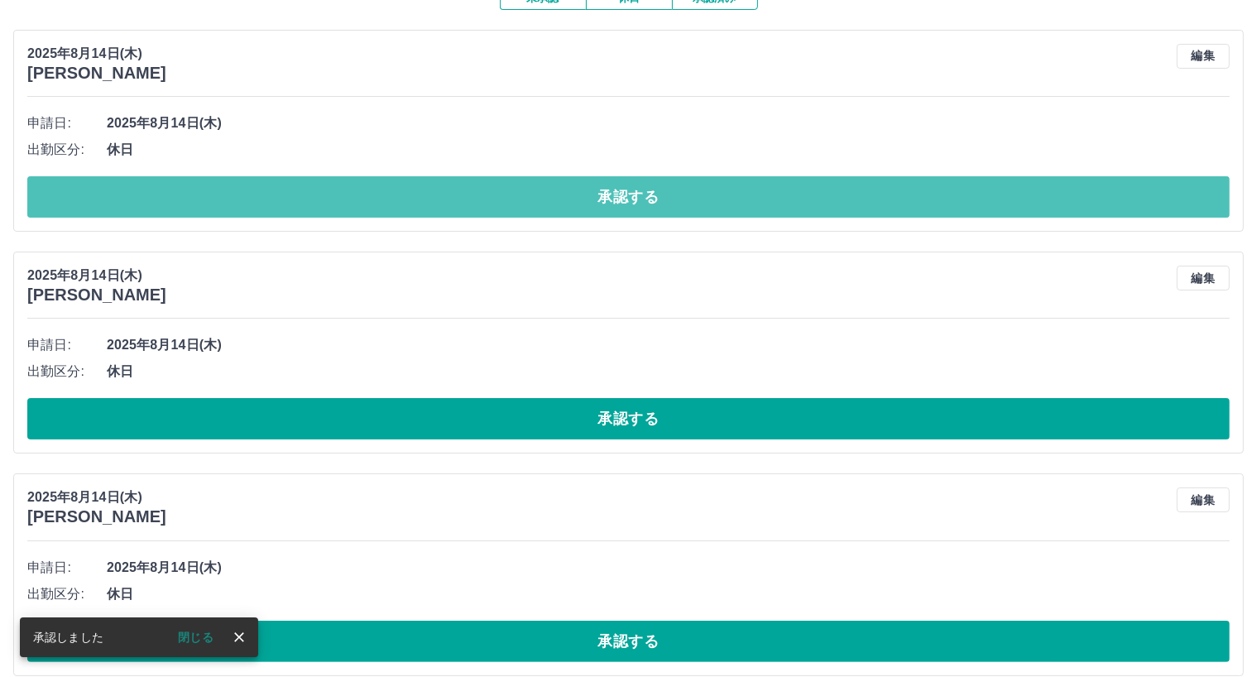
click at [615, 196] on button "承認する" at bounding box center [628, 196] width 1202 height 41
click at [616, 196] on button "承認する" at bounding box center [628, 196] width 1202 height 41
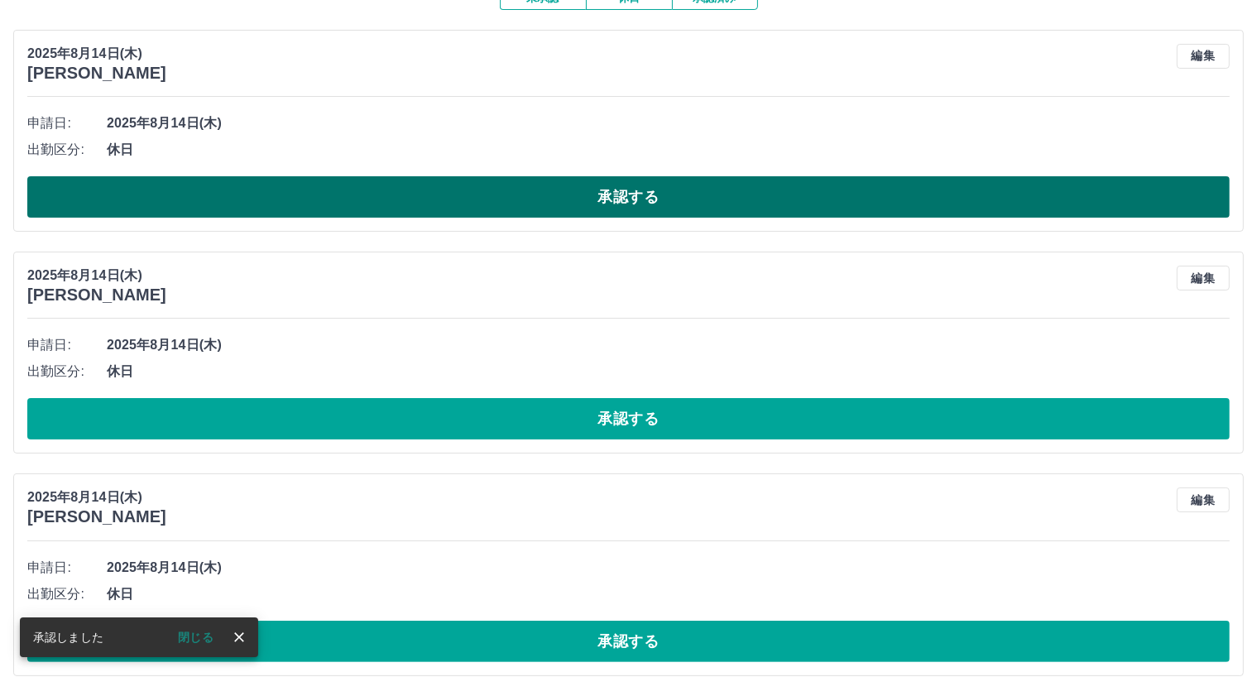
click at [629, 193] on button "承認する" at bounding box center [628, 196] width 1202 height 41
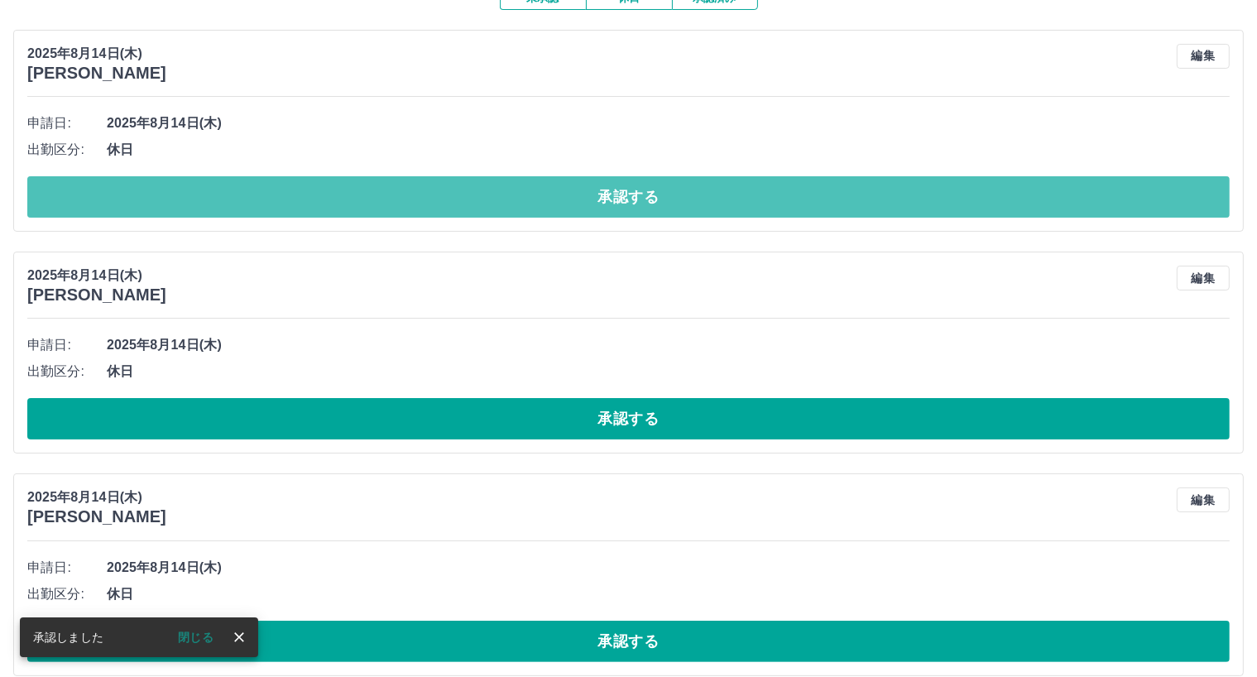
click at [629, 193] on button "承認する" at bounding box center [628, 196] width 1202 height 41
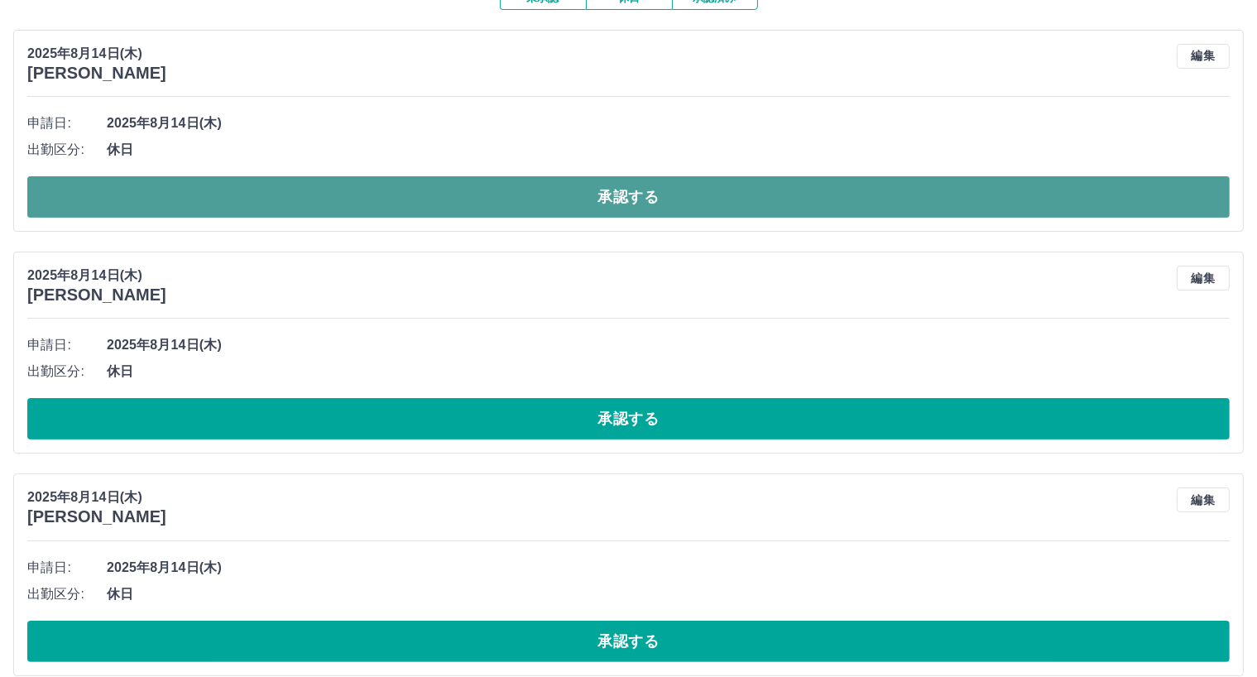
click at [652, 192] on button "承認する" at bounding box center [628, 196] width 1202 height 41
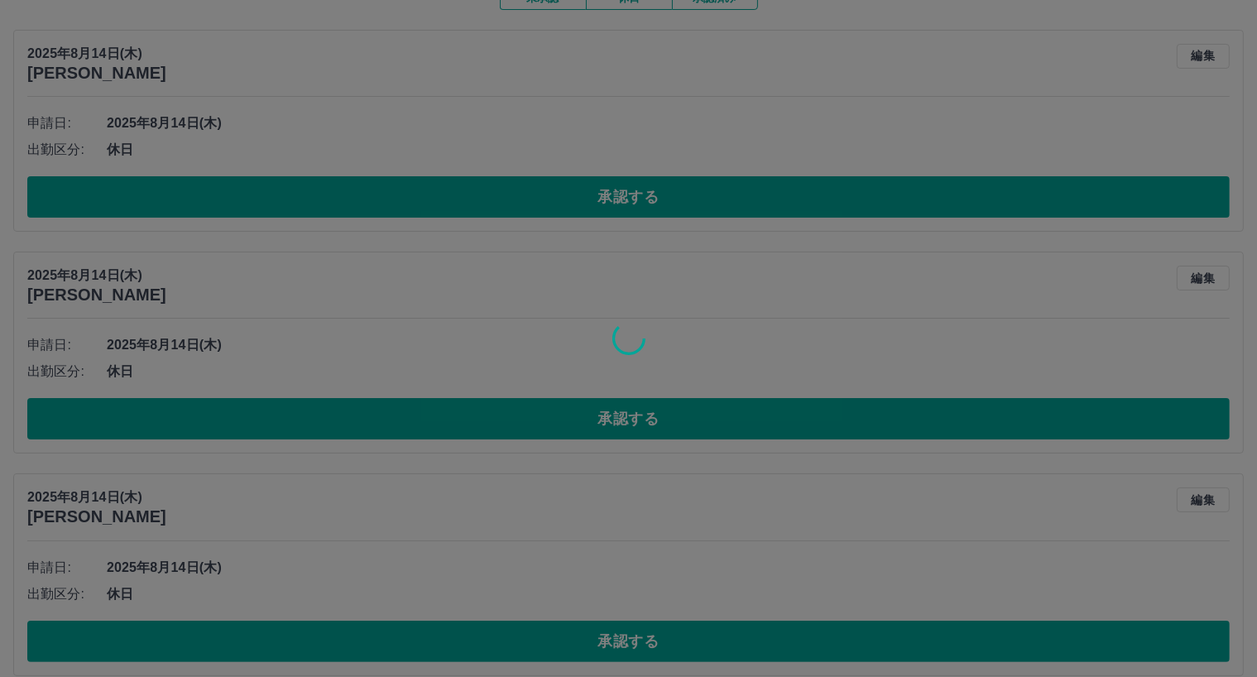
click at [653, 199] on div at bounding box center [628, 338] width 1257 height 677
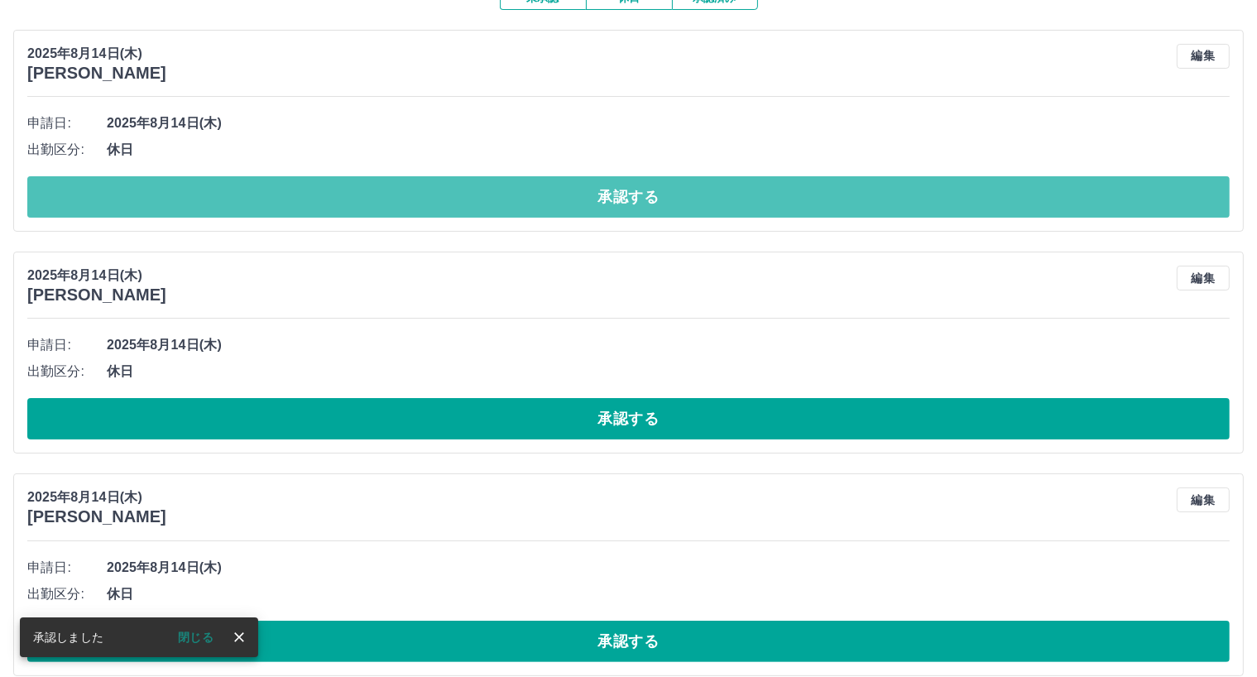
click at [653, 199] on button "承認する" at bounding box center [628, 196] width 1202 height 41
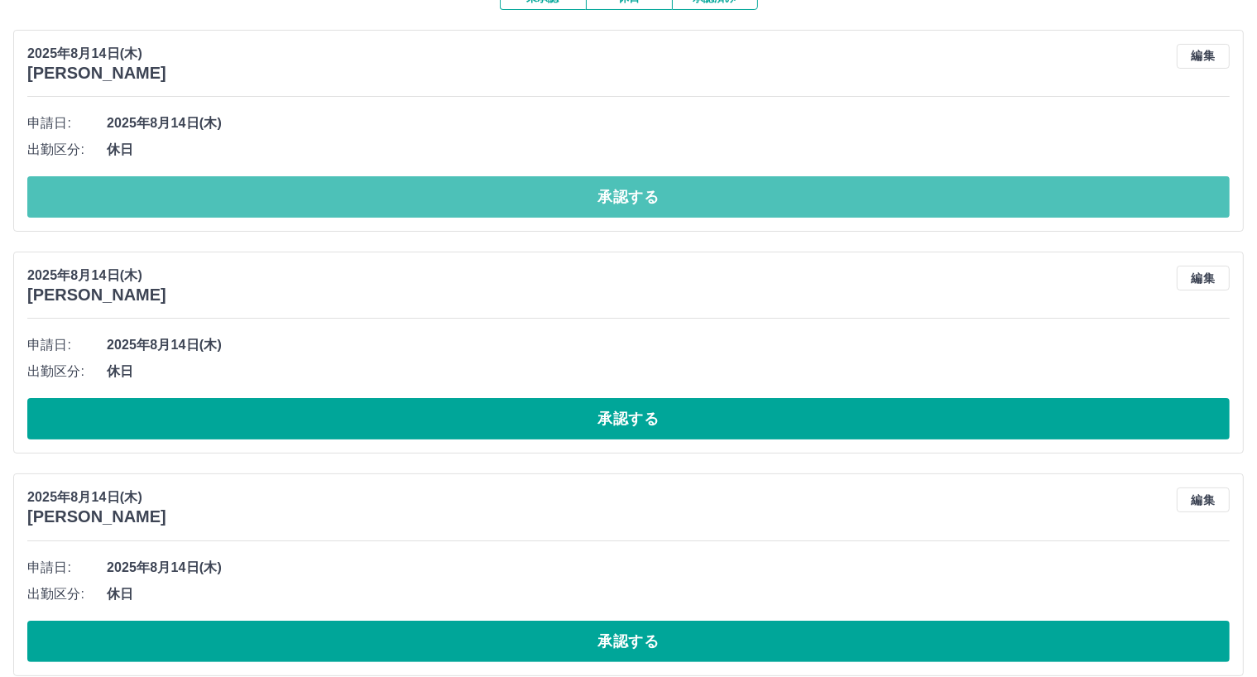
click at [653, 199] on button "承認する" at bounding box center [628, 196] width 1202 height 41
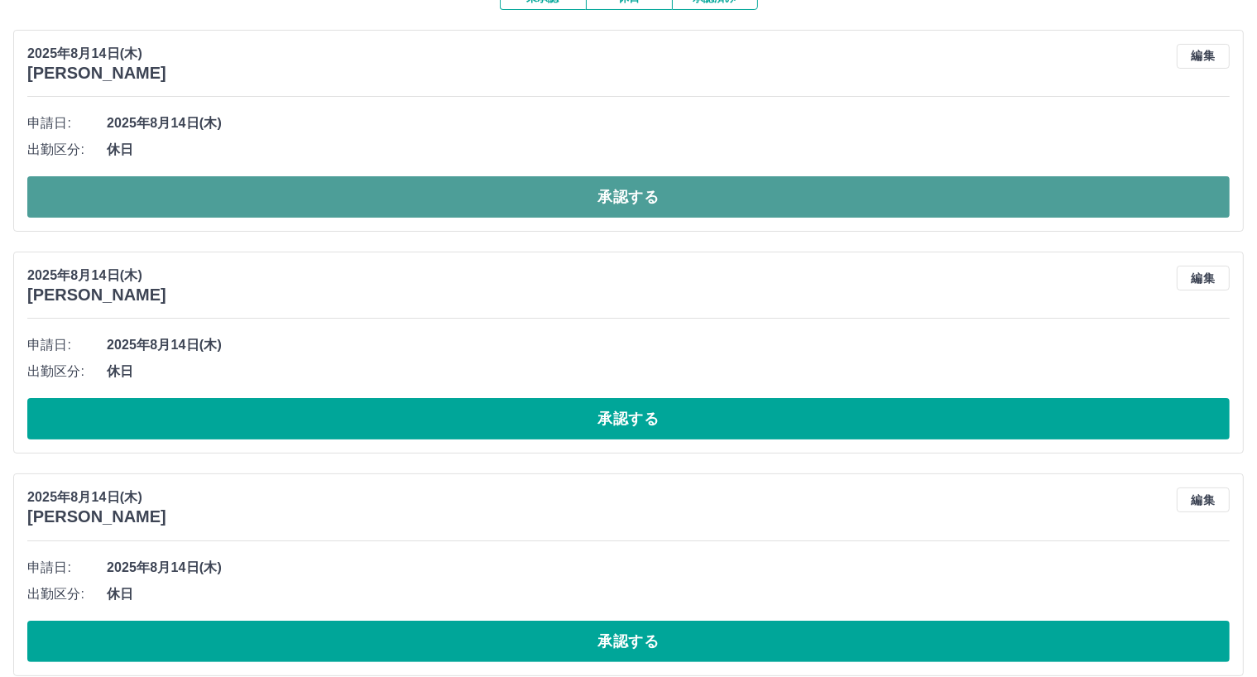
click at [659, 196] on button "承認する" at bounding box center [628, 196] width 1202 height 41
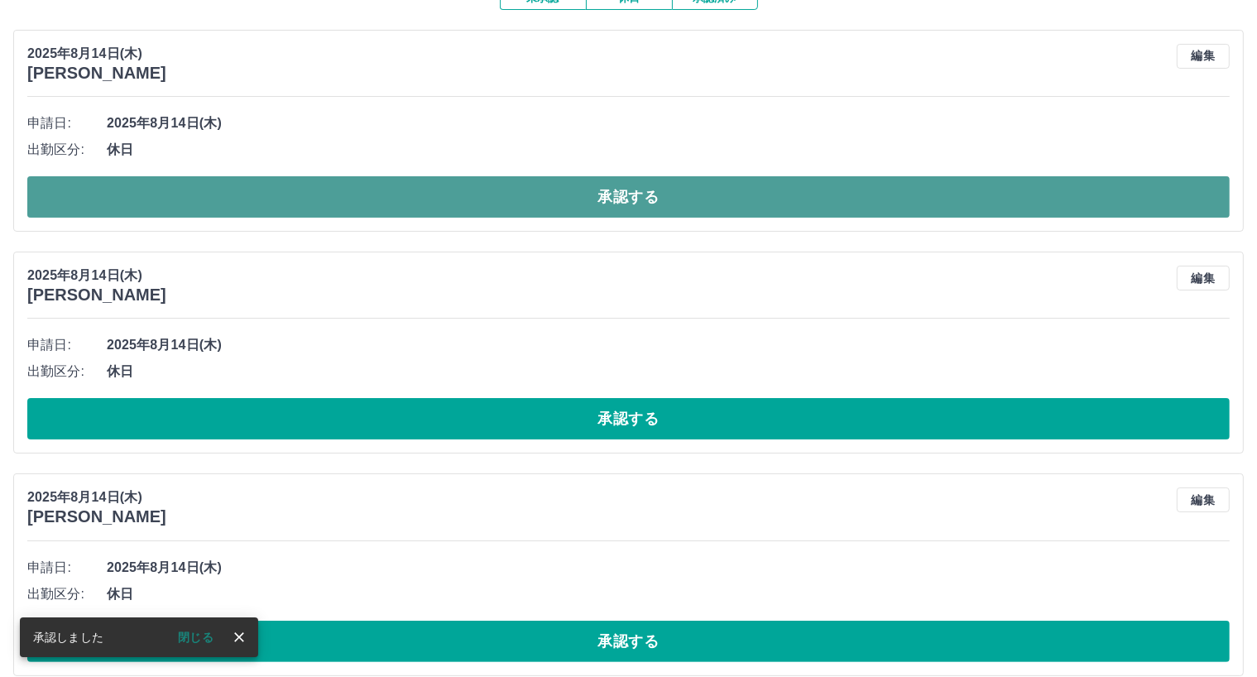
click at [659, 197] on button "承認する" at bounding box center [628, 196] width 1202 height 41
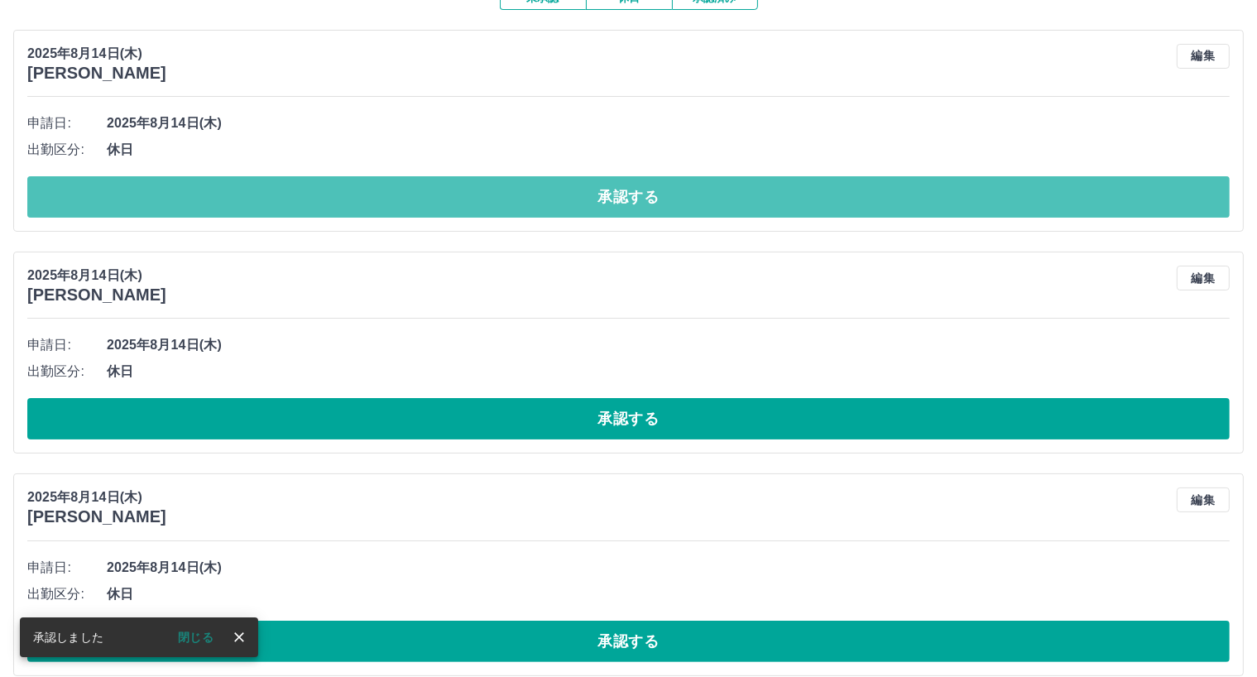
click at [658, 199] on button "承認する" at bounding box center [628, 196] width 1202 height 41
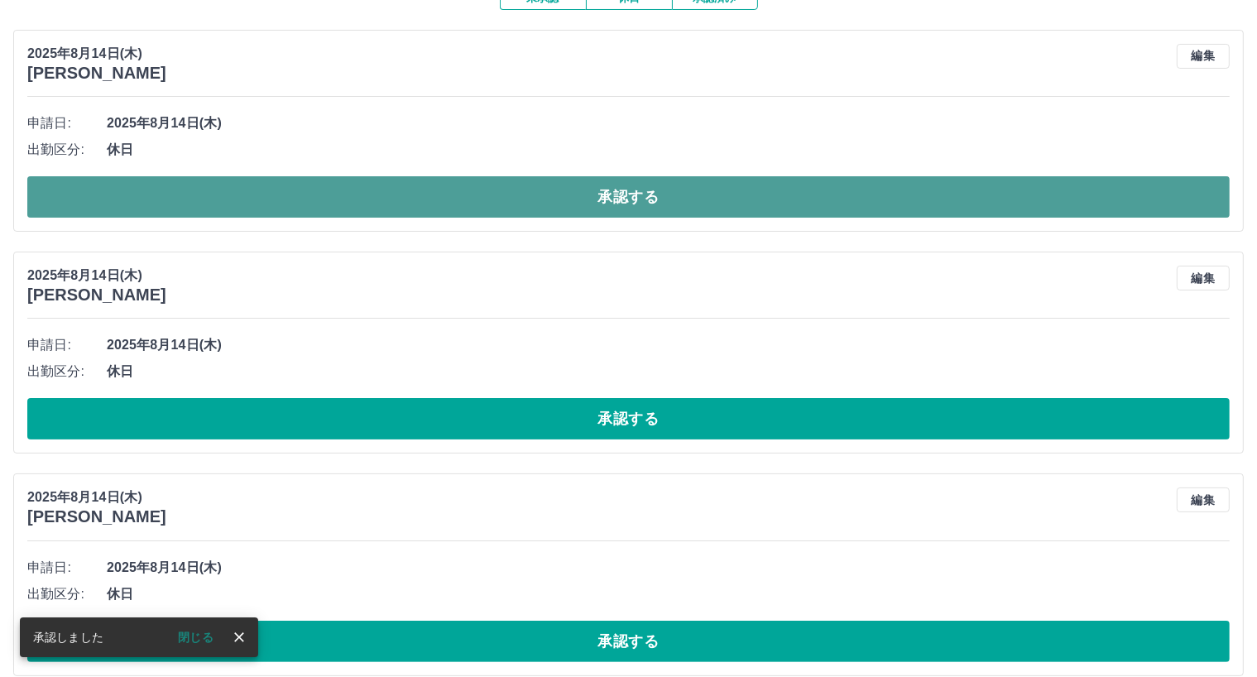
click at [657, 198] on button "承認する" at bounding box center [628, 196] width 1202 height 41
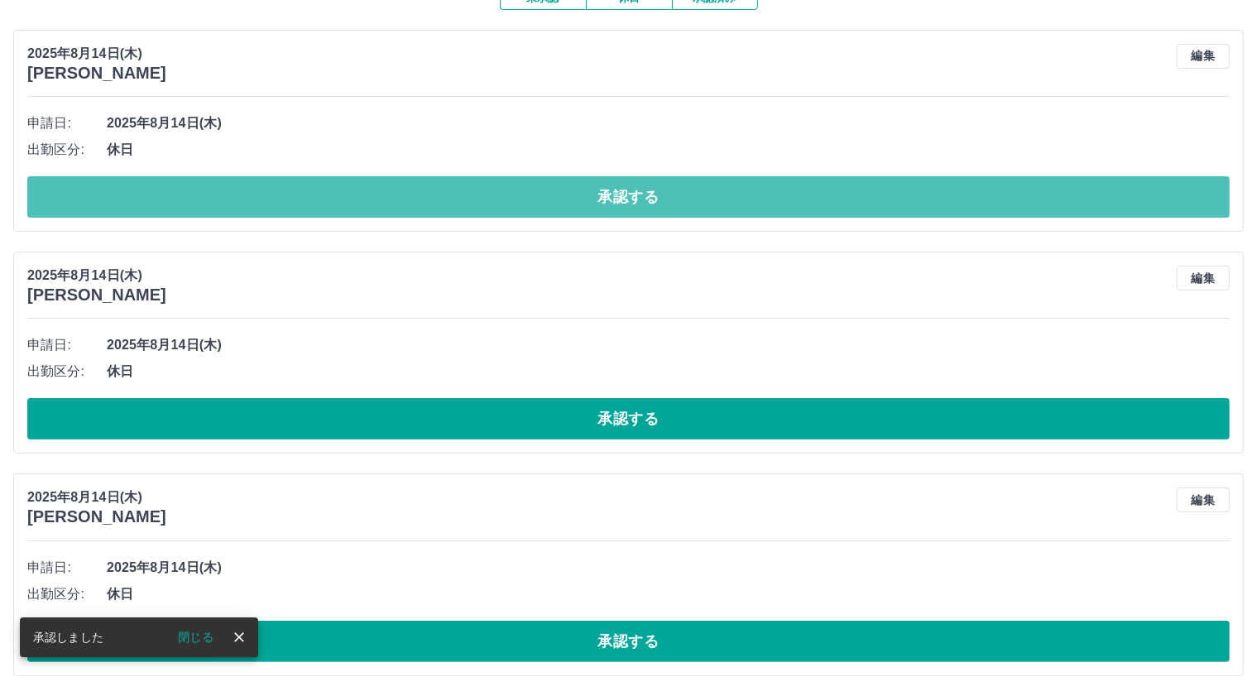
click at [657, 199] on button "承認する" at bounding box center [628, 196] width 1202 height 41
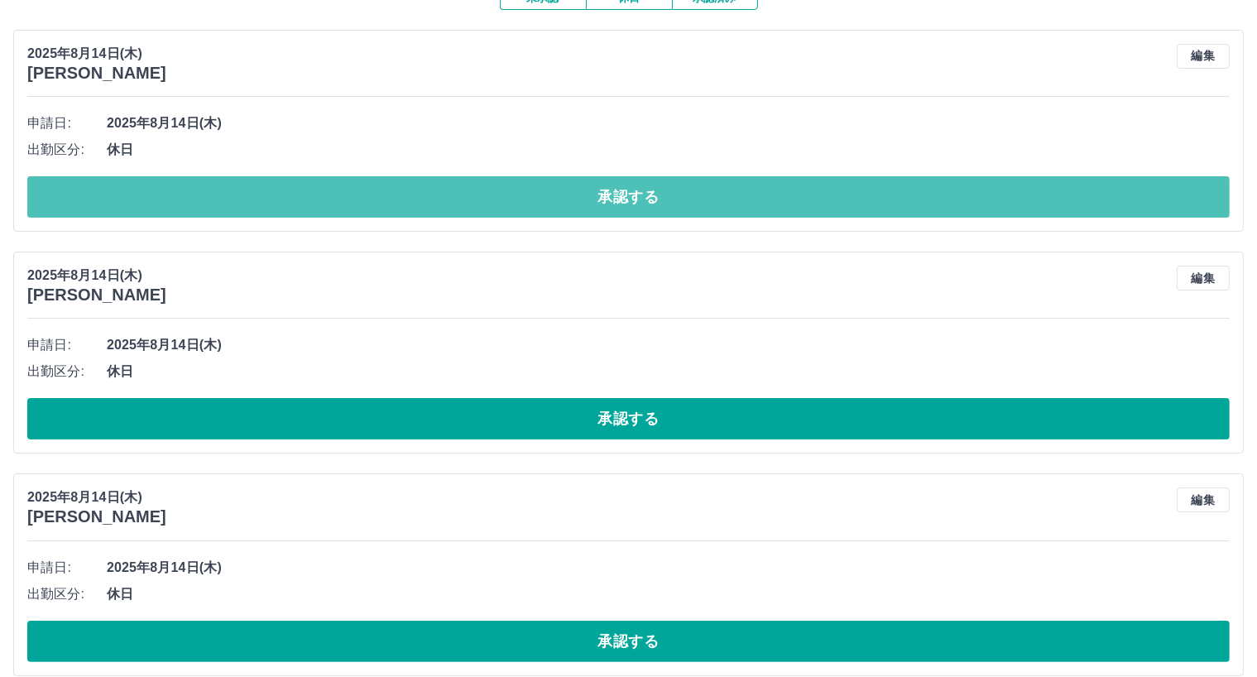
click at [658, 200] on button "承認する" at bounding box center [628, 196] width 1202 height 41
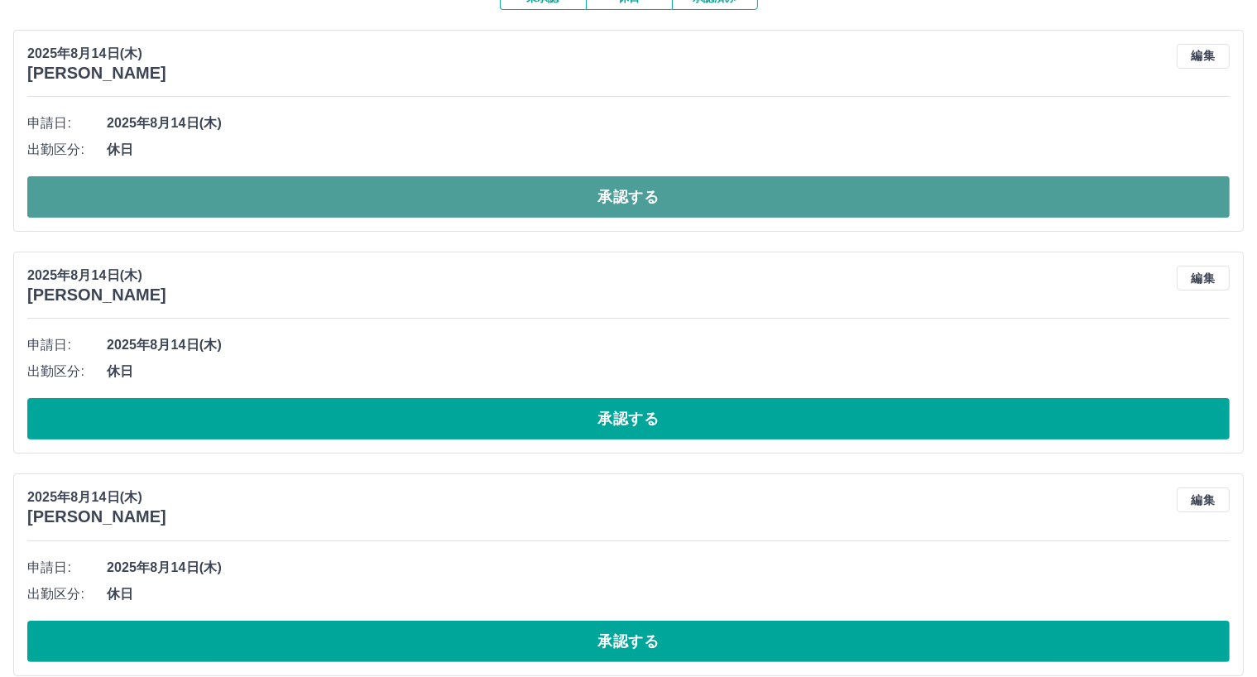
click at [657, 203] on button "承認する" at bounding box center [628, 196] width 1202 height 41
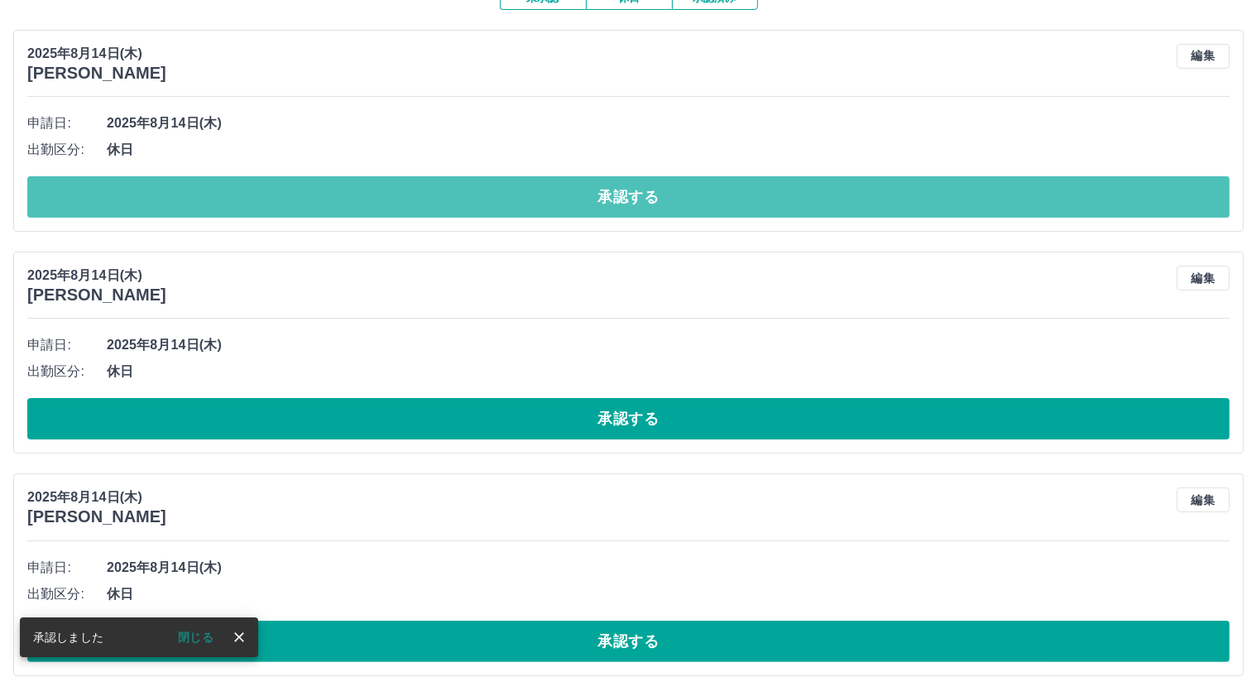
click at [657, 203] on button "承認する" at bounding box center [628, 196] width 1202 height 41
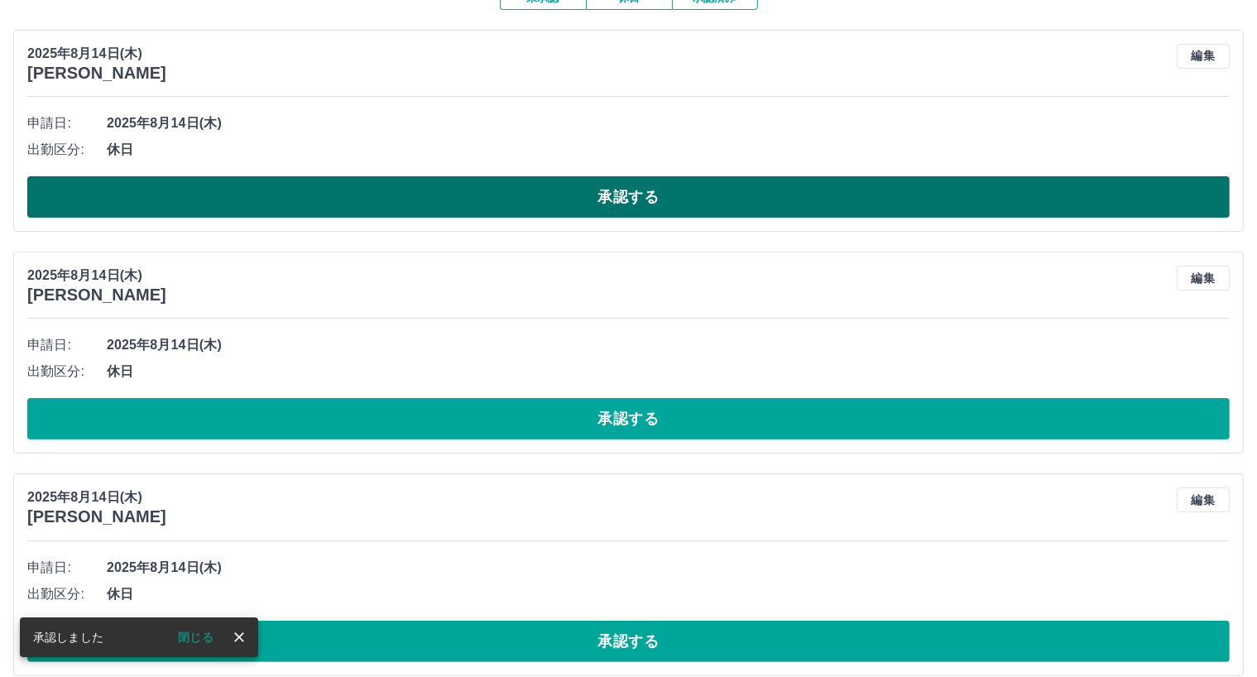
click at [661, 203] on button "承認する" at bounding box center [628, 196] width 1202 height 41
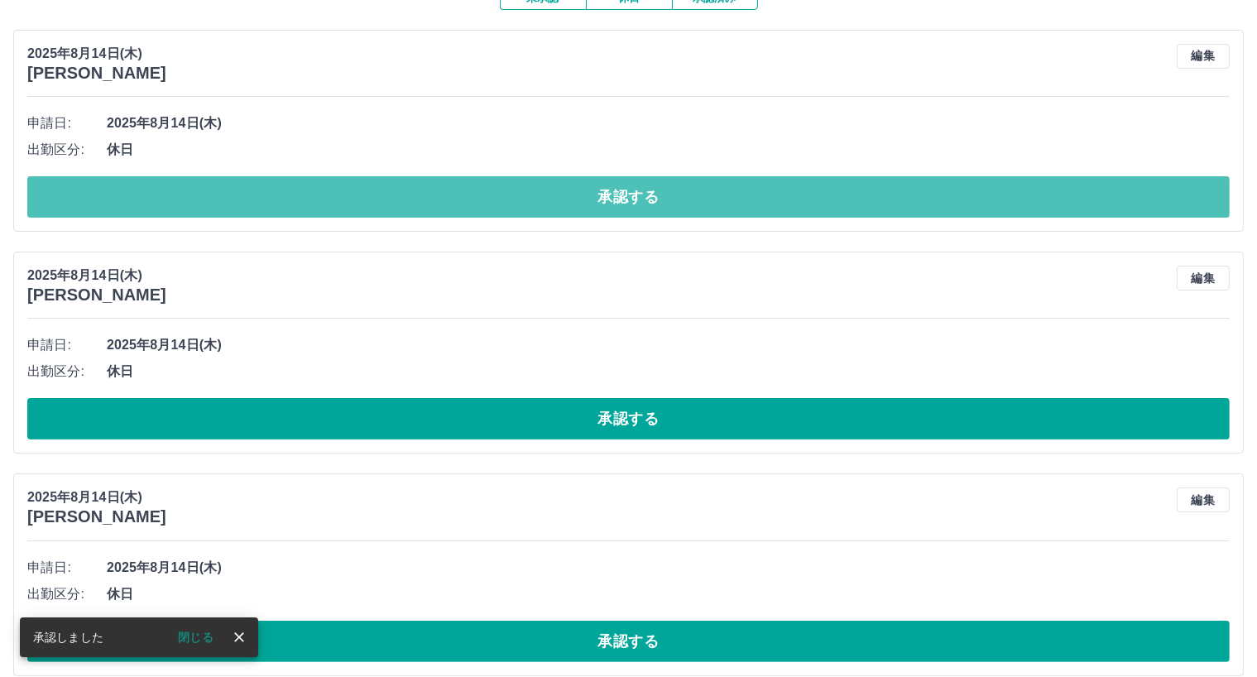
click at [662, 203] on button "承認する" at bounding box center [628, 196] width 1202 height 41
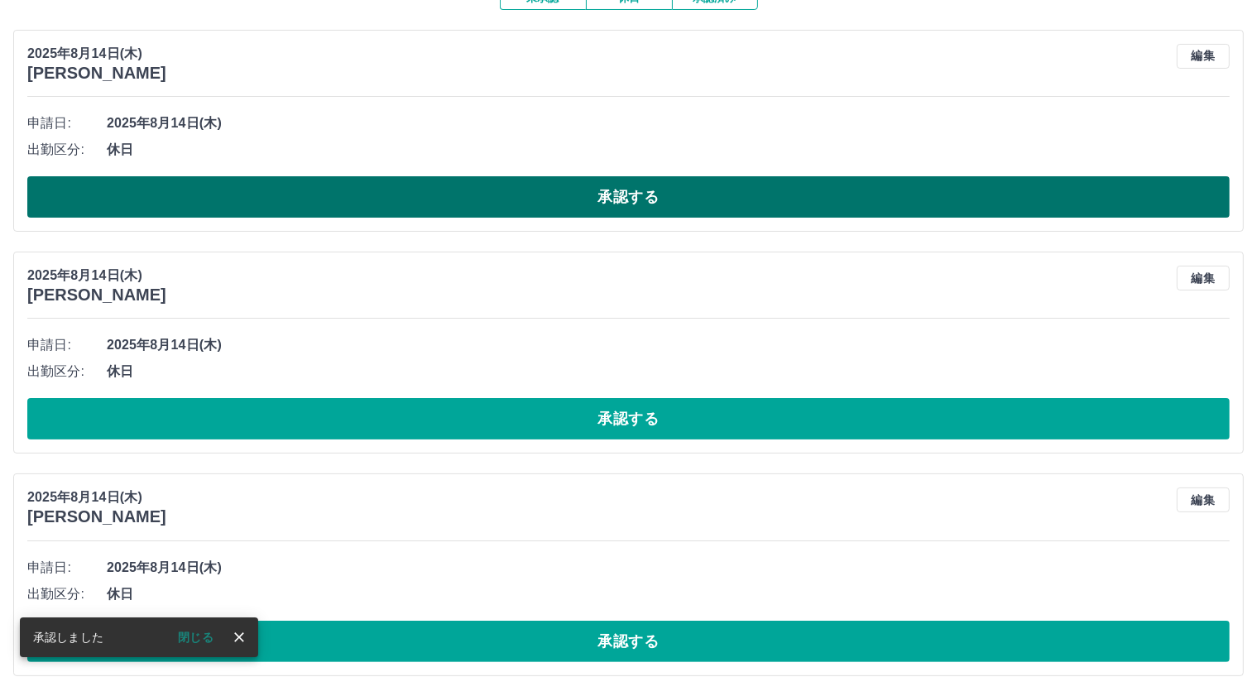
click at [659, 200] on button "承認する" at bounding box center [628, 196] width 1202 height 41
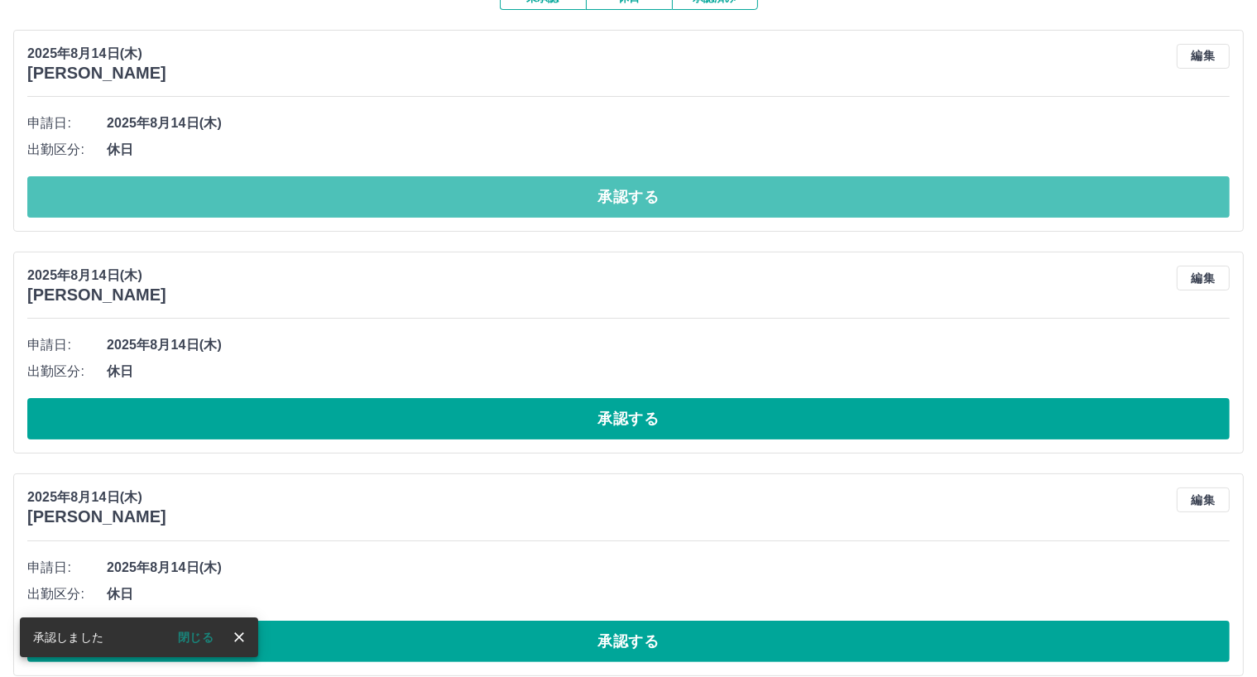
click at [659, 200] on button "承認する" at bounding box center [628, 196] width 1202 height 41
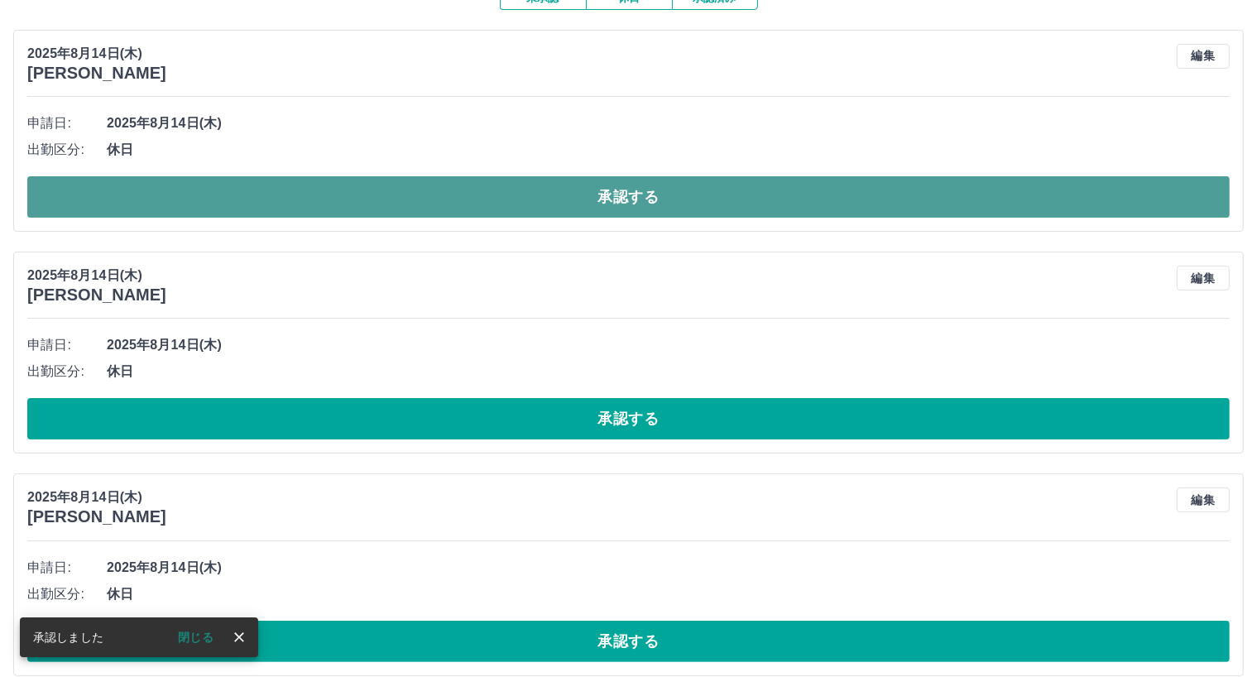
click at [659, 201] on button "承認する" at bounding box center [628, 196] width 1202 height 41
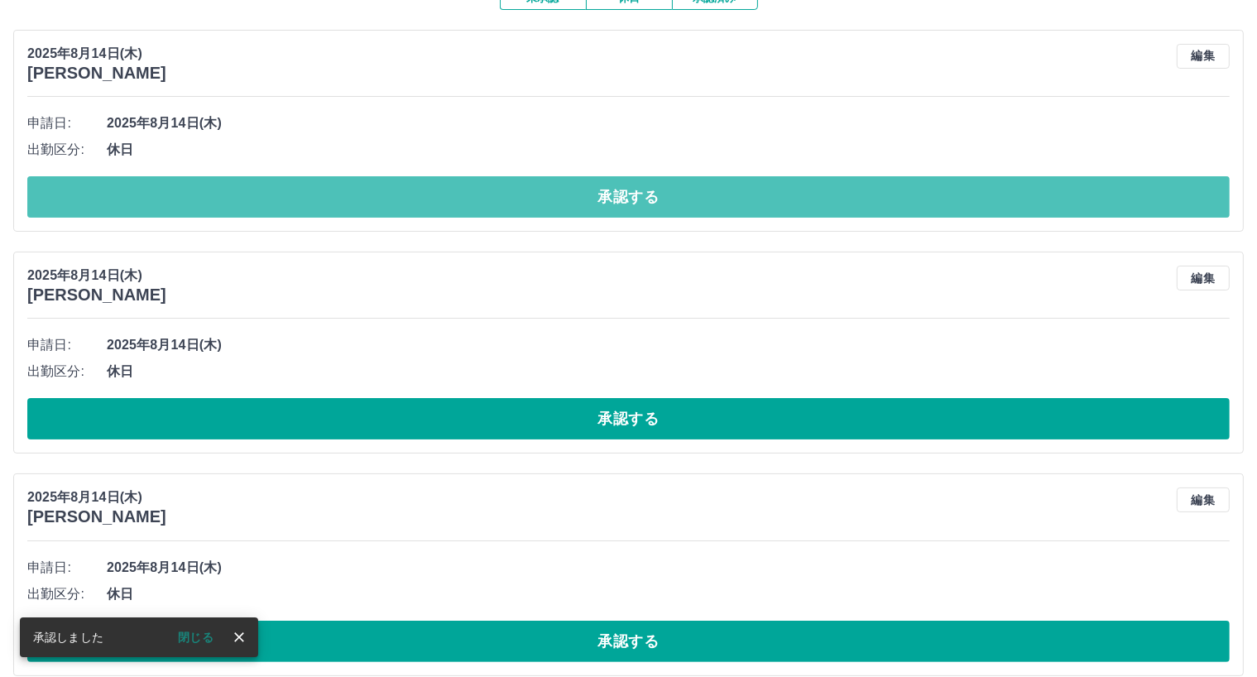
click at [659, 201] on button "承認する" at bounding box center [628, 196] width 1202 height 41
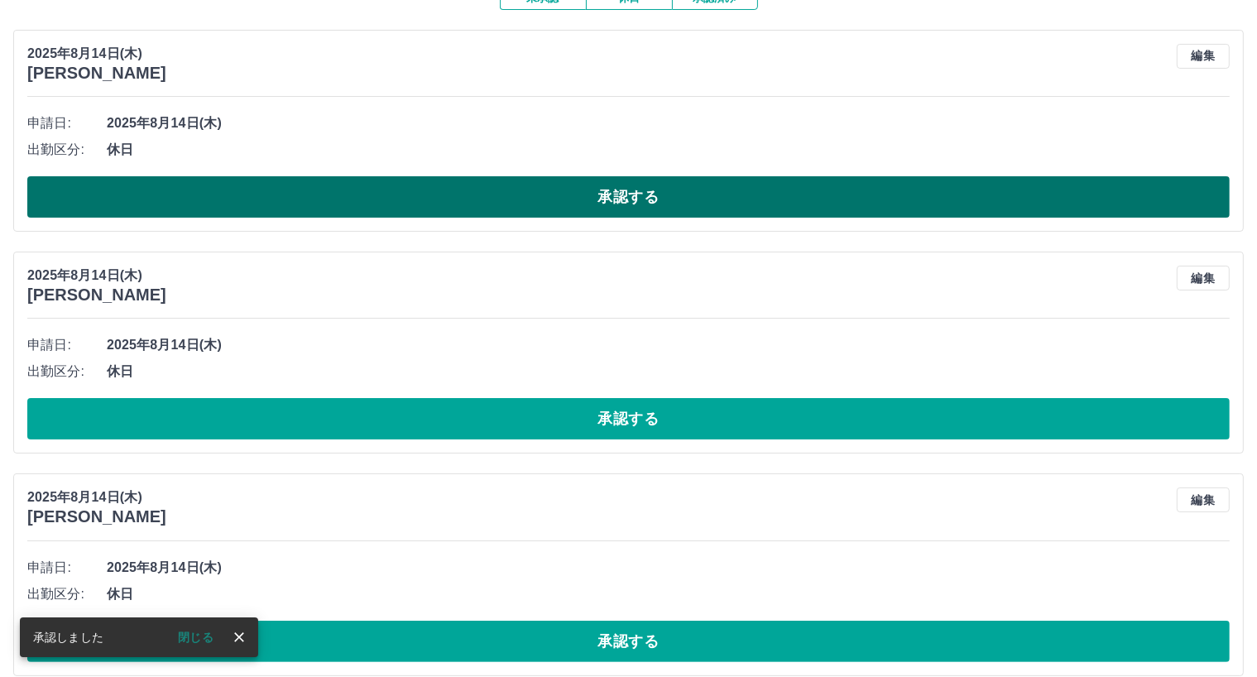
click at [664, 209] on button "承認する" at bounding box center [628, 196] width 1202 height 41
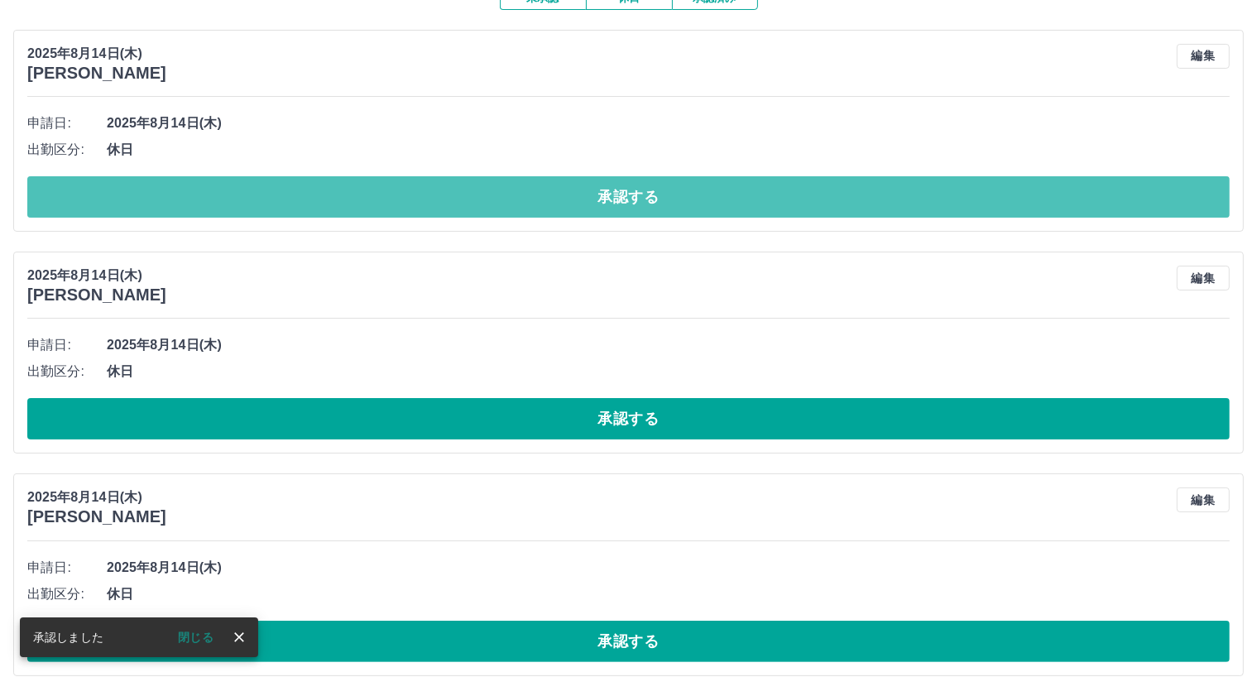
click at [622, 194] on button "承認する" at bounding box center [628, 196] width 1202 height 41
click at [625, 202] on button "承認する" at bounding box center [628, 196] width 1202 height 41
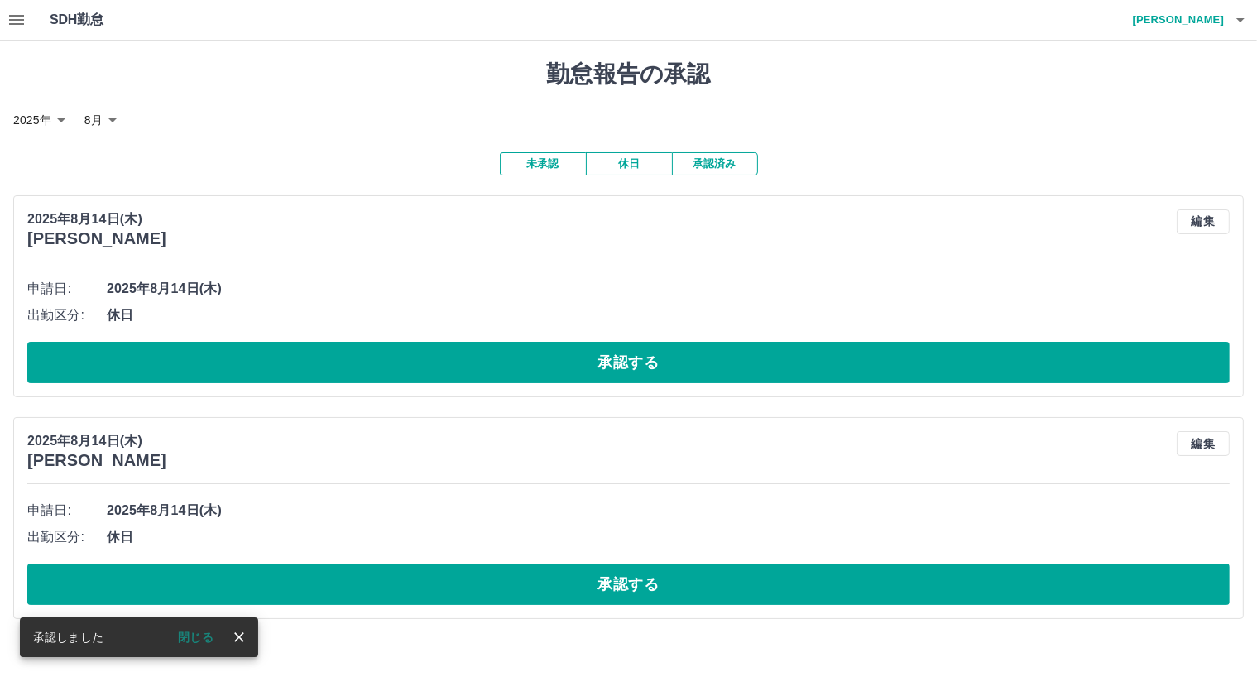
scroll to position [0, 0]
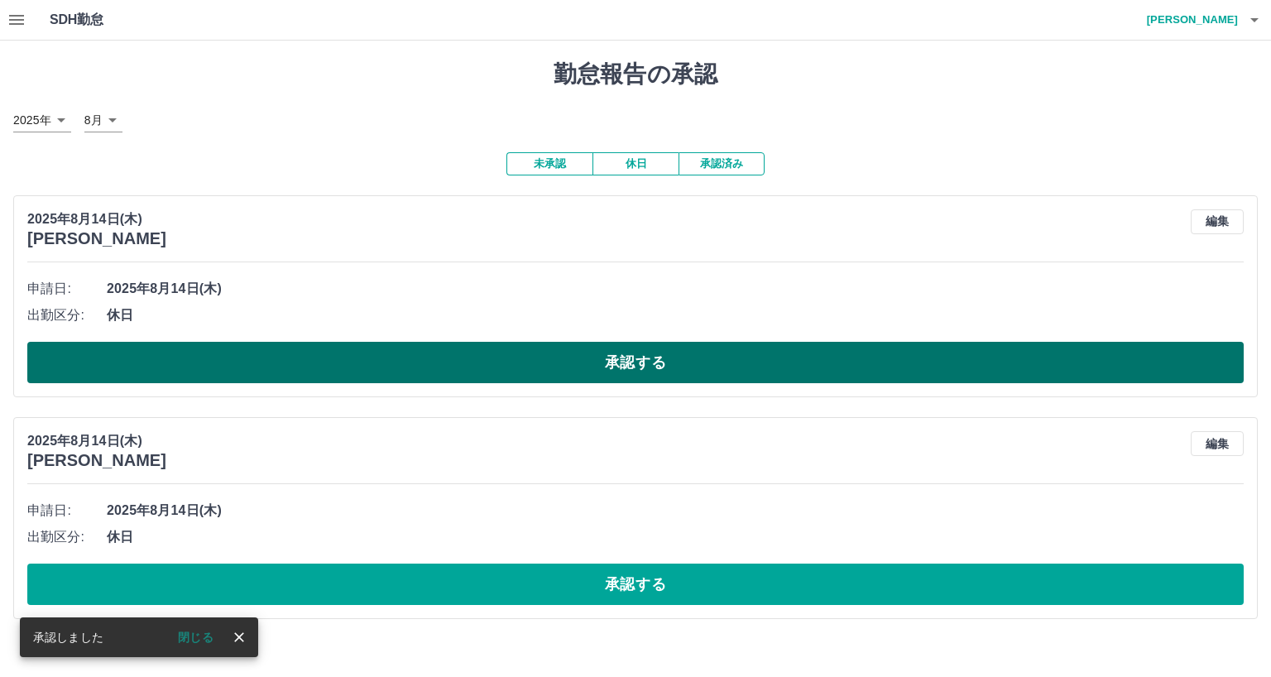
click at [633, 356] on button "承認する" at bounding box center [635, 362] width 1216 height 41
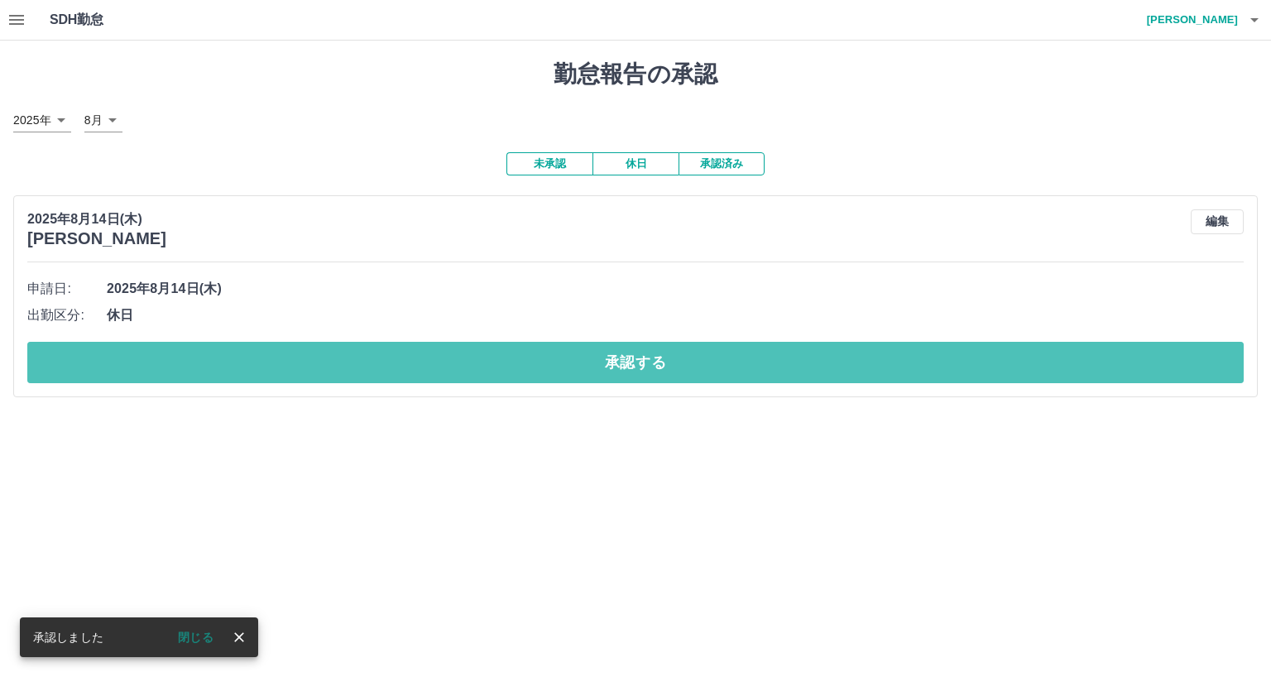
click at [633, 355] on button "承認する" at bounding box center [635, 362] width 1216 height 41
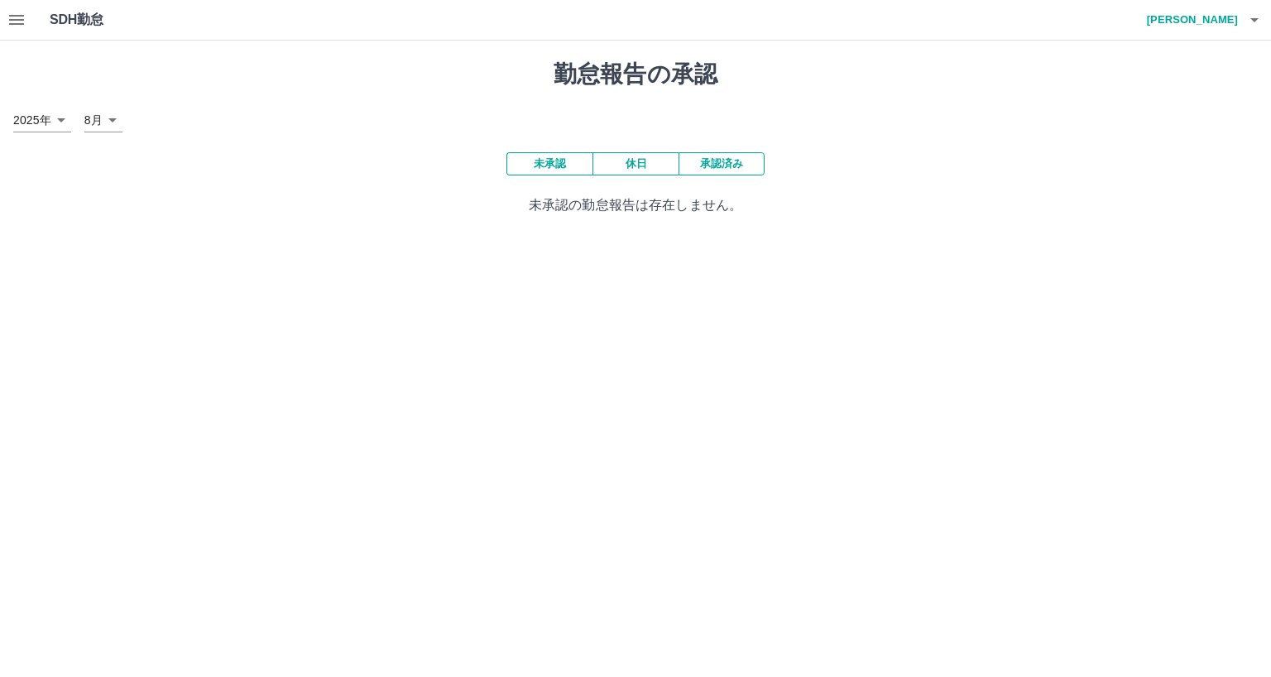
click at [707, 167] on button "承認済み" at bounding box center [721, 163] width 86 height 23
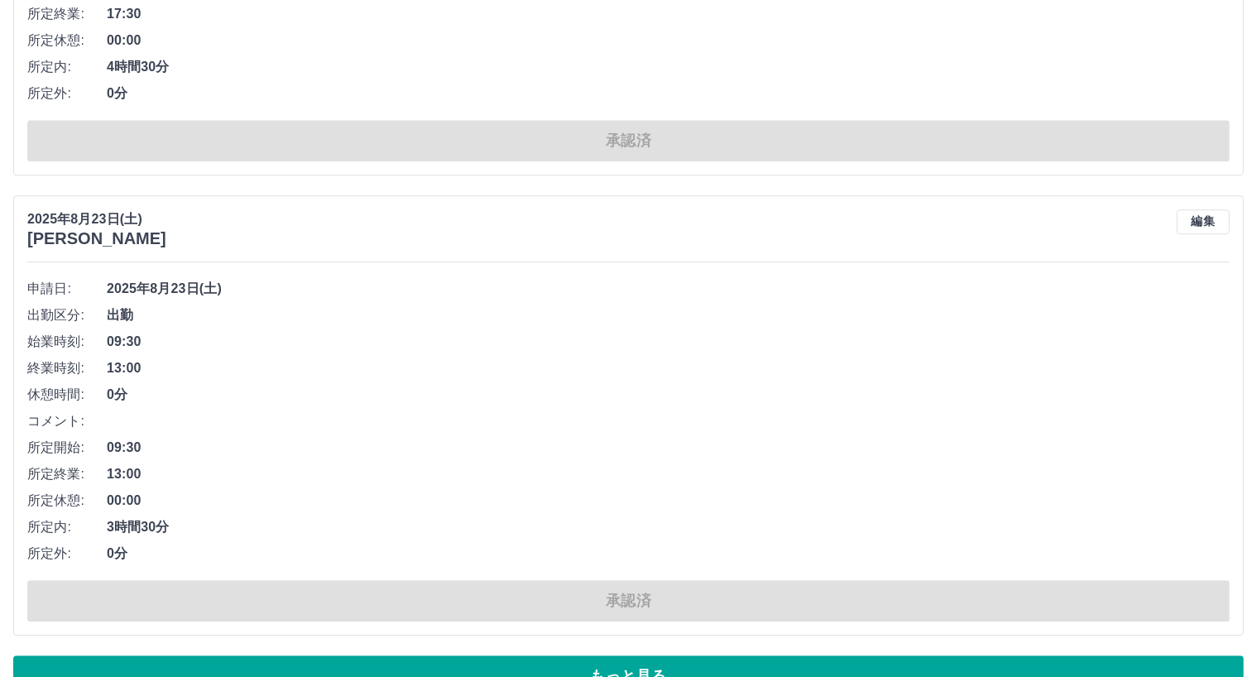
scroll to position [11076, 0]
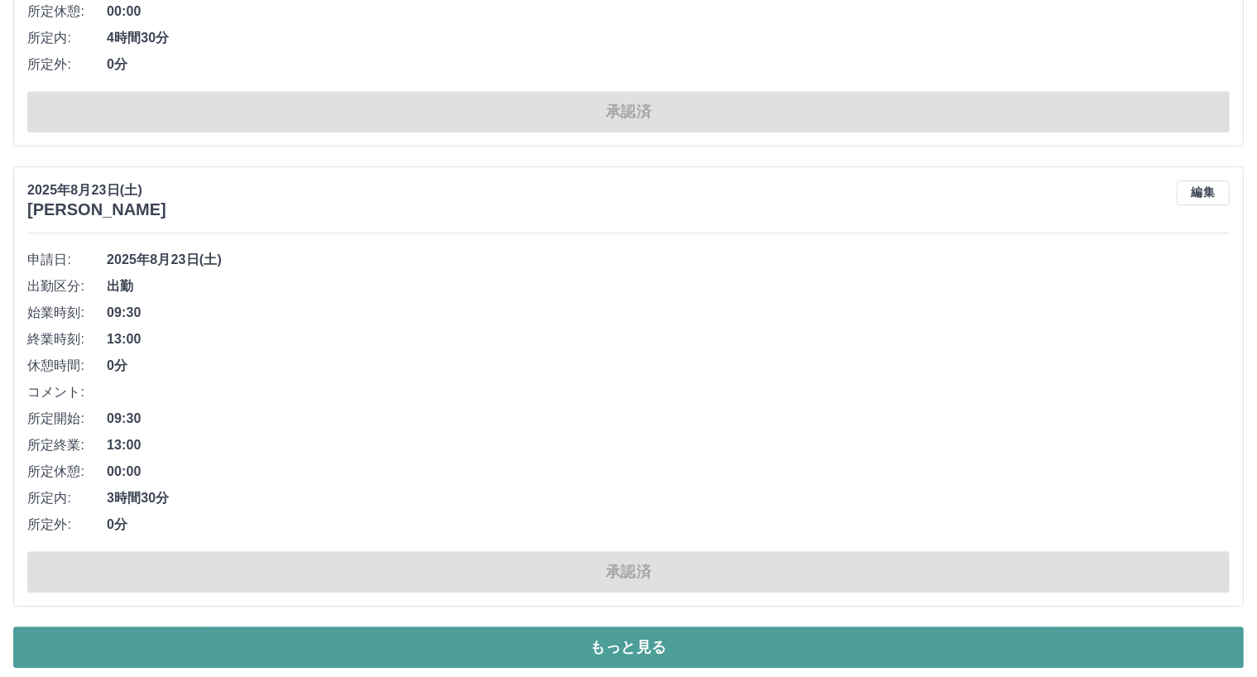
click at [688, 630] on button "もっと見る" at bounding box center [628, 646] width 1230 height 41
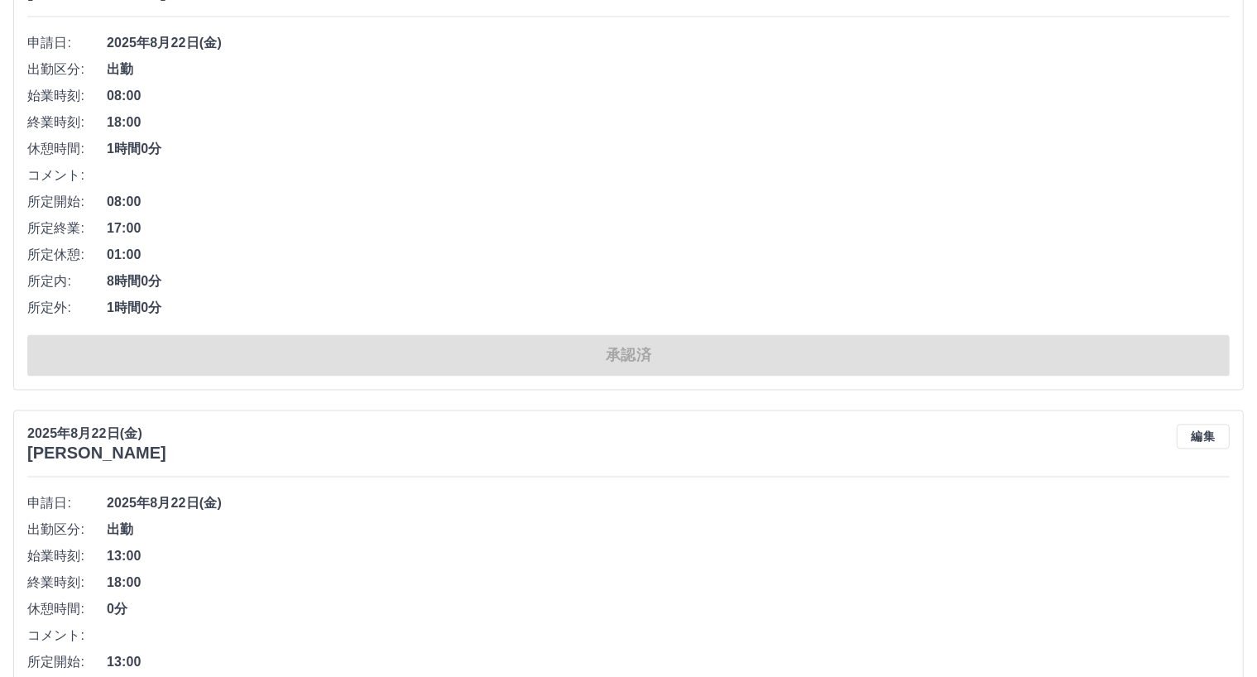
scroll to position [22253, 0]
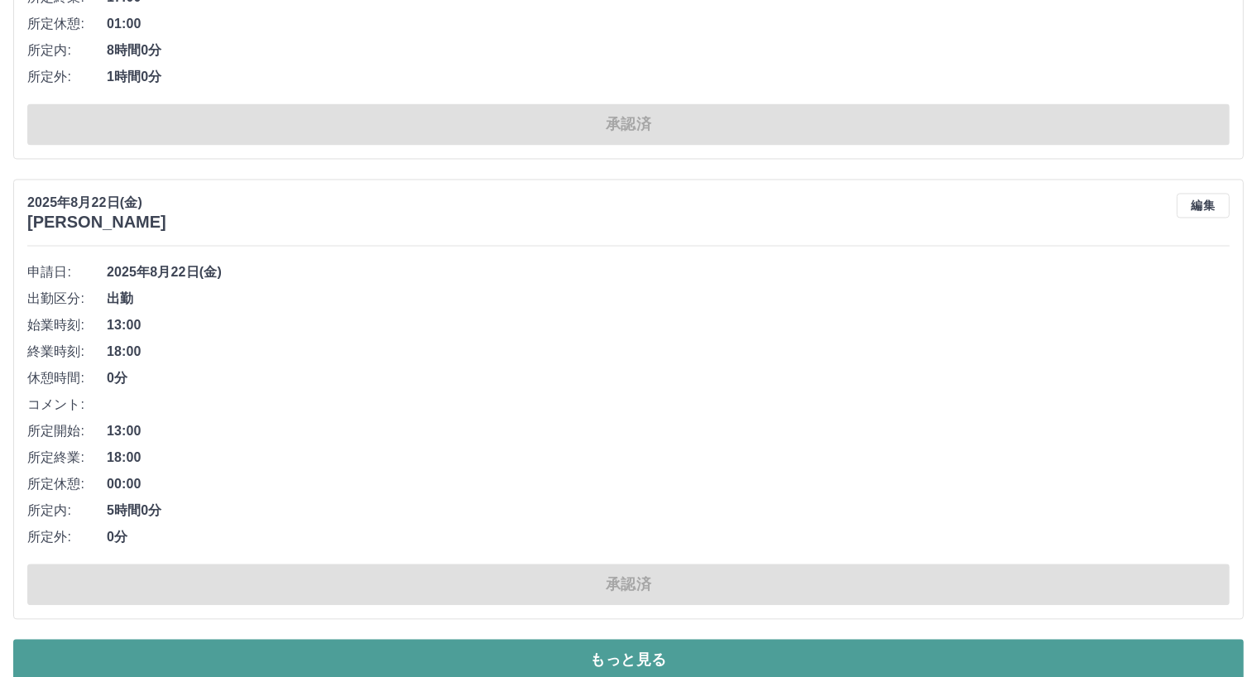
click at [406, 639] on button "もっと見る" at bounding box center [628, 659] width 1230 height 41
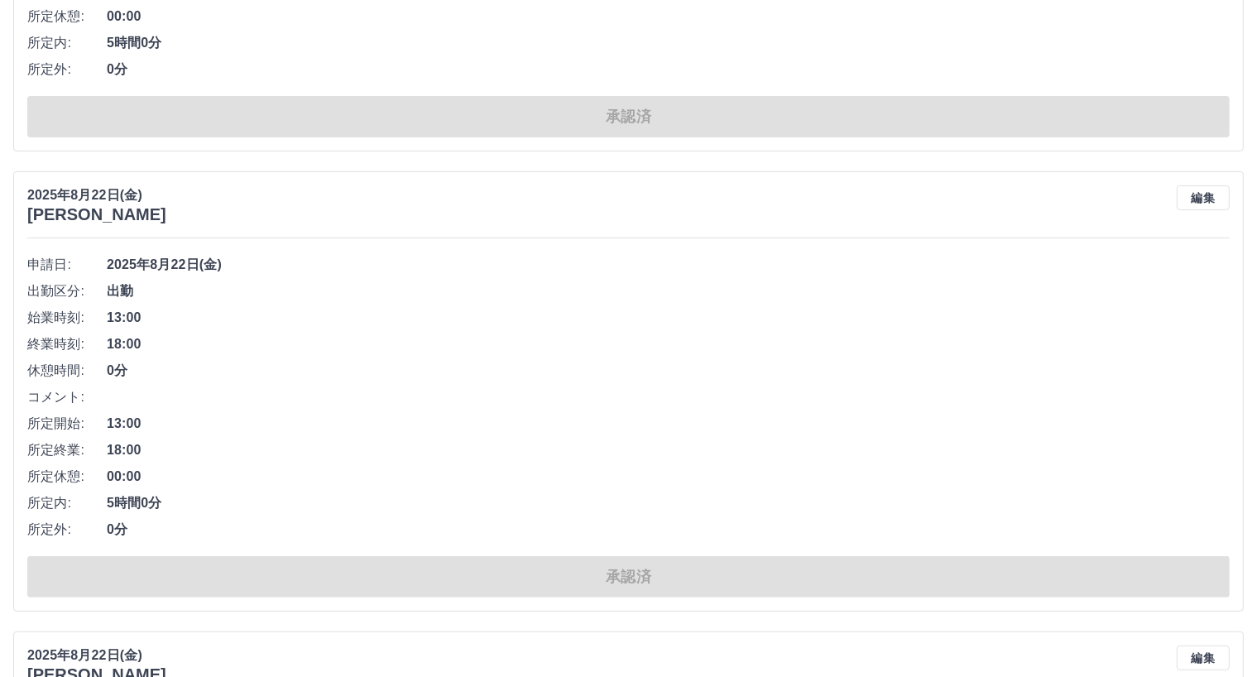
scroll to position [33747, 0]
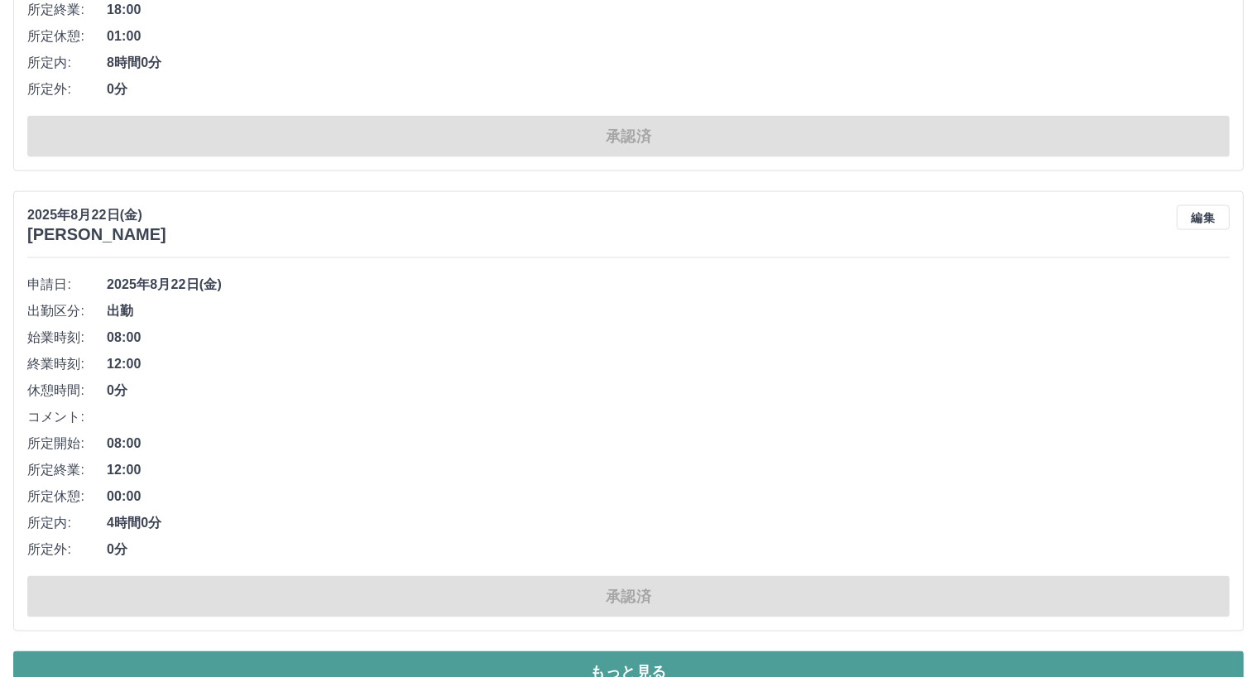
click at [925, 651] on button "もっと見る" at bounding box center [628, 671] width 1230 height 41
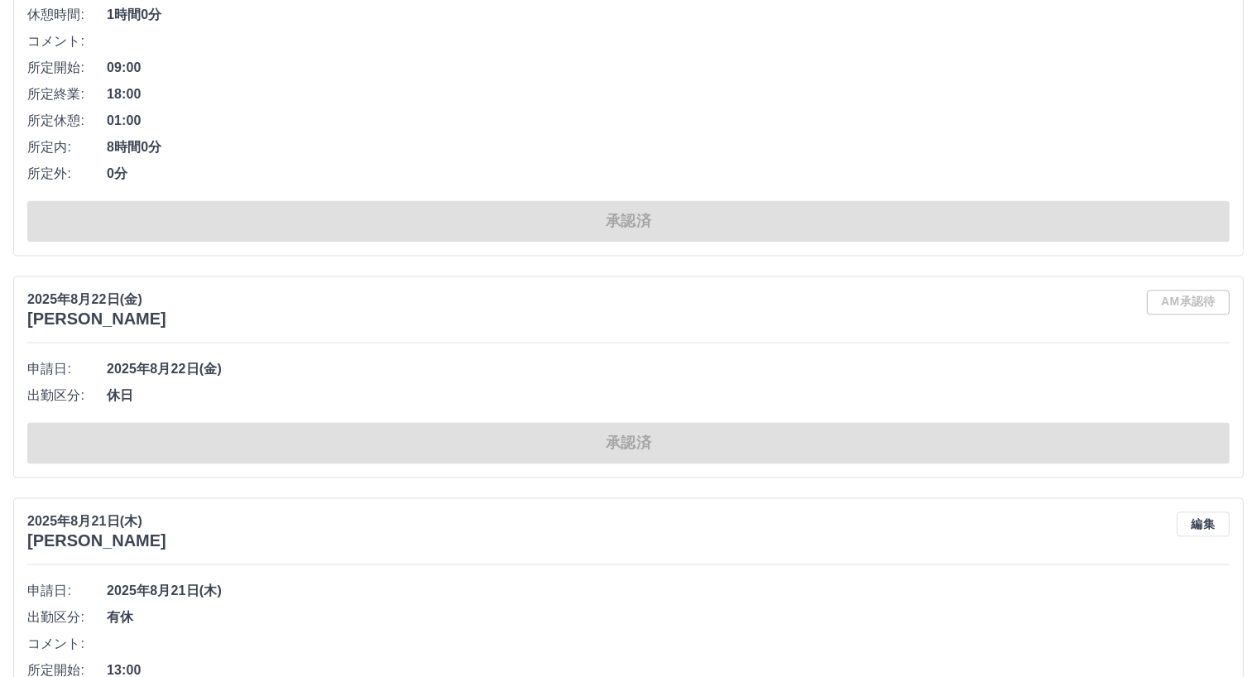
scroll to position [44925, 0]
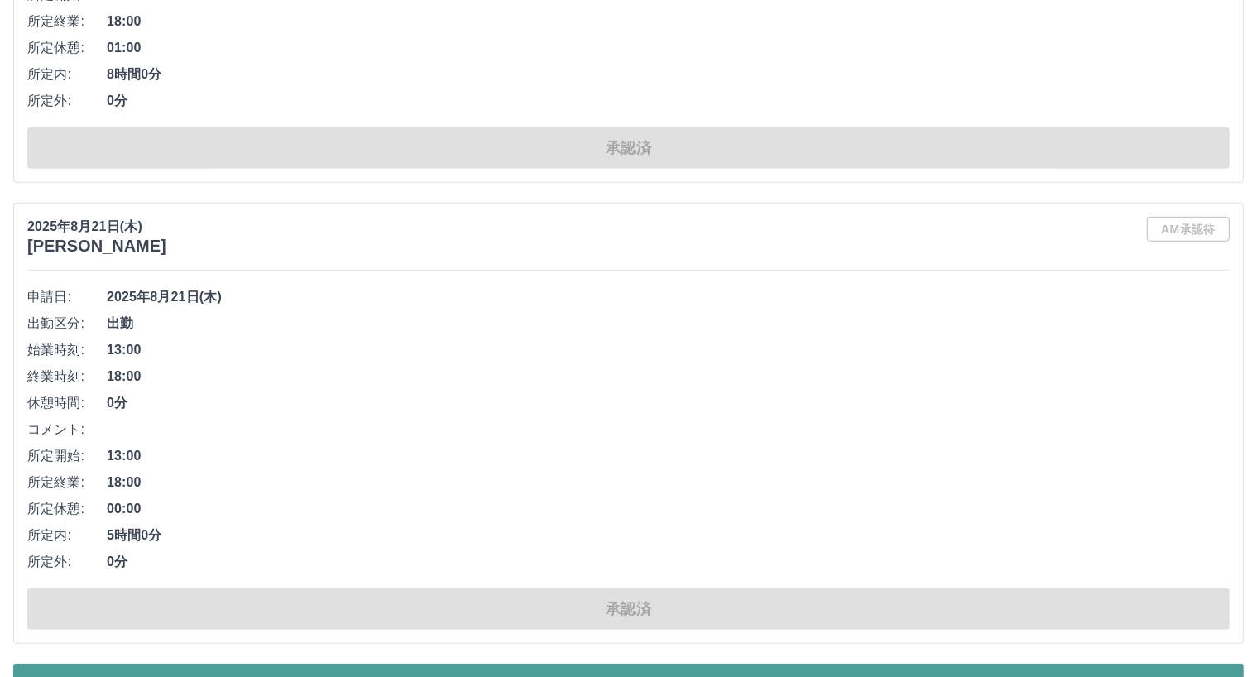
click at [710, 664] on button "もっと見る" at bounding box center [628, 684] width 1230 height 41
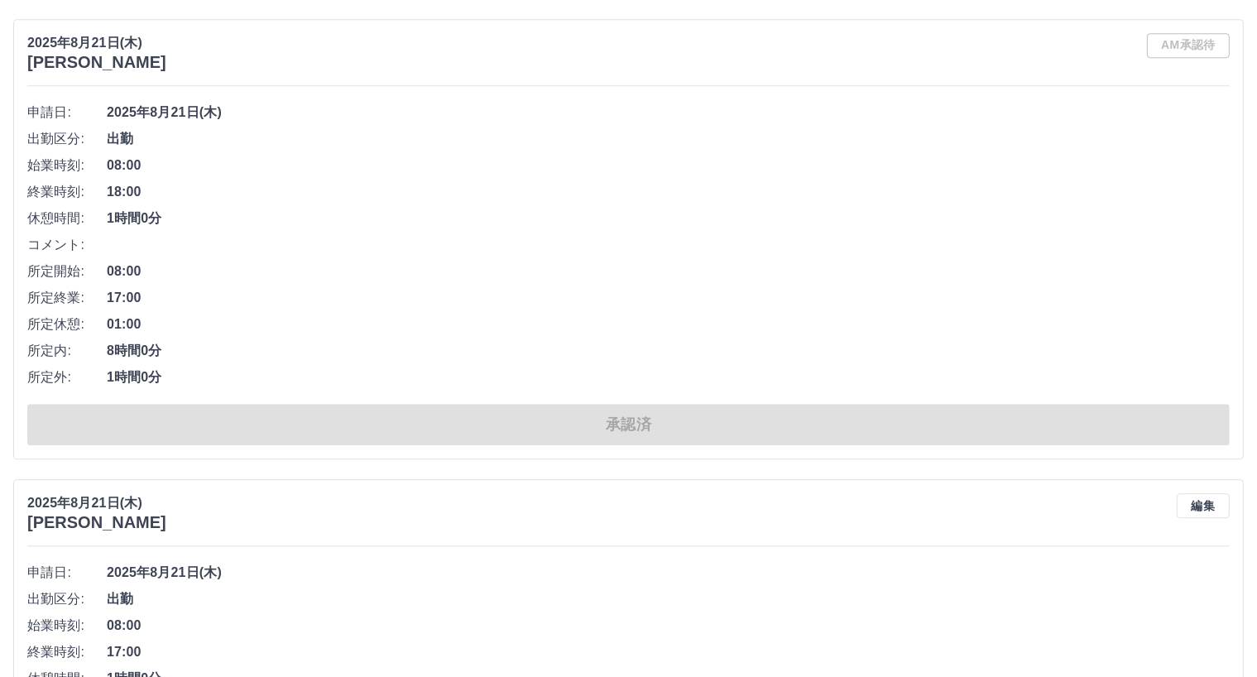
scroll to position [35924, 0]
